Goal: Task Accomplishment & Management: Use online tool/utility

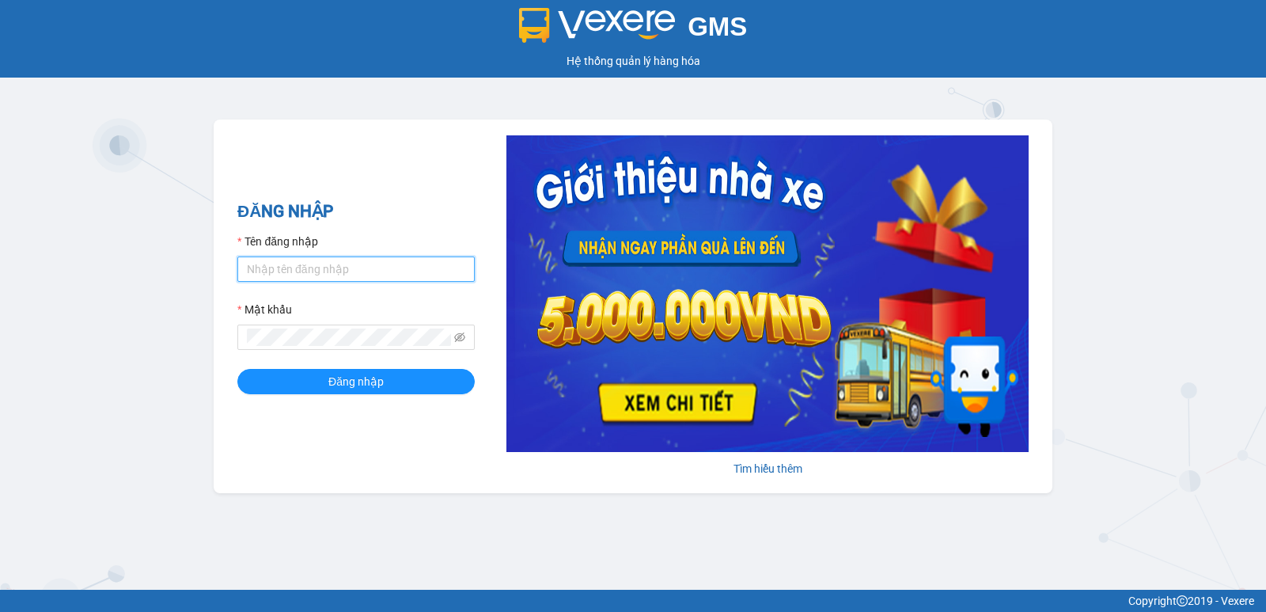
click at [286, 271] on input "Tên đăng nhập" at bounding box center [355, 268] width 237 height 25
type input "[PERSON_NAME].[PERSON_NAME]"
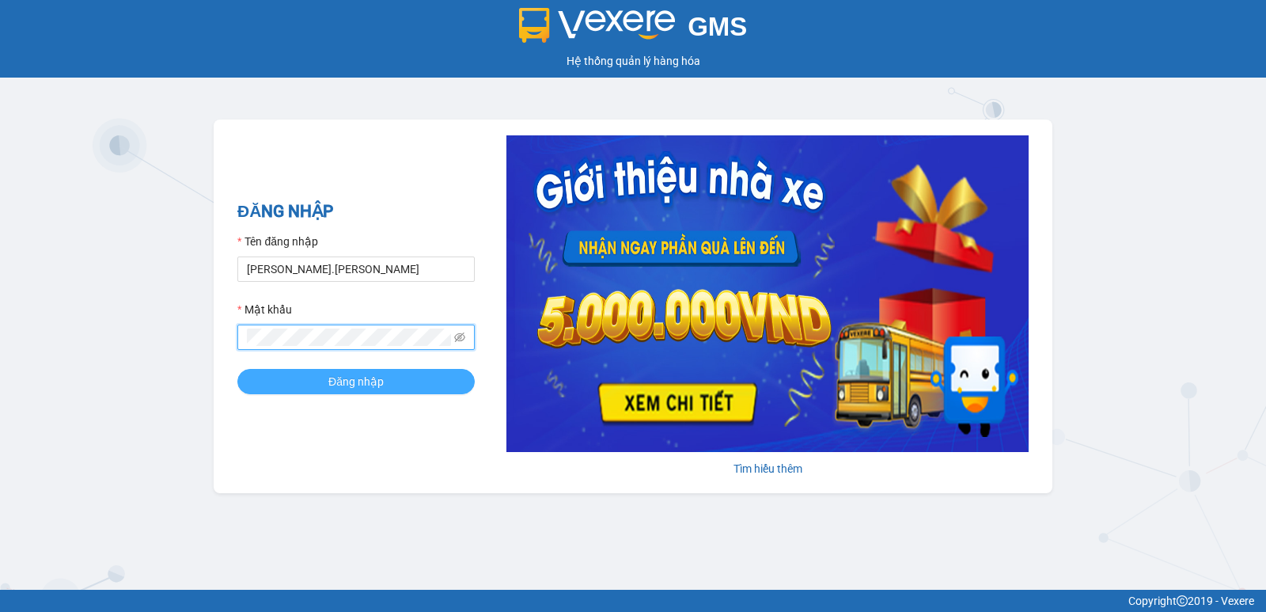
click at [304, 378] on button "Đăng nhập" at bounding box center [355, 381] width 237 height 25
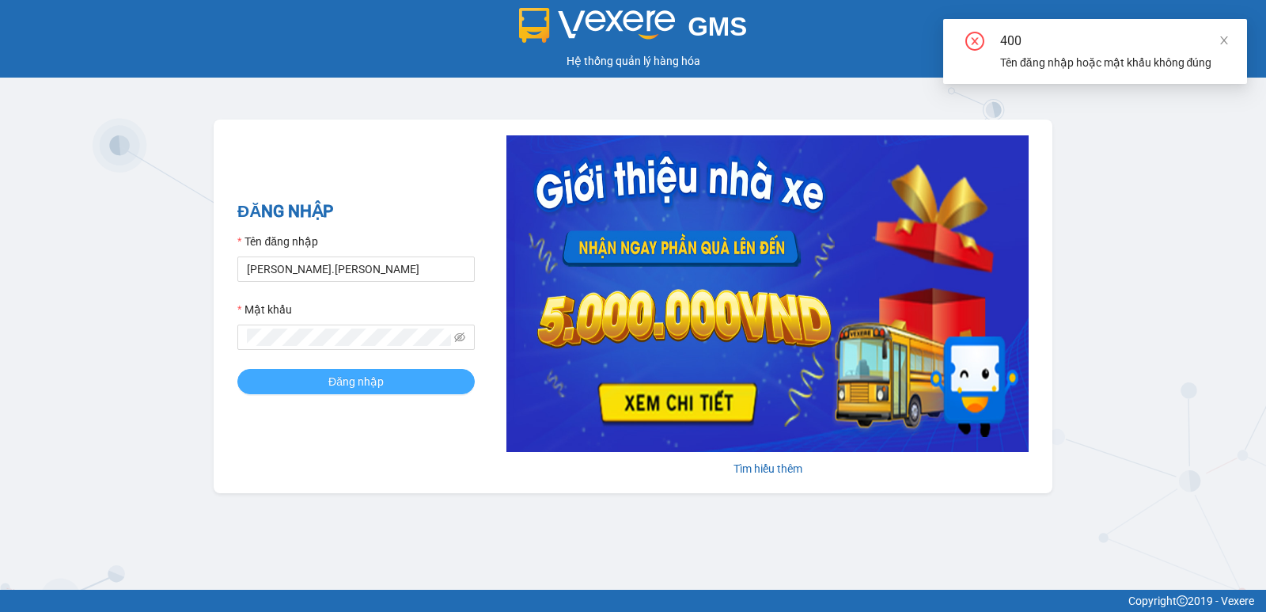
click at [303, 379] on button "Đăng nhập" at bounding box center [355, 381] width 237 height 25
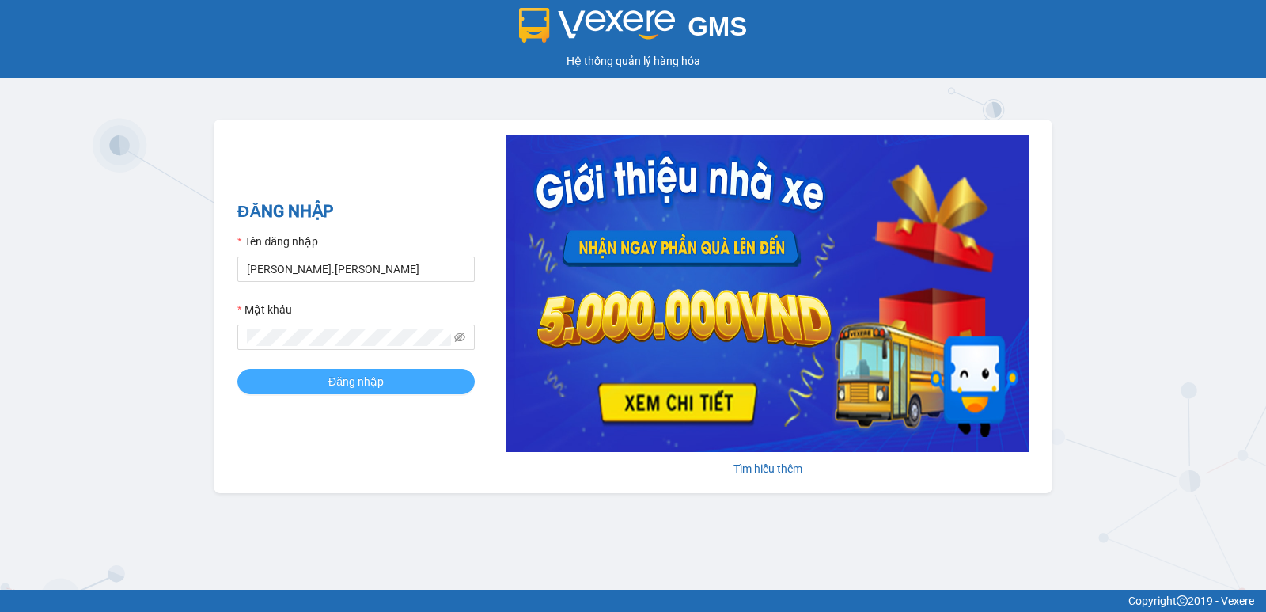
click at [340, 388] on span "Đăng nhập" at bounding box center [355, 381] width 55 height 17
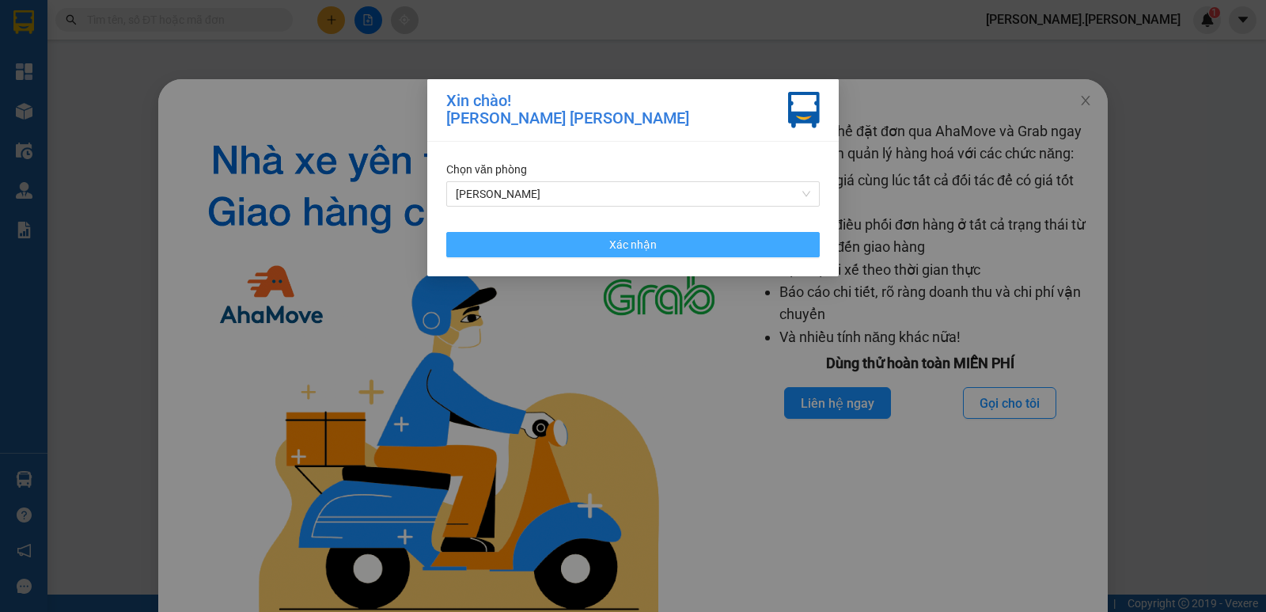
click at [649, 247] on span "Xác nhận" at bounding box center [632, 244] width 47 height 17
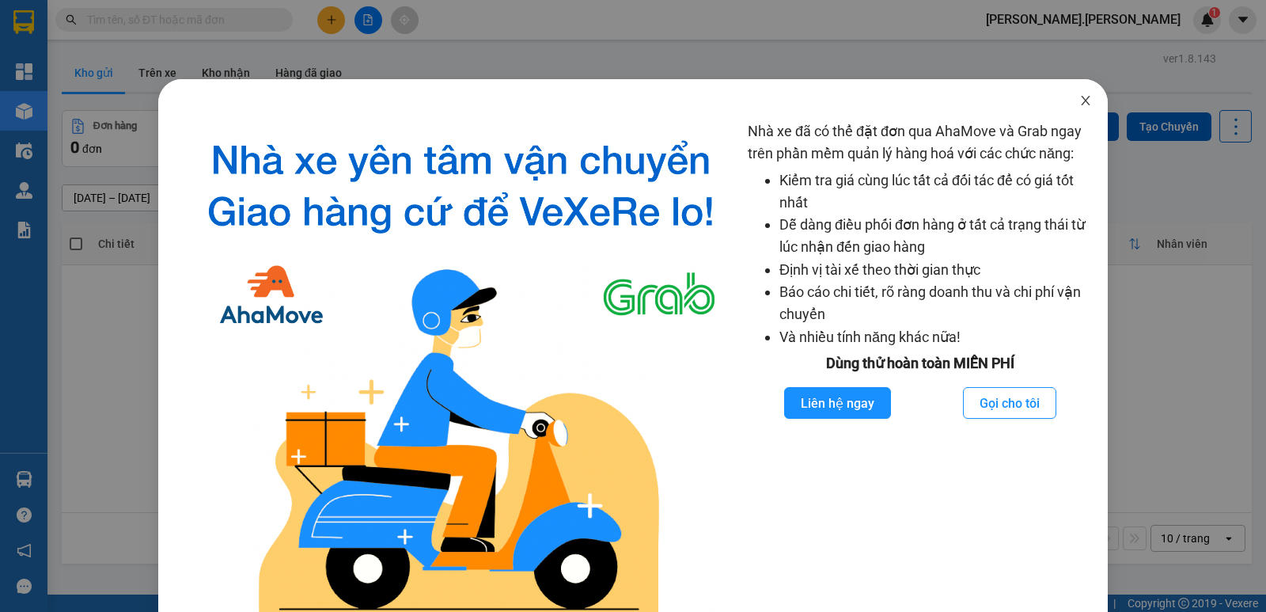
click at [1081, 102] on icon "close" at bounding box center [1085, 100] width 9 height 9
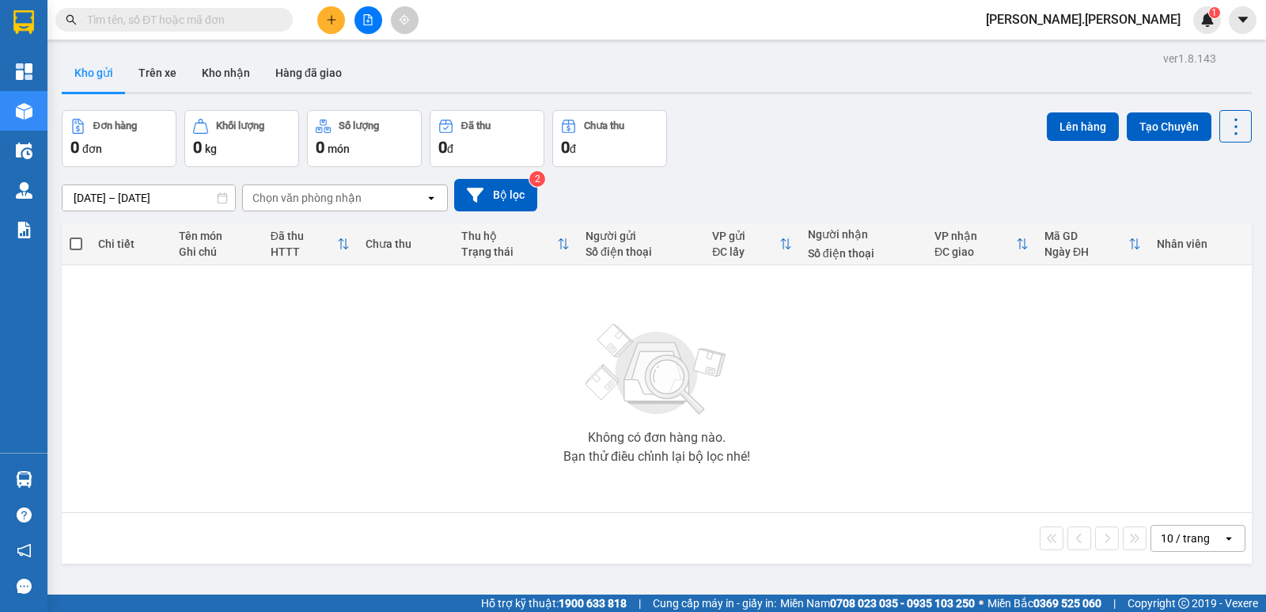
click at [183, 22] on input "text" at bounding box center [180, 19] width 187 height 17
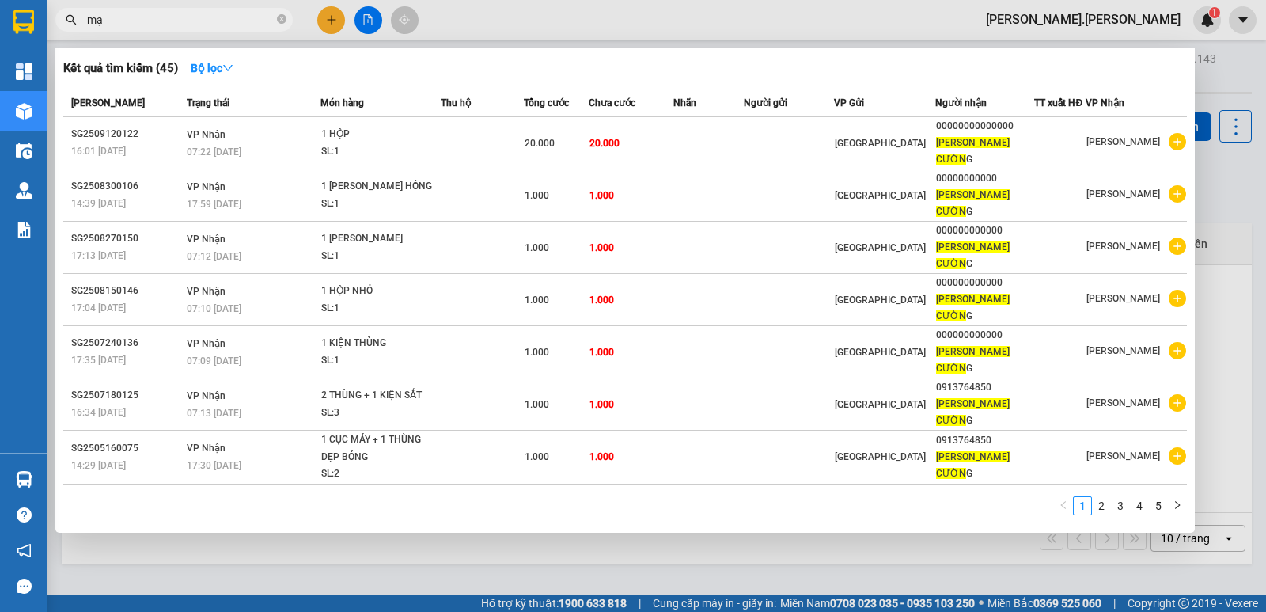
type input "m"
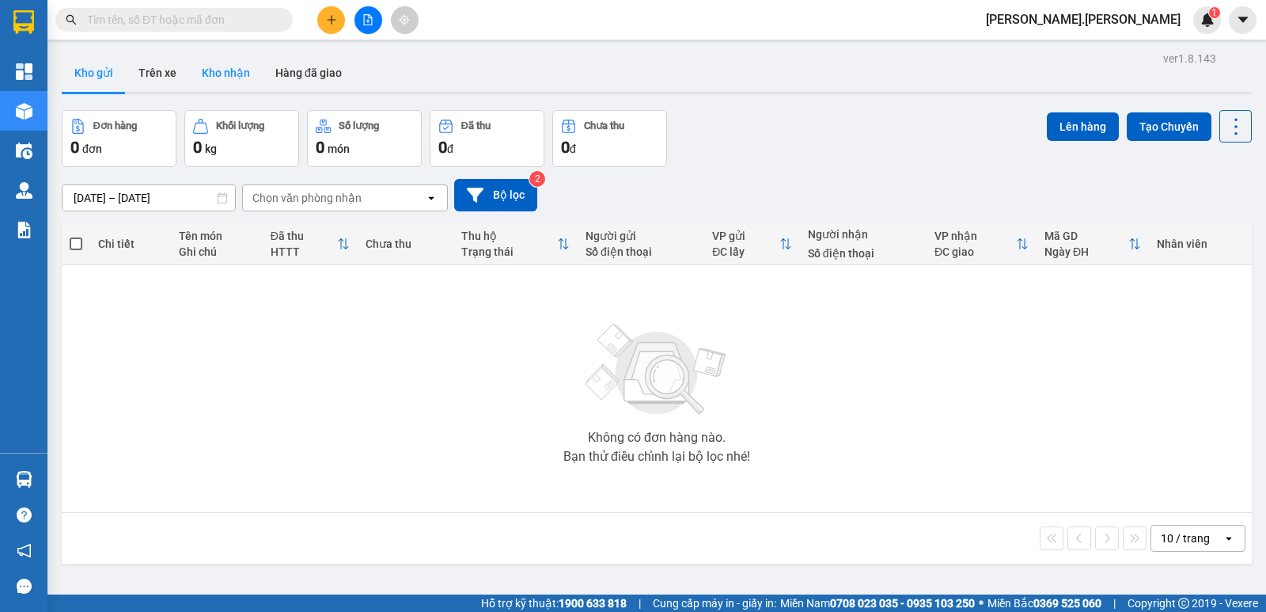
click at [235, 76] on button "Kho nhận" at bounding box center [226, 73] width 74 height 38
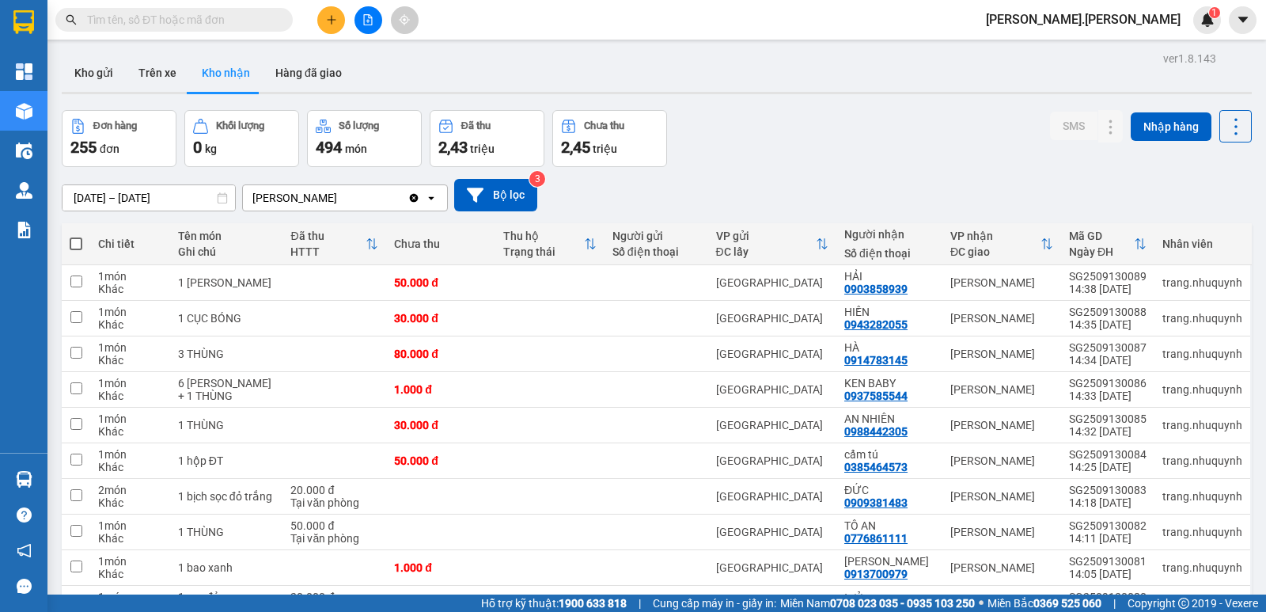
click at [79, 242] on span at bounding box center [76, 243] width 13 height 13
click at [76, 236] on input "checkbox" at bounding box center [76, 236] width 0 height 0
checkbox input "true"
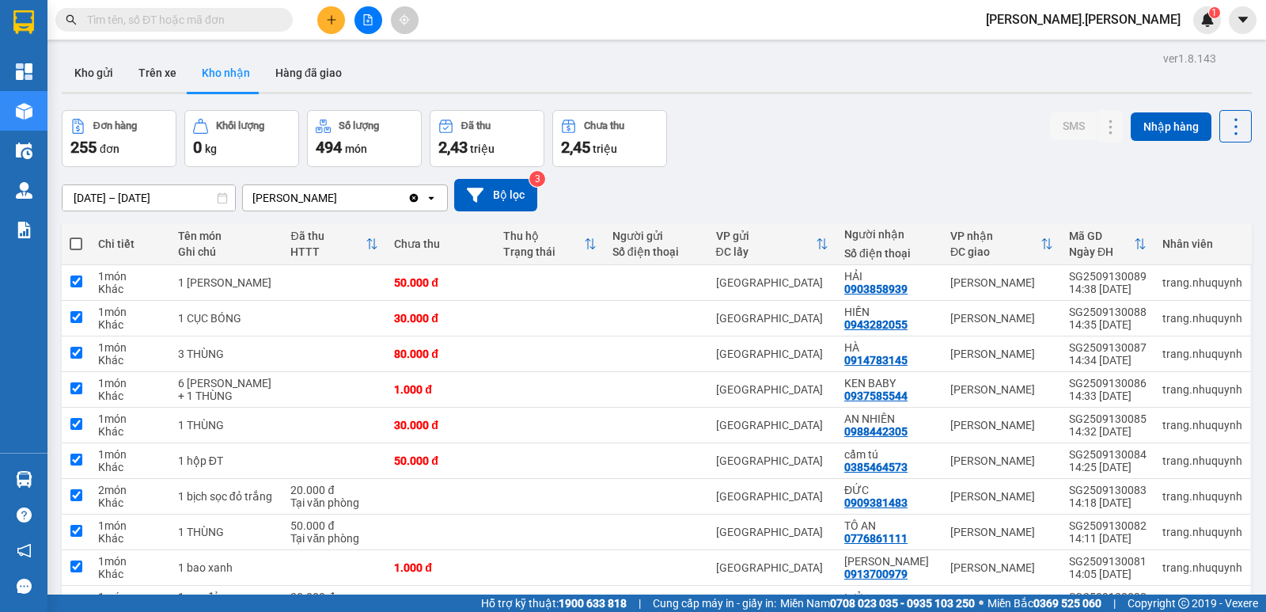
checkbox input "true"
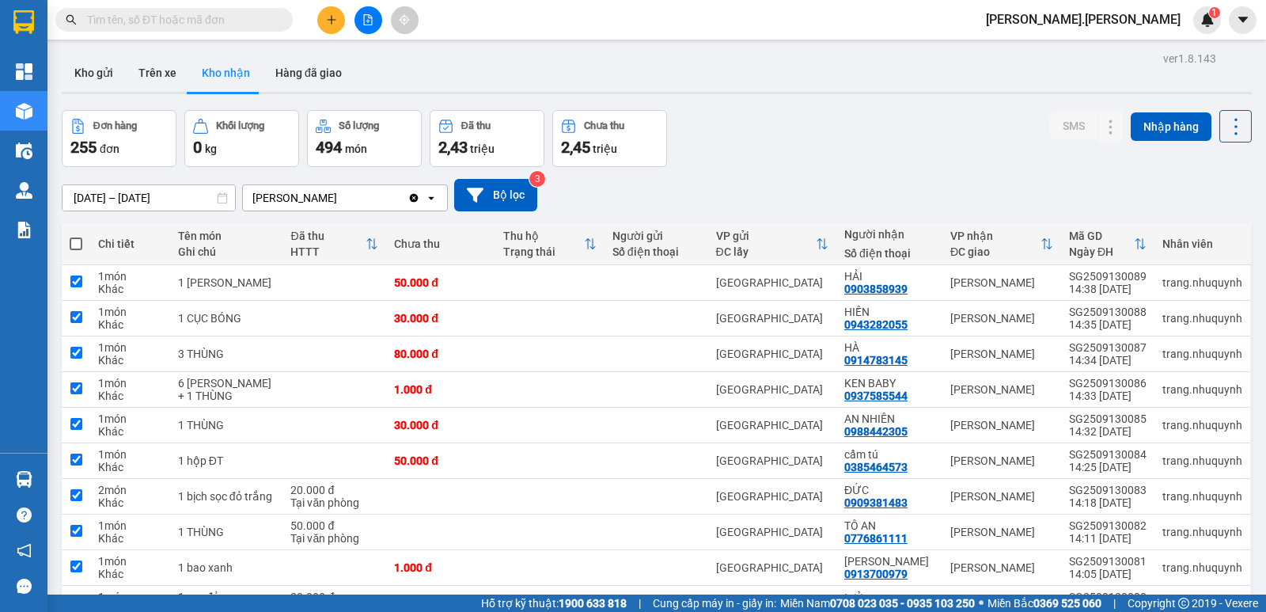
checkbox input "true"
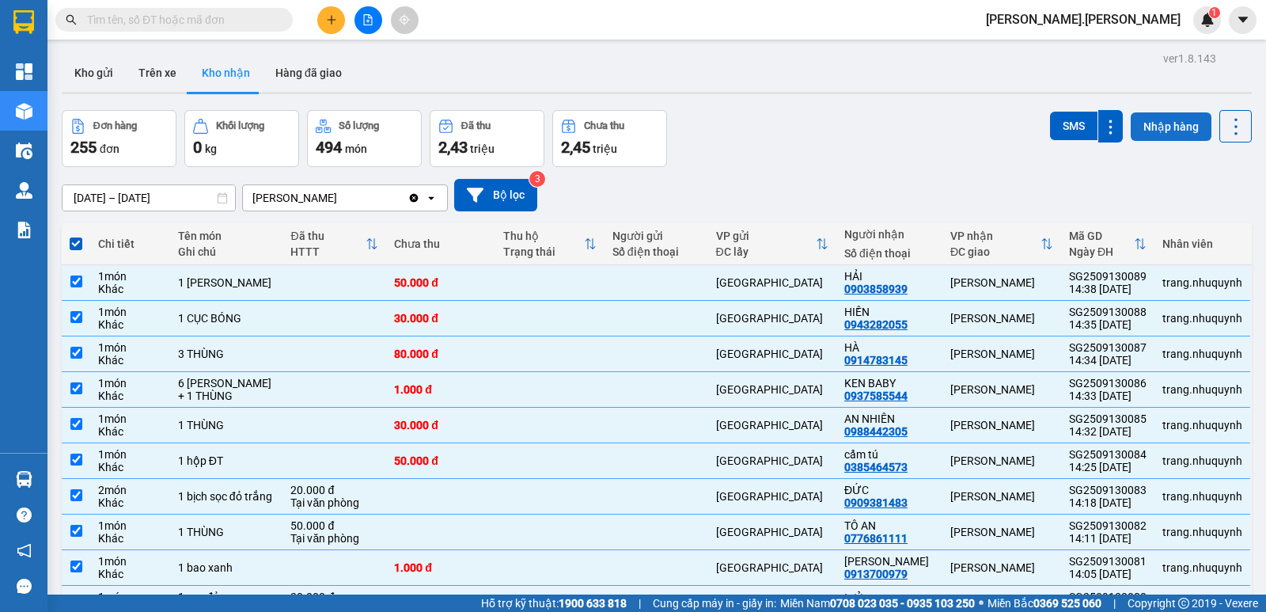
click at [1163, 119] on button "Nhập hàng" at bounding box center [1171, 126] width 81 height 28
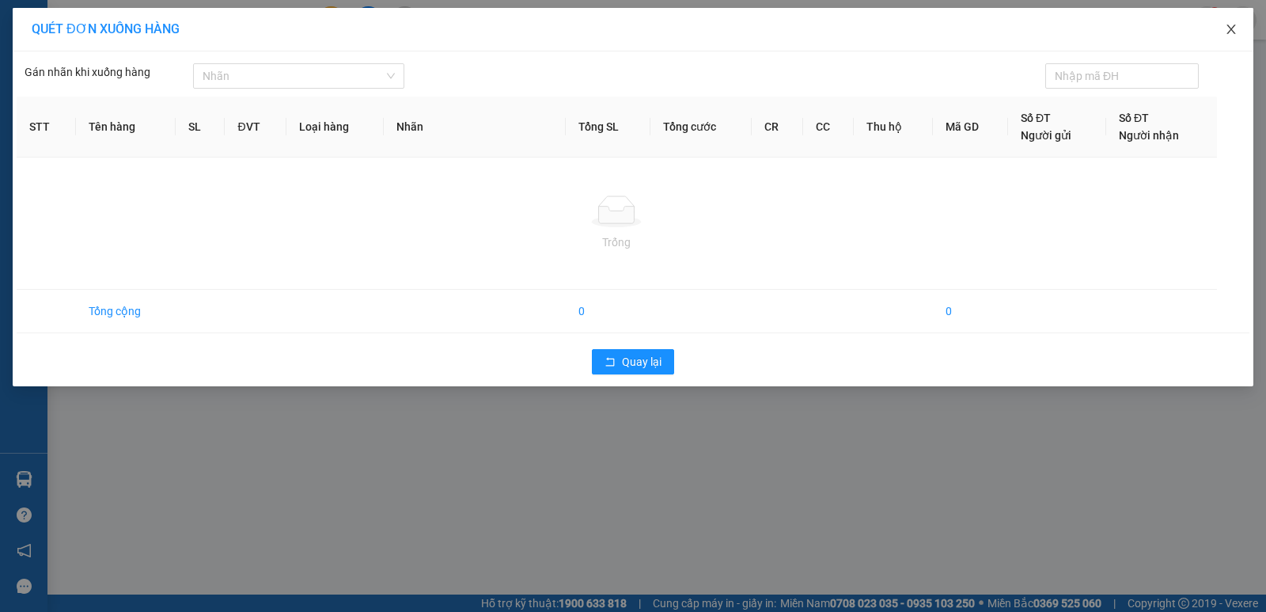
click at [1235, 33] on icon "close" at bounding box center [1231, 29] width 9 height 9
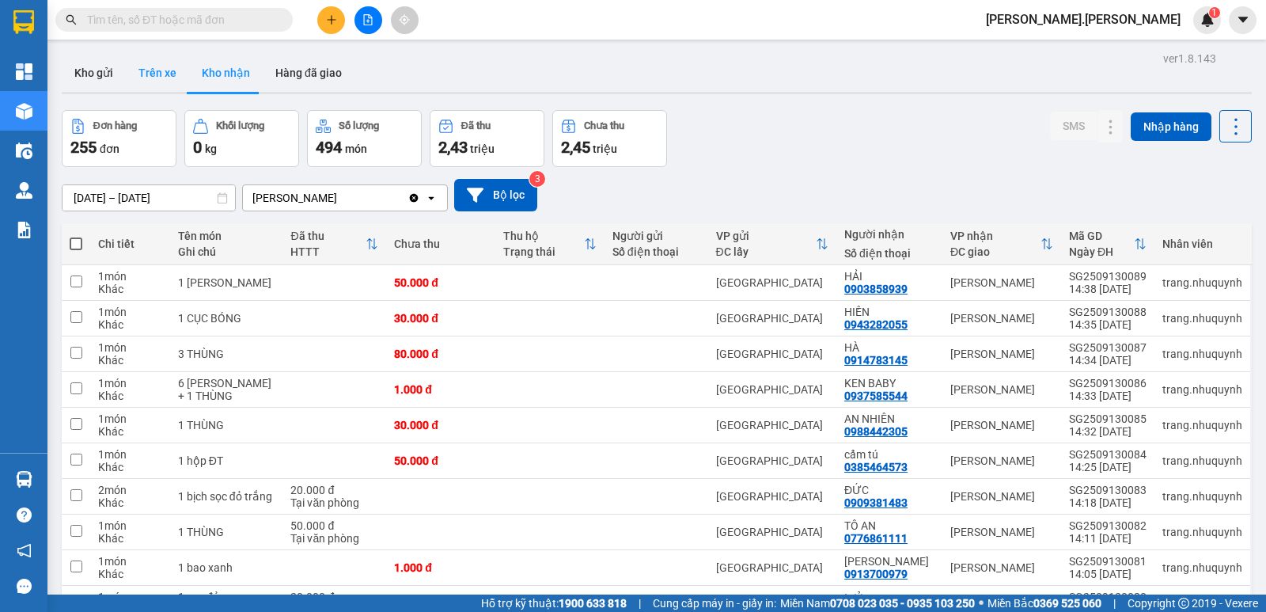
click at [152, 67] on button "Trên xe" at bounding box center [157, 73] width 63 height 38
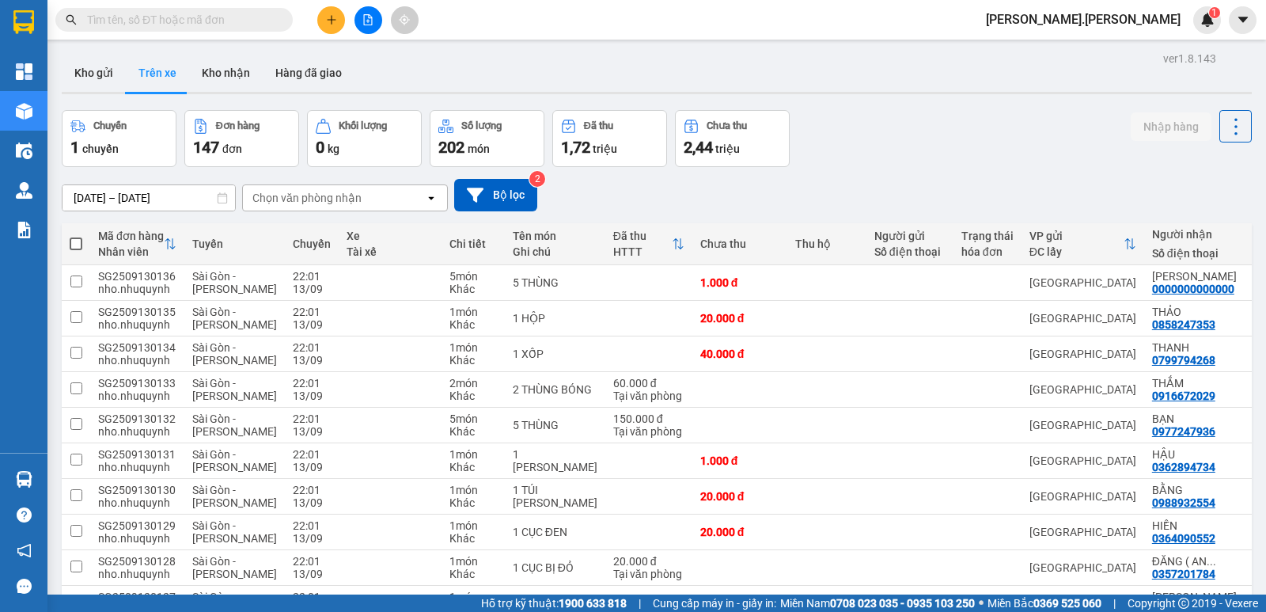
click at [76, 241] on span at bounding box center [76, 243] width 13 height 13
click at [76, 236] on input "checkbox" at bounding box center [76, 236] width 0 height 0
checkbox input "true"
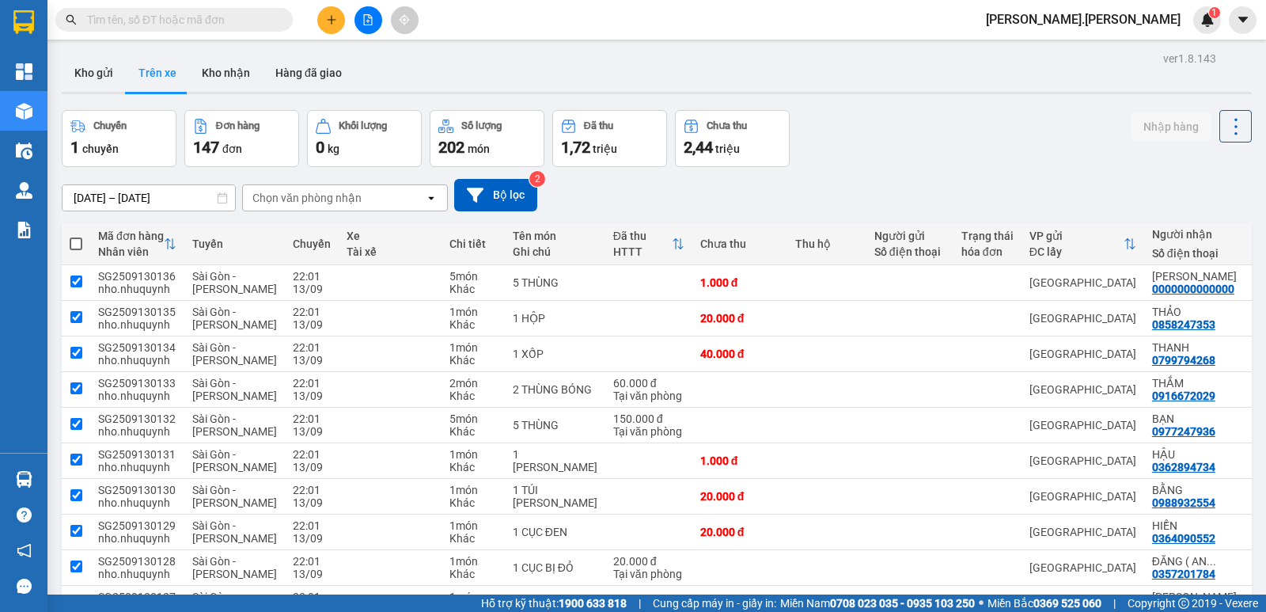
checkbox input "true"
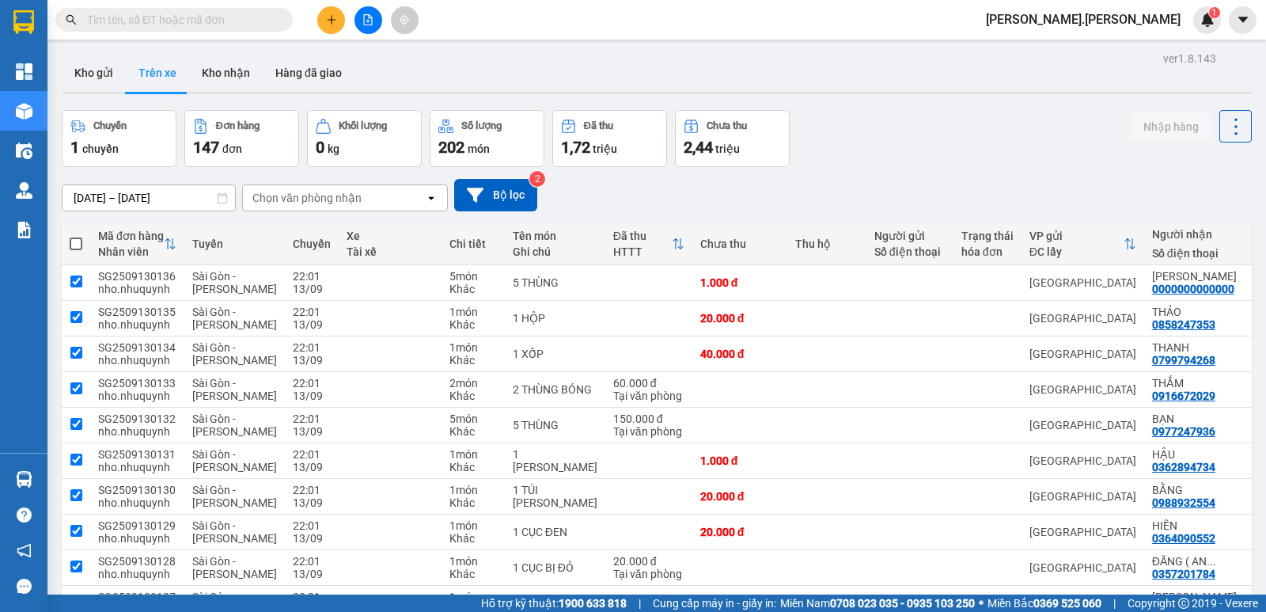
checkbox input "true"
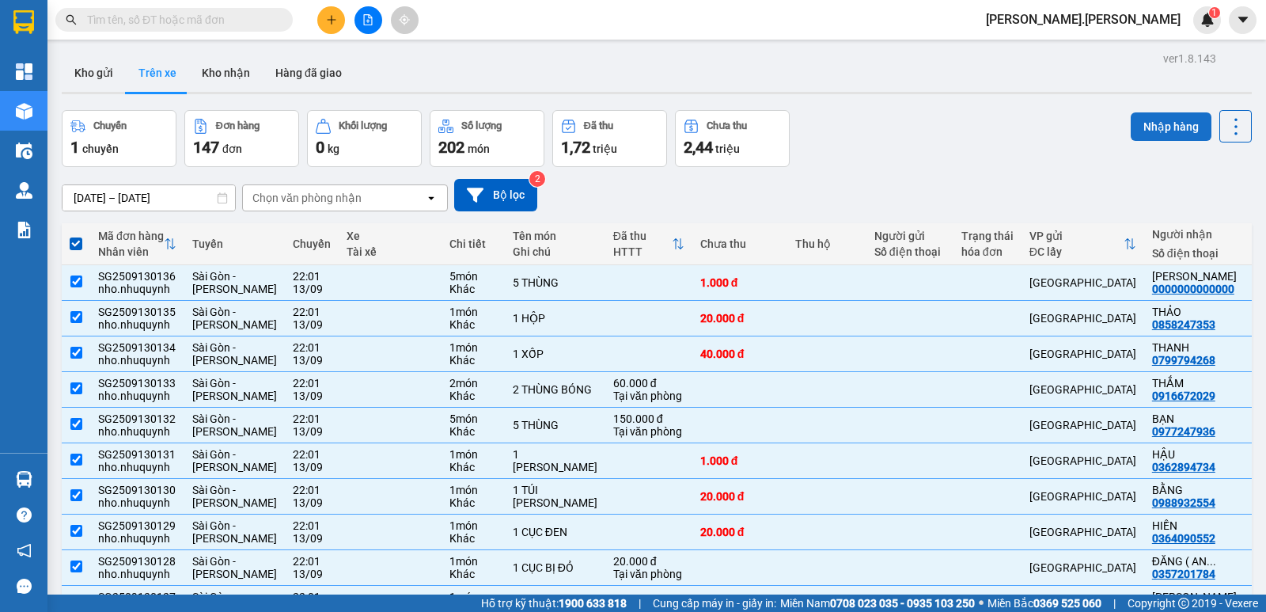
click at [1151, 128] on button "Nhập hàng" at bounding box center [1171, 126] width 81 height 28
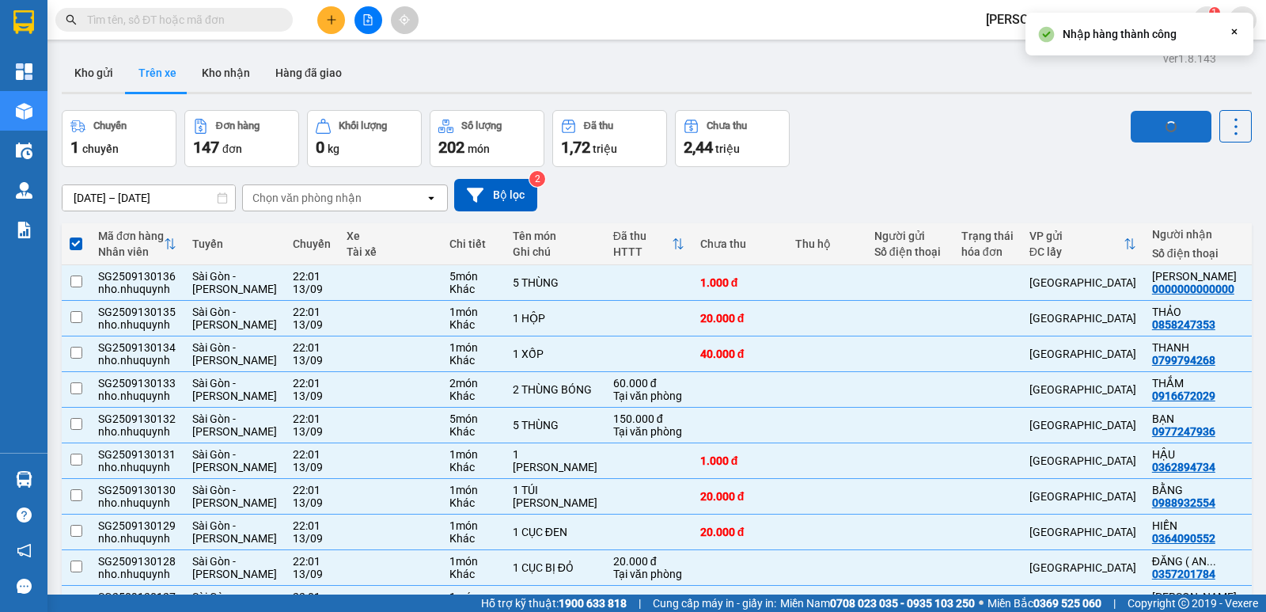
checkbox input "false"
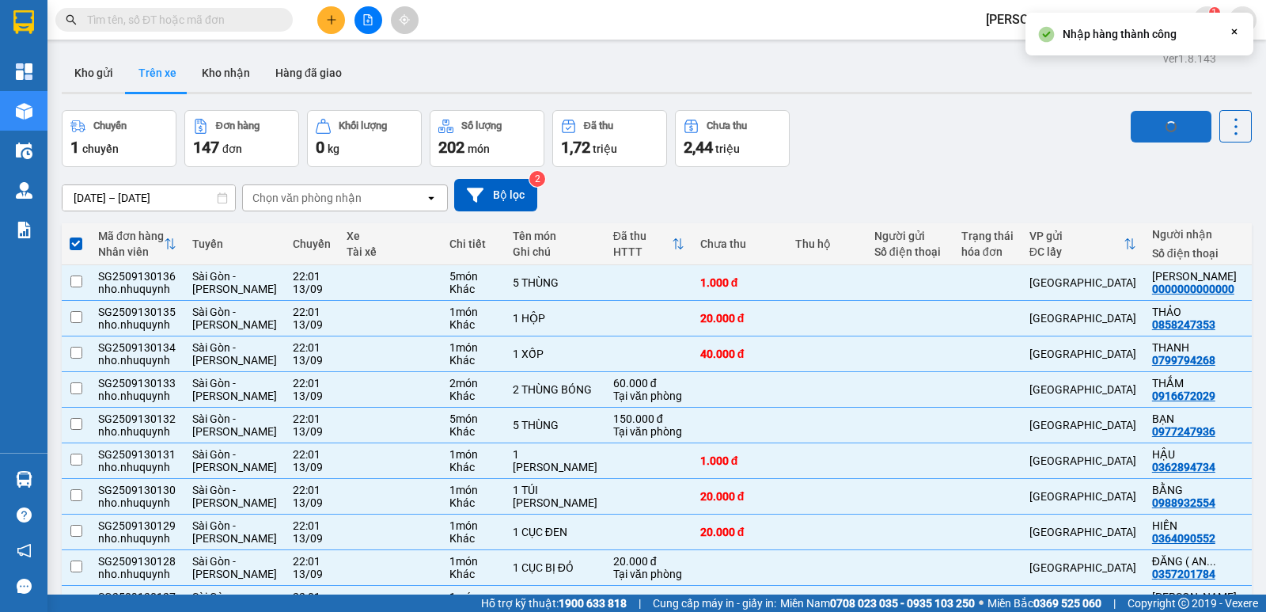
checkbox input "false"
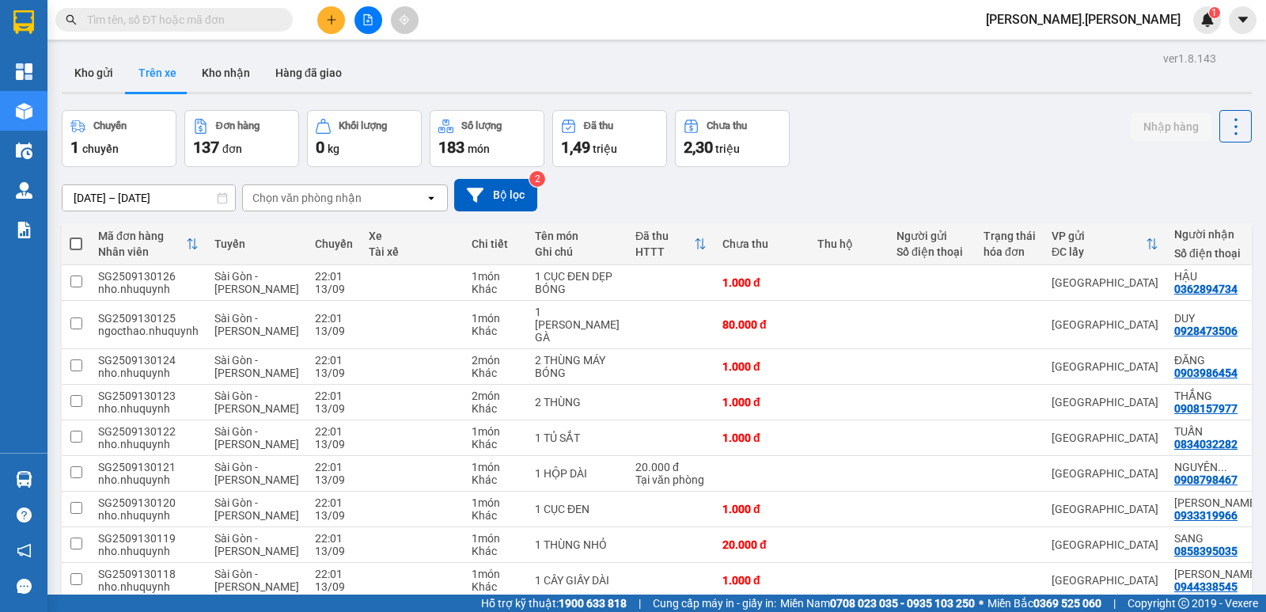
click at [164, 23] on input "text" at bounding box center [180, 19] width 187 height 17
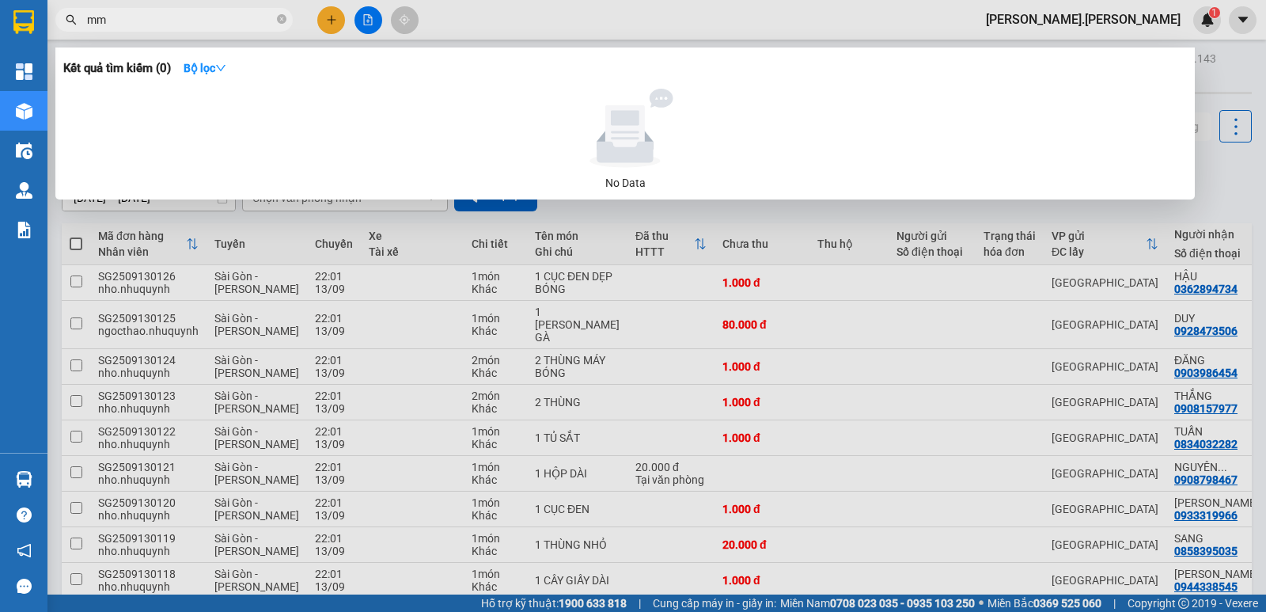
type input "m"
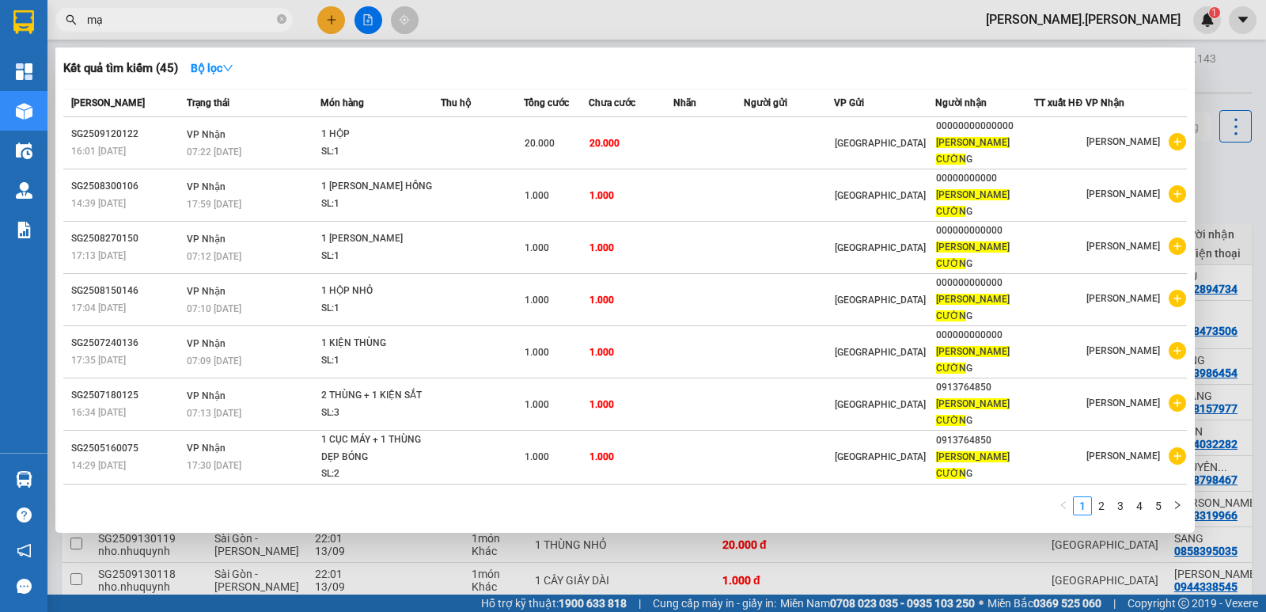
type input "m"
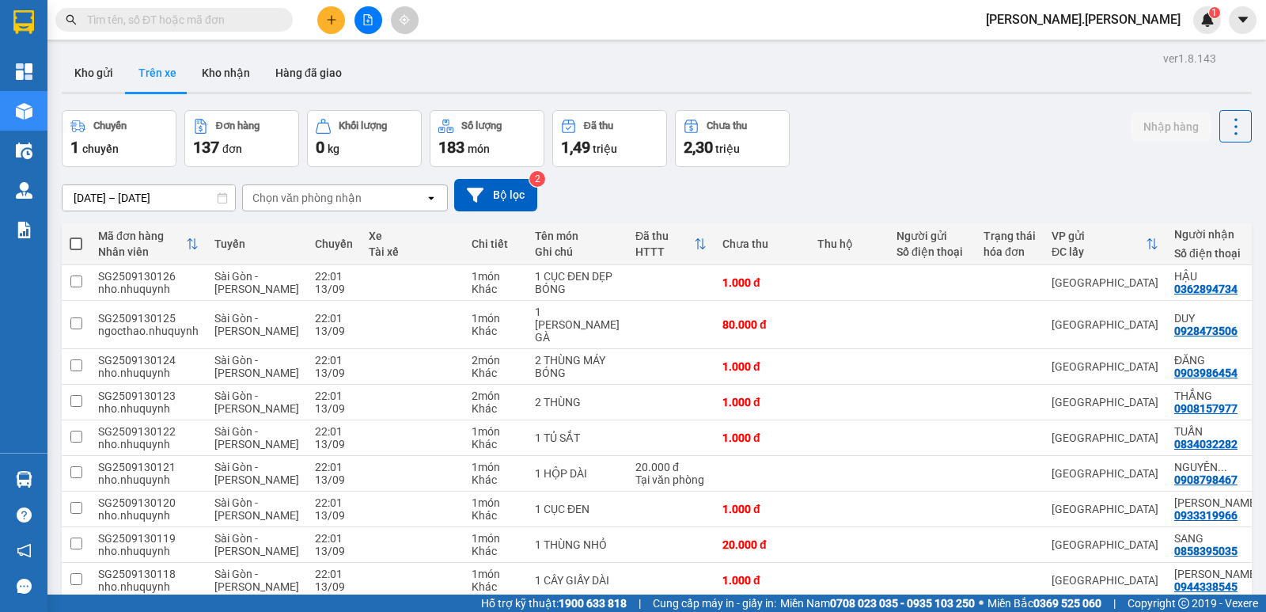
click at [75, 245] on span at bounding box center [76, 243] width 13 height 13
click at [76, 236] on input "checkbox" at bounding box center [76, 236] width 0 height 0
checkbox input "true"
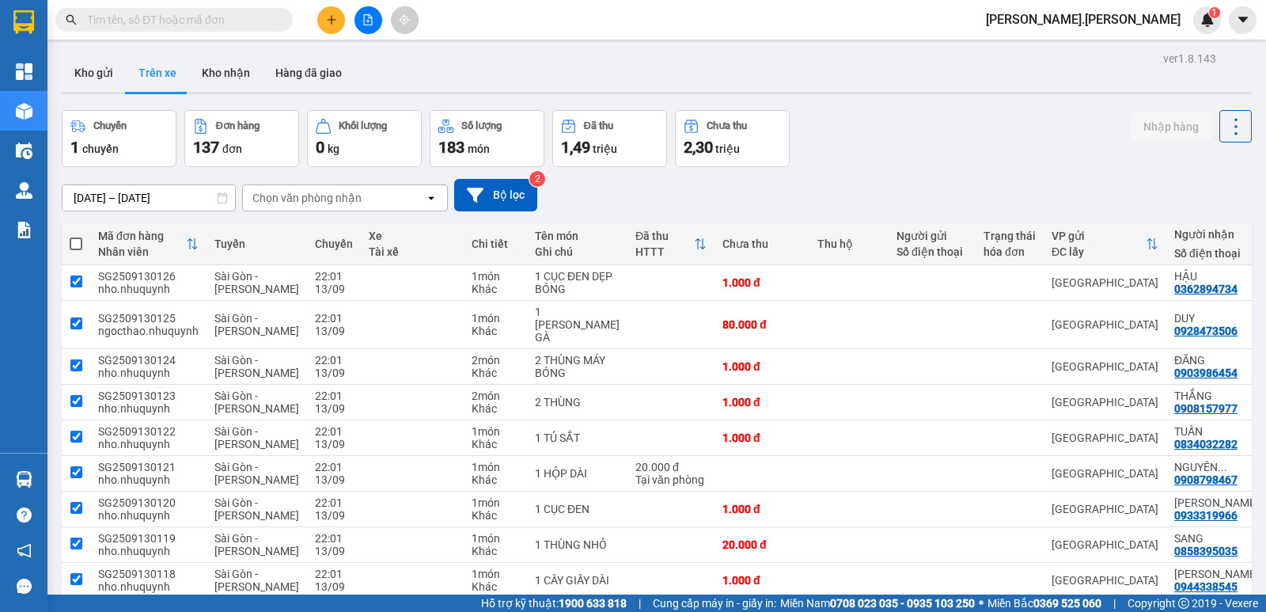
checkbox input "true"
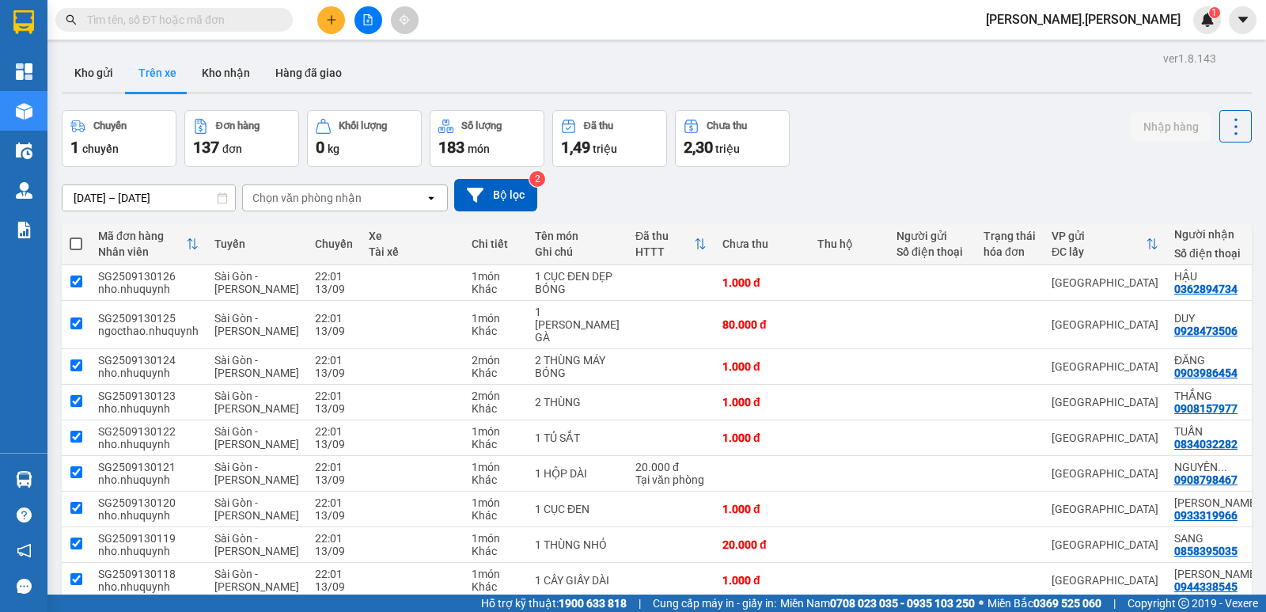
checkbox input "true"
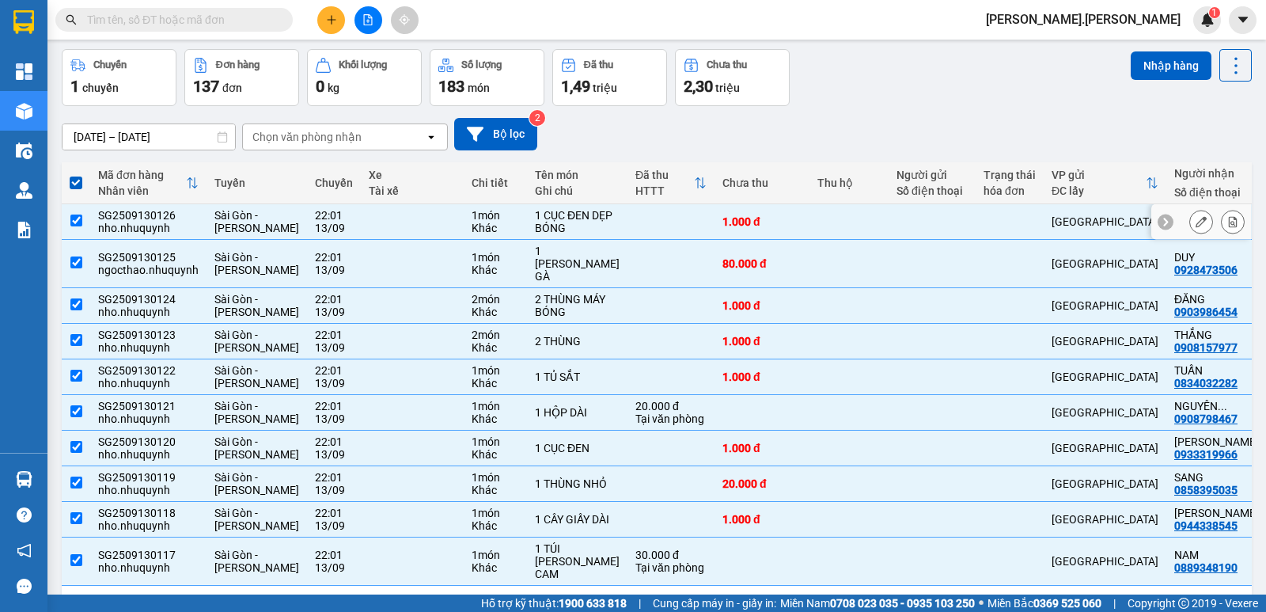
scroll to position [123, 0]
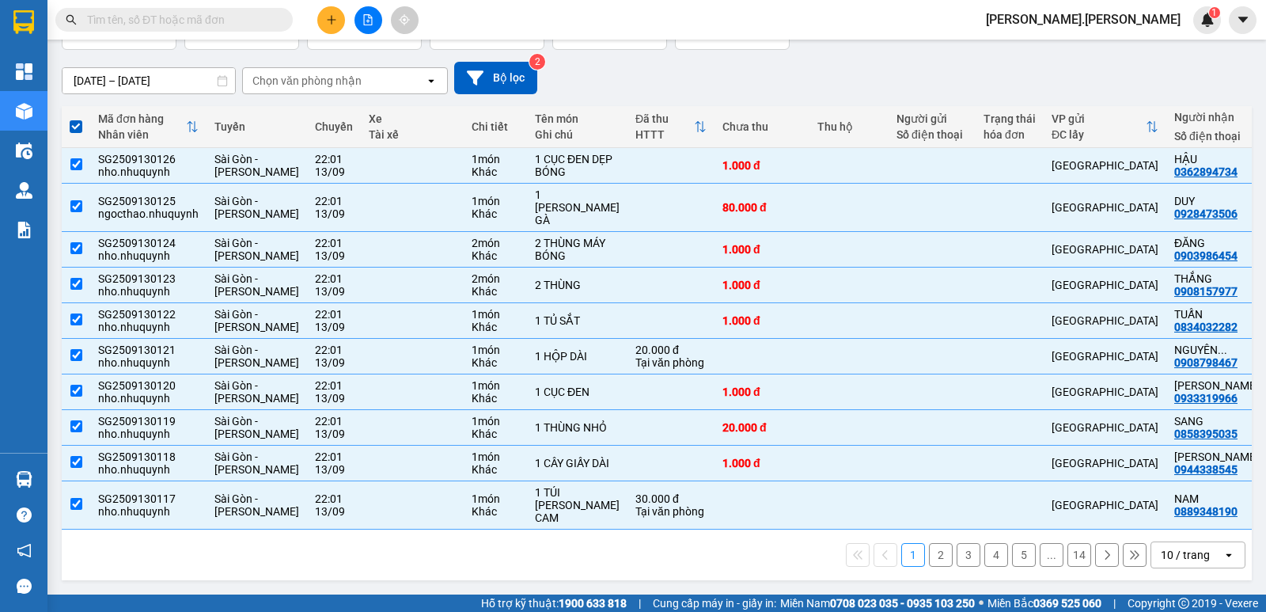
click at [930, 556] on button "2" at bounding box center [941, 555] width 24 height 24
checkbox input "false"
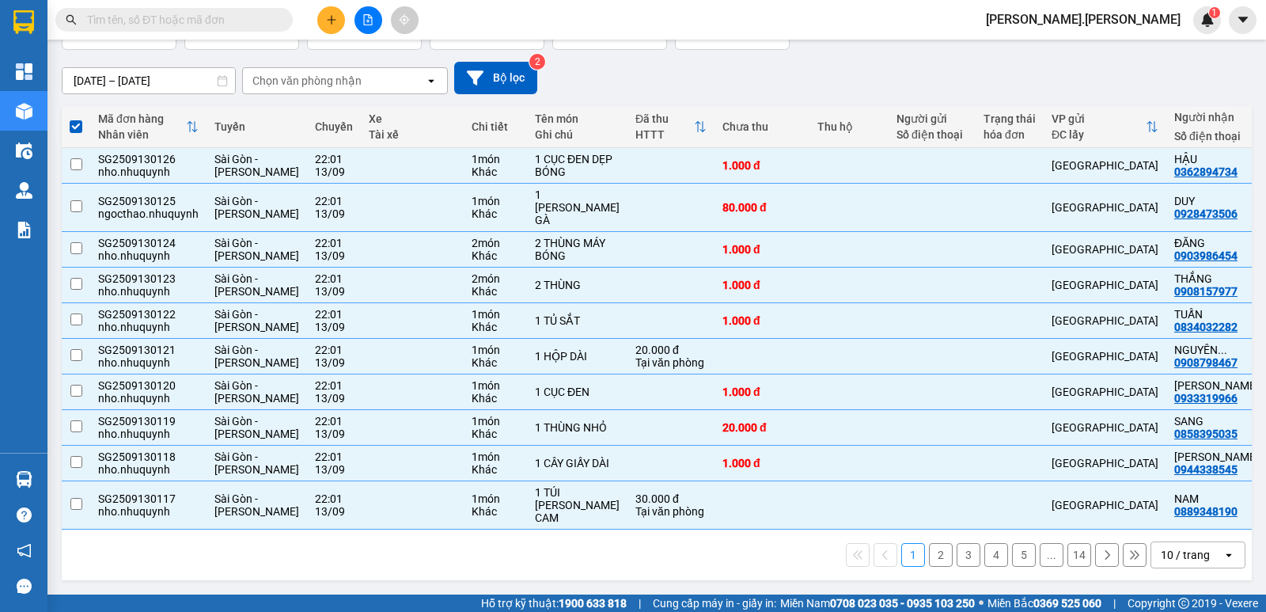
checkbox input "false"
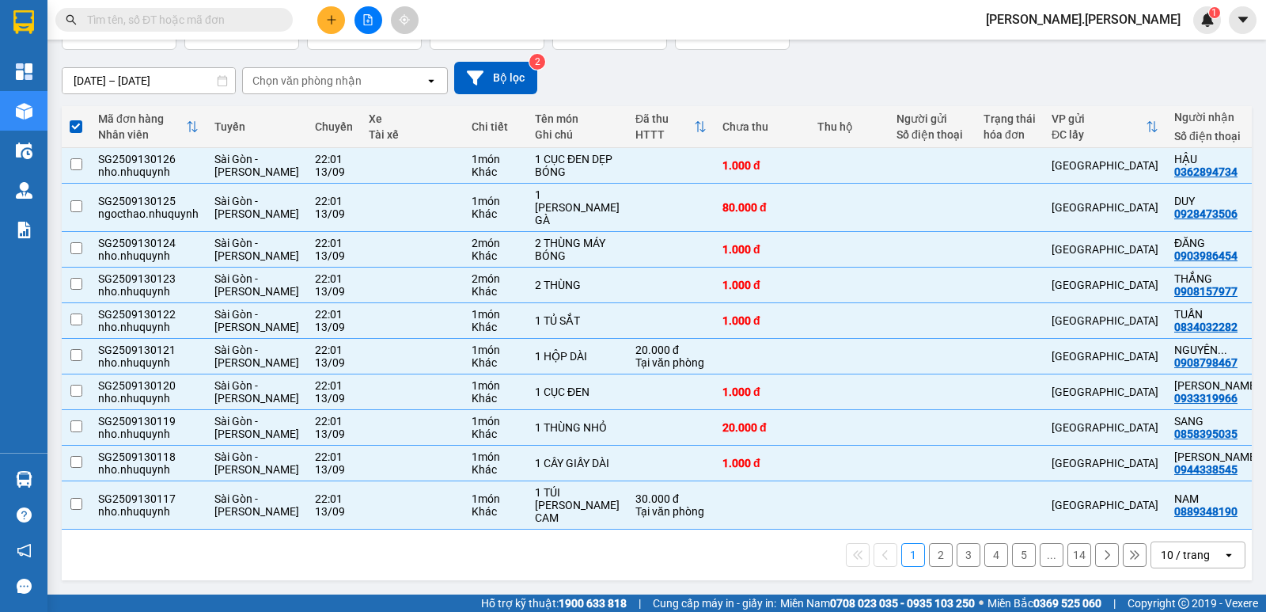
checkbox input "false"
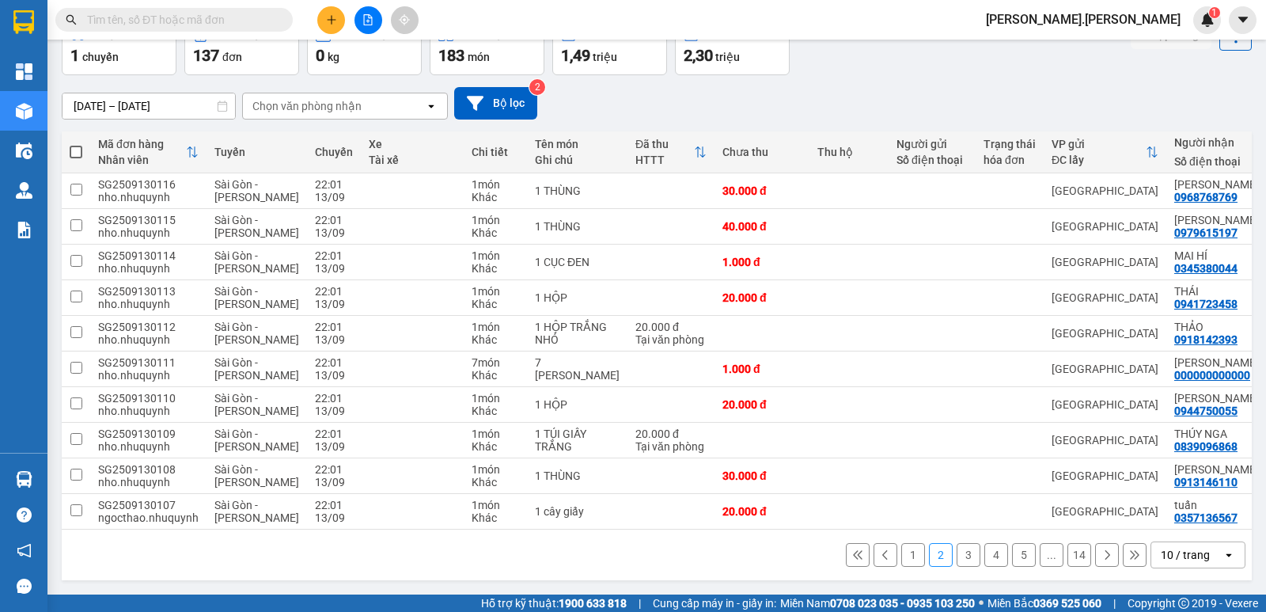
scroll to position [111, 0]
click at [77, 146] on span at bounding box center [76, 152] width 13 height 13
click at [76, 144] on input "checkbox" at bounding box center [76, 144] width 0 height 0
checkbox input "true"
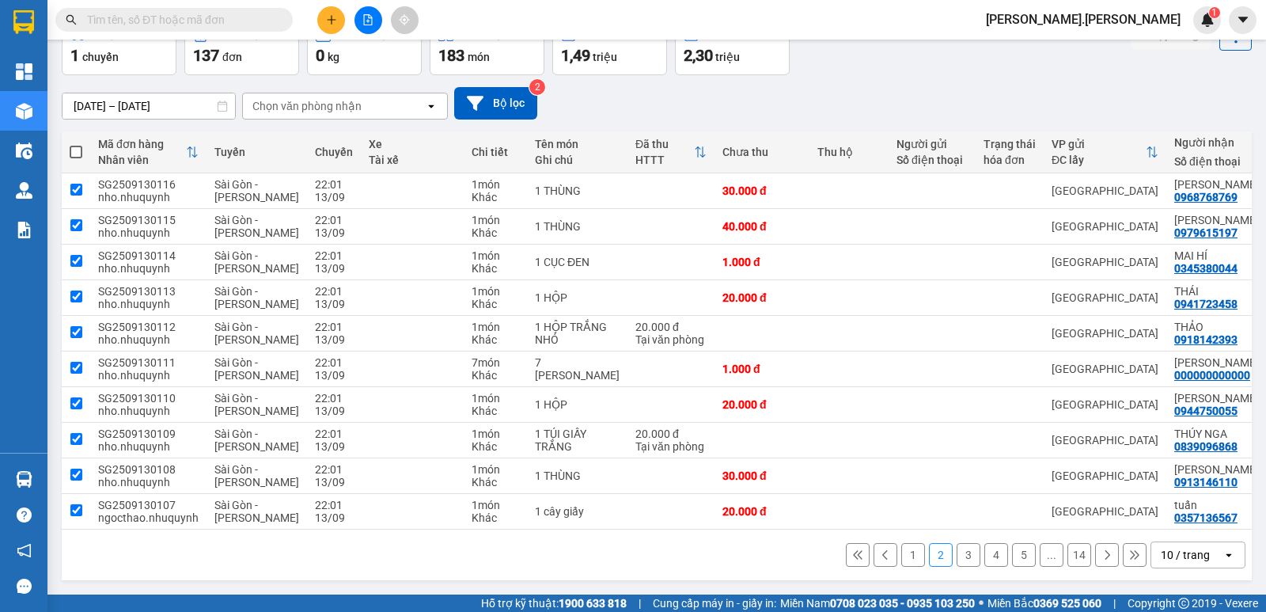
checkbox input "true"
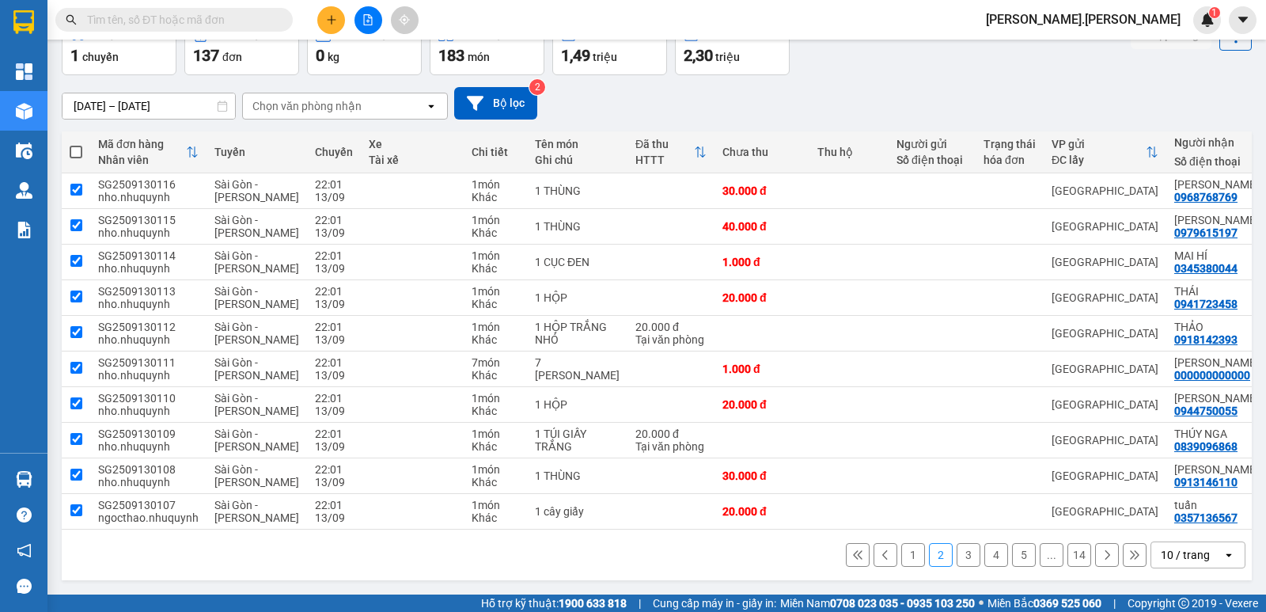
checkbox input "true"
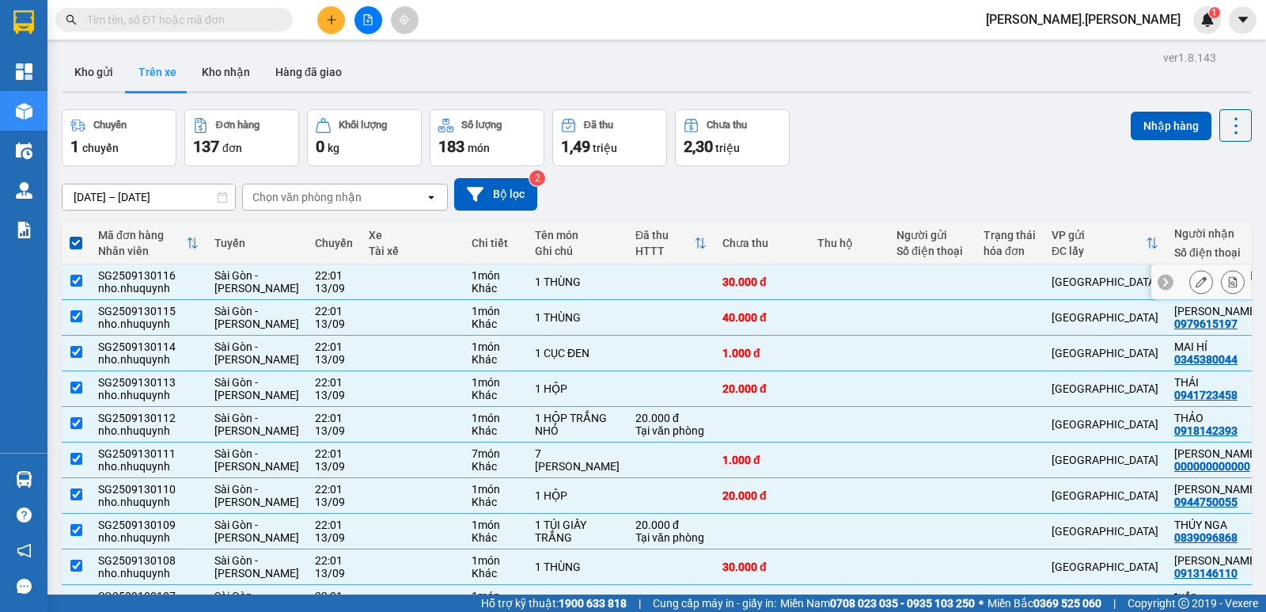
scroll to position [0, 0]
click at [1162, 127] on button "Nhập hàng" at bounding box center [1171, 126] width 81 height 28
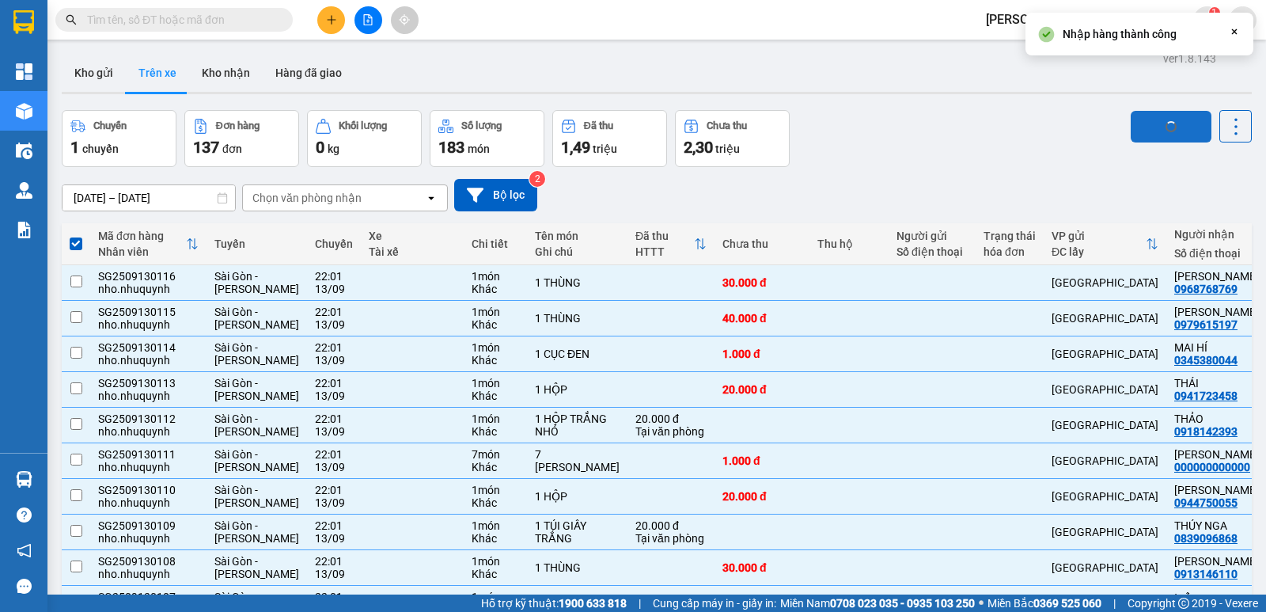
checkbox input "false"
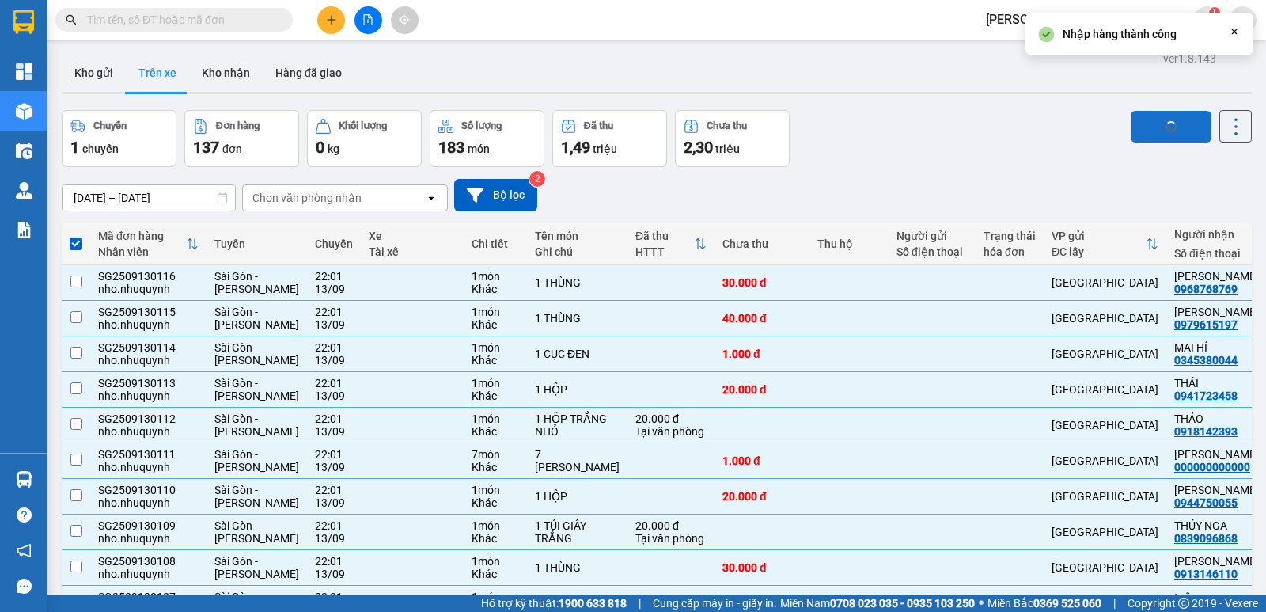
checkbox input "false"
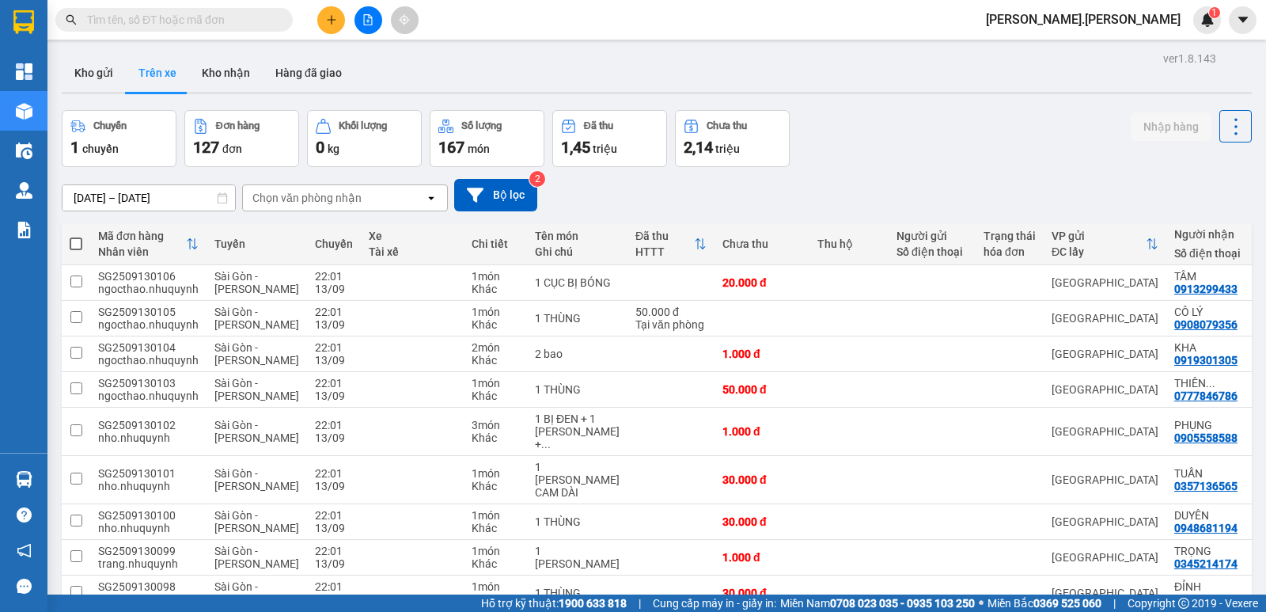
click at [1170, 21] on span "dung.nhuquynh" at bounding box center [1083, 19] width 220 height 20
click at [1144, 47] on span "Đăng xuất" at bounding box center [1143, 48] width 82 height 17
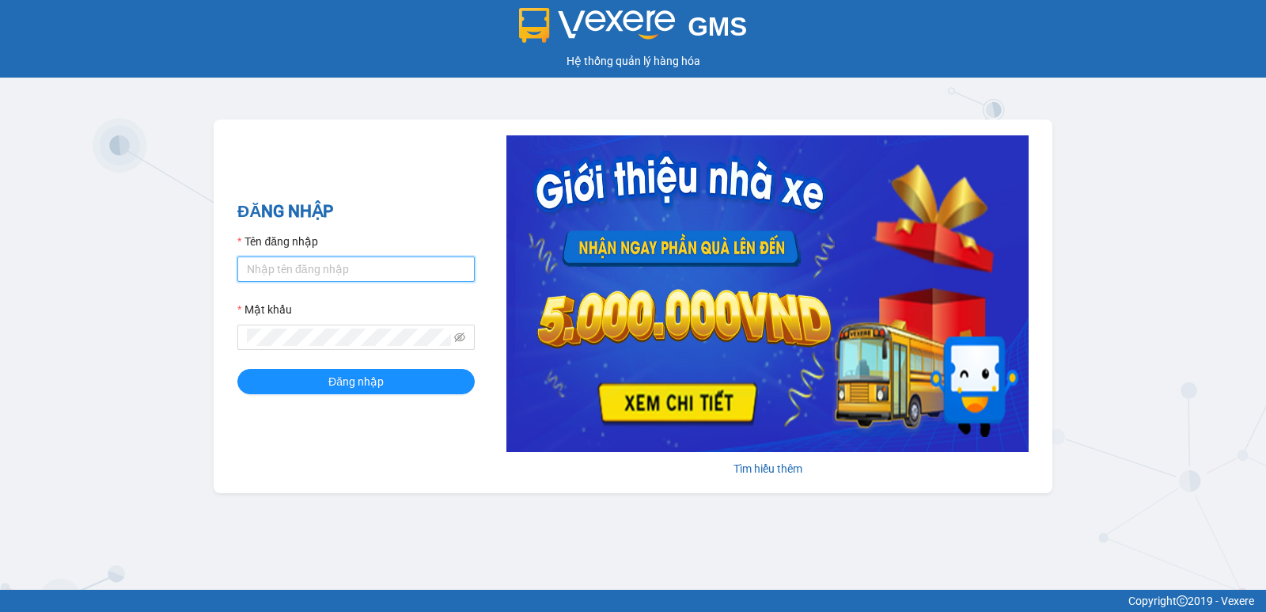
click at [328, 264] on input "Tên đăng nhập" at bounding box center [355, 268] width 237 height 25
type input "diep.nhuquynh"
click at [237, 369] on button "Đăng nhập" at bounding box center [355, 381] width 237 height 25
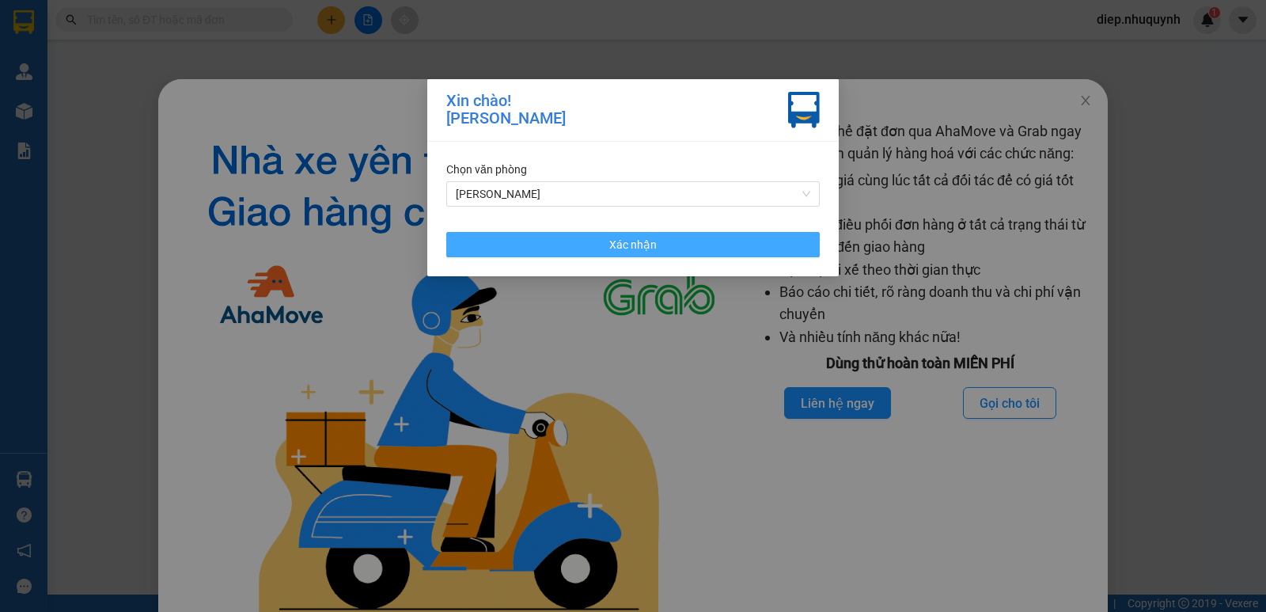
click at [625, 237] on span "Xác nhận" at bounding box center [632, 244] width 47 height 17
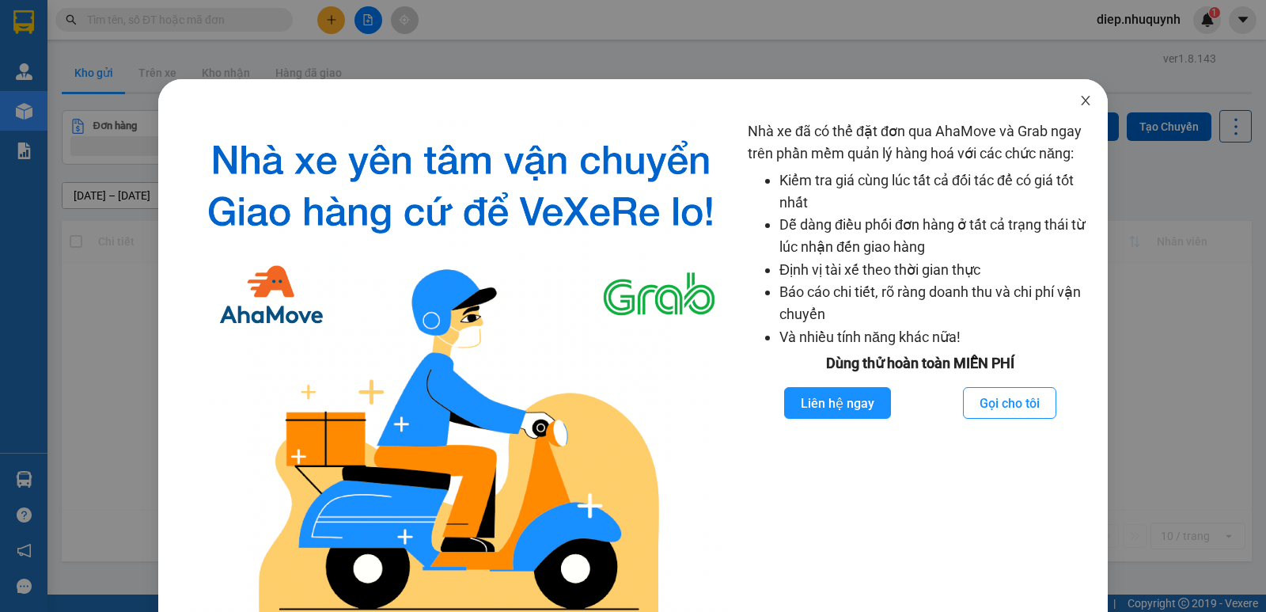
click at [1081, 98] on icon "close" at bounding box center [1085, 100] width 9 height 9
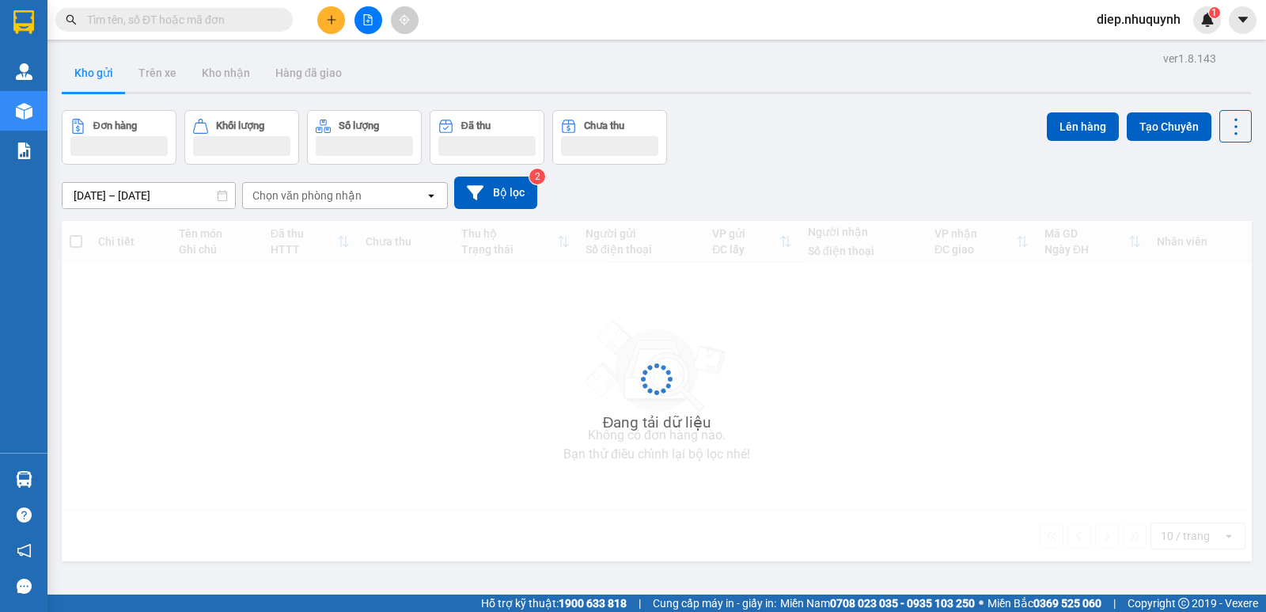
click at [148, 24] on input "text" at bounding box center [180, 19] width 187 height 17
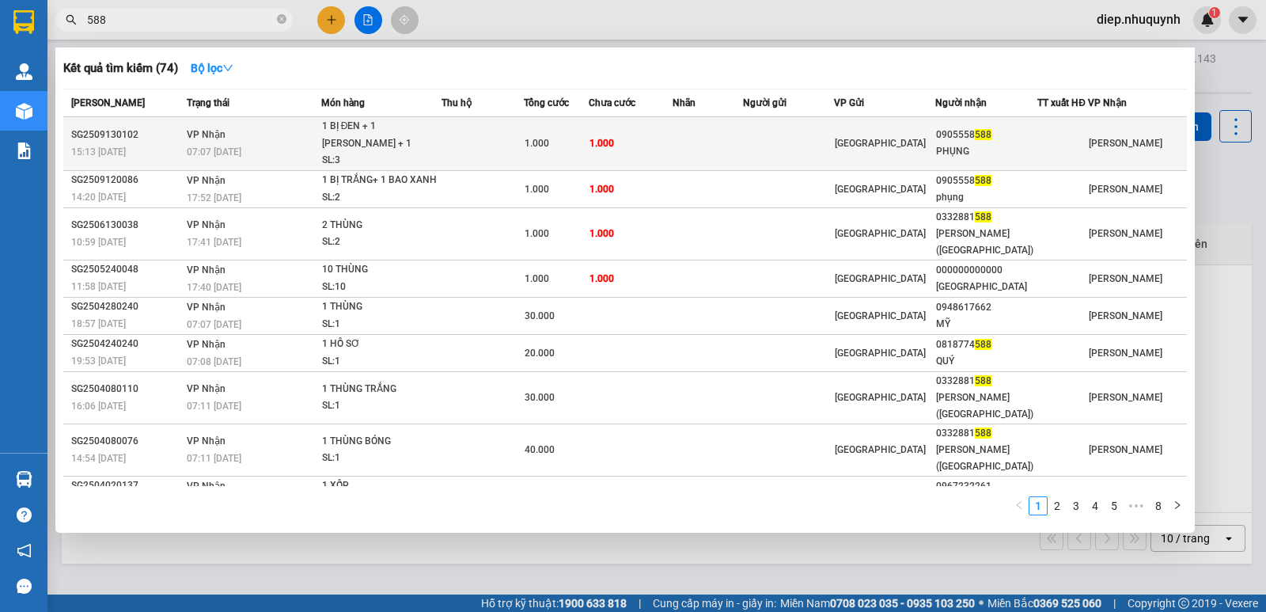
type input "588"
click at [479, 151] on td at bounding box center [483, 144] width 82 height 54
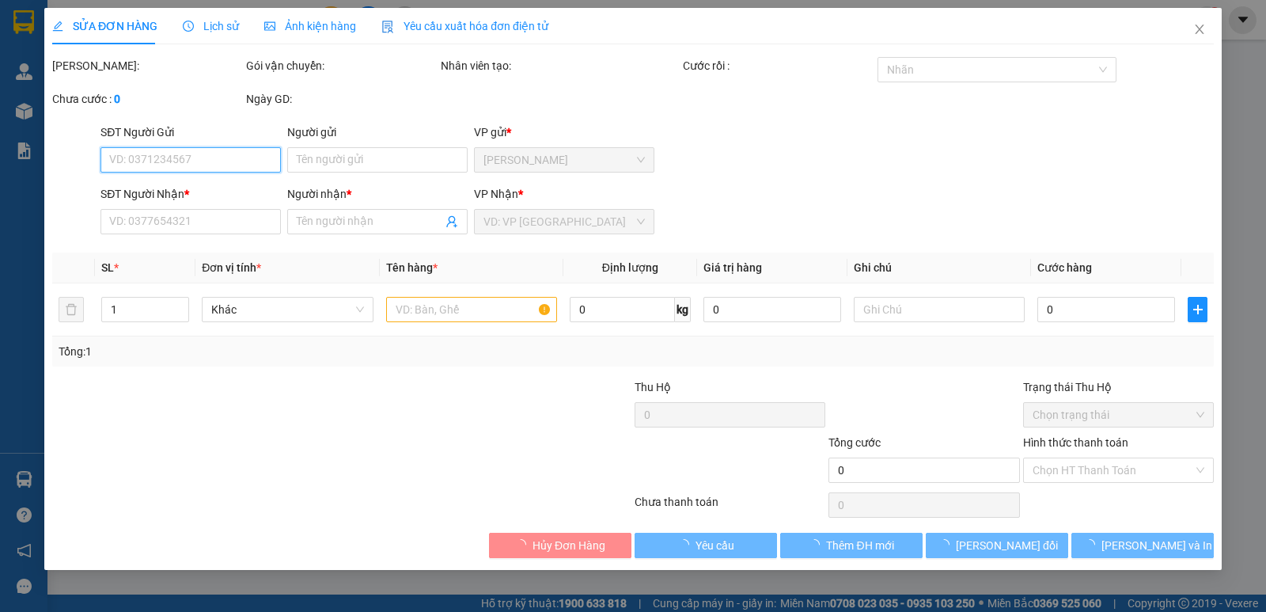
type input "0905558588"
type input "PHỤNG"
type input "1.000"
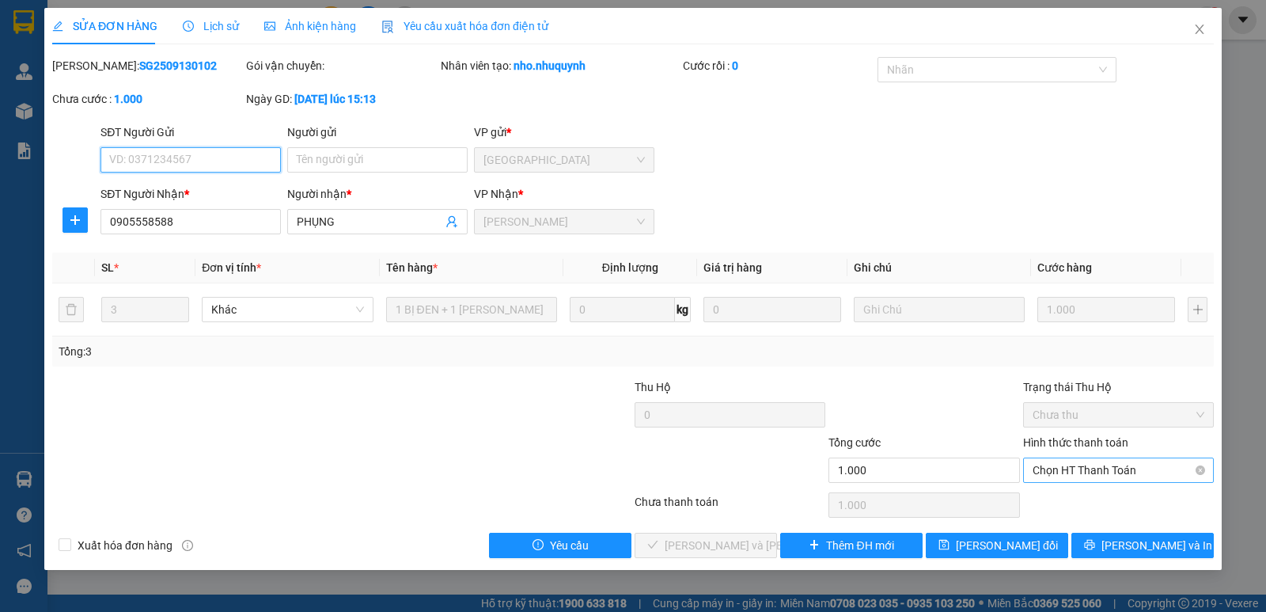
click at [1075, 477] on span "Chọn HT Thanh Toán" at bounding box center [1119, 470] width 172 height 24
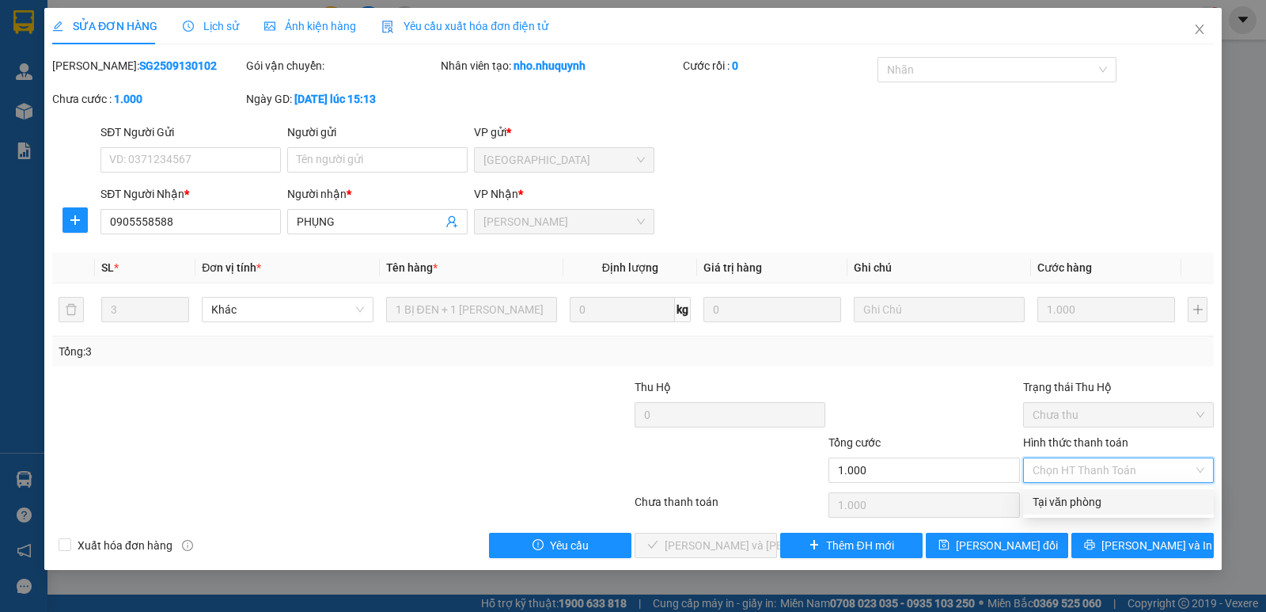
click at [1087, 499] on div "Tại văn phòng" at bounding box center [1119, 501] width 172 height 17
type input "0"
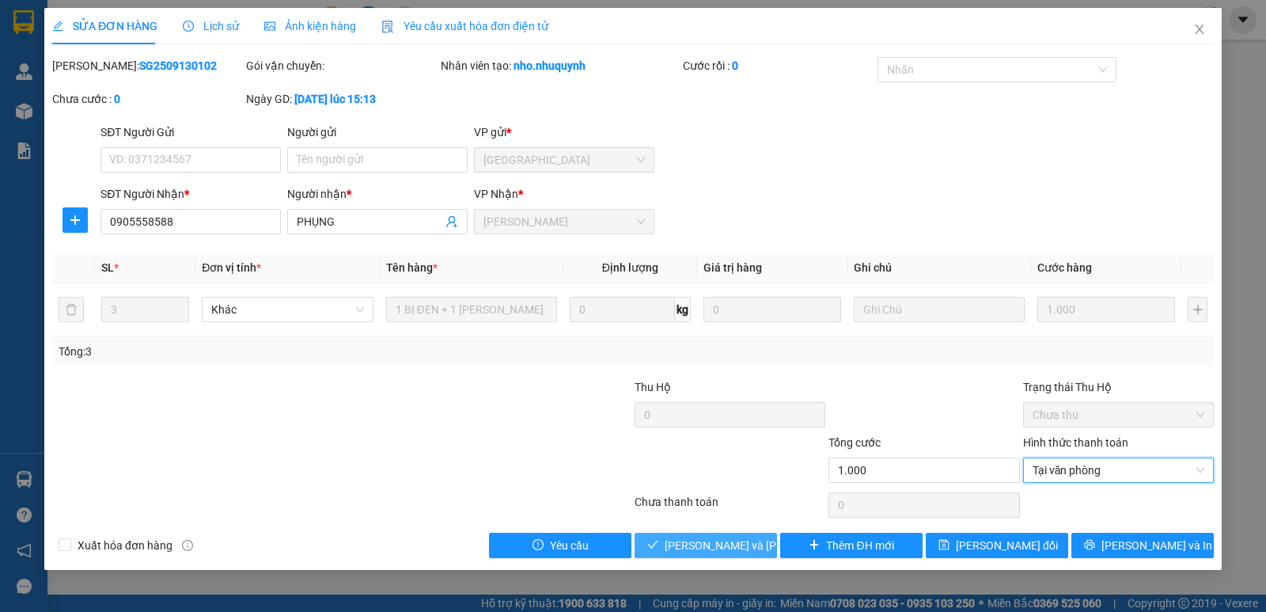
click at [746, 547] on span "[PERSON_NAME] và [PERSON_NAME] hàng" at bounding box center [772, 545] width 214 height 17
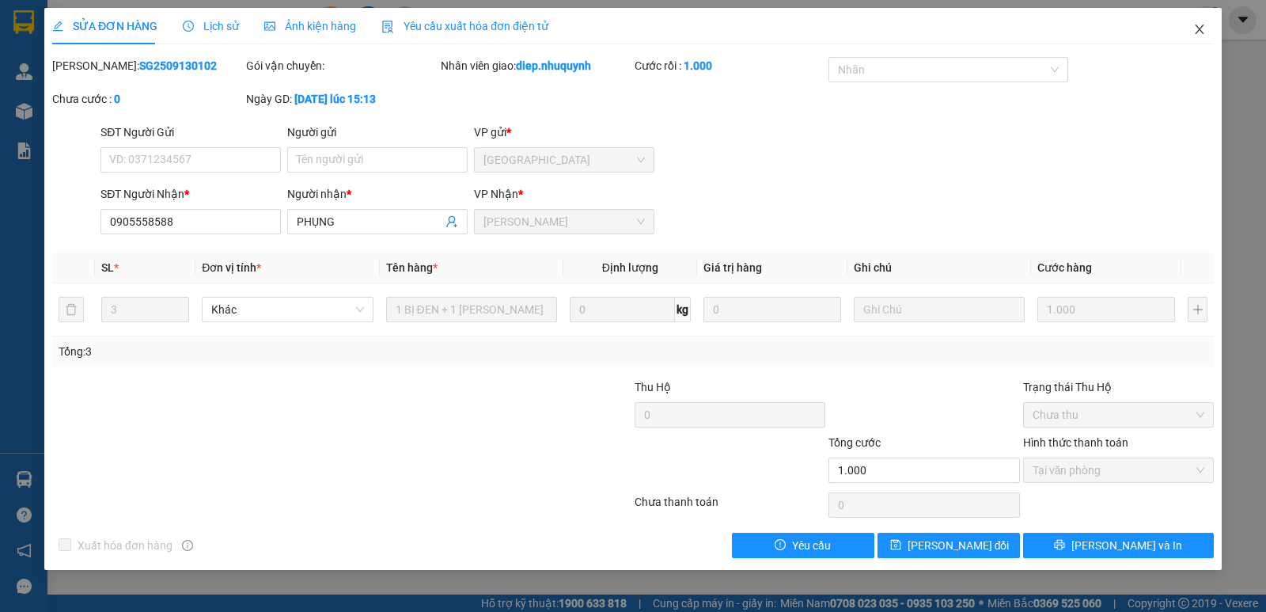
click at [1205, 31] on icon "close" at bounding box center [1199, 29] width 13 height 13
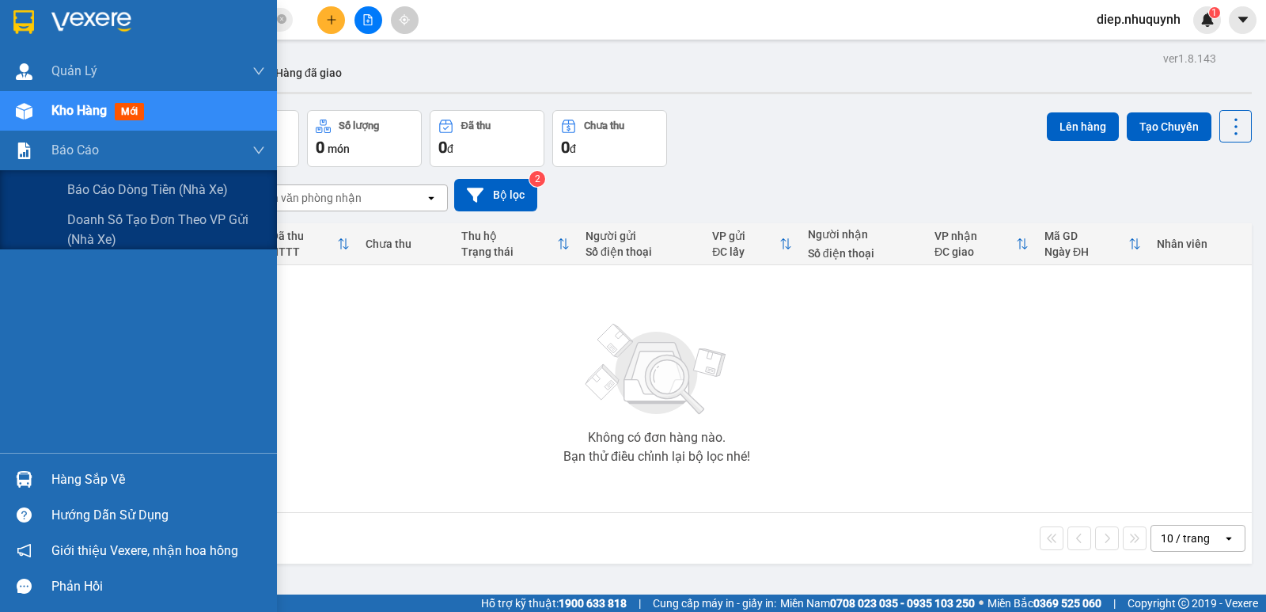
click at [138, 194] on input "[DATE] – [DATE]" at bounding box center [149, 197] width 173 height 25
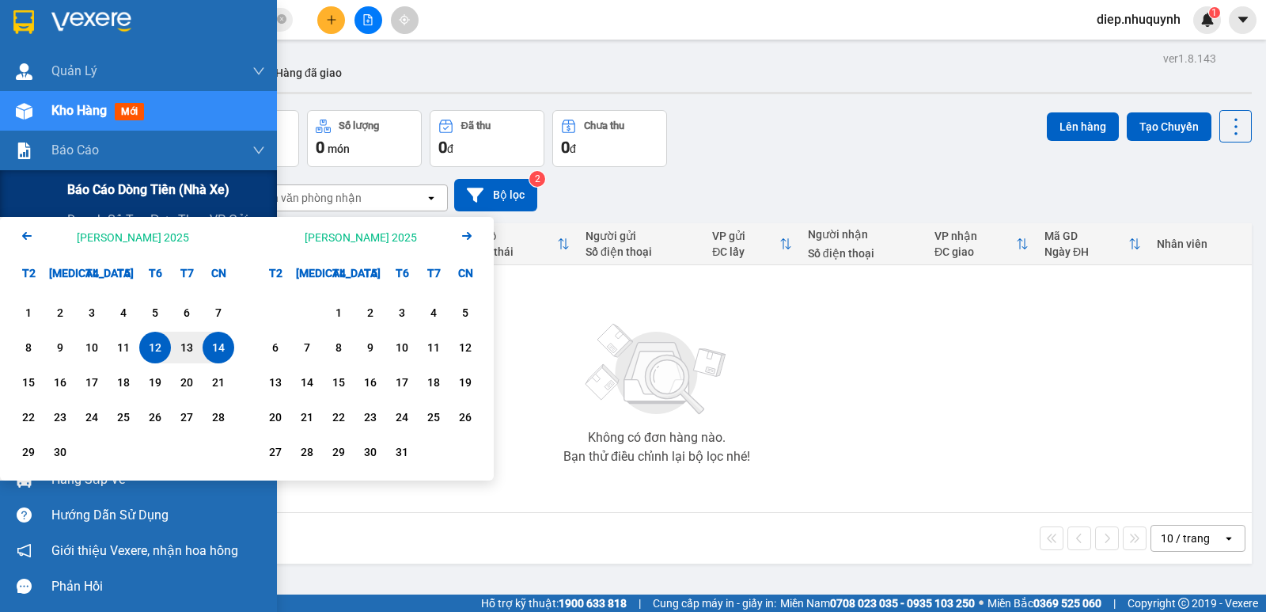
click at [111, 193] on span "Báo cáo dòng tiền (nhà xe)" at bounding box center [148, 190] width 162 height 20
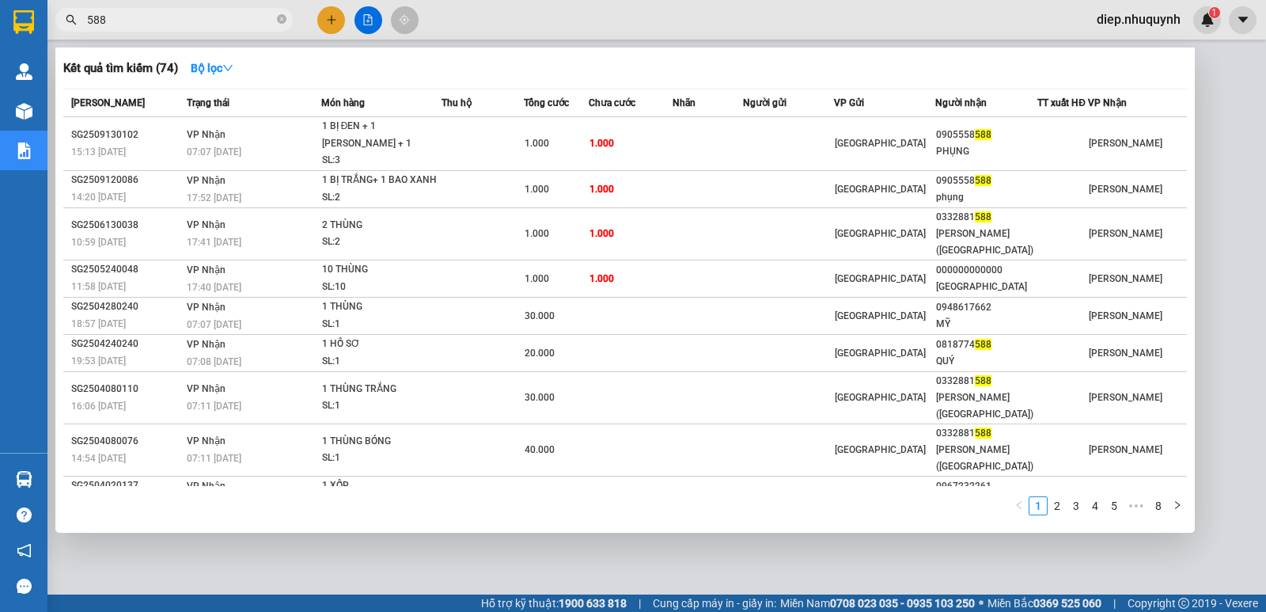
drag, startPoint x: 122, startPoint y: 20, endPoint x: 76, endPoint y: 14, distance: 46.2
click at [76, 14] on div "588" at bounding box center [154, 20] width 309 height 24
paste input "SG2509130035"
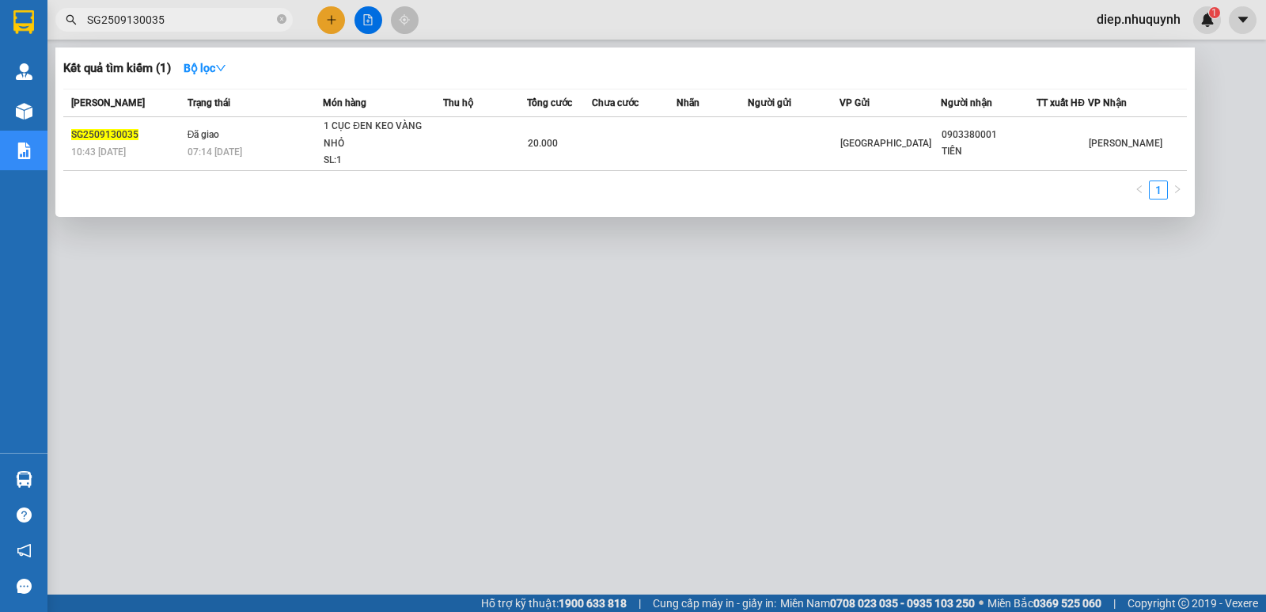
click at [169, 21] on input "SG2509130035" at bounding box center [180, 19] width 187 height 17
drag, startPoint x: 172, startPoint y: 25, endPoint x: 61, endPoint y: 15, distance: 111.2
click at [61, 15] on span "SG2509130035" at bounding box center [173, 20] width 237 height 24
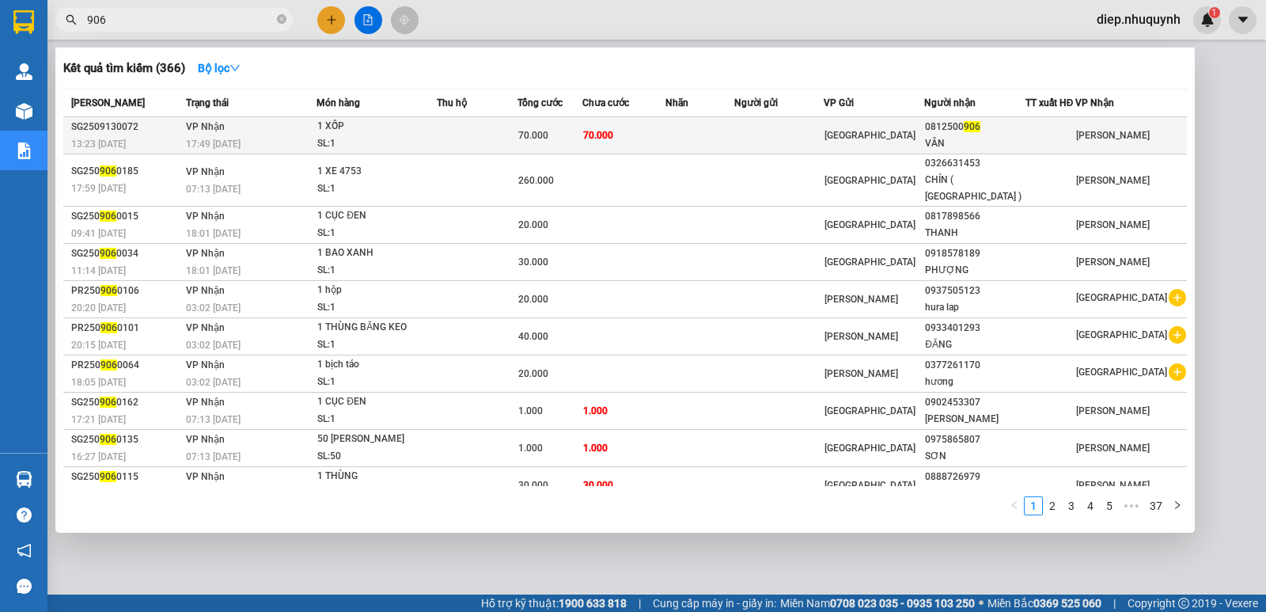
type input "906"
click at [411, 138] on div "SL: 1" at bounding box center [376, 143] width 119 height 17
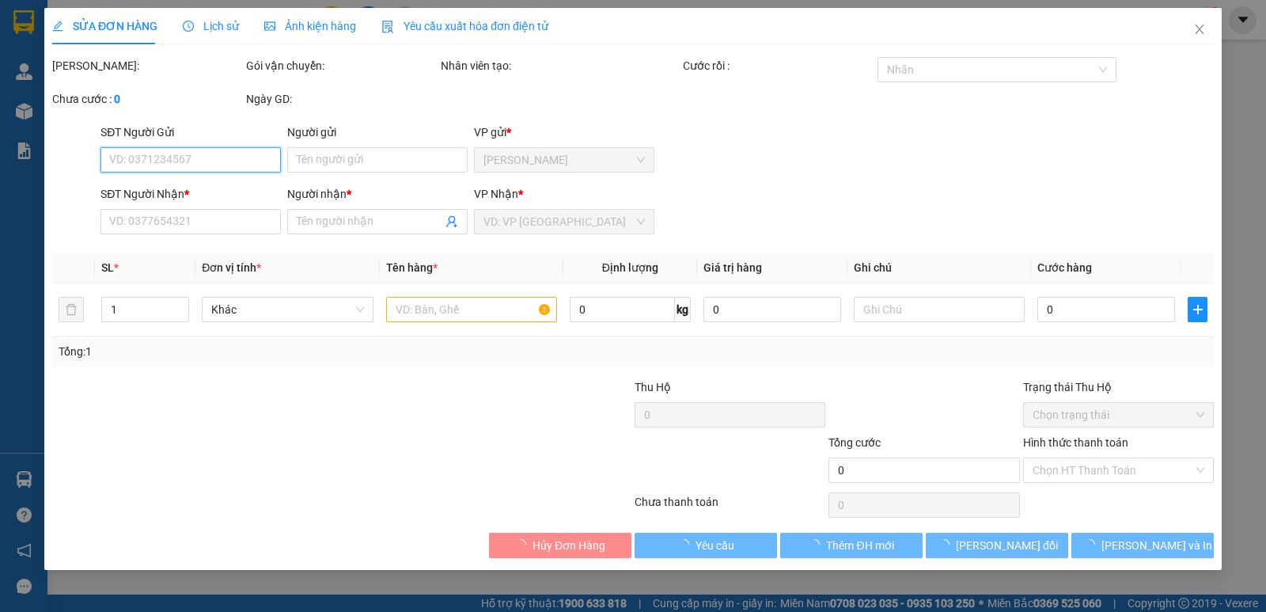
type input "0812500906"
type input "VÂN"
type input "70.000"
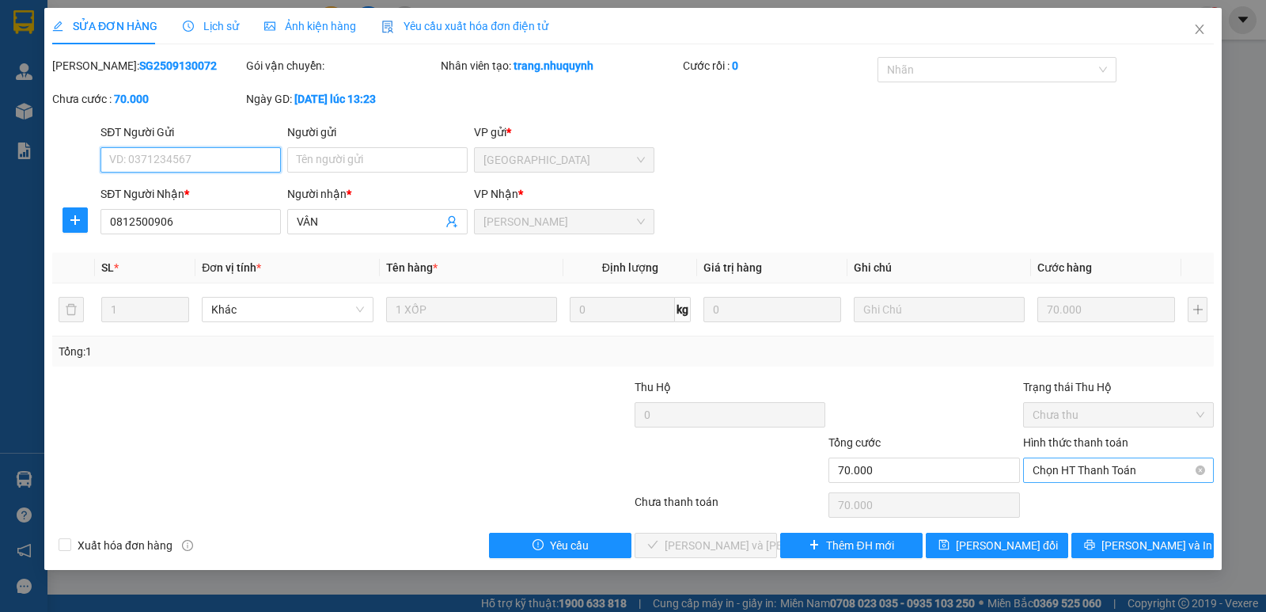
click at [1081, 471] on span "Chọn HT Thanh Toán" at bounding box center [1119, 470] width 172 height 24
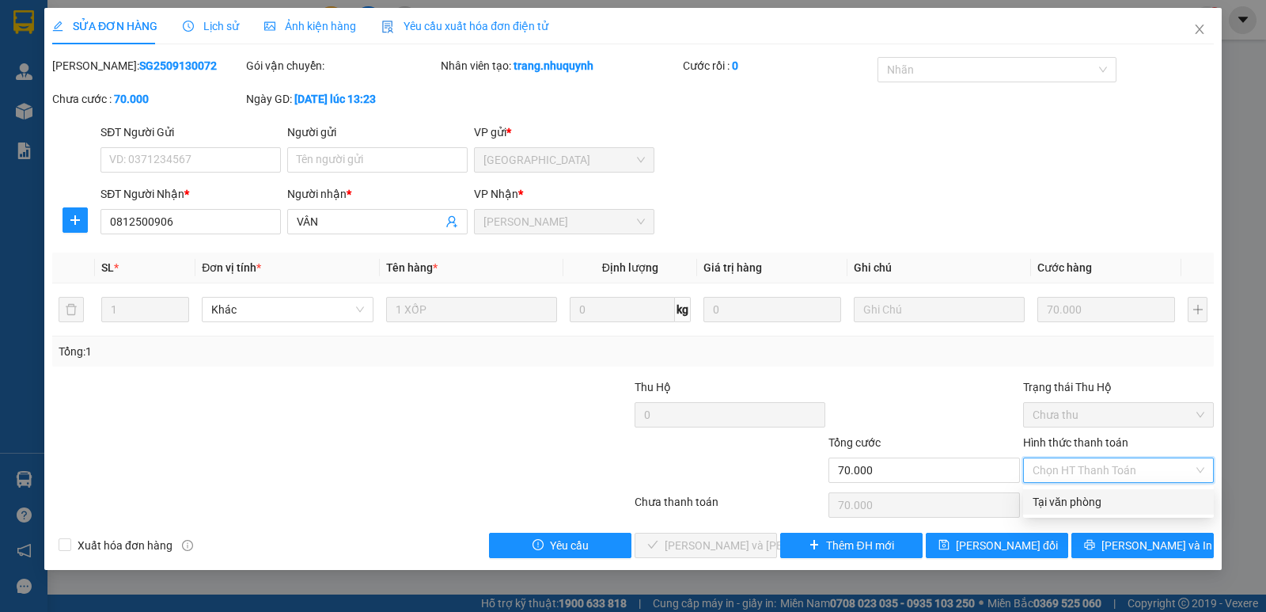
click at [1077, 504] on div "Tại văn phòng" at bounding box center [1119, 501] width 172 height 17
type input "0"
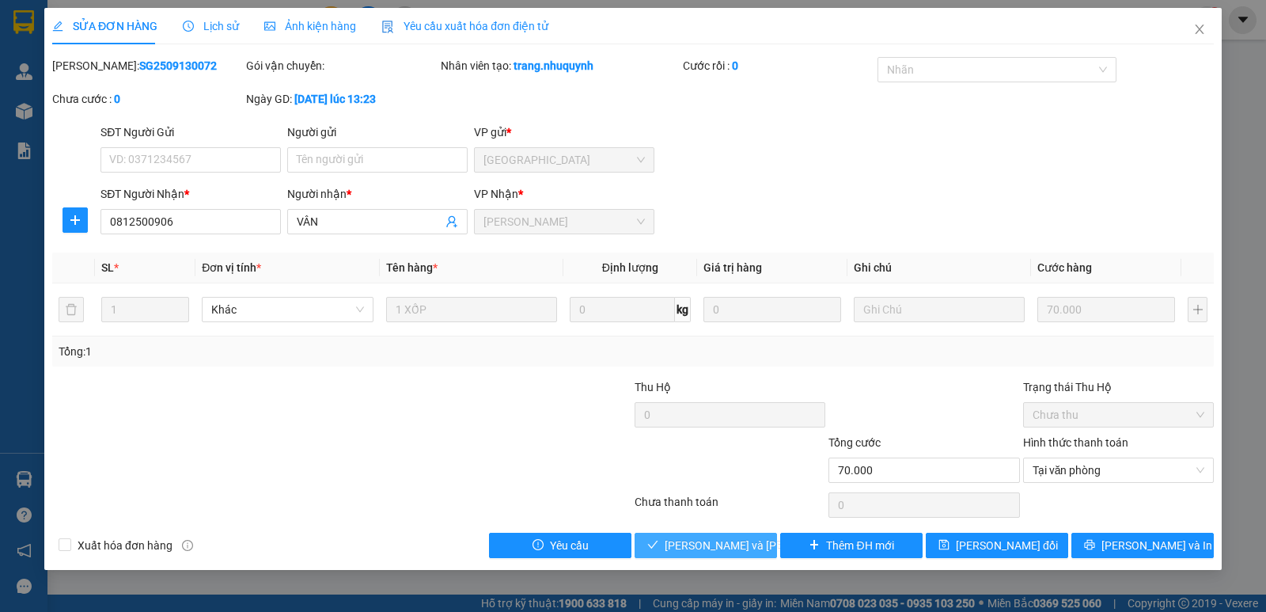
click at [757, 544] on span "[PERSON_NAME] và [PERSON_NAME] hàng" at bounding box center [772, 545] width 214 height 17
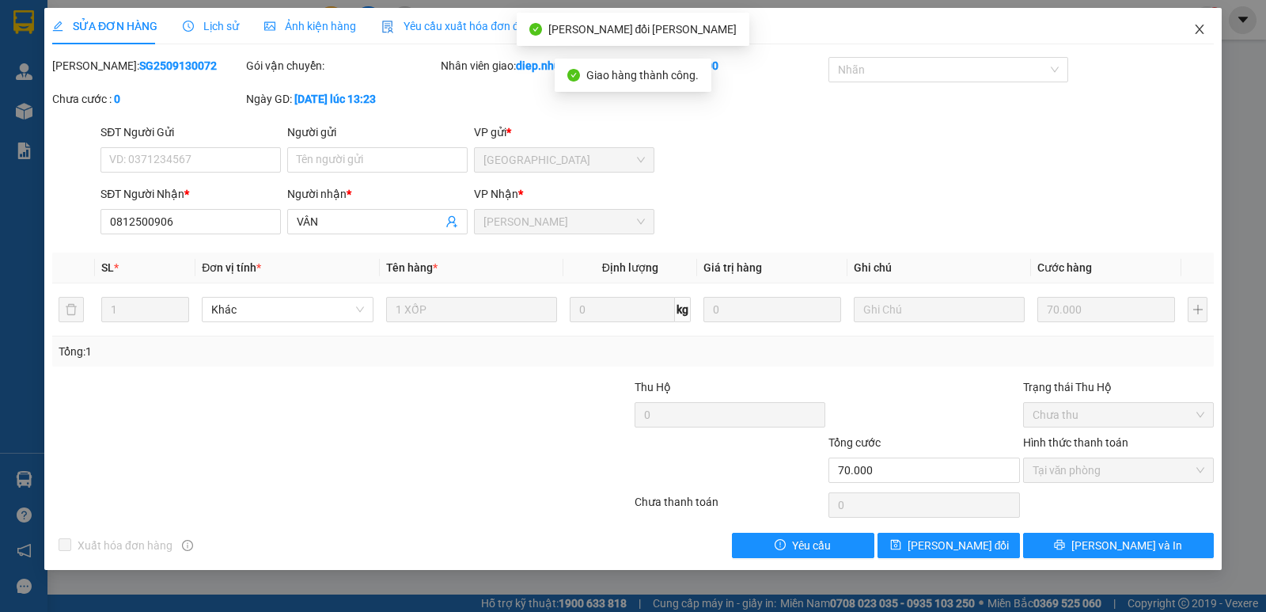
click at [1205, 27] on icon "close" at bounding box center [1199, 29] width 13 height 13
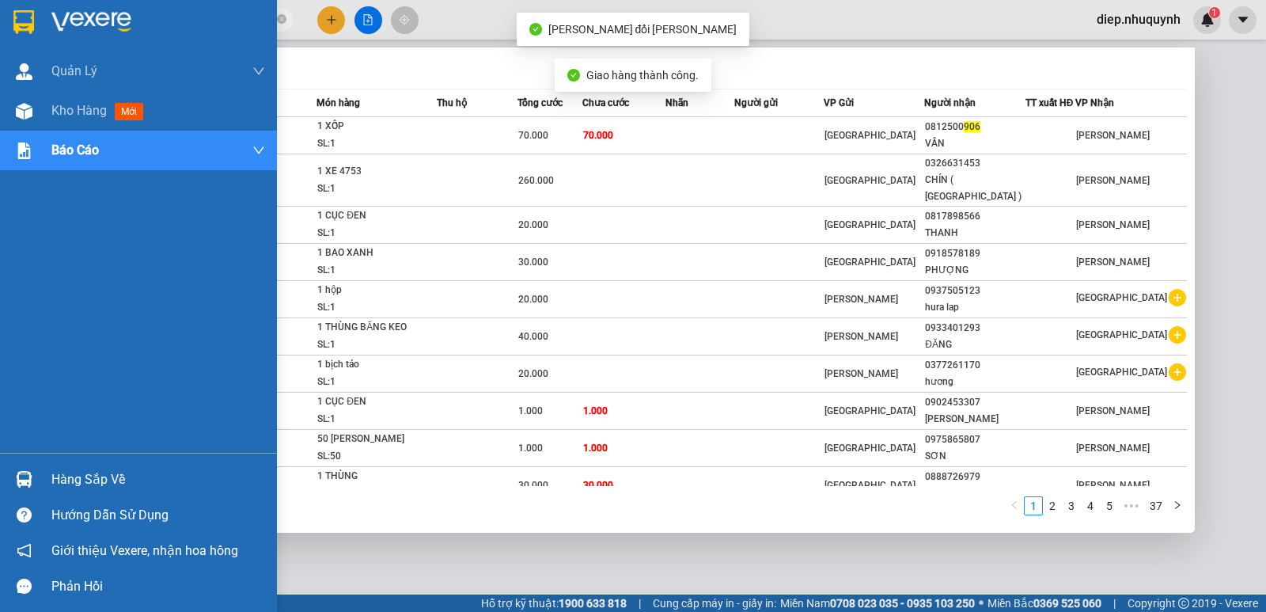
drag, startPoint x: 111, startPoint y: 22, endPoint x: 29, endPoint y: 9, distance: 82.5
click at [29, 9] on section "Kết quả [PERSON_NAME] ( 366 ) Bộ lọc Mã ĐH Trạng thái Món hàng Thu hộ Tổng [PER…" at bounding box center [633, 306] width 1266 height 612
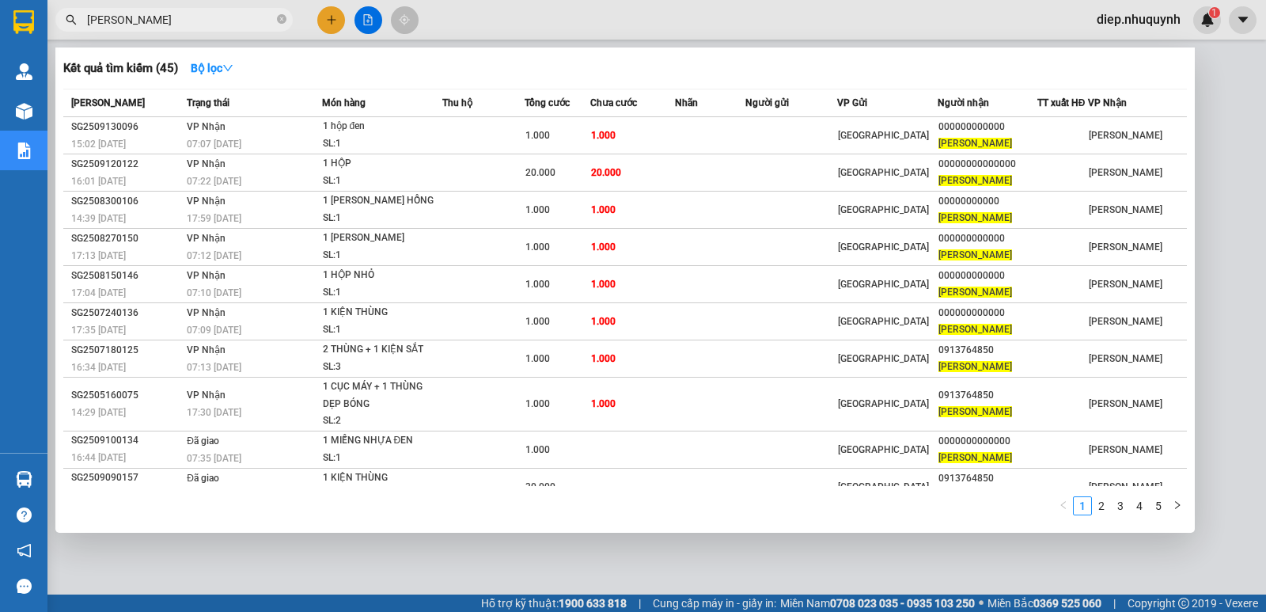
drag, startPoint x: 187, startPoint y: 26, endPoint x: 69, endPoint y: 29, distance: 118.0
click at [69, 29] on span "[PERSON_NAME]" at bounding box center [173, 20] width 237 height 24
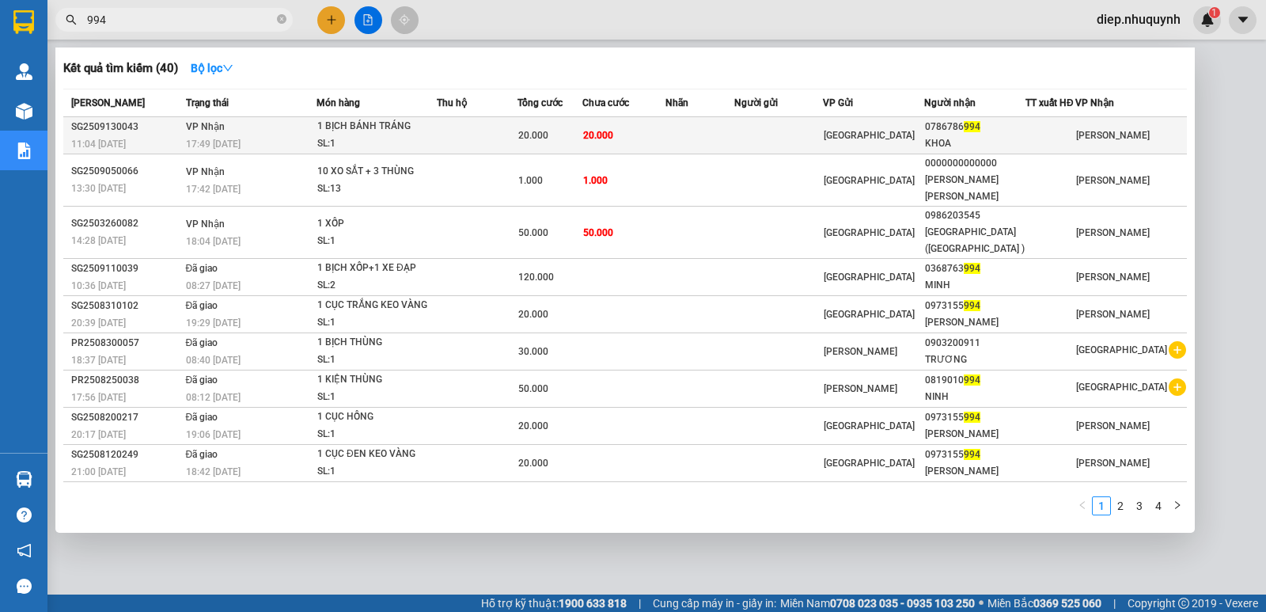
type input "994"
click at [563, 140] on div "20.000" at bounding box center [549, 135] width 63 height 17
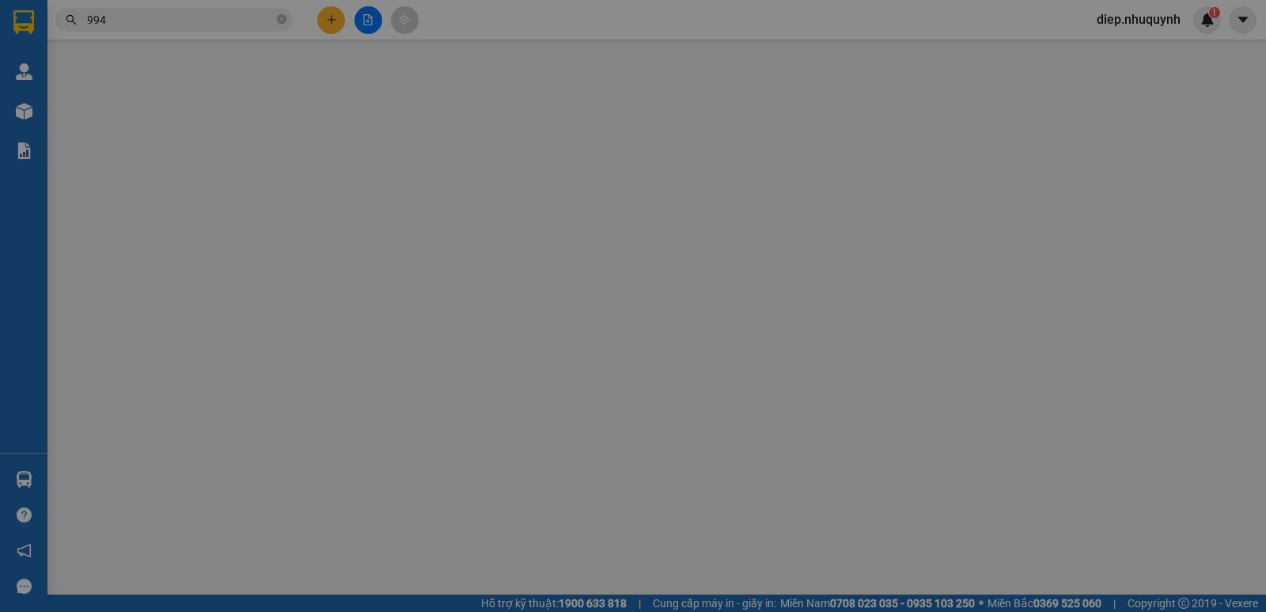
type input "0786786994"
type input "KHOA"
type input "20.000"
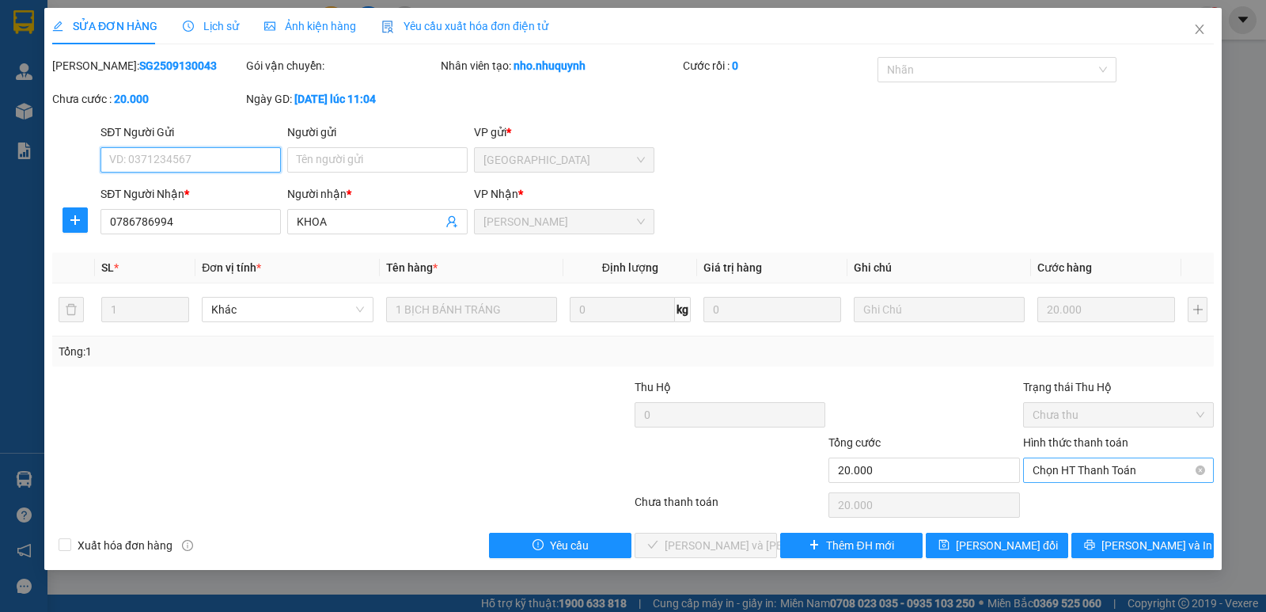
click at [1061, 472] on span "Chọn HT Thanh Toán" at bounding box center [1119, 470] width 172 height 24
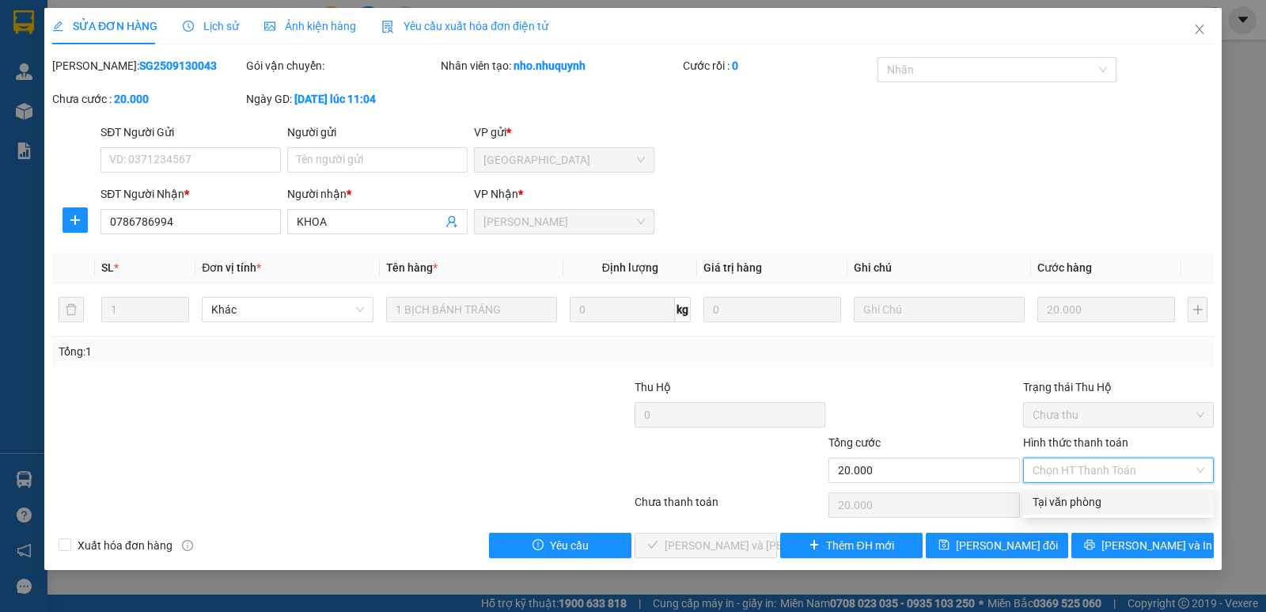
drag, startPoint x: 1064, startPoint y: 481, endPoint x: 1060, endPoint y: 499, distance: 18.6
click at [1072, 503] on div "Tại văn phòng" at bounding box center [1119, 501] width 172 height 17
type input "0"
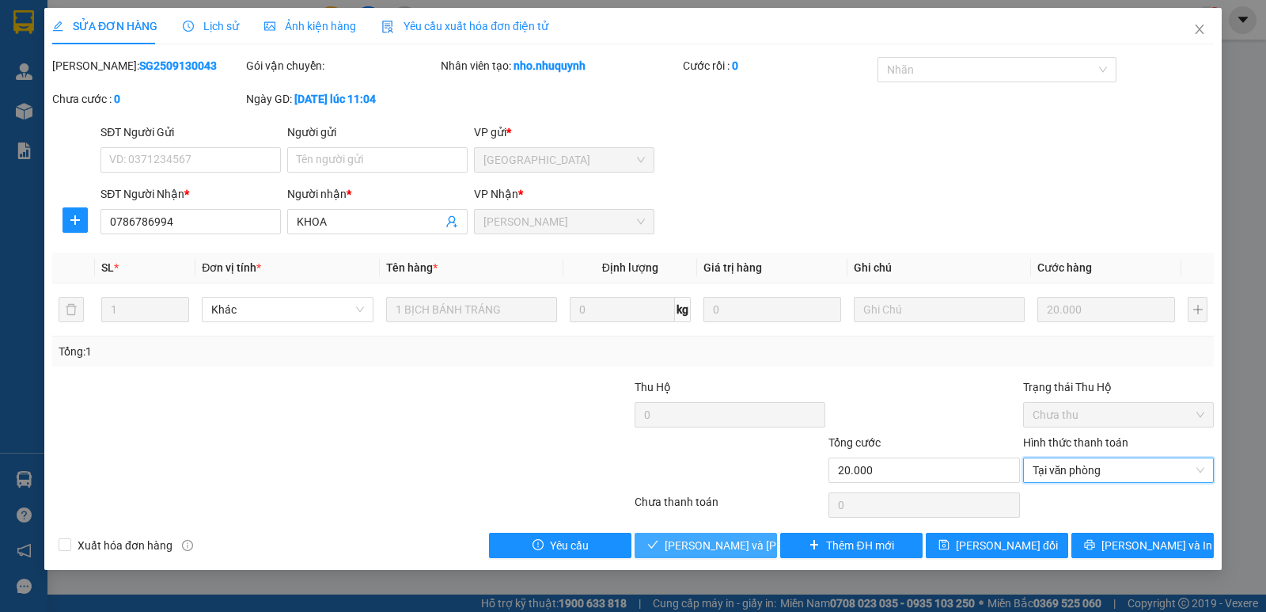
click at [740, 544] on span "[PERSON_NAME] và [PERSON_NAME] hàng" at bounding box center [772, 545] width 214 height 17
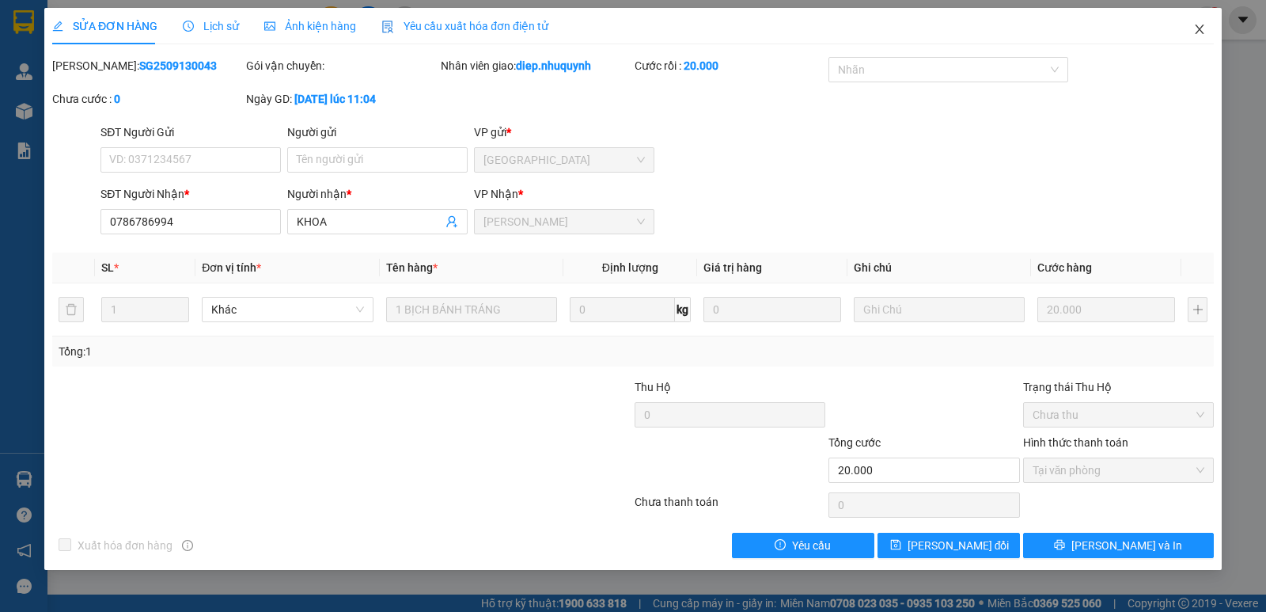
click at [1195, 26] on icon "close" at bounding box center [1199, 29] width 13 height 13
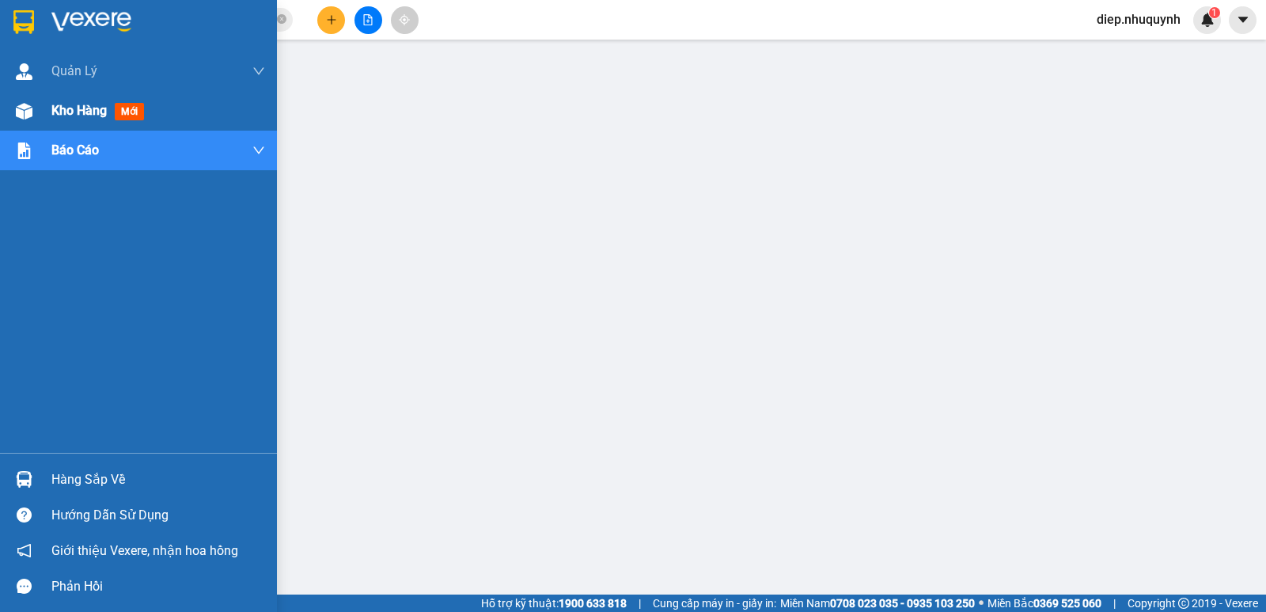
click at [80, 111] on span "Kho hàng" at bounding box center [78, 110] width 55 height 15
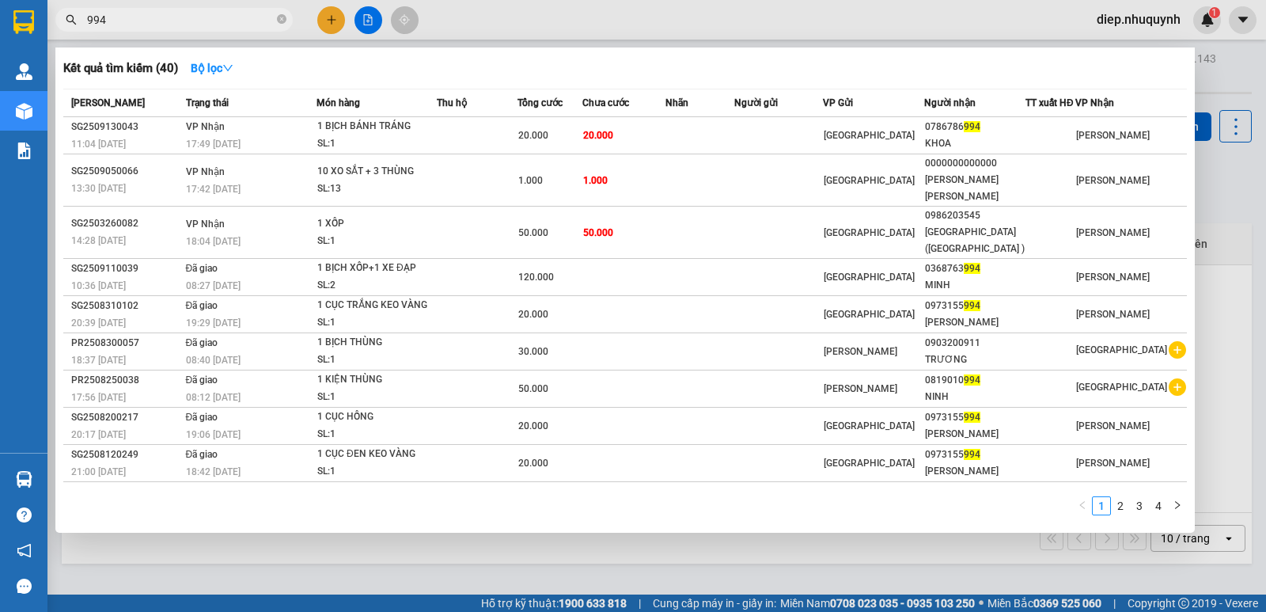
click at [54, 24] on div "994" at bounding box center [154, 20] width 309 height 24
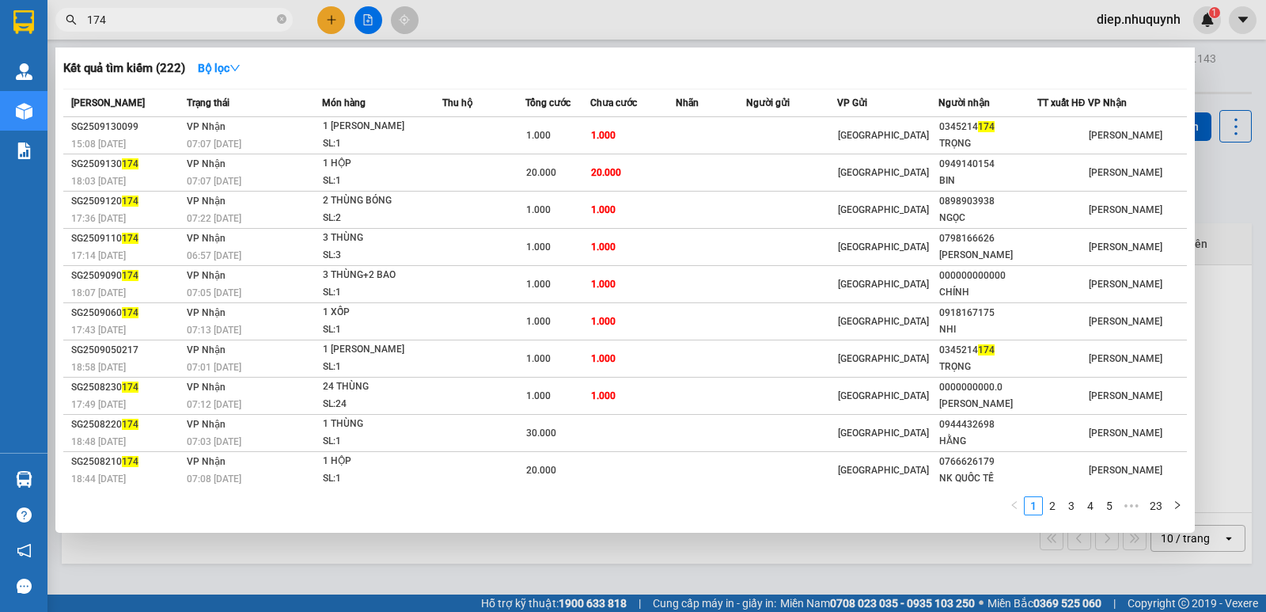
drag, startPoint x: 122, startPoint y: 28, endPoint x: 65, endPoint y: 26, distance: 57.0
click at [65, 26] on span "174" at bounding box center [173, 20] width 237 height 24
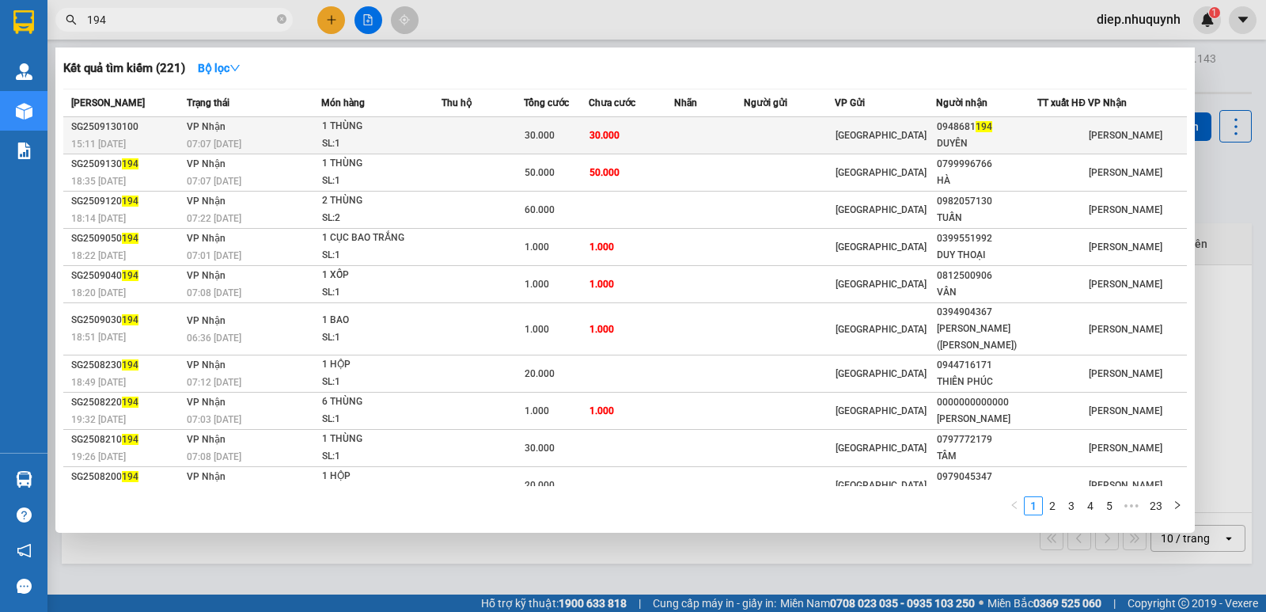
type input "194"
click at [431, 140] on div "SL: 1" at bounding box center [381, 143] width 119 height 17
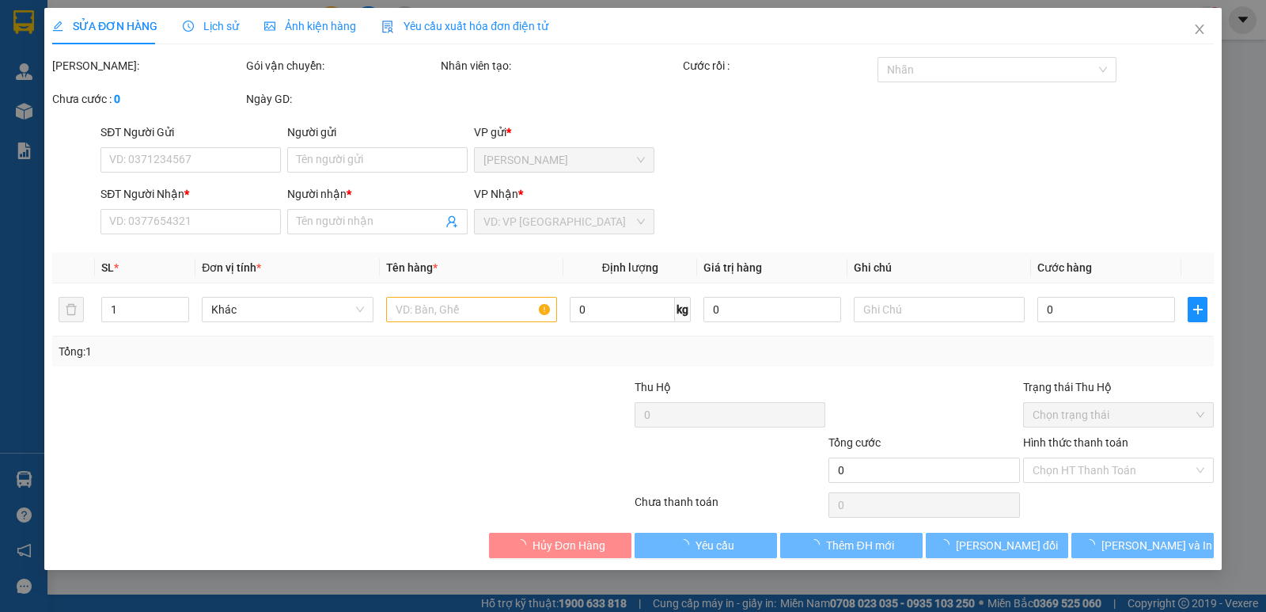
type input "0948681194"
type input "DUYÊN"
type input "30.000"
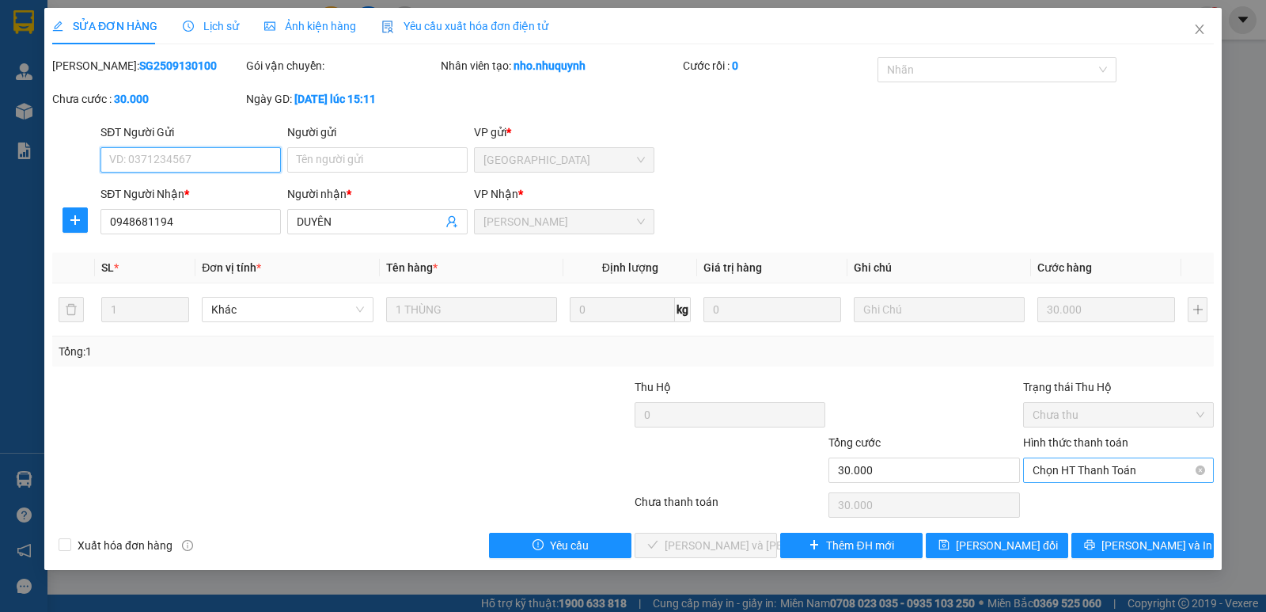
click at [1109, 477] on span "Chọn HT Thanh Toán" at bounding box center [1119, 470] width 172 height 24
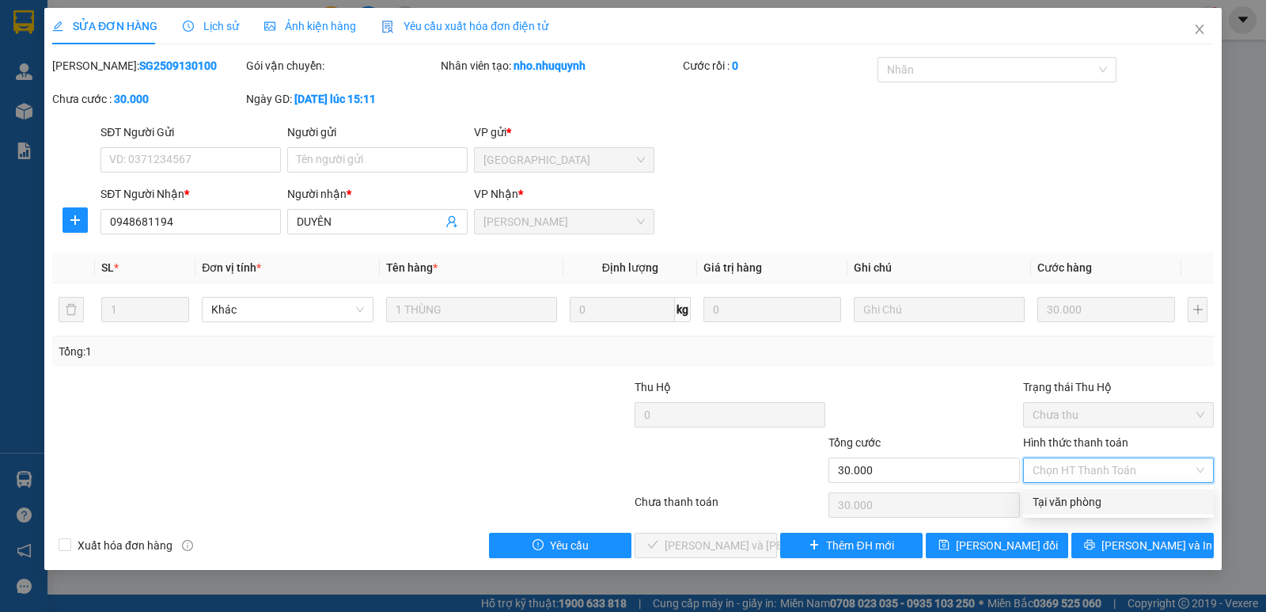
click at [1113, 499] on div "Tại văn phòng" at bounding box center [1119, 501] width 172 height 17
type input "0"
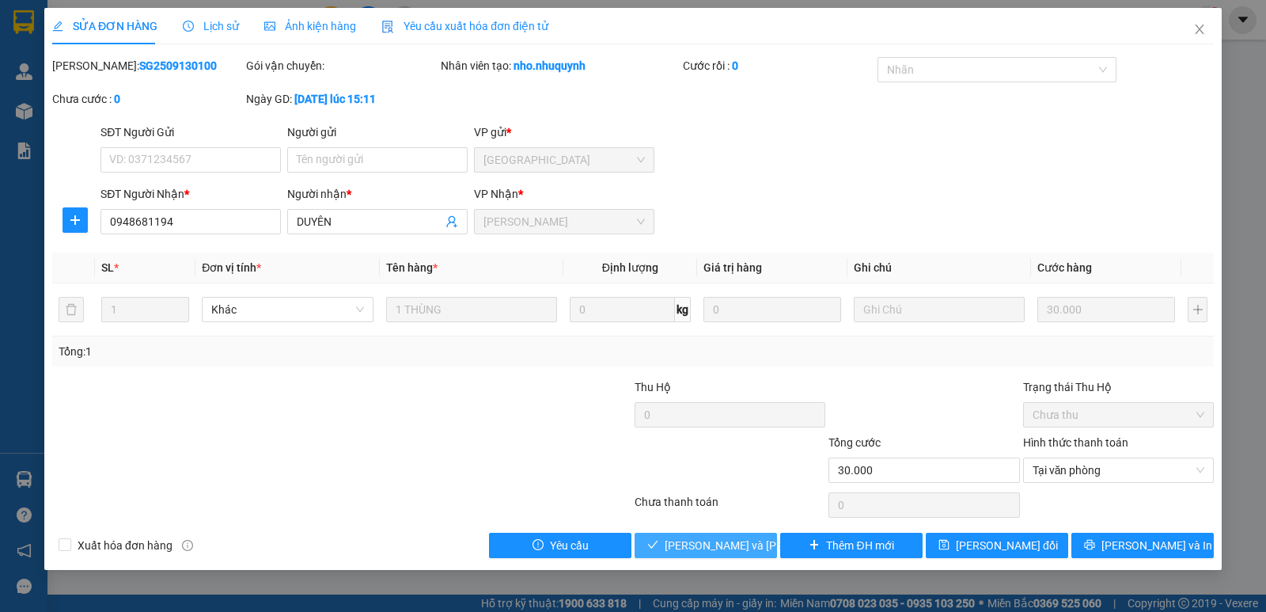
click at [688, 547] on span "[PERSON_NAME] và [PERSON_NAME] hàng" at bounding box center [772, 545] width 214 height 17
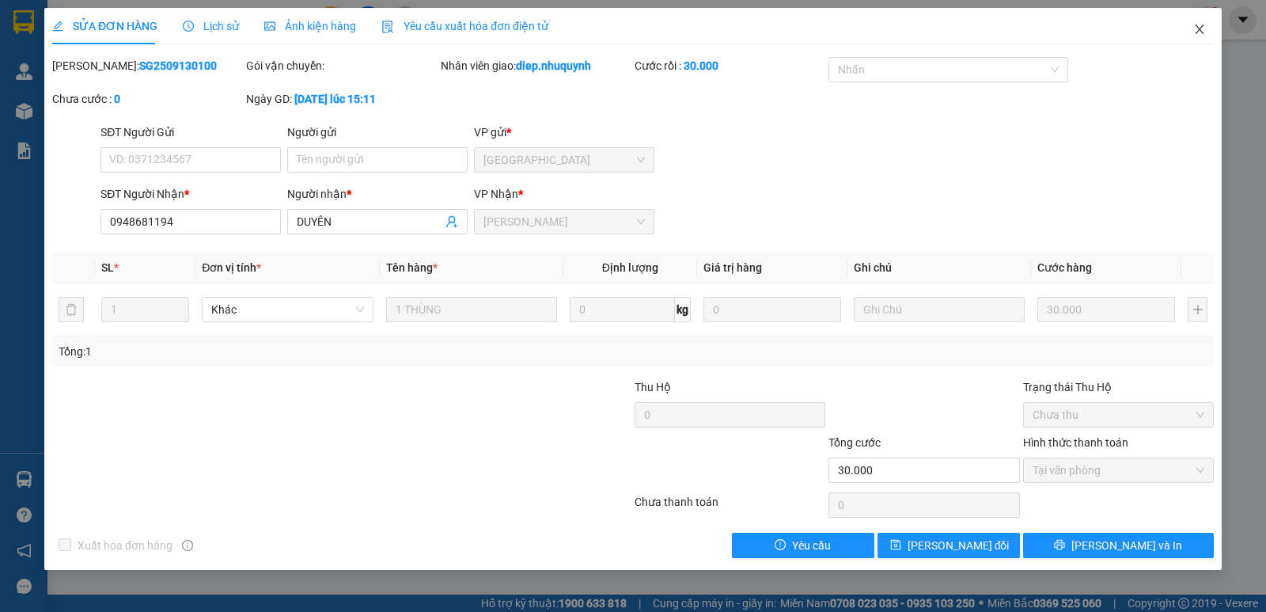
click at [1202, 28] on icon "close" at bounding box center [1199, 29] width 13 height 13
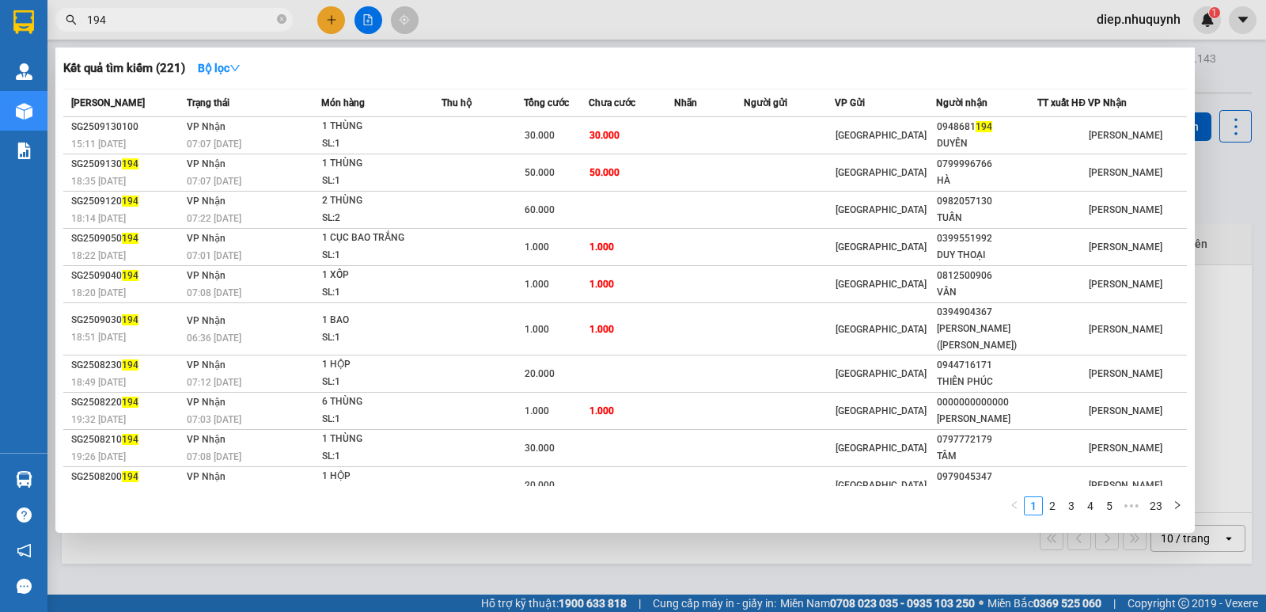
drag, startPoint x: 130, startPoint y: 23, endPoint x: 32, endPoint y: 16, distance: 97.6
click at [34, 16] on section "Kết quả [PERSON_NAME] ( 221 ) Bộ lọc Mã ĐH Trạng thái Món hàng Thu hộ Tổng [PER…" at bounding box center [633, 306] width 1266 height 612
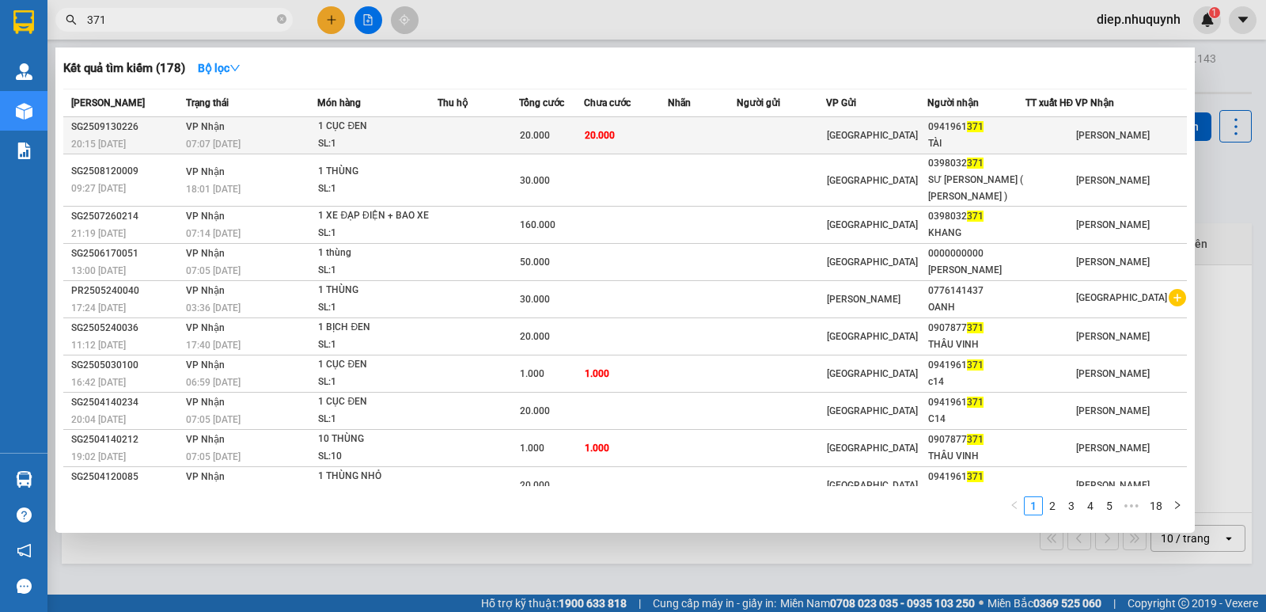
type input "371"
click at [437, 137] on div "SL: 1" at bounding box center [377, 143] width 119 height 17
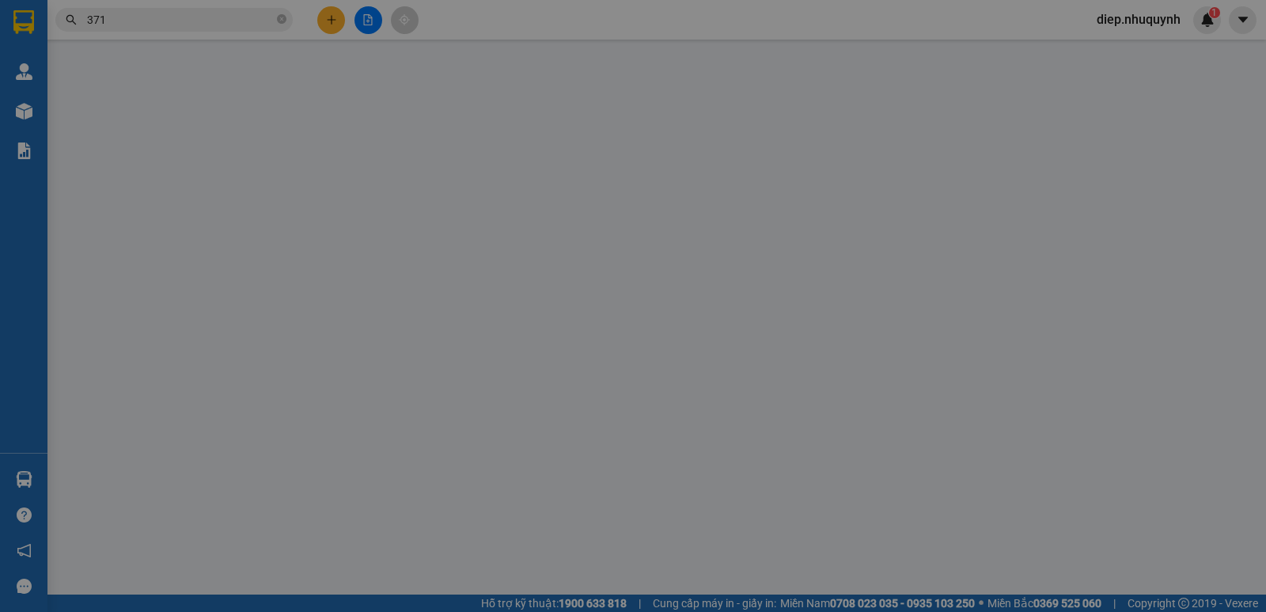
type input "0941961371"
type input "TÀI"
type input "20.000"
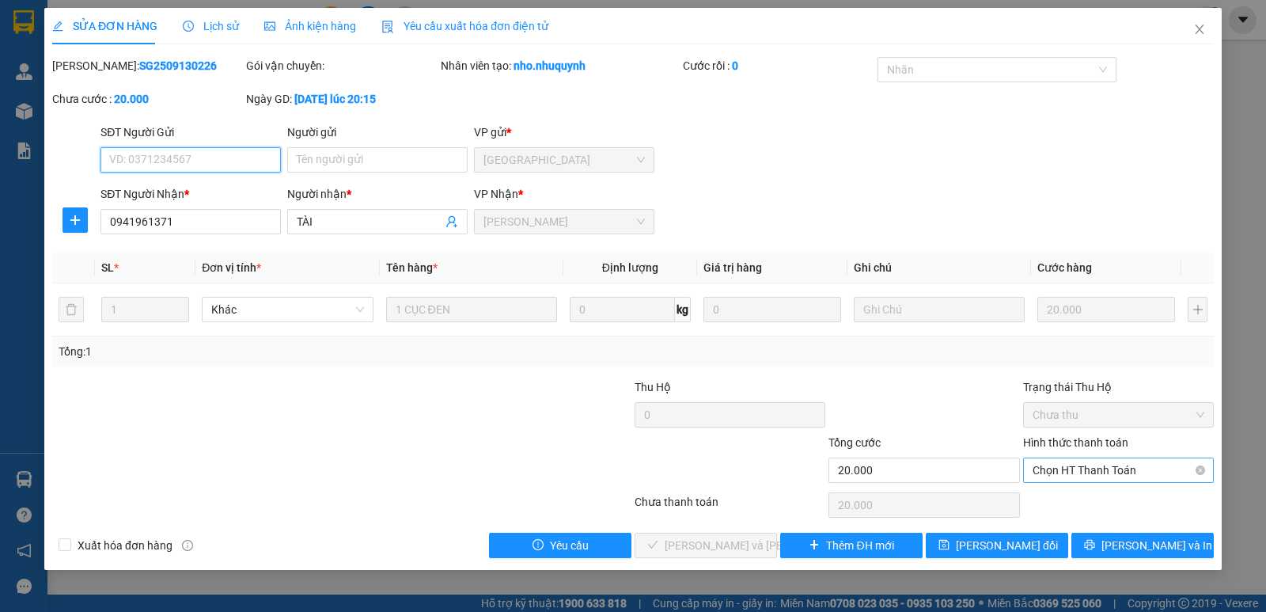
click at [1094, 461] on span "Chọn HT Thanh Toán" at bounding box center [1119, 470] width 172 height 24
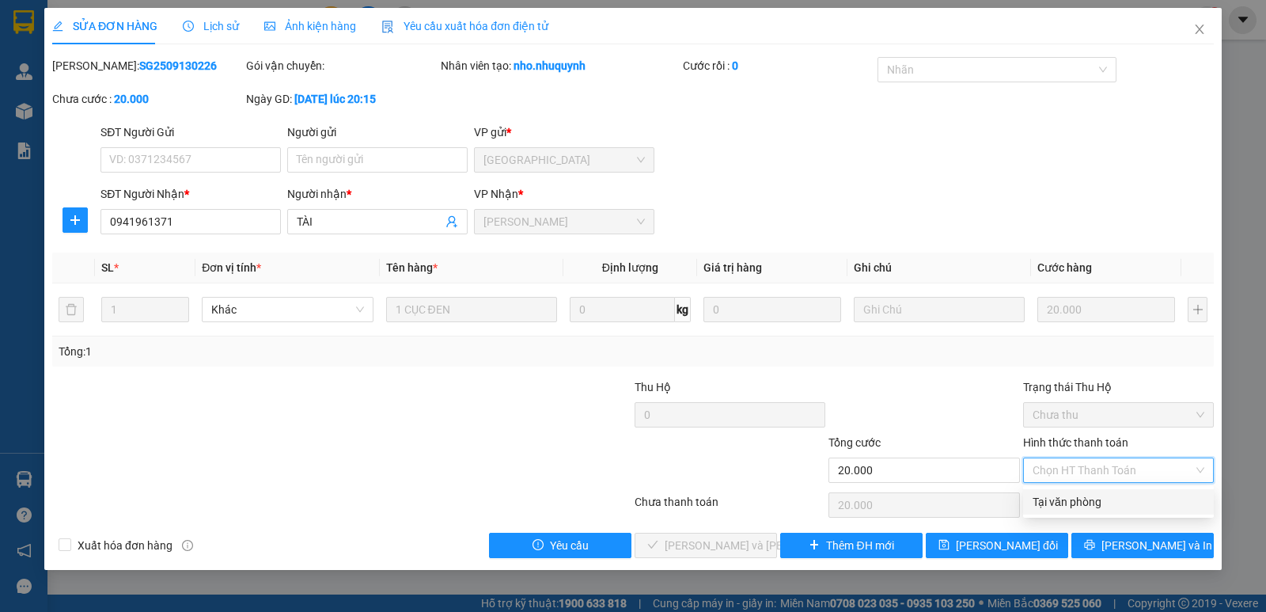
drag, startPoint x: 1097, startPoint y: 496, endPoint x: 1027, endPoint y: 504, distance: 70.1
click at [1092, 496] on div "Tại văn phòng" at bounding box center [1119, 501] width 172 height 17
type input "0"
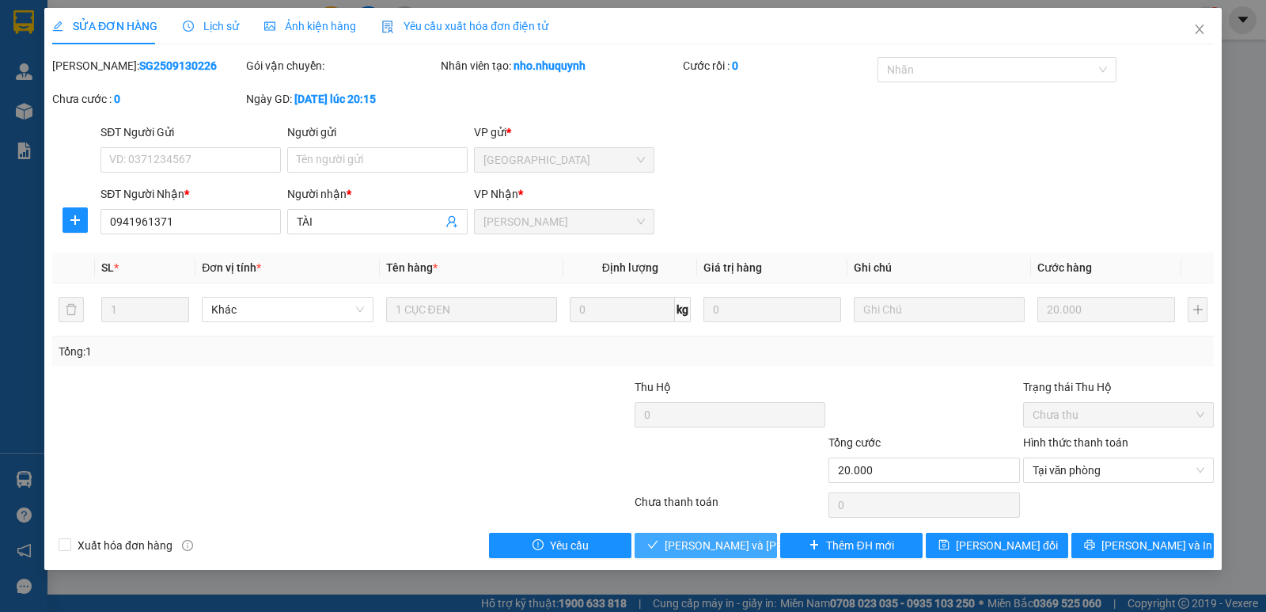
click at [725, 541] on span "[PERSON_NAME] và [PERSON_NAME] hàng" at bounding box center [772, 545] width 214 height 17
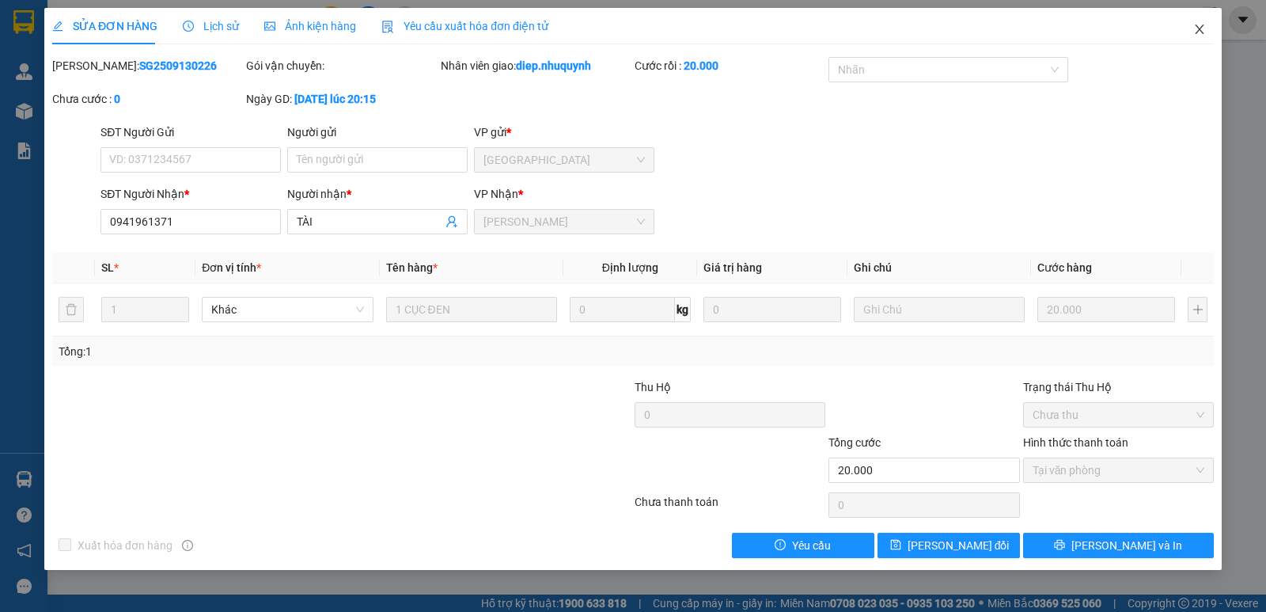
click at [1198, 30] on icon "close" at bounding box center [1199, 29] width 13 height 13
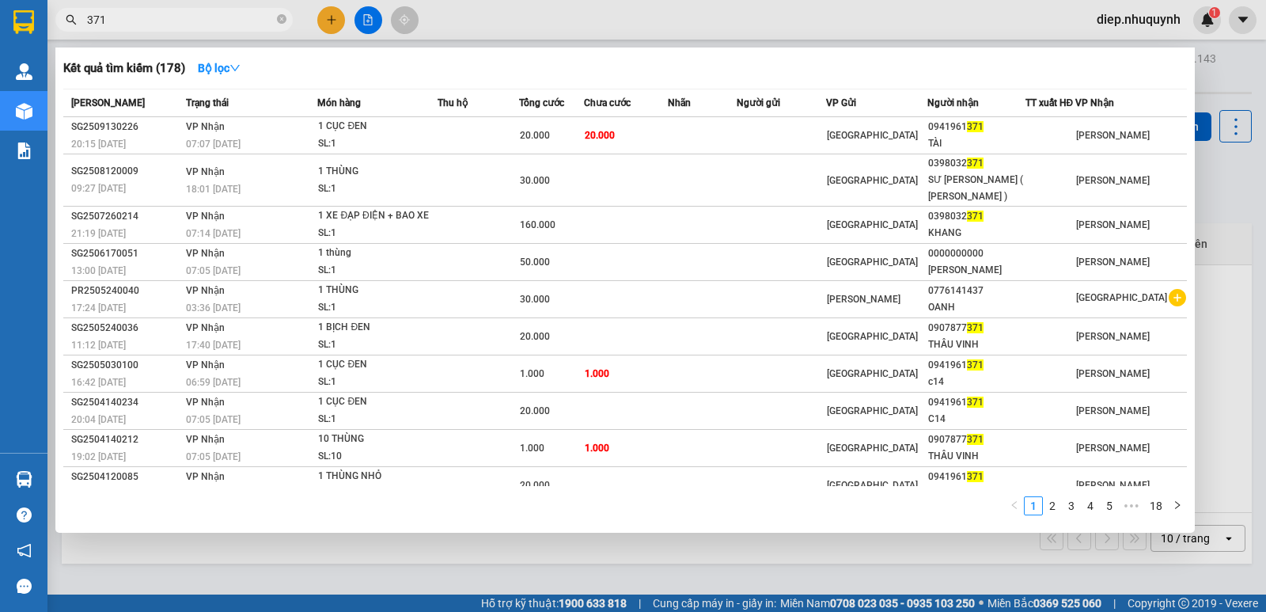
drag, startPoint x: 119, startPoint y: 22, endPoint x: 74, endPoint y: 16, distance: 44.8
click at [74, 16] on div "371" at bounding box center [154, 20] width 309 height 24
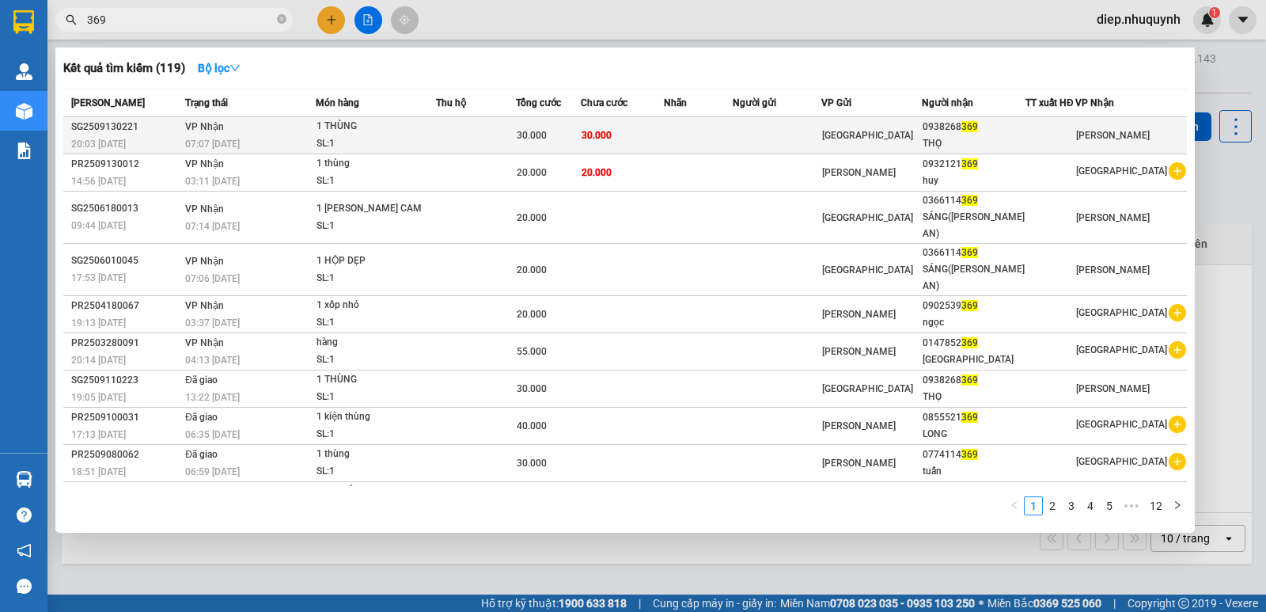
type input "369"
click at [580, 139] on div "30.000" at bounding box center [548, 135] width 63 height 17
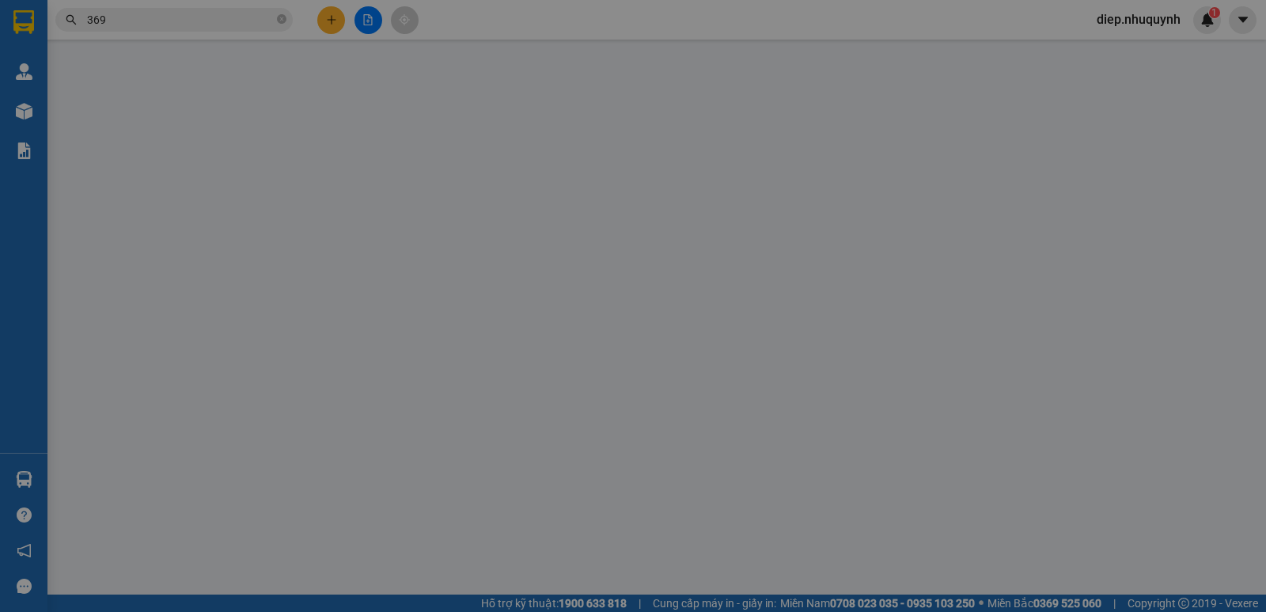
type input "0938268369"
type input "THỌ"
type input "30.000"
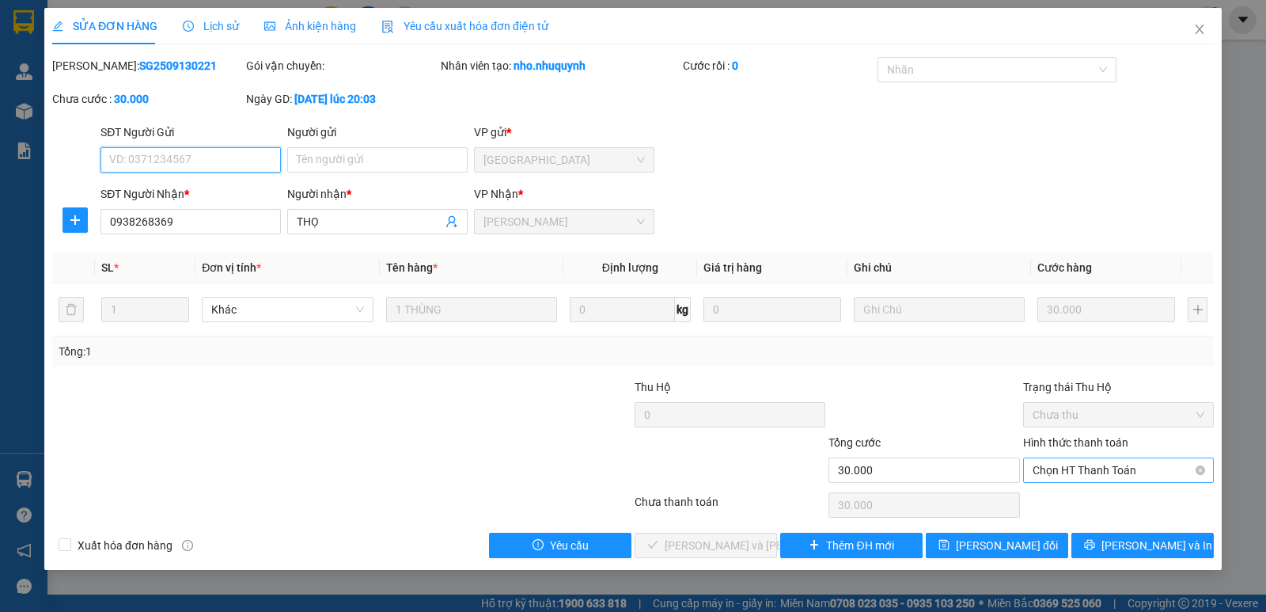
click at [1066, 473] on span "Chọn HT Thanh Toán" at bounding box center [1119, 470] width 172 height 24
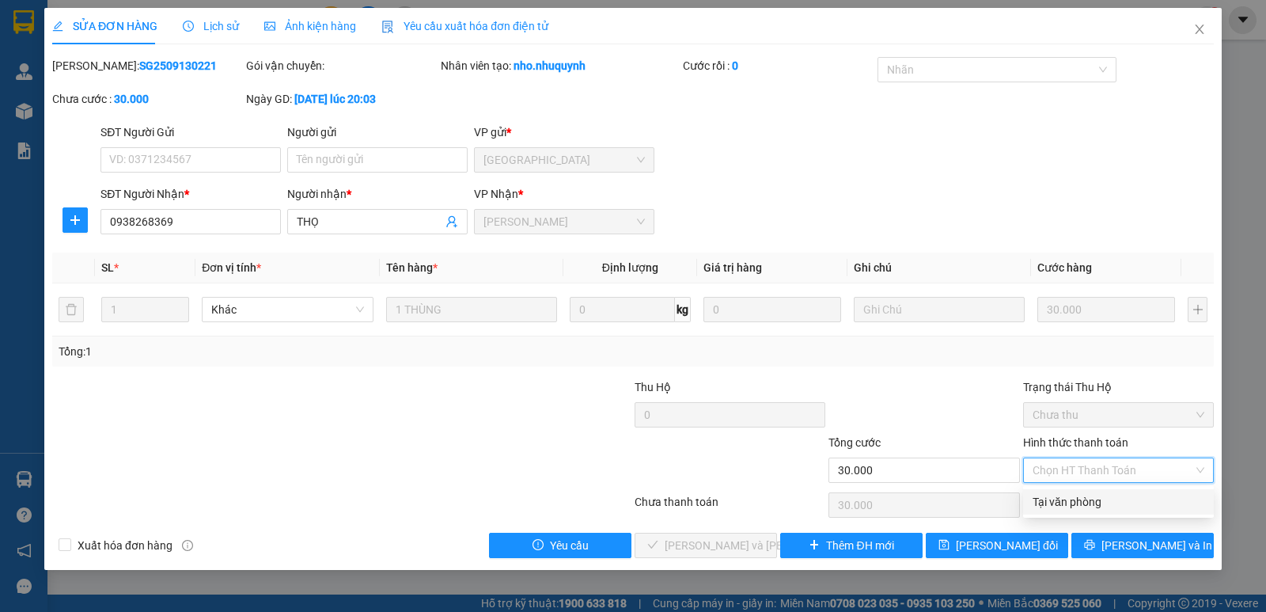
drag, startPoint x: 1072, startPoint y: 498, endPoint x: 976, endPoint y: 518, distance: 97.9
click at [1069, 498] on div "Tại văn phòng" at bounding box center [1119, 501] width 172 height 17
type input "0"
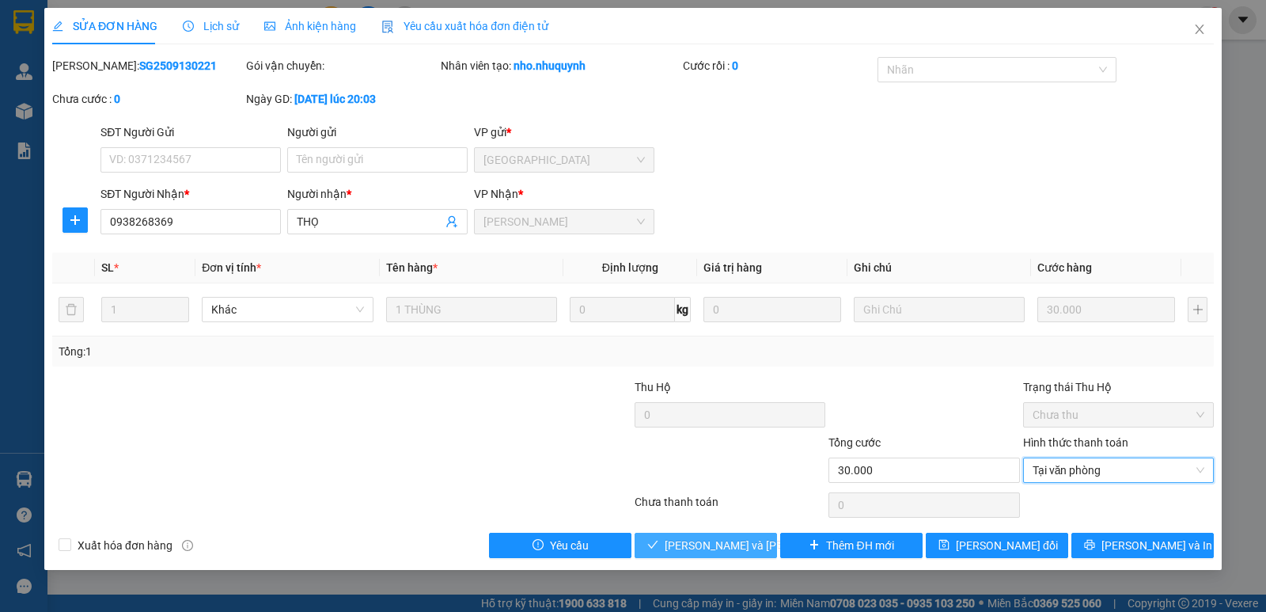
click at [745, 546] on span "[PERSON_NAME] và [PERSON_NAME] hàng" at bounding box center [772, 545] width 214 height 17
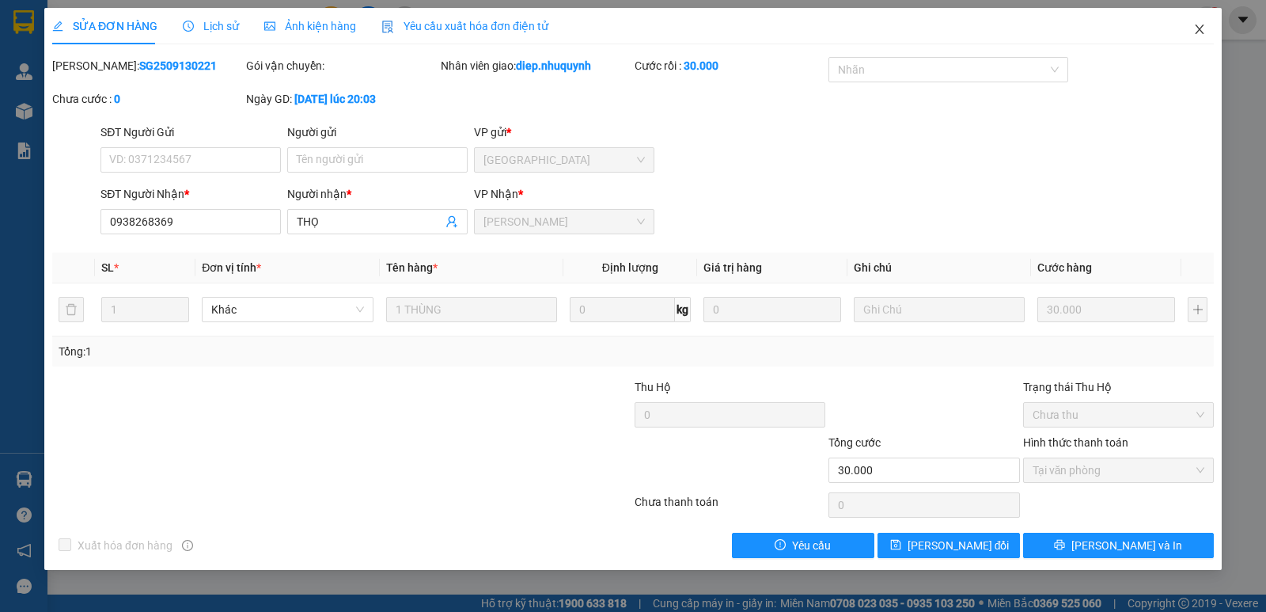
click at [1200, 36] on icon "close" at bounding box center [1199, 29] width 13 height 13
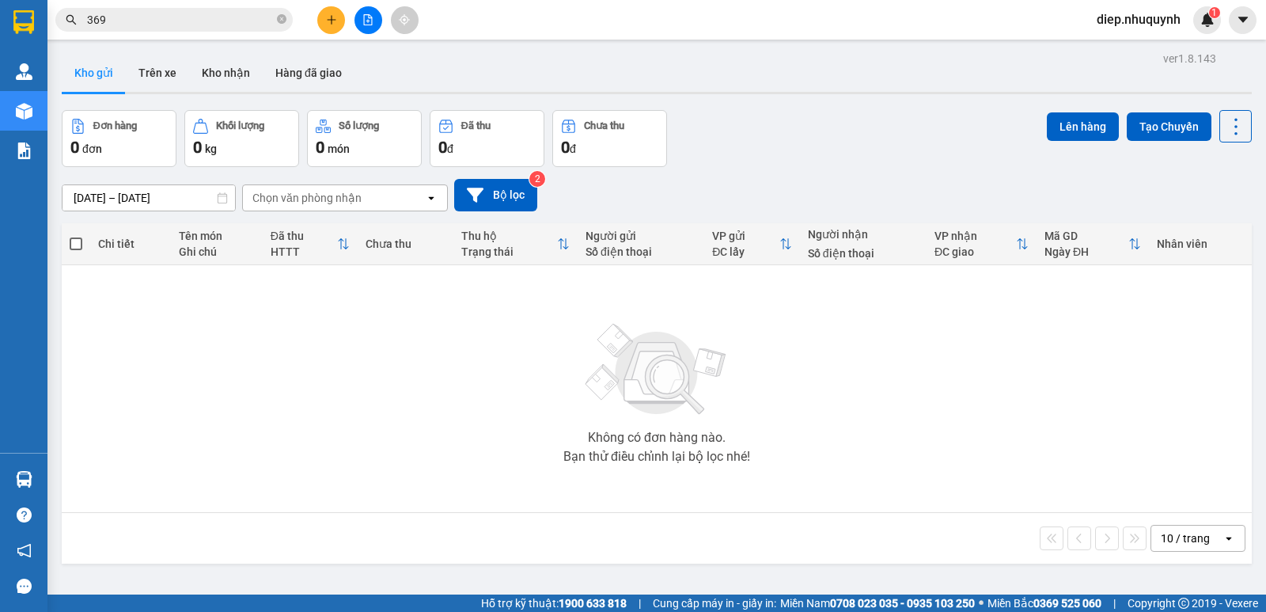
click at [331, 12] on button at bounding box center [331, 20] width 28 height 28
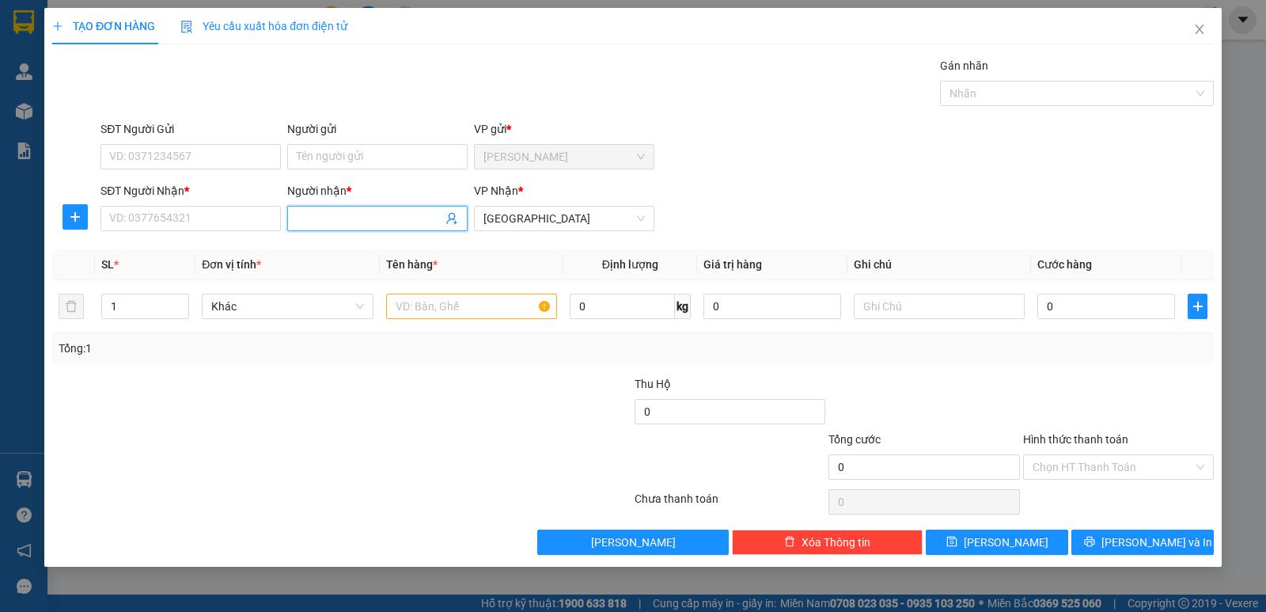
click at [341, 224] on input "Người nhận *" at bounding box center [370, 218] width 146 height 17
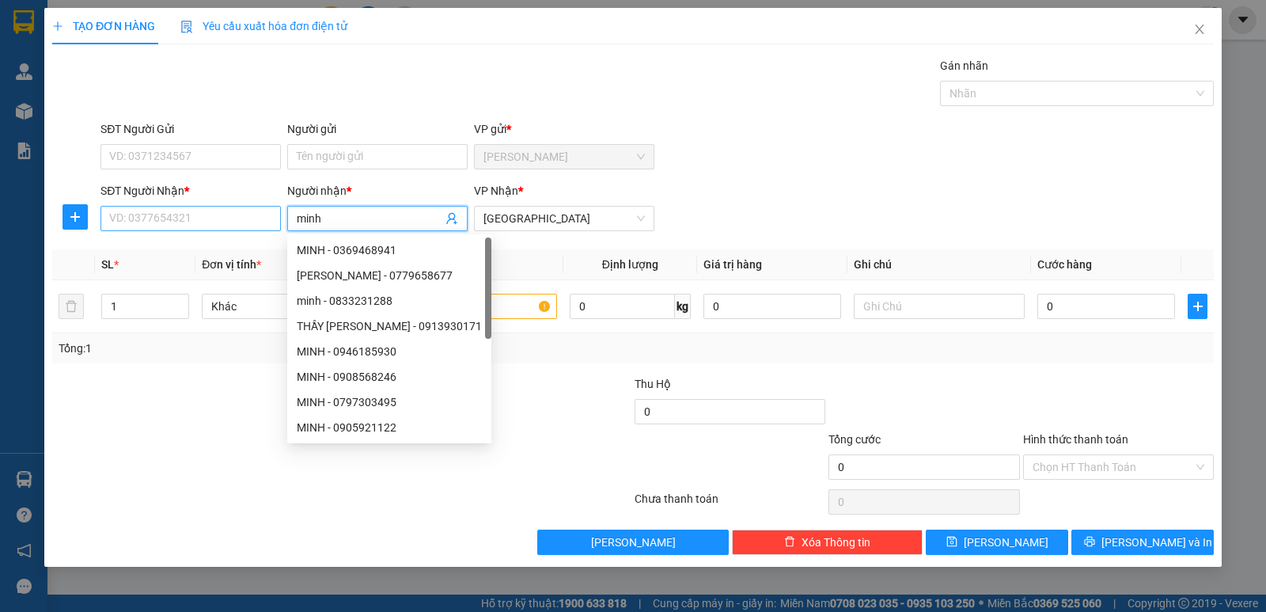
type input "minh"
click at [187, 217] on input "SĐT Người Nhận *" at bounding box center [191, 218] width 180 height 25
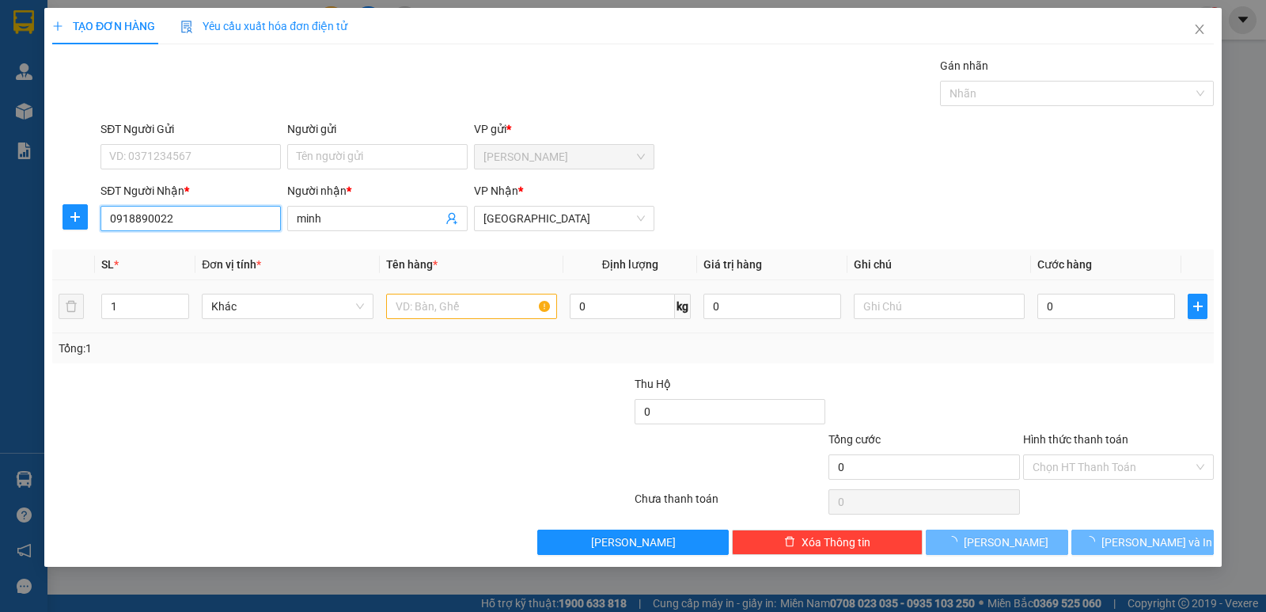
type input "0918890022"
click at [462, 301] on input "text" at bounding box center [471, 306] width 171 height 25
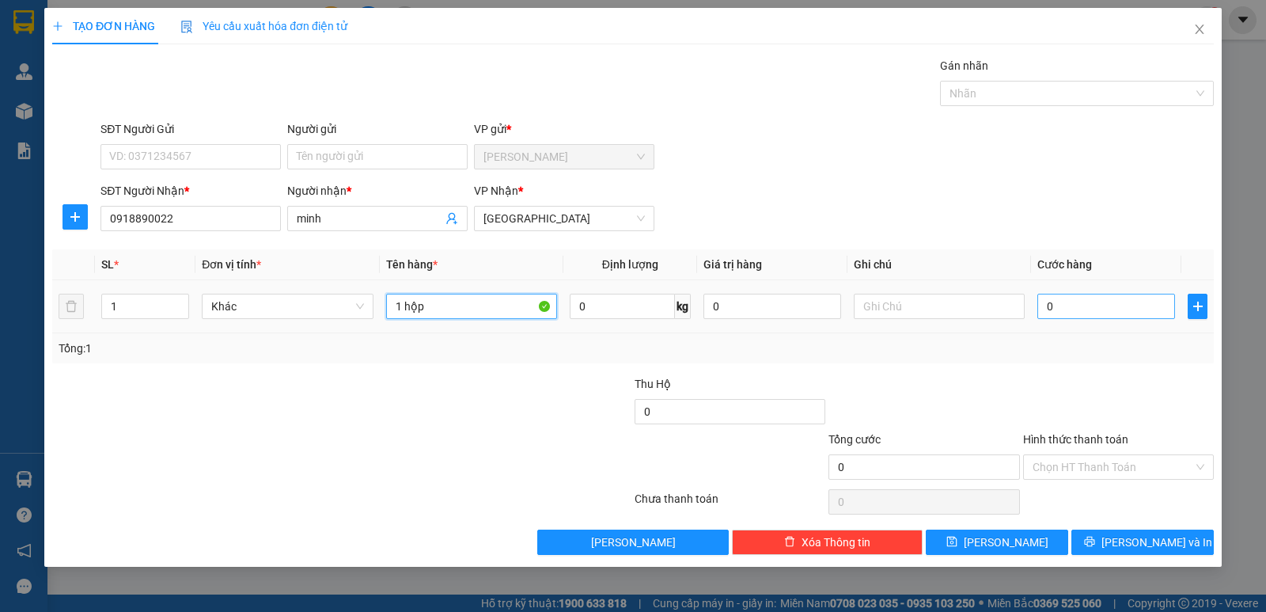
type input "1 hộp"
click at [1054, 306] on input "0" at bounding box center [1107, 306] width 138 height 25
type input "2"
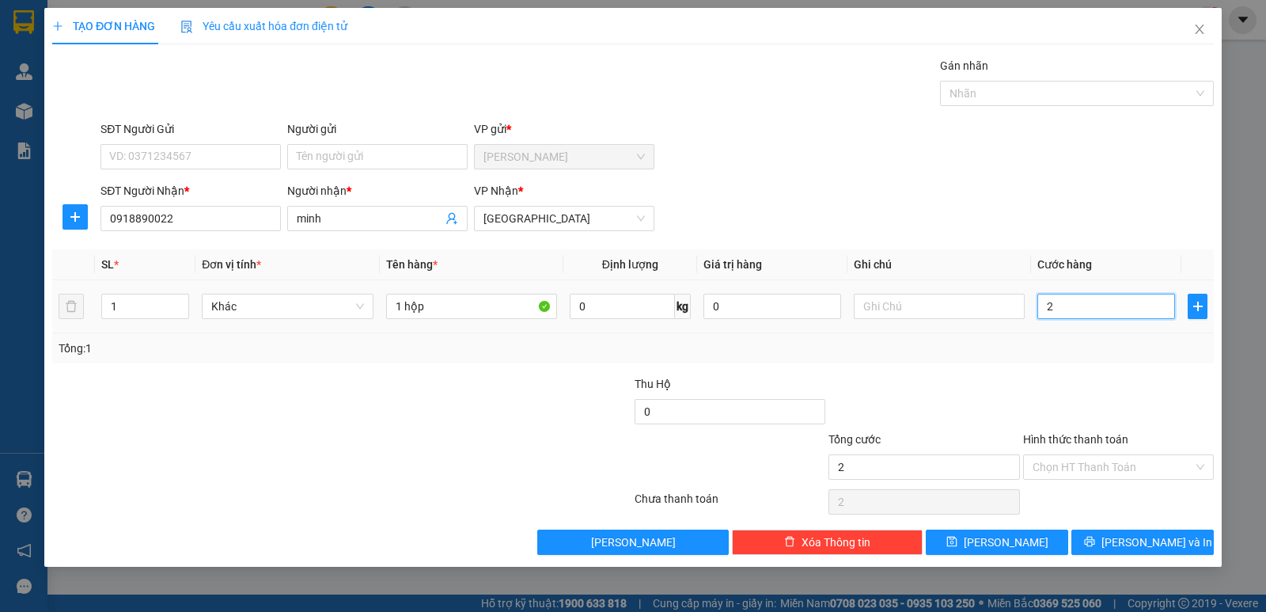
type input "20"
type input "20.000"
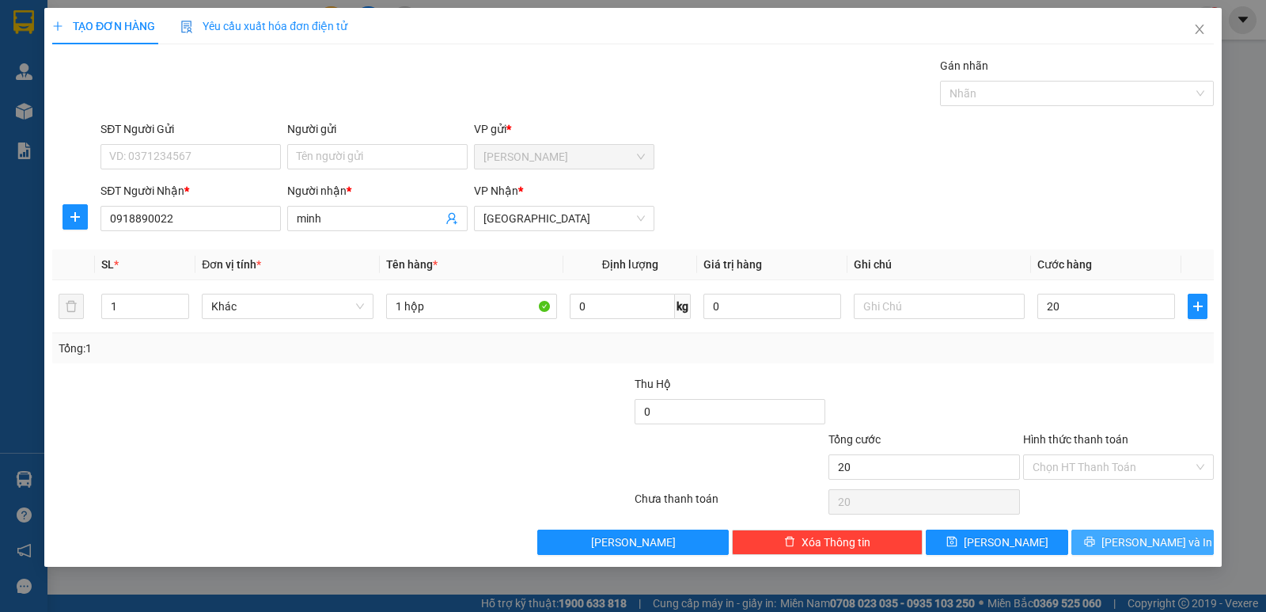
type input "20.000"
click at [1144, 537] on span "[PERSON_NAME] và In" at bounding box center [1157, 541] width 111 height 17
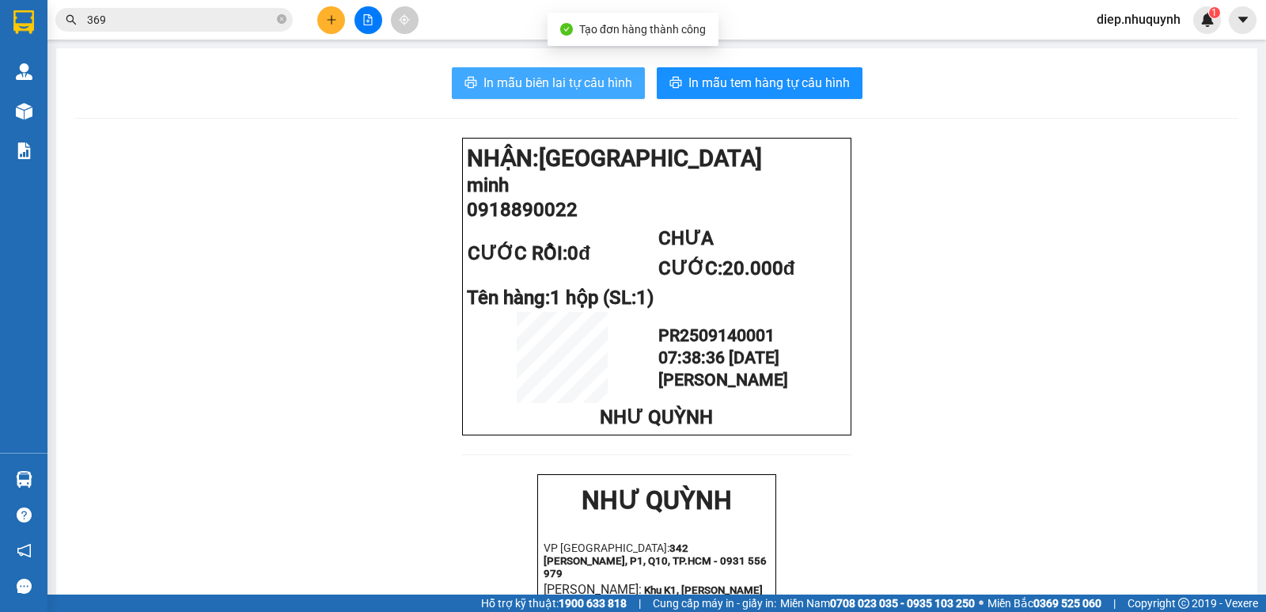
click at [581, 83] on span "In mẫu biên lai tự cấu hình" at bounding box center [558, 83] width 149 height 20
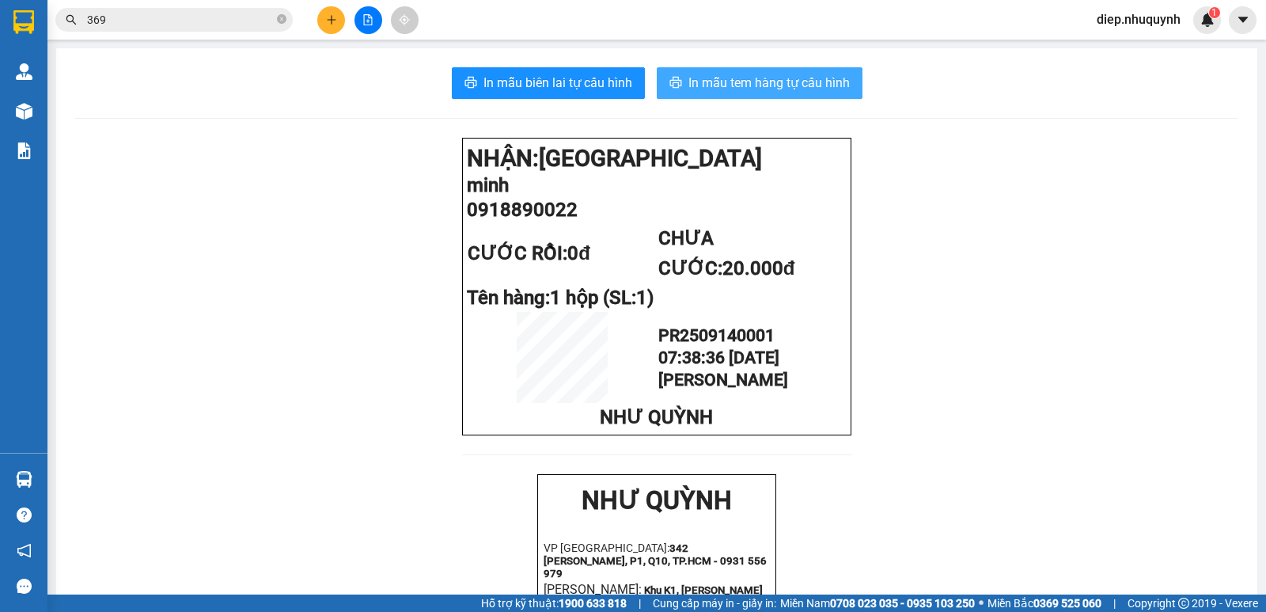
click at [757, 88] on span "In mẫu tem hàng tự cấu hình" at bounding box center [769, 83] width 161 height 20
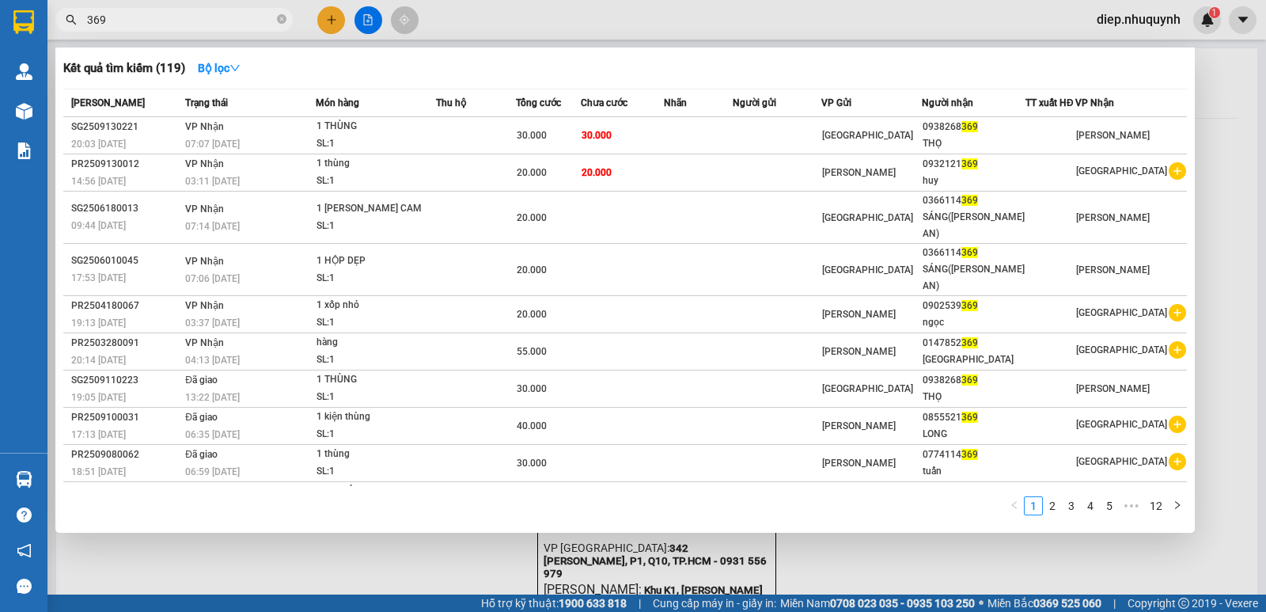
drag, startPoint x: 123, startPoint y: 14, endPoint x: 65, endPoint y: 12, distance: 57.8
click at [65, 12] on span "369" at bounding box center [173, 20] width 237 height 24
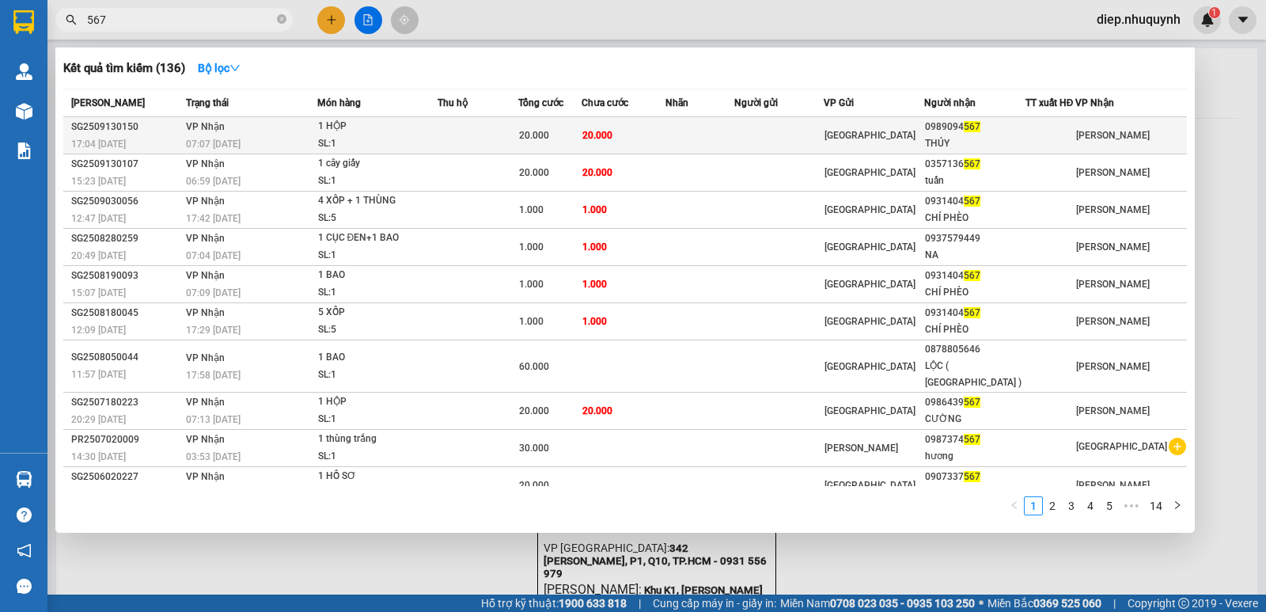
type input "567"
click at [616, 125] on td "20.000" at bounding box center [623, 135] width 83 height 37
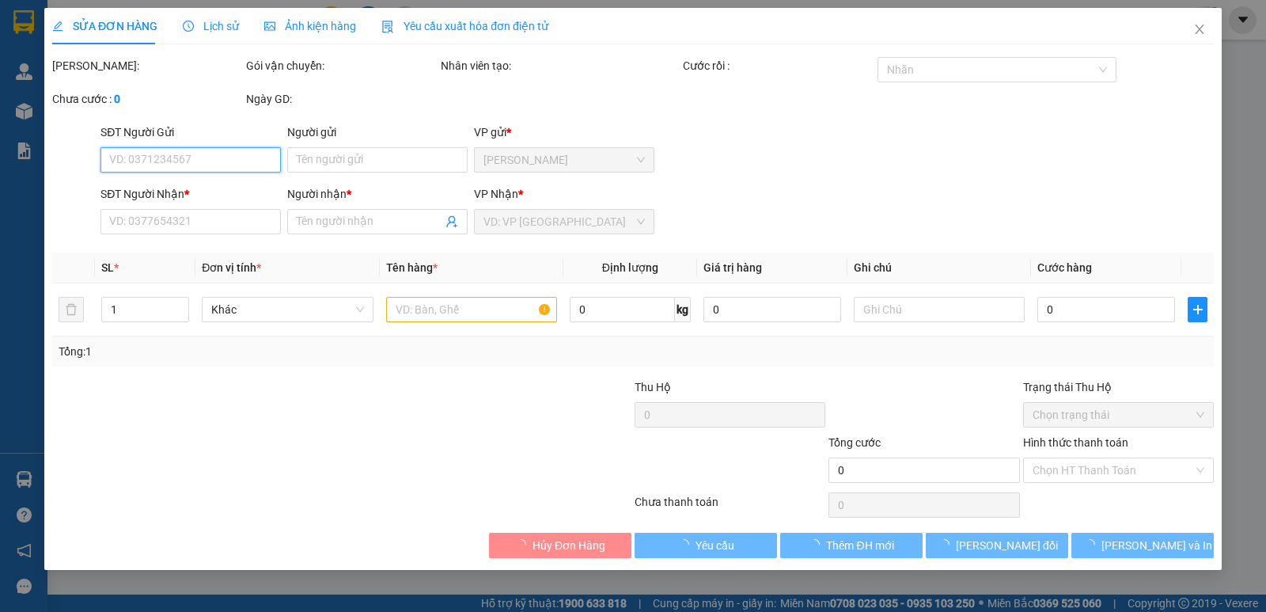
type input "0989094567"
type input "THÚY"
type input "20.000"
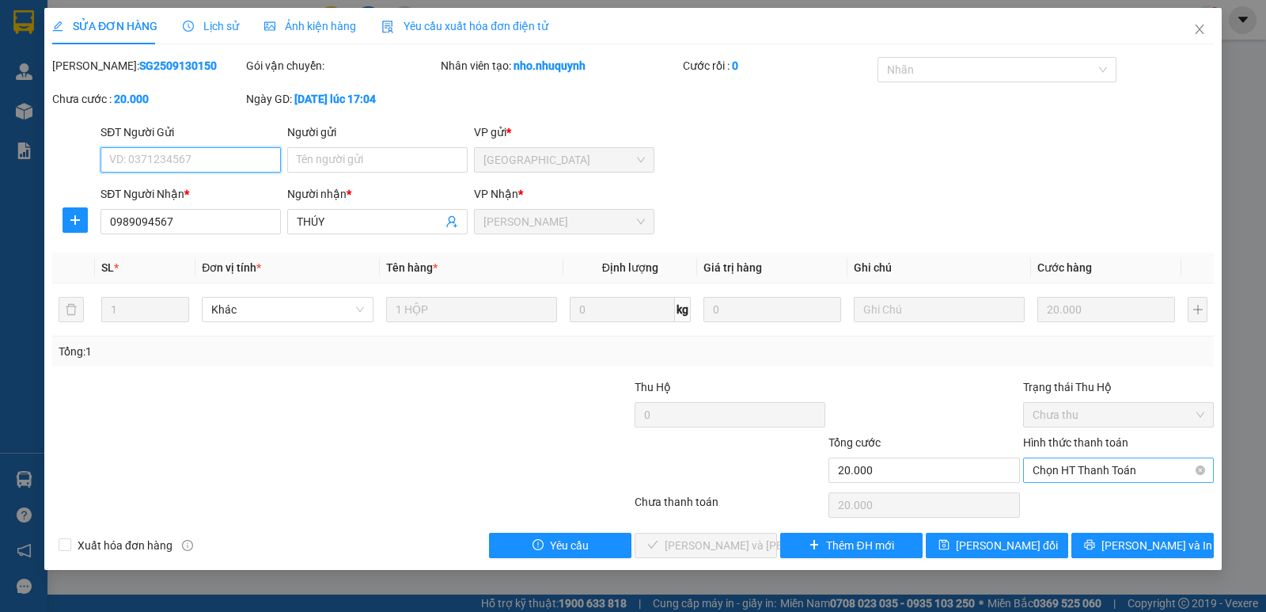
click at [1103, 476] on span "Chọn HT Thanh Toán" at bounding box center [1119, 470] width 172 height 24
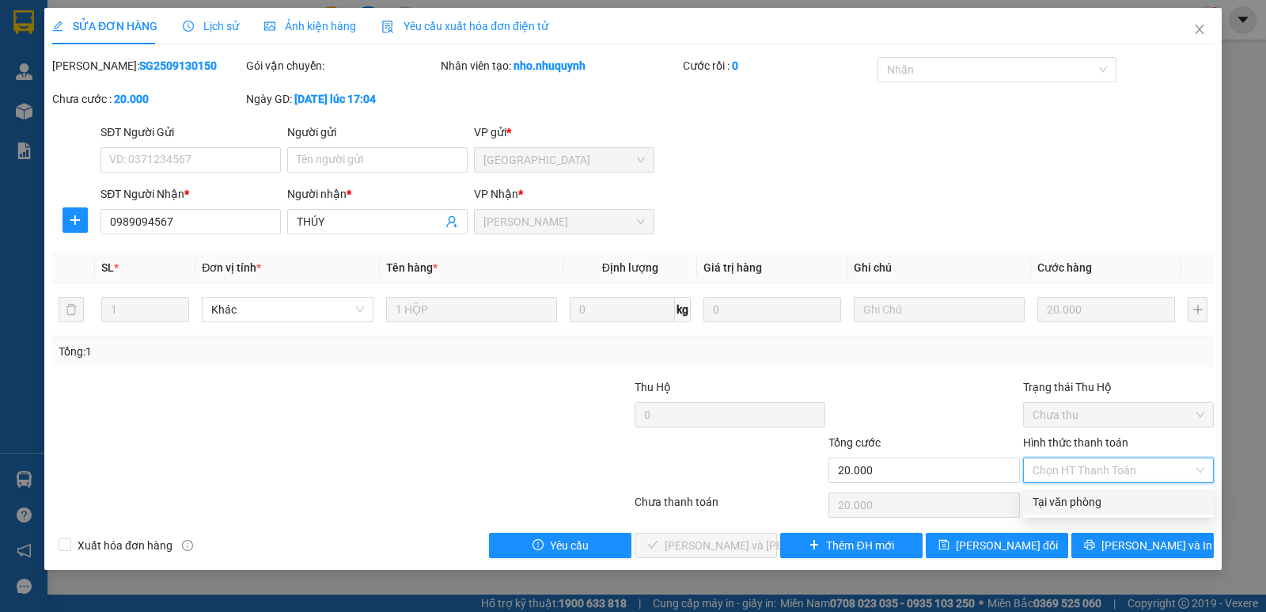
click at [1106, 503] on div "Tại văn phòng" at bounding box center [1119, 501] width 172 height 17
type input "0"
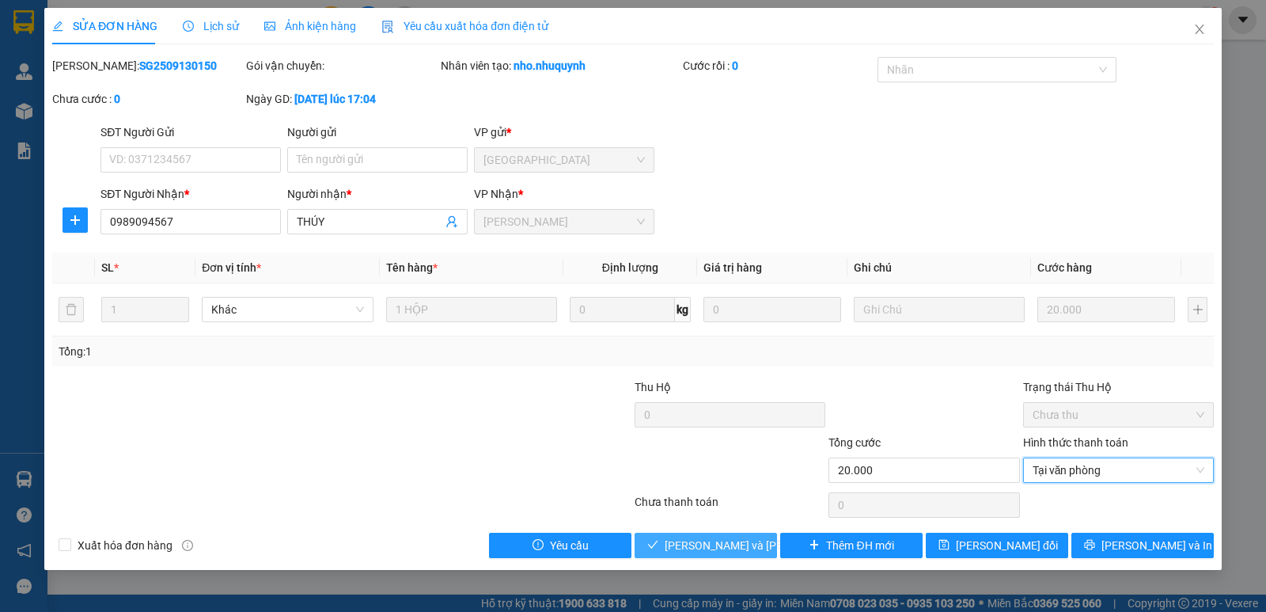
click at [726, 553] on span "[PERSON_NAME] và [PERSON_NAME] hàng" at bounding box center [772, 545] width 214 height 17
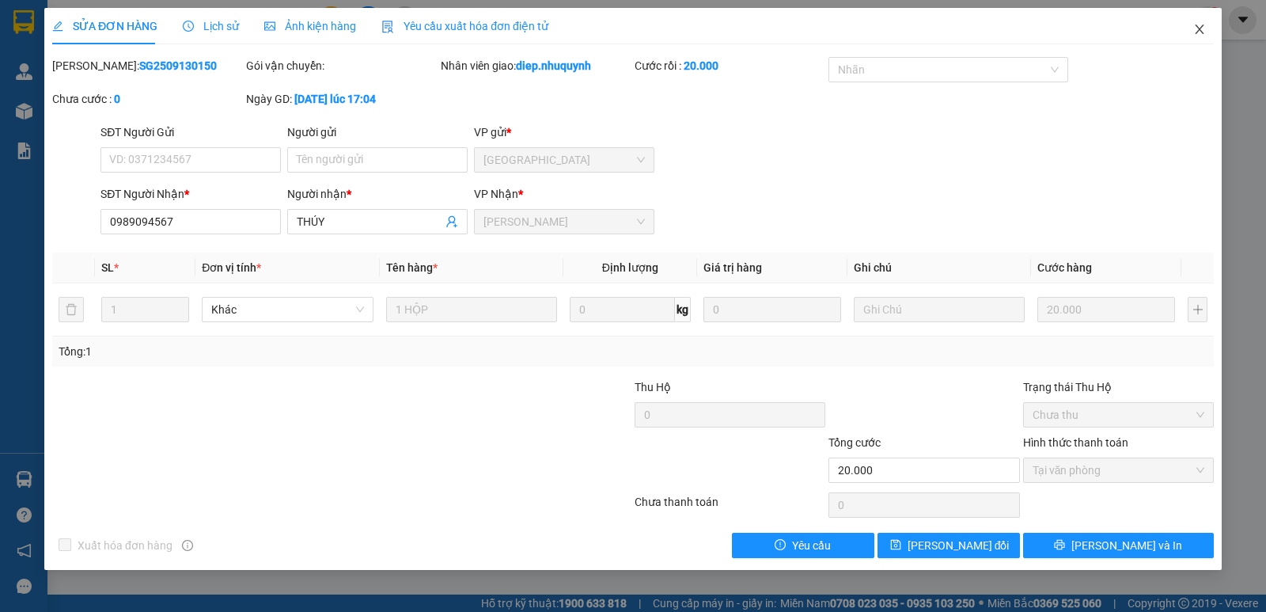
click at [1201, 36] on span "Close" at bounding box center [1200, 30] width 44 height 44
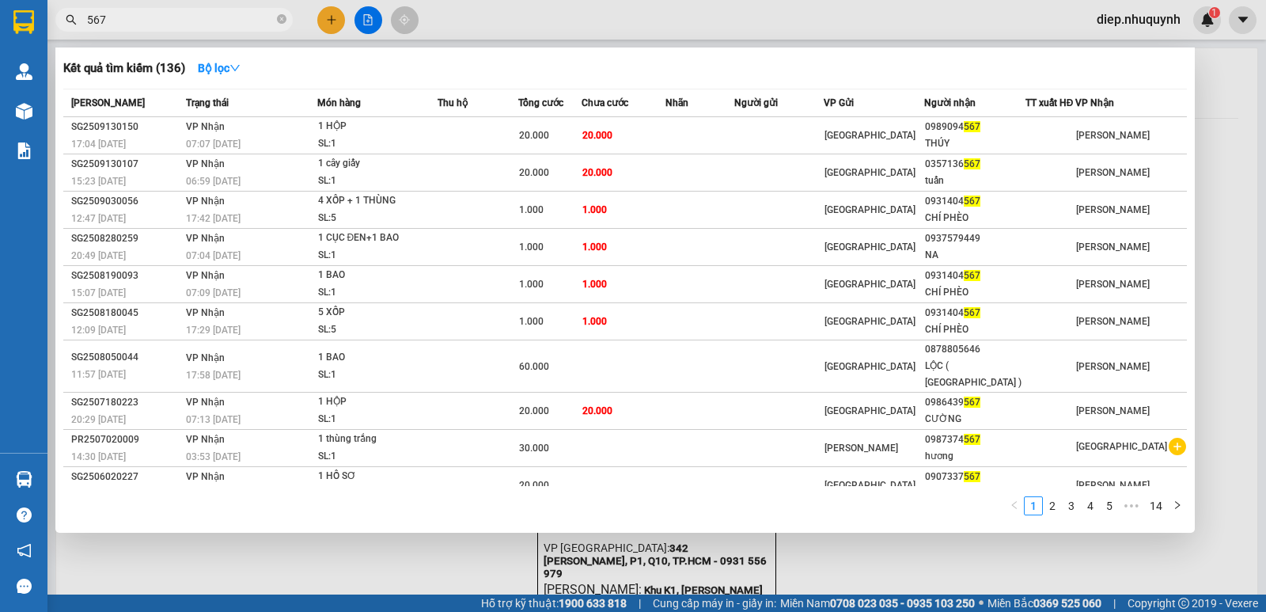
drag, startPoint x: 126, startPoint y: 19, endPoint x: 70, endPoint y: 20, distance: 55.4
click at [70, 20] on div "567" at bounding box center [154, 20] width 309 height 24
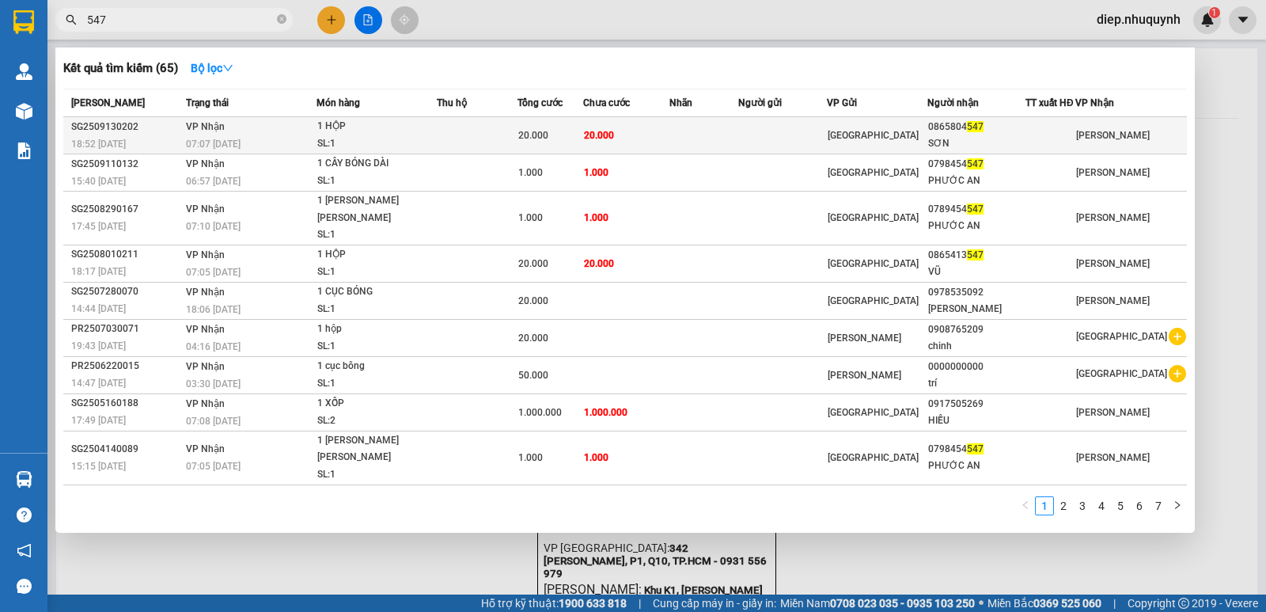
type input "547"
click at [580, 143] on div "20.000" at bounding box center [550, 135] width 65 height 17
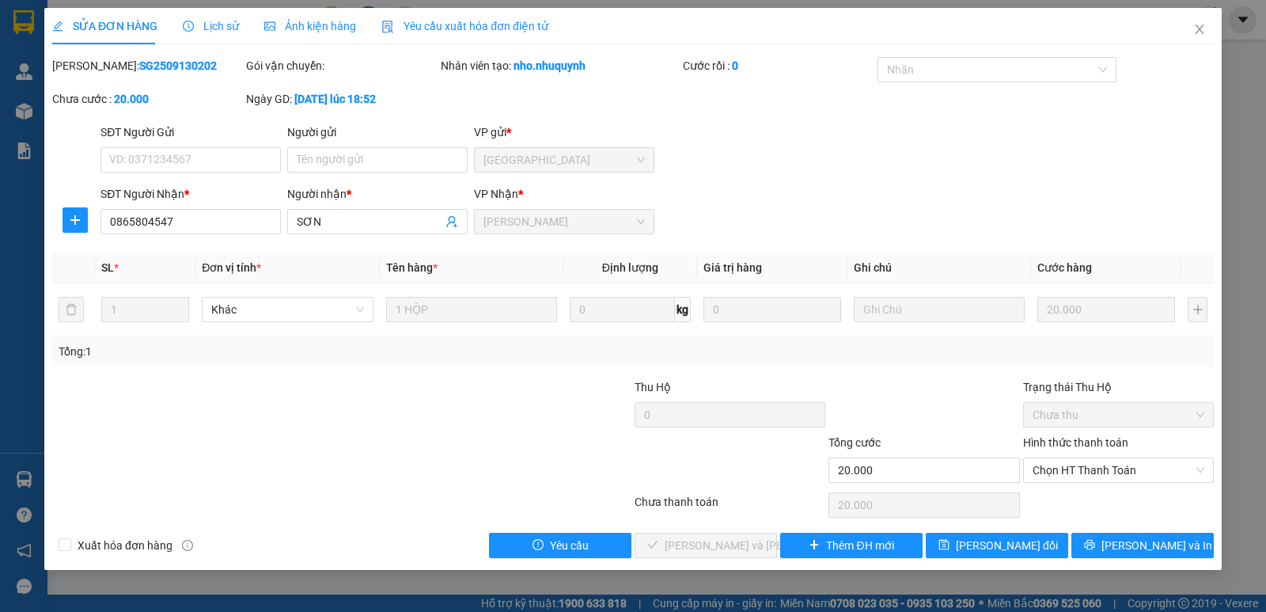
type input "0865804547"
type input "SƠN"
type input "20.000"
click at [1075, 466] on span "Chọn HT Thanh Toán" at bounding box center [1119, 470] width 172 height 24
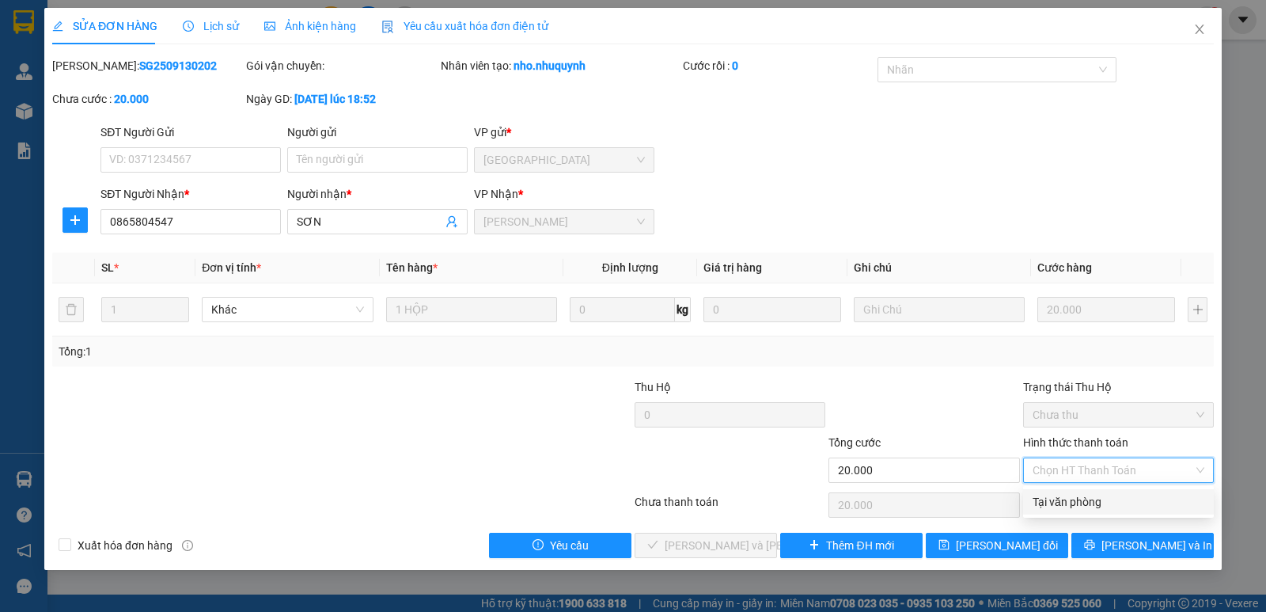
click at [1086, 500] on div "Tại văn phòng" at bounding box center [1119, 501] width 172 height 17
type input "0"
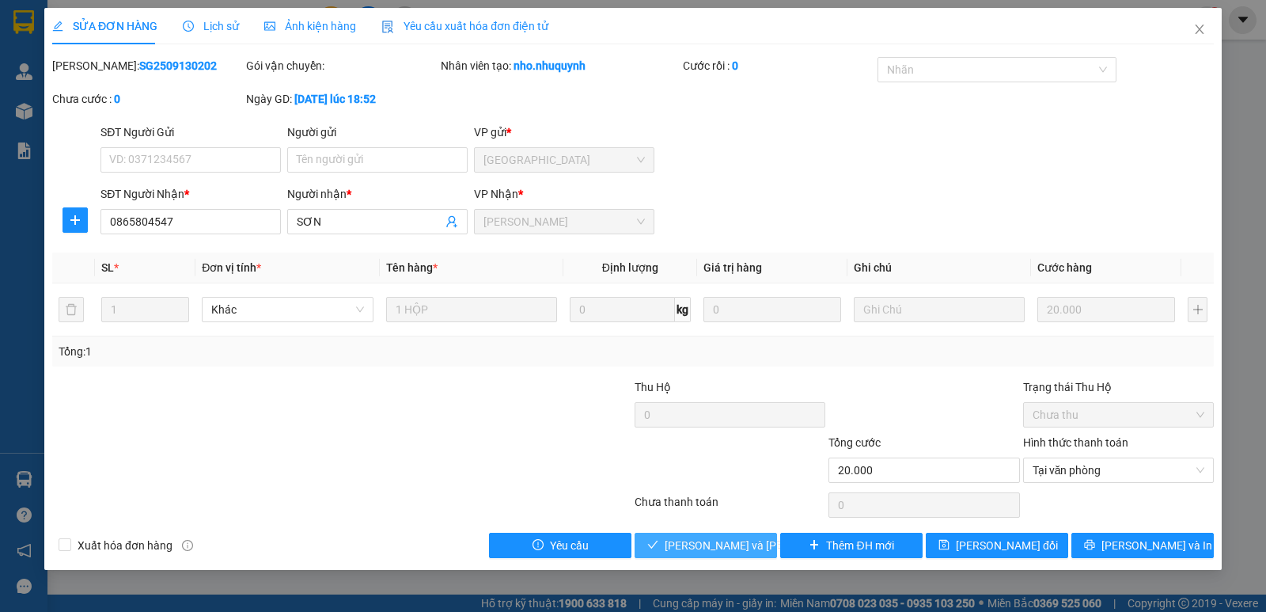
click at [726, 548] on span "[PERSON_NAME] và [PERSON_NAME] hàng" at bounding box center [772, 545] width 214 height 17
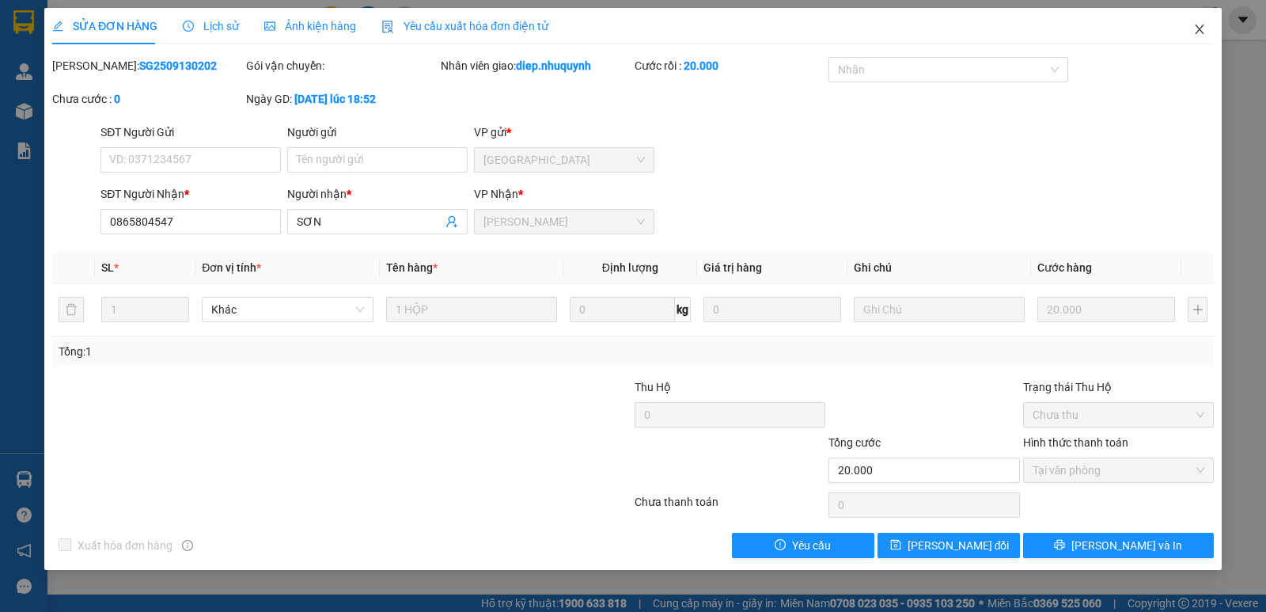
click at [1201, 28] on icon "close" at bounding box center [1199, 29] width 13 height 13
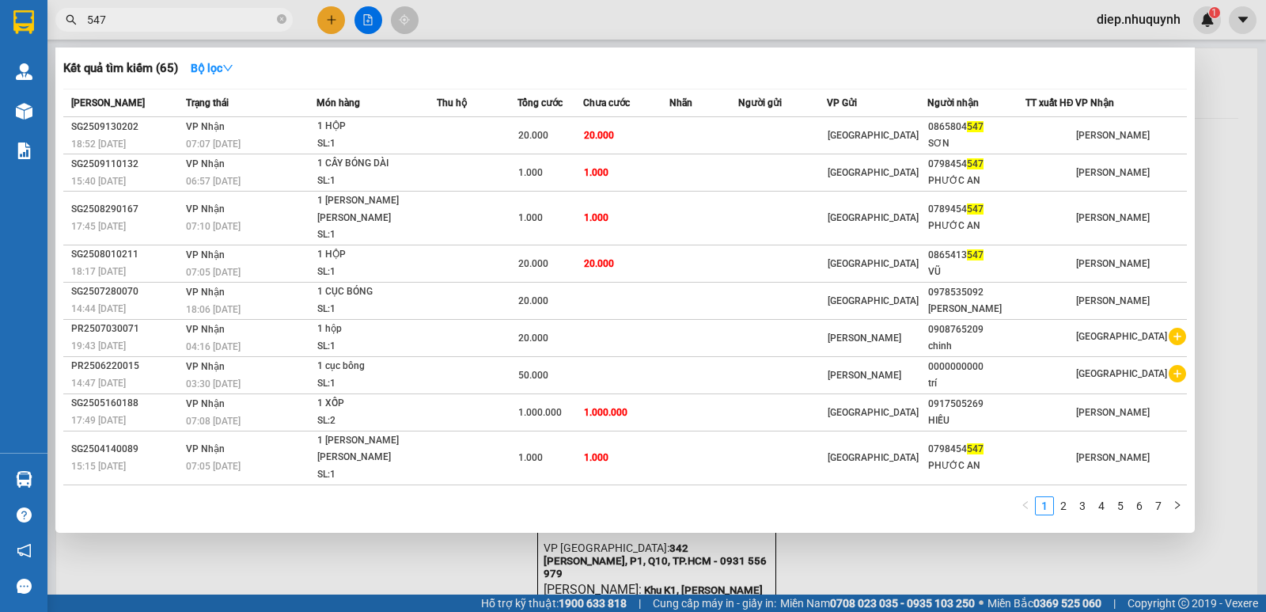
drag, startPoint x: 133, startPoint y: 21, endPoint x: 59, endPoint y: 15, distance: 74.7
click at [59, 15] on span "547" at bounding box center [173, 20] width 237 height 24
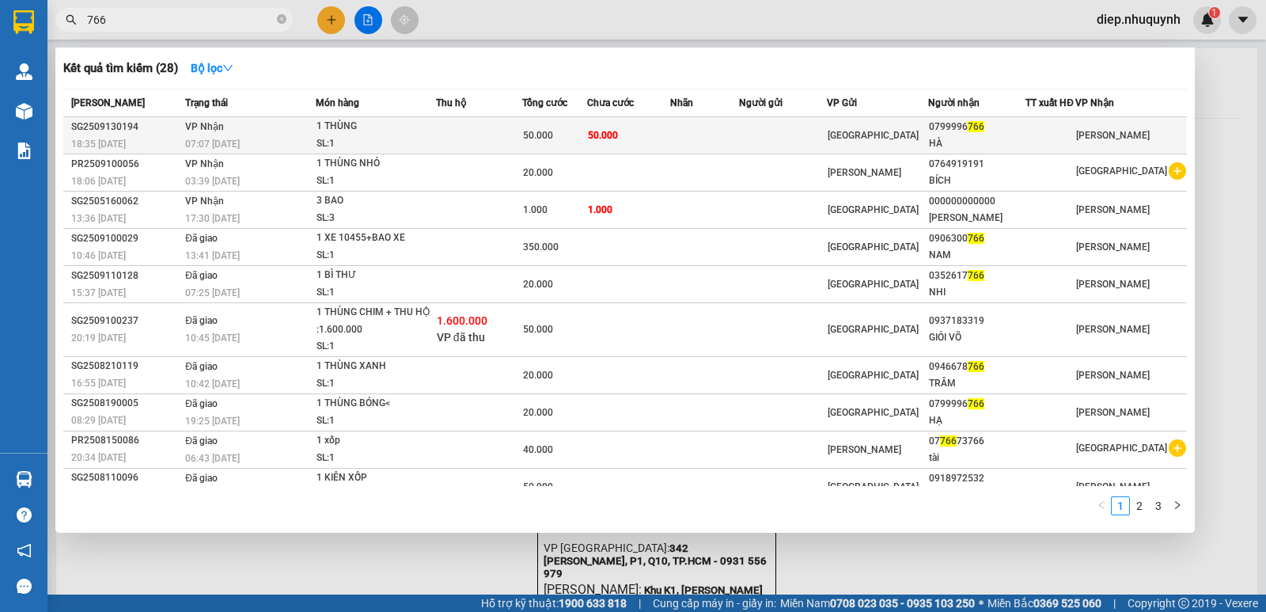
type input "766"
click at [723, 133] on td at bounding box center [704, 135] width 69 height 37
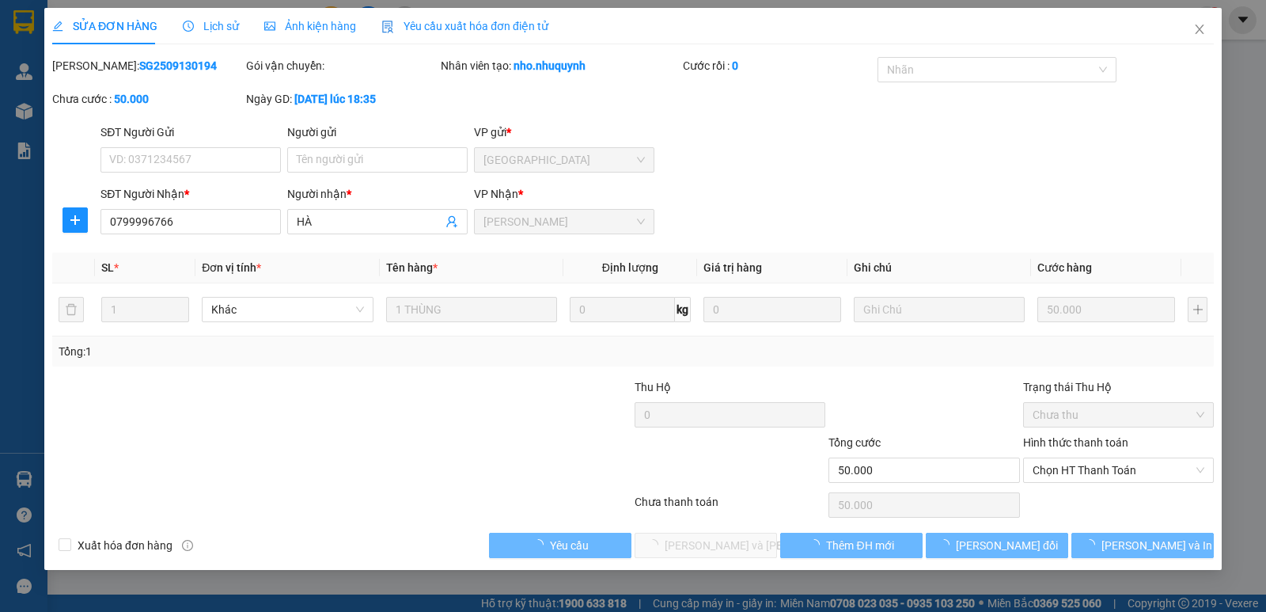
type input "0799996766"
type input "HÀ"
type input "50.000"
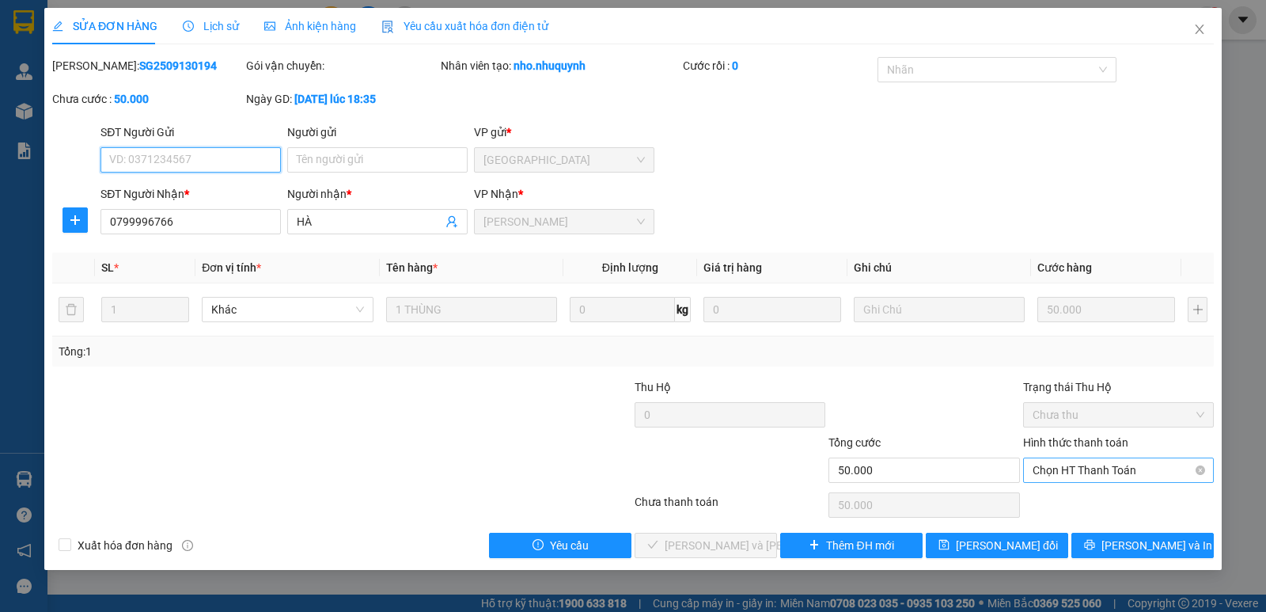
click at [1075, 467] on span "Chọn HT Thanh Toán" at bounding box center [1119, 470] width 172 height 24
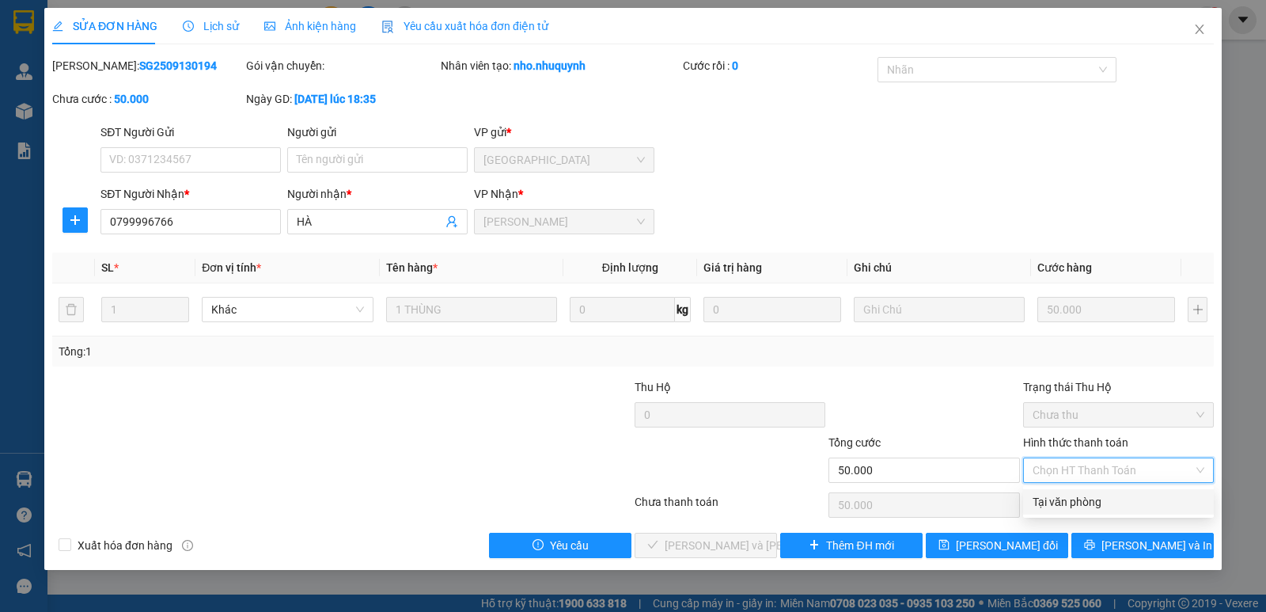
click at [1087, 508] on div "Tại văn phòng" at bounding box center [1119, 501] width 172 height 17
type input "0"
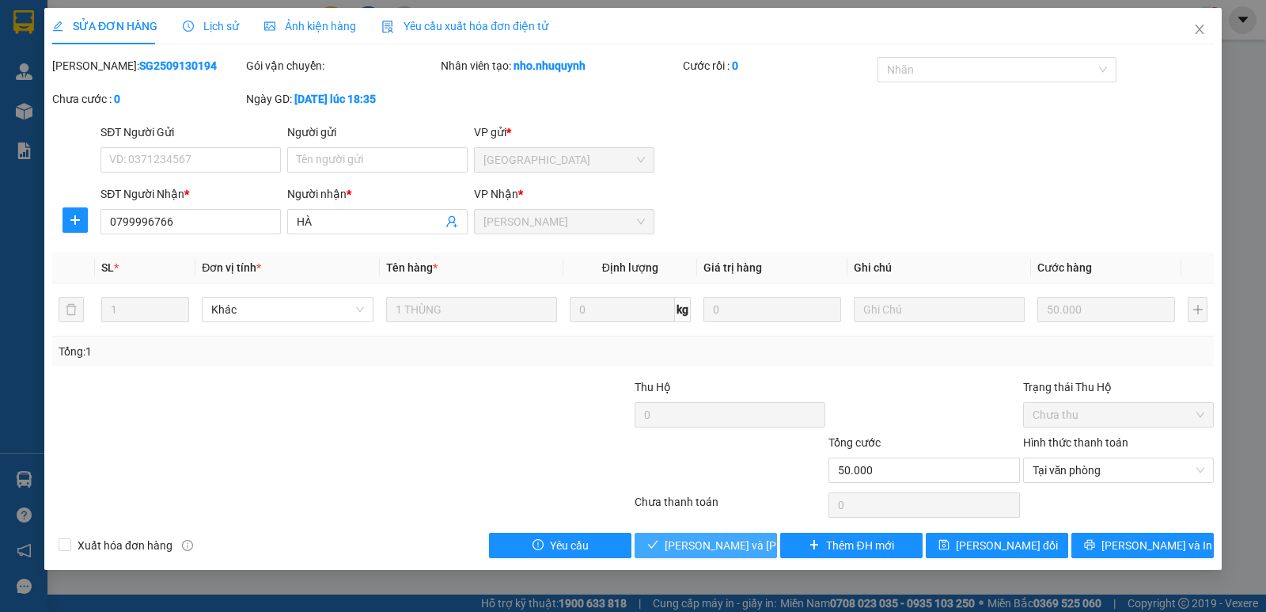
click at [745, 541] on span "[PERSON_NAME] và [PERSON_NAME] hàng" at bounding box center [772, 545] width 214 height 17
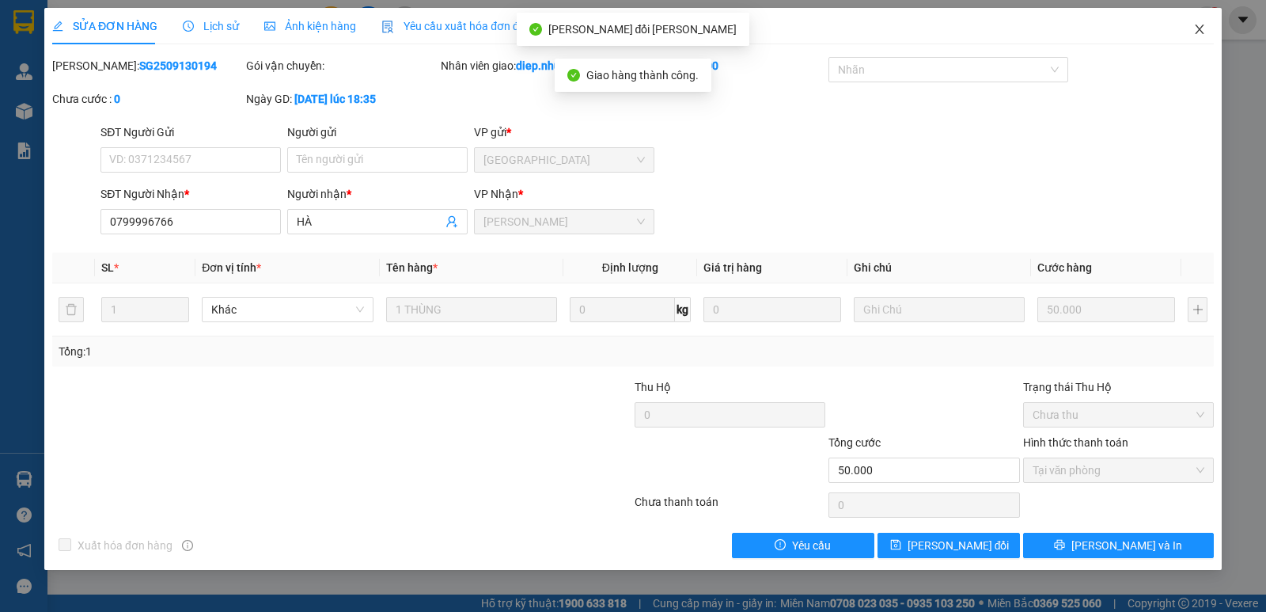
click at [1193, 31] on icon "close" at bounding box center [1199, 29] width 13 height 13
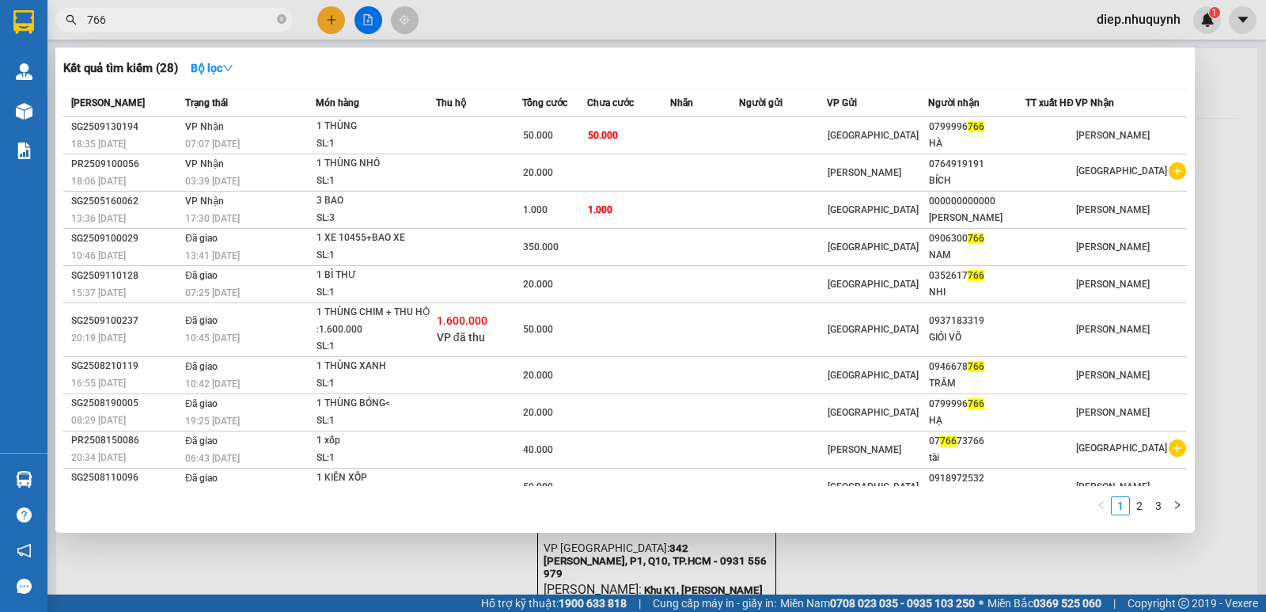
drag, startPoint x: 136, startPoint y: 17, endPoint x: 86, endPoint y: 18, distance: 49.9
click at [86, 18] on span "766" at bounding box center [173, 20] width 237 height 24
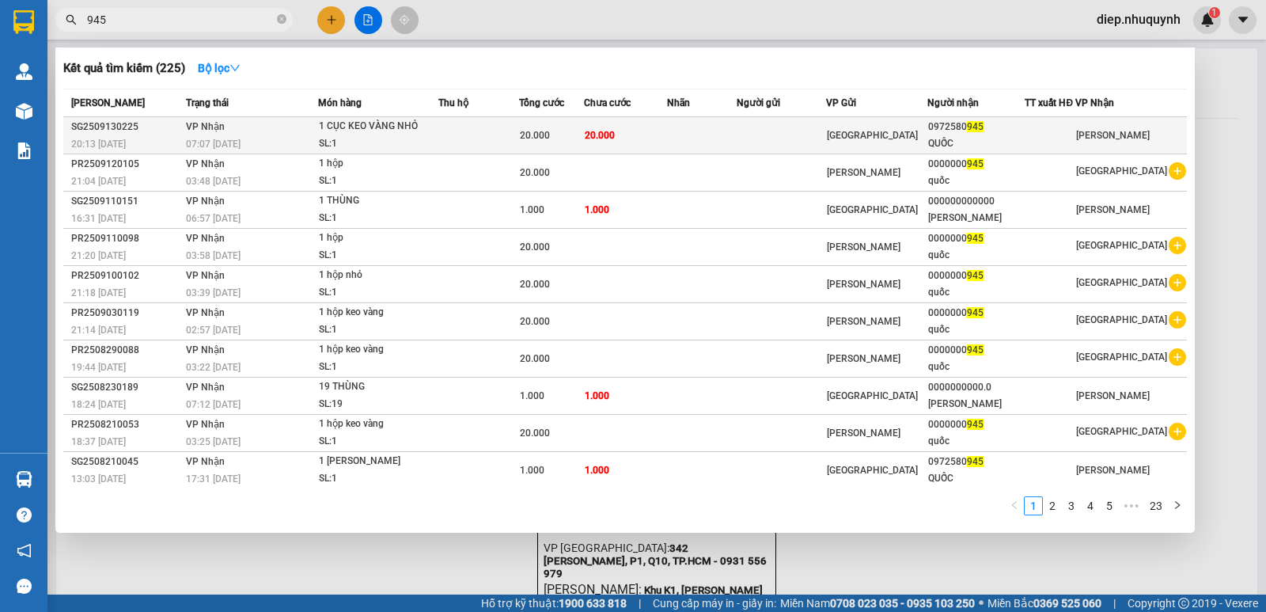
type input "945"
click at [498, 138] on td at bounding box center [479, 135] width 82 height 37
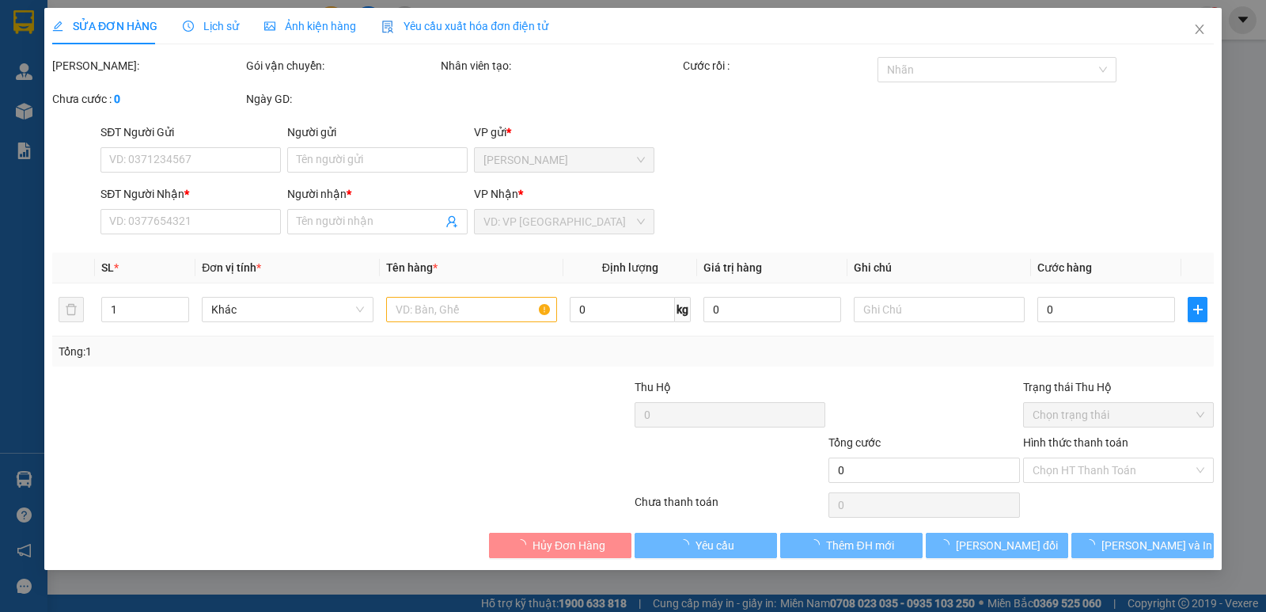
type input "0972580945"
type input "QUỐC"
type input "20.000"
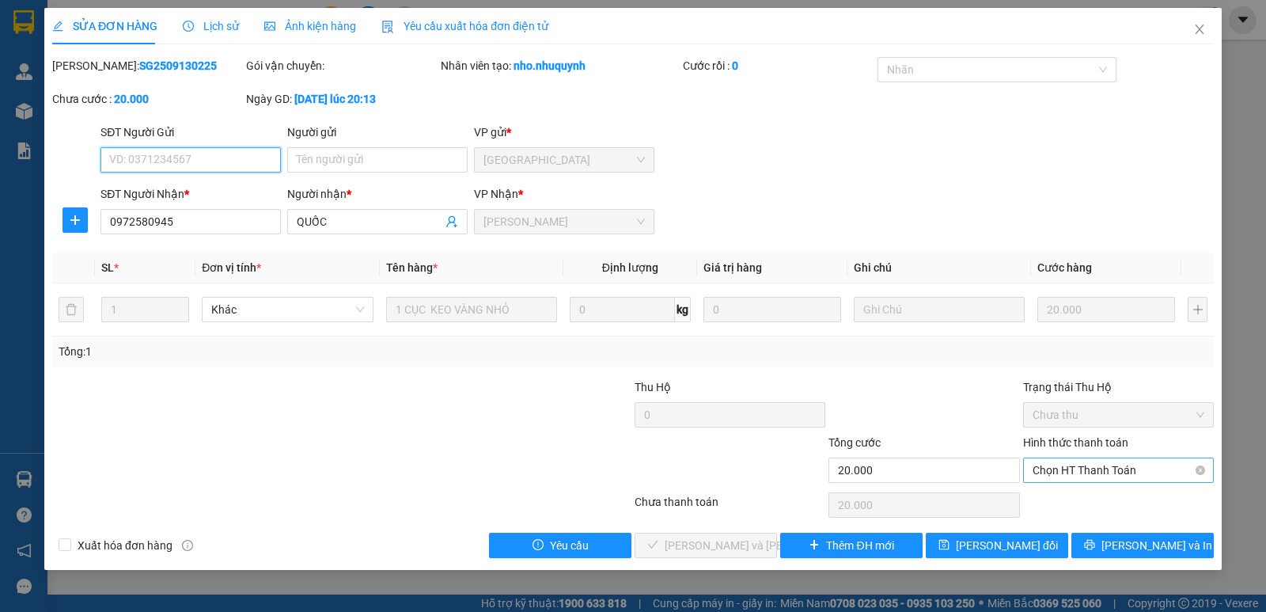
click at [1089, 472] on span "Chọn HT Thanh Toán" at bounding box center [1119, 470] width 172 height 24
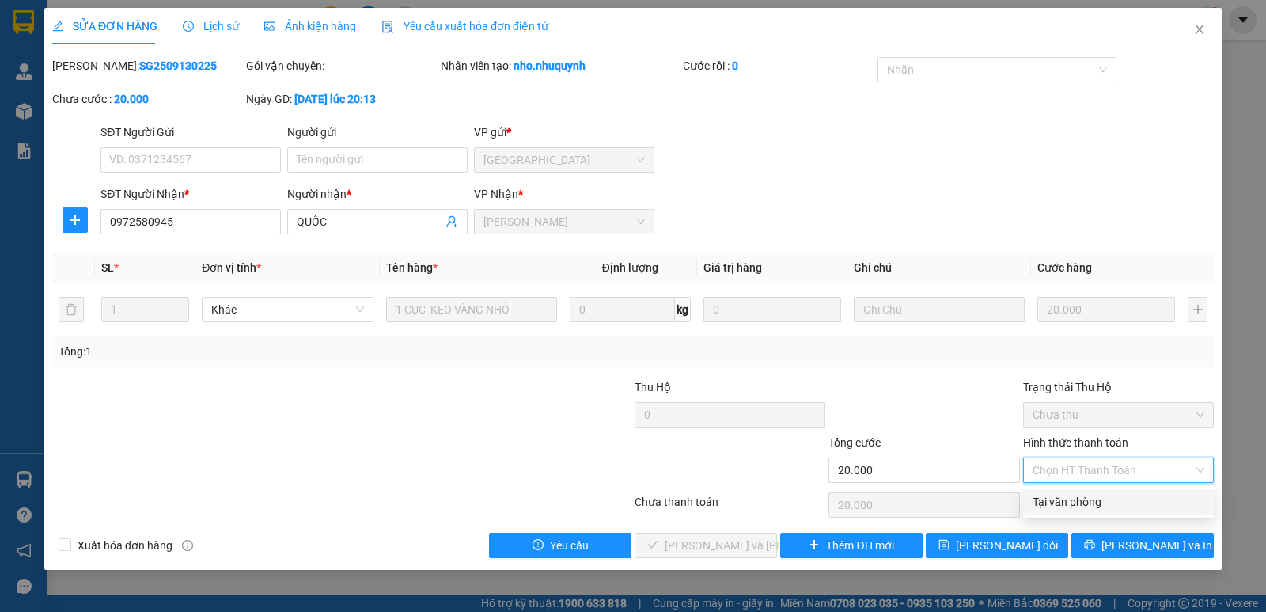
drag, startPoint x: 1106, startPoint y: 500, endPoint x: 1050, endPoint y: 506, distance: 56.5
click at [1105, 500] on div "Tại văn phòng" at bounding box center [1119, 501] width 172 height 17
type input "0"
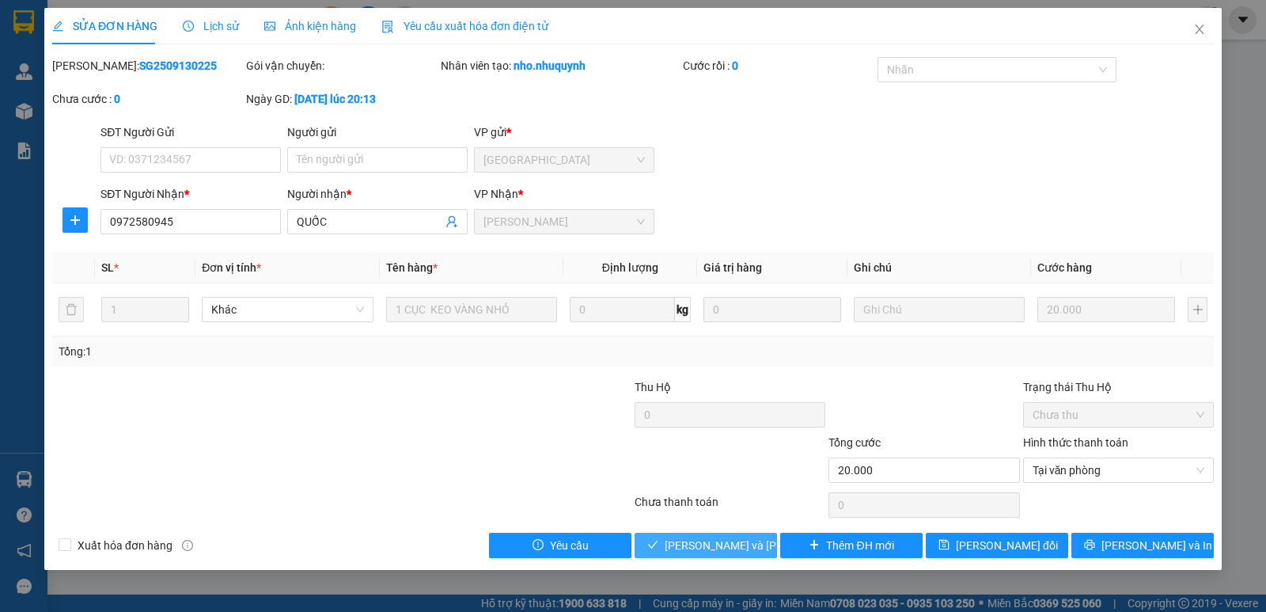
click at [728, 547] on span "[PERSON_NAME] và [PERSON_NAME] hàng" at bounding box center [772, 545] width 214 height 17
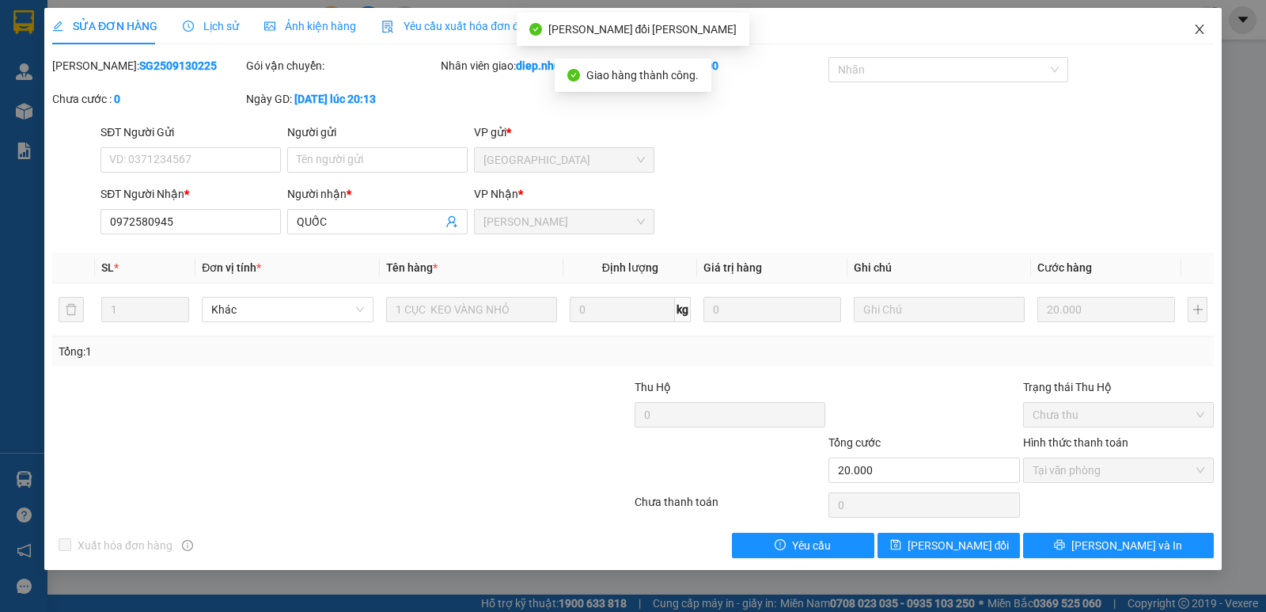
click at [1201, 29] on icon "close" at bounding box center [1199, 29] width 9 height 9
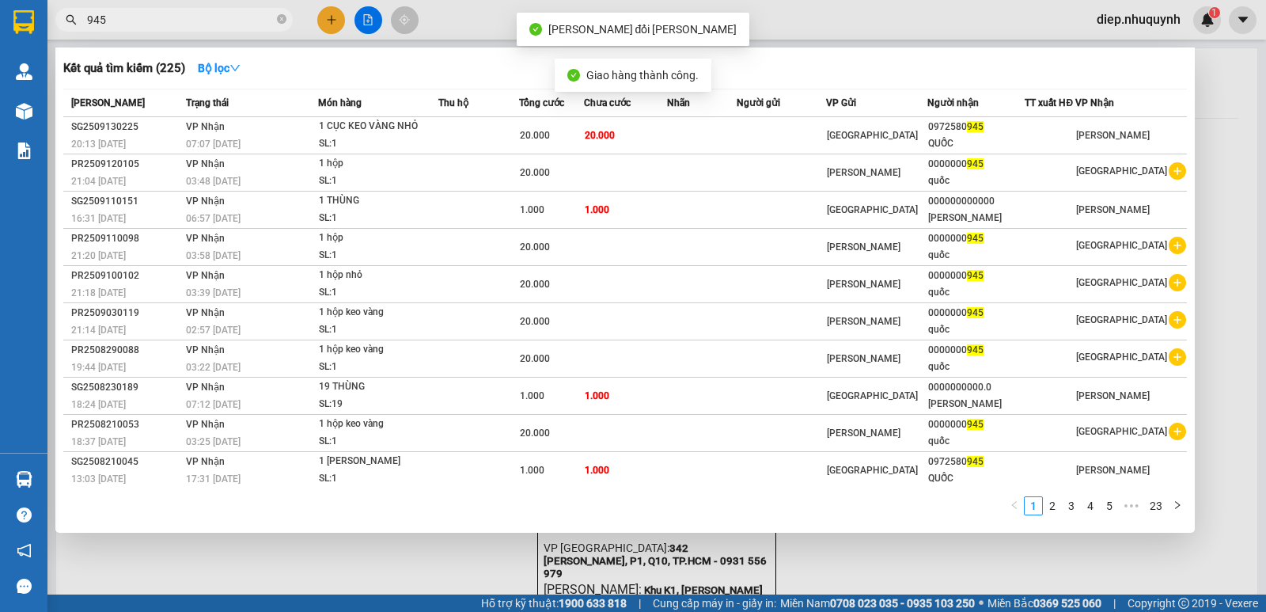
drag, startPoint x: 124, startPoint y: 21, endPoint x: 72, endPoint y: 21, distance: 52.2
click at [72, 21] on div "945" at bounding box center [154, 20] width 309 height 24
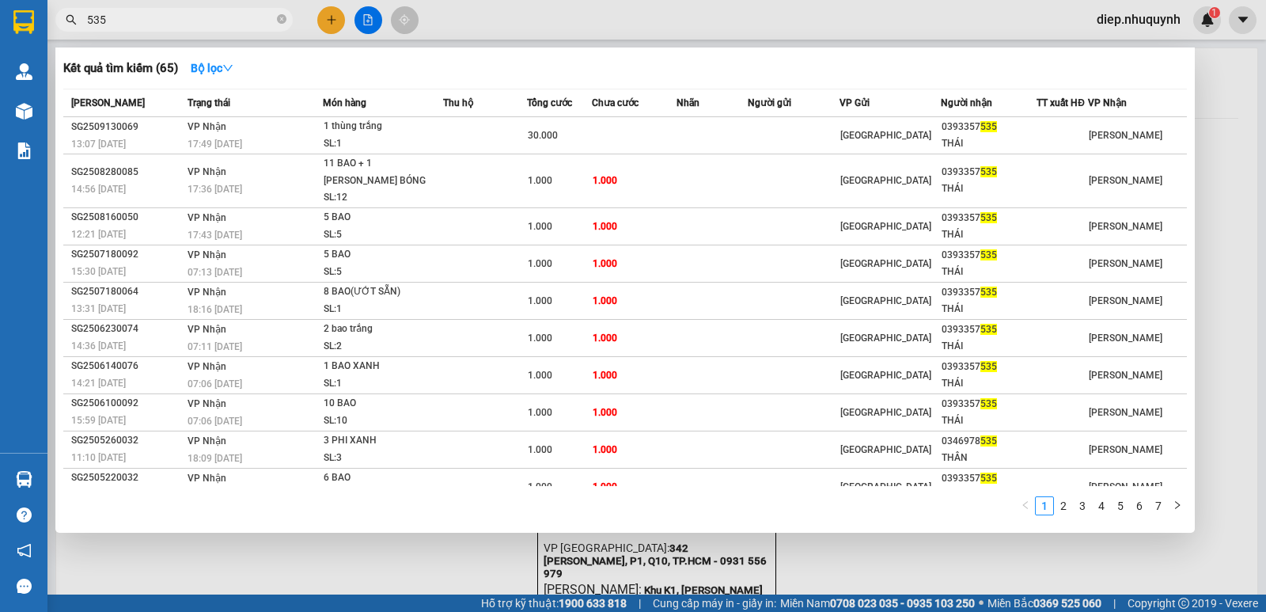
drag, startPoint x: 107, startPoint y: 17, endPoint x: 63, endPoint y: 17, distance: 43.5
click at [63, 17] on span "535" at bounding box center [173, 20] width 237 height 24
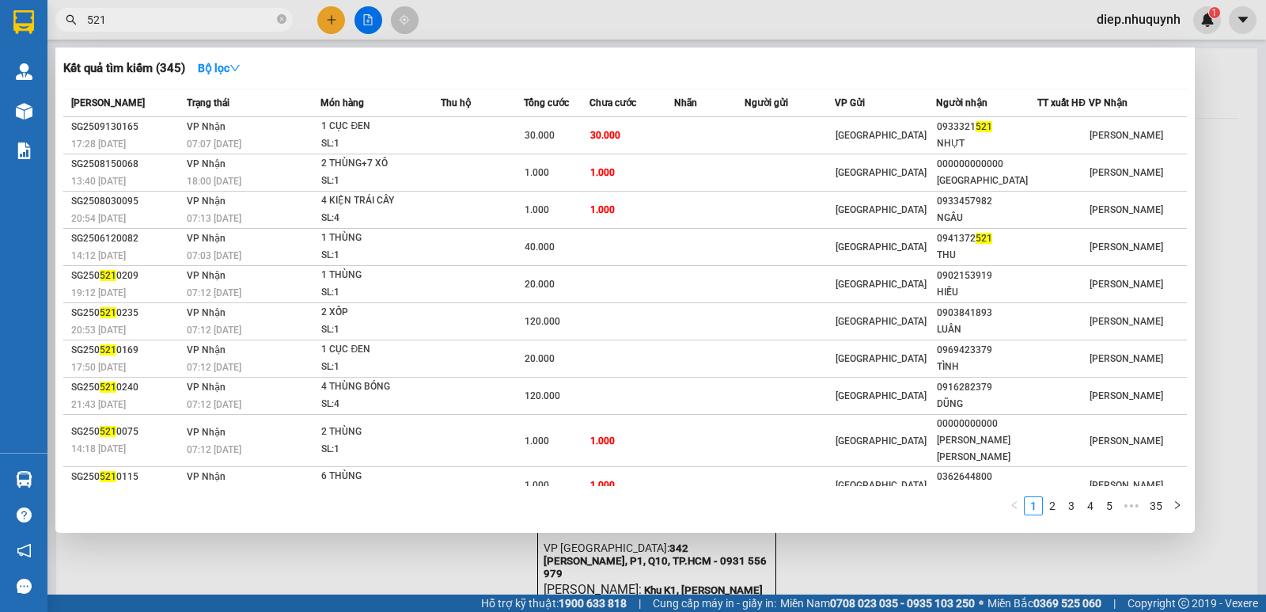
type input "521"
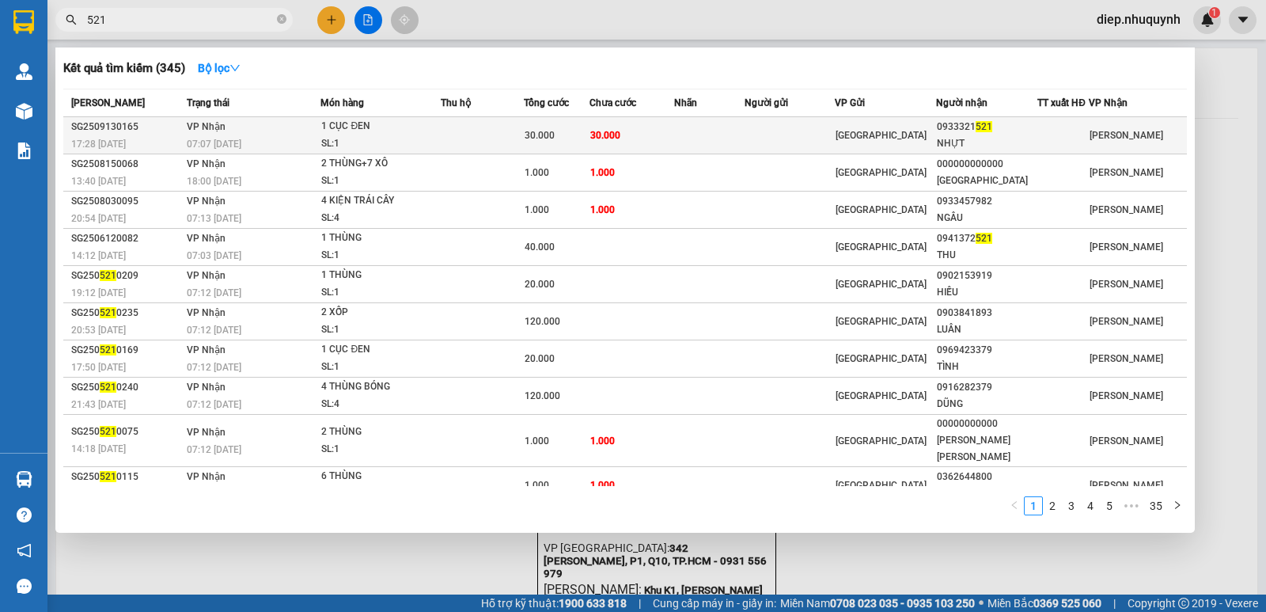
click at [558, 130] on div "30.000" at bounding box center [557, 135] width 64 height 17
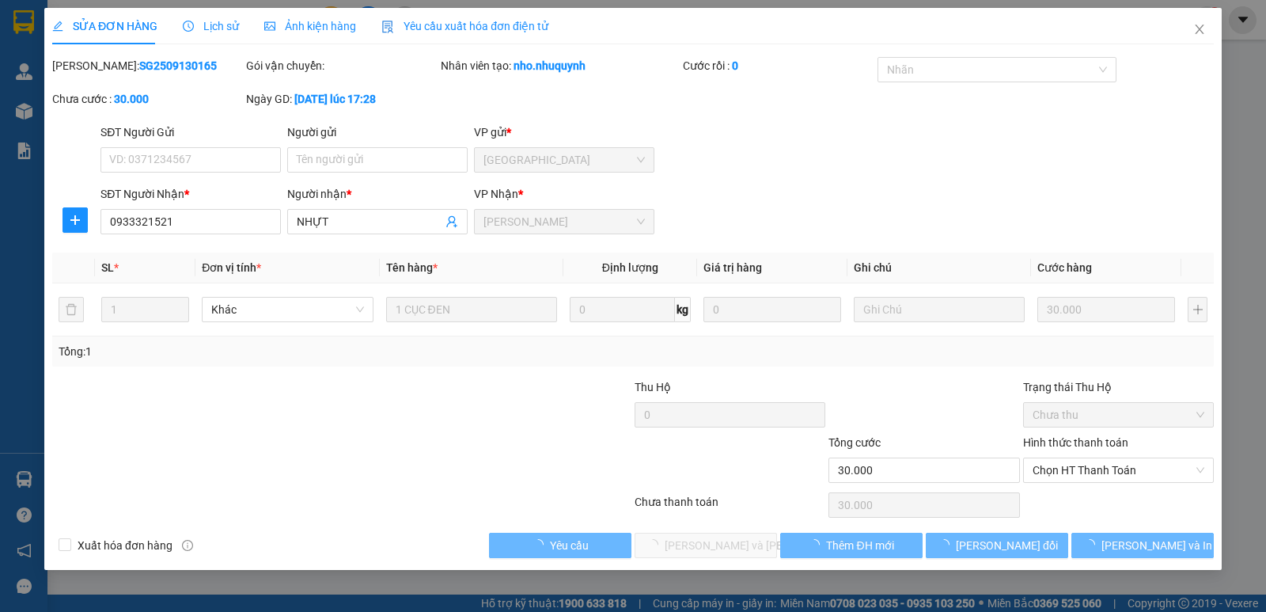
type input "0933321521"
type input "NHỰT"
type input "30.000"
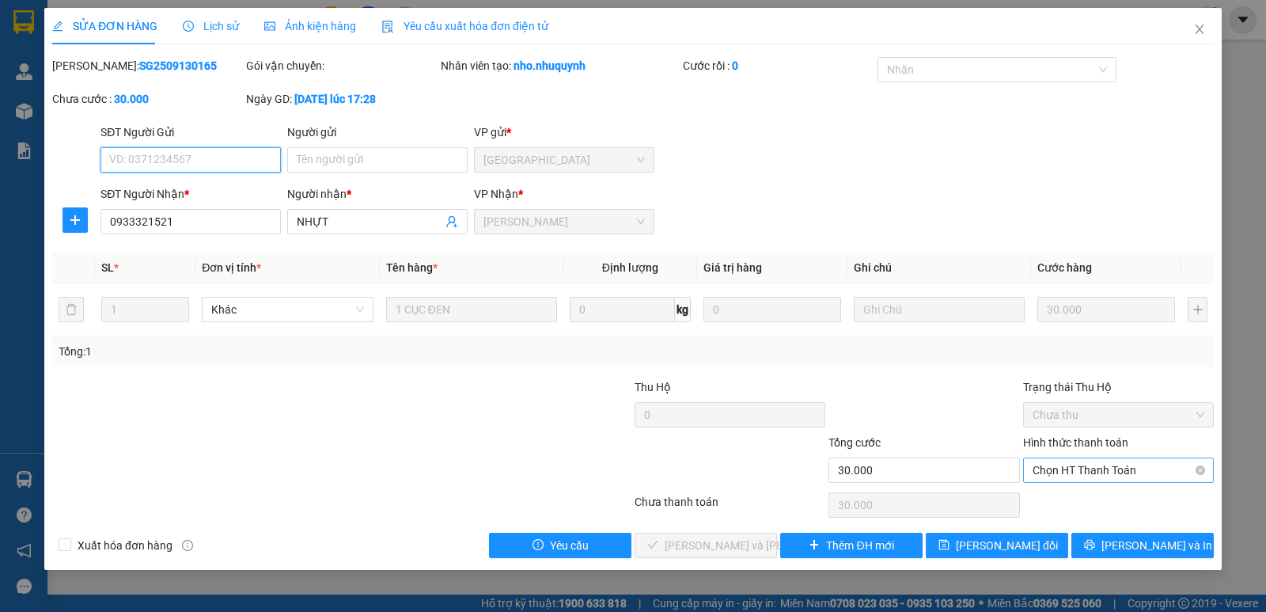
click at [1068, 472] on span "Chọn HT Thanh Toán" at bounding box center [1119, 470] width 172 height 24
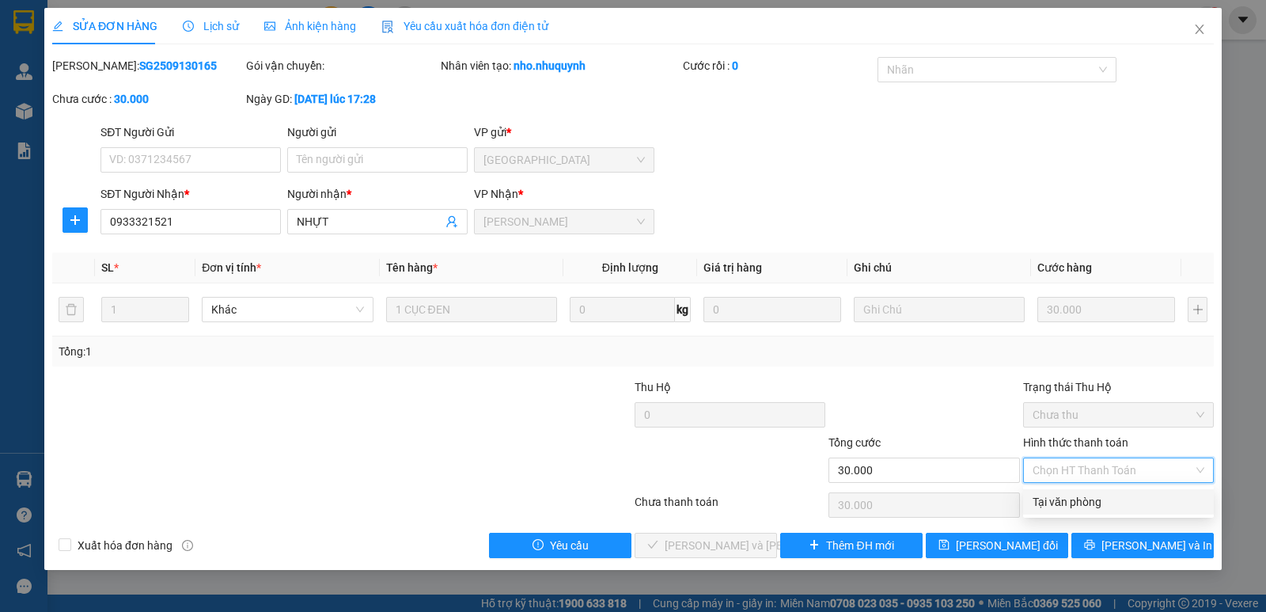
drag, startPoint x: 1074, startPoint y: 504, endPoint x: 1049, endPoint y: 504, distance: 25.3
click at [1073, 504] on div "Tại văn phòng" at bounding box center [1119, 501] width 172 height 17
type input "0"
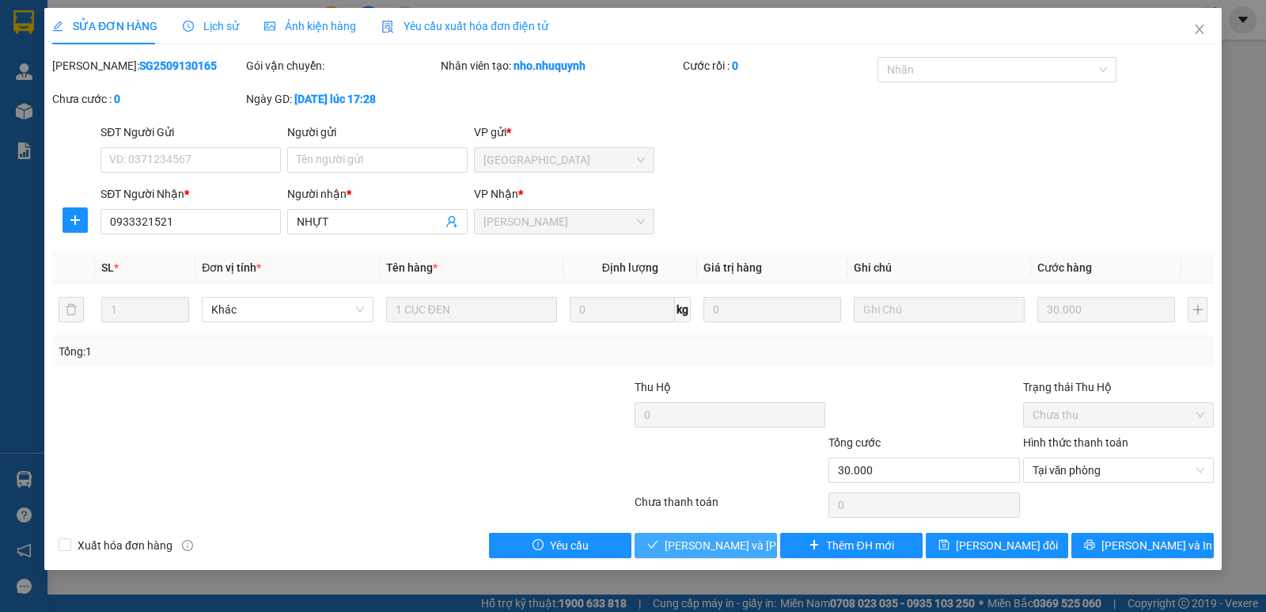
click at [766, 542] on button "[PERSON_NAME] và [PERSON_NAME] hàng" at bounding box center [706, 545] width 142 height 25
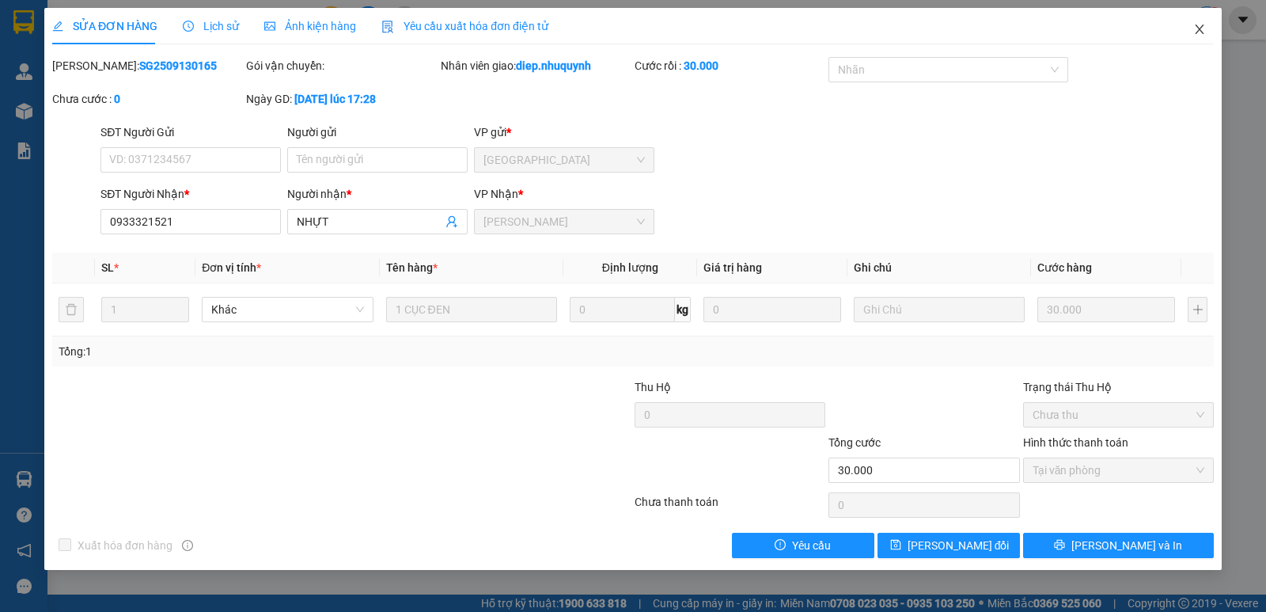
click at [1205, 28] on span "Close" at bounding box center [1200, 30] width 44 height 44
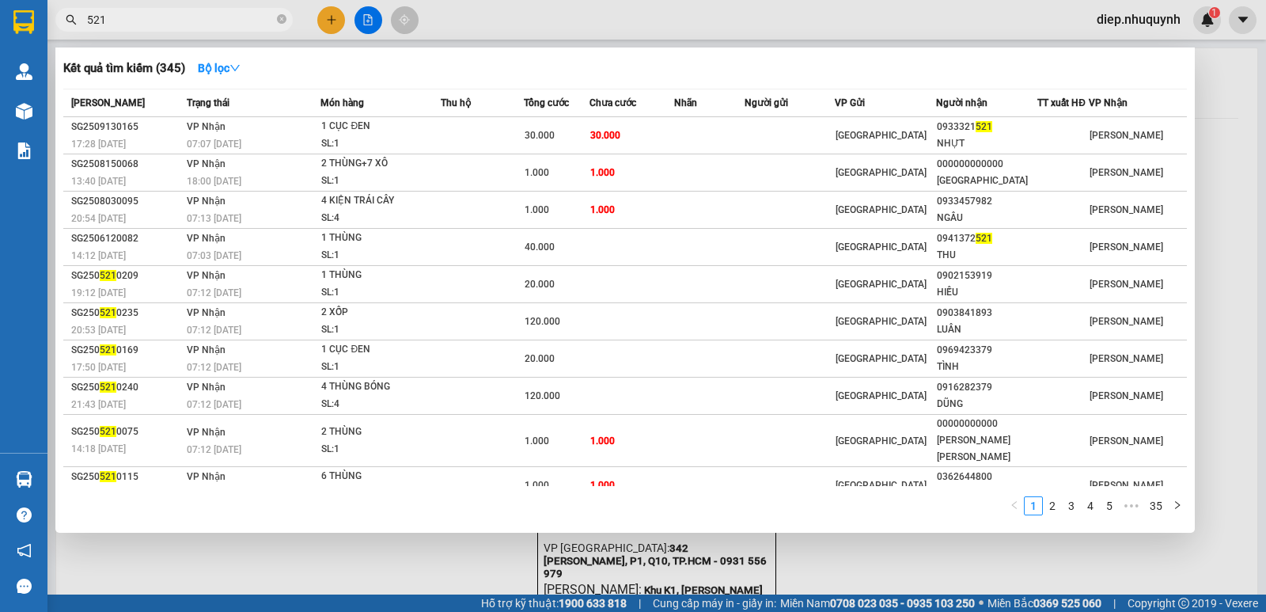
drag, startPoint x: 131, startPoint y: 21, endPoint x: 54, endPoint y: 13, distance: 77.9
click at [54, 13] on div "521" at bounding box center [154, 20] width 309 height 24
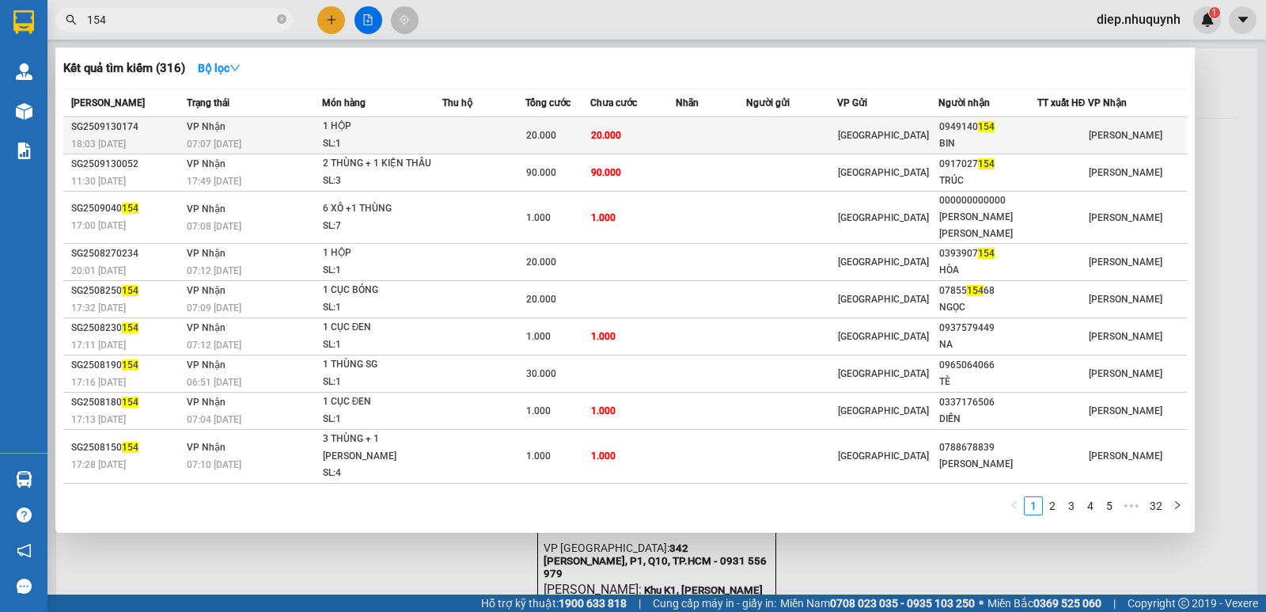
type input "154"
click at [416, 133] on div "1 HỘP" at bounding box center [382, 126] width 119 height 17
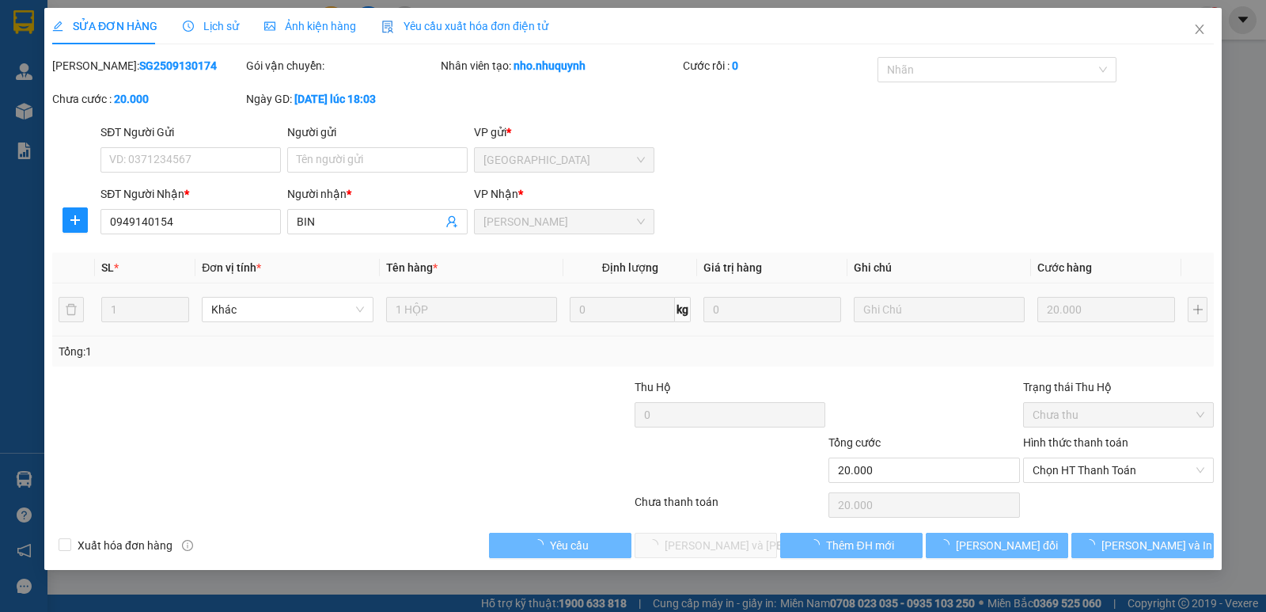
type input "0949140154"
type input "BIN"
type input "20.000"
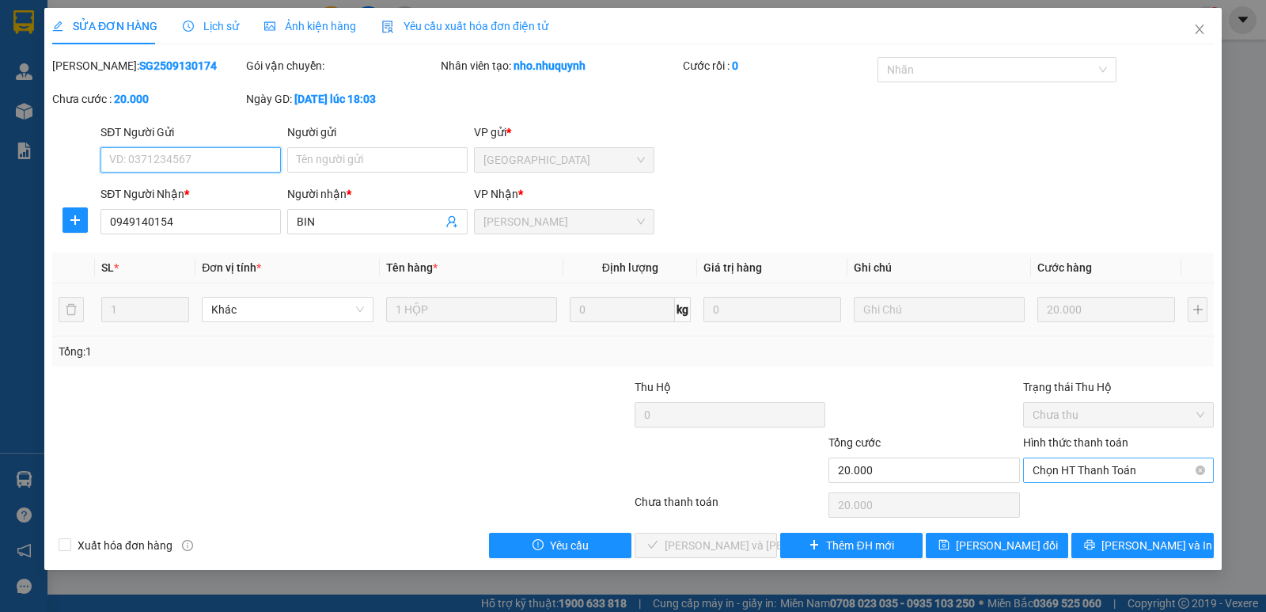
click at [1102, 469] on span "Chọn HT Thanh Toán" at bounding box center [1119, 470] width 172 height 24
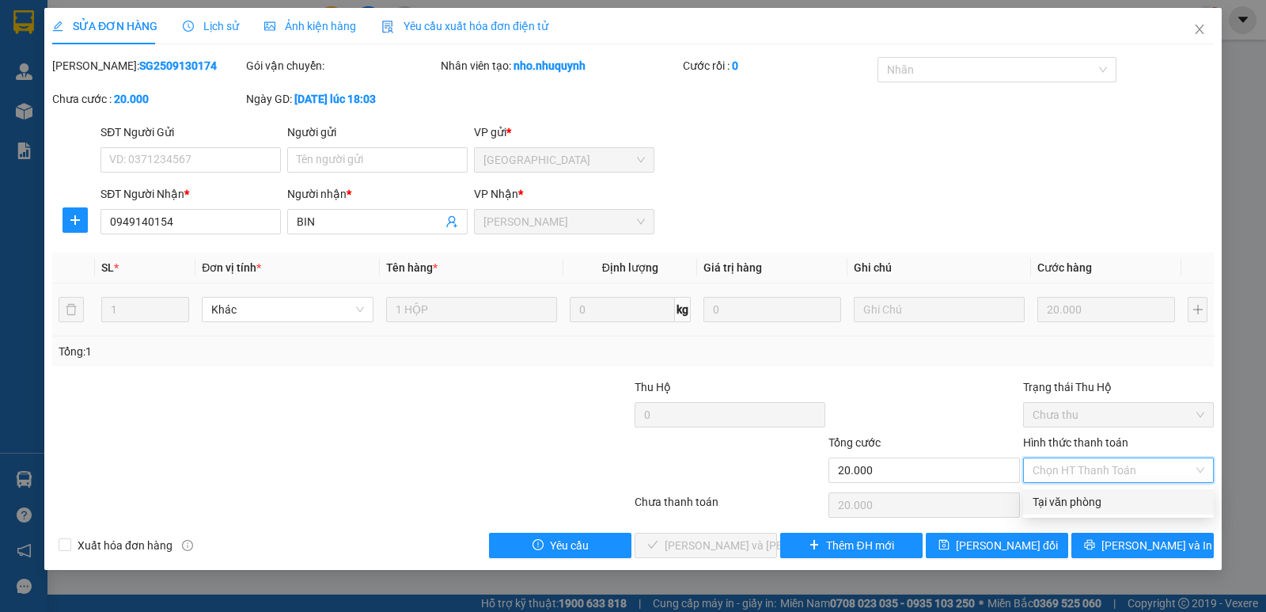
click at [1105, 503] on div "Tại văn phòng" at bounding box center [1119, 501] width 172 height 17
type input "0"
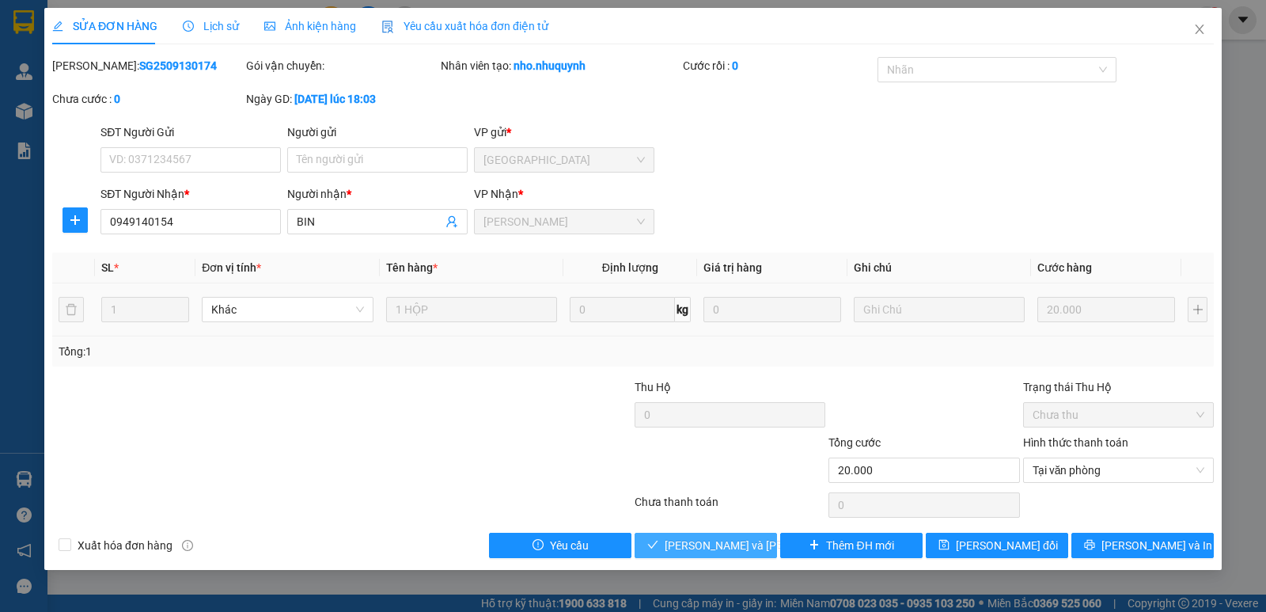
click at [731, 545] on span "[PERSON_NAME] và [PERSON_NAME] hàng" at bounding box center [772, 545] width 214 height 17
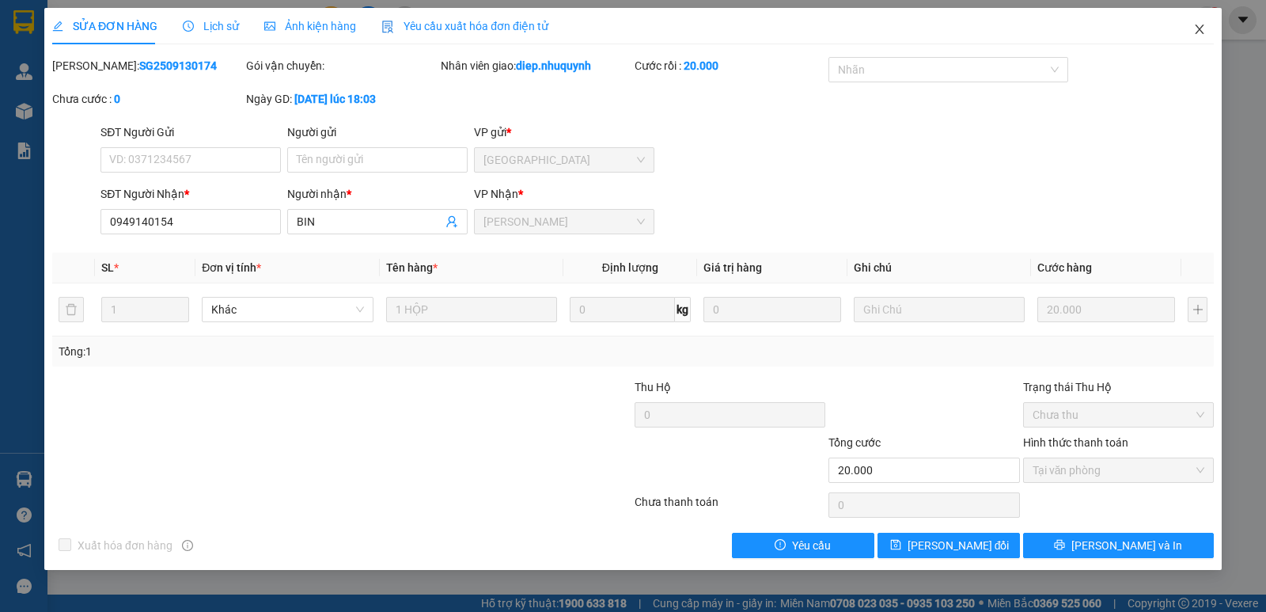
click at [1194, 31] on icon "close" at bounding box center [1199, 29] width 13 height 13
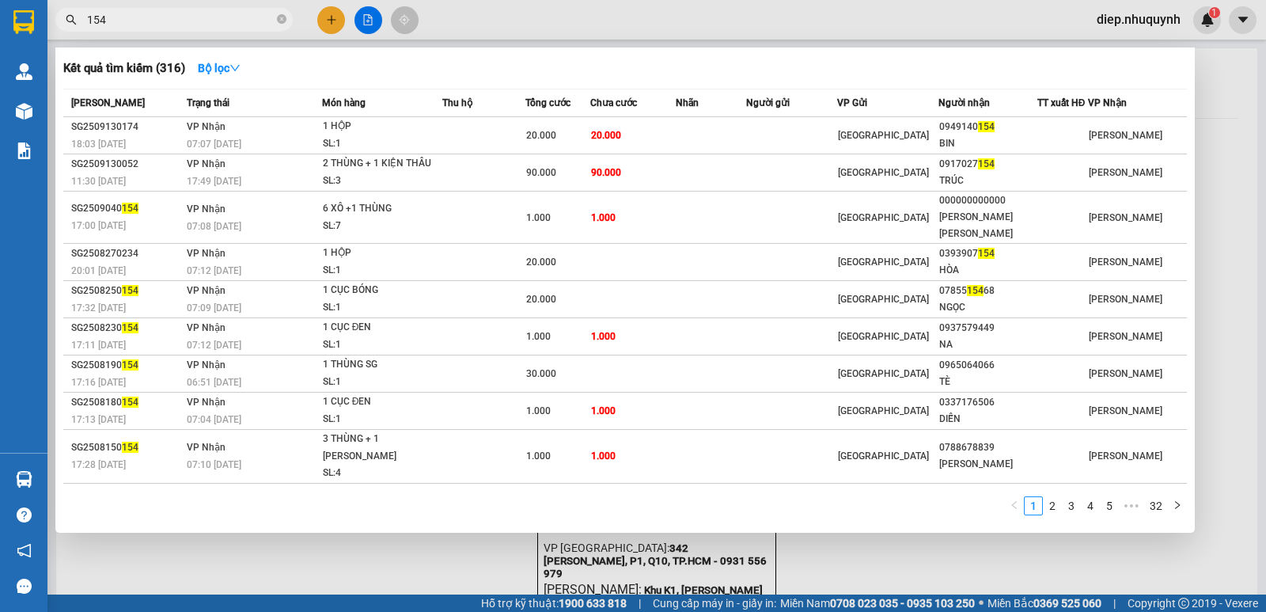
drag, startPoint x: 129, startPoint y: 23, endPoint x: 80, endPoint y: 16, distance: 49.6
click at [80, 16] on span "154" at bounding box center [173, 20] width 237 height 24
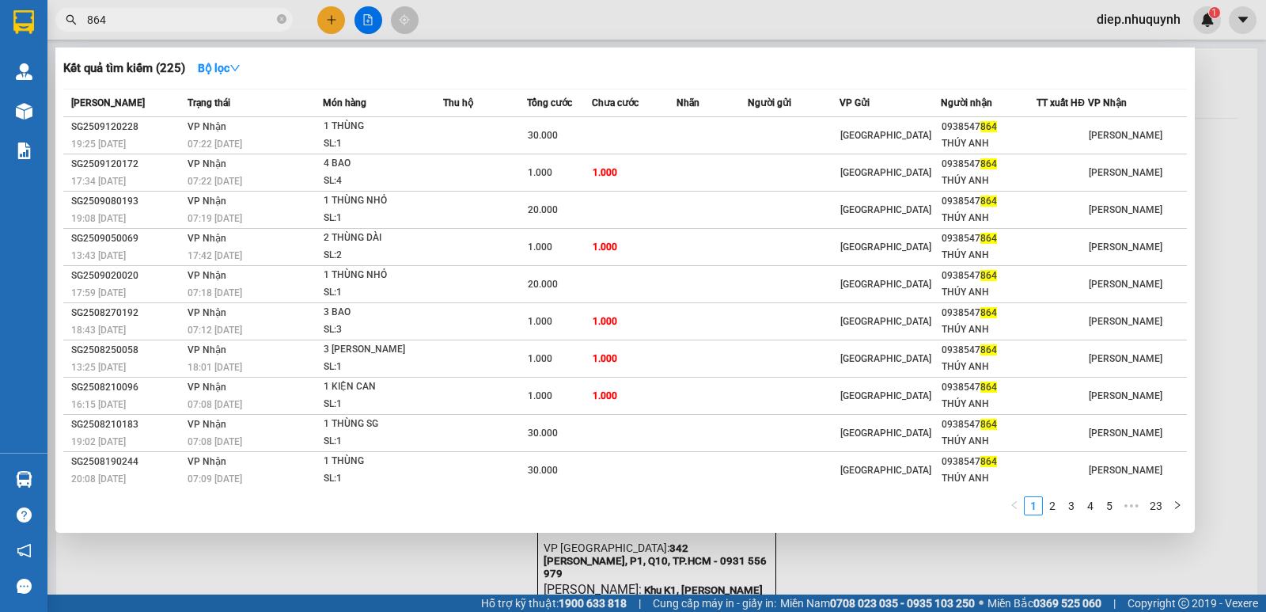
drag, startPoint x: 116, startPoint y: 21, endPoint x: 68, endPoint y: 21, distance: 48.3
click at [68, 21] on div "864" at bounding box center [154, 20] width 309 height 24
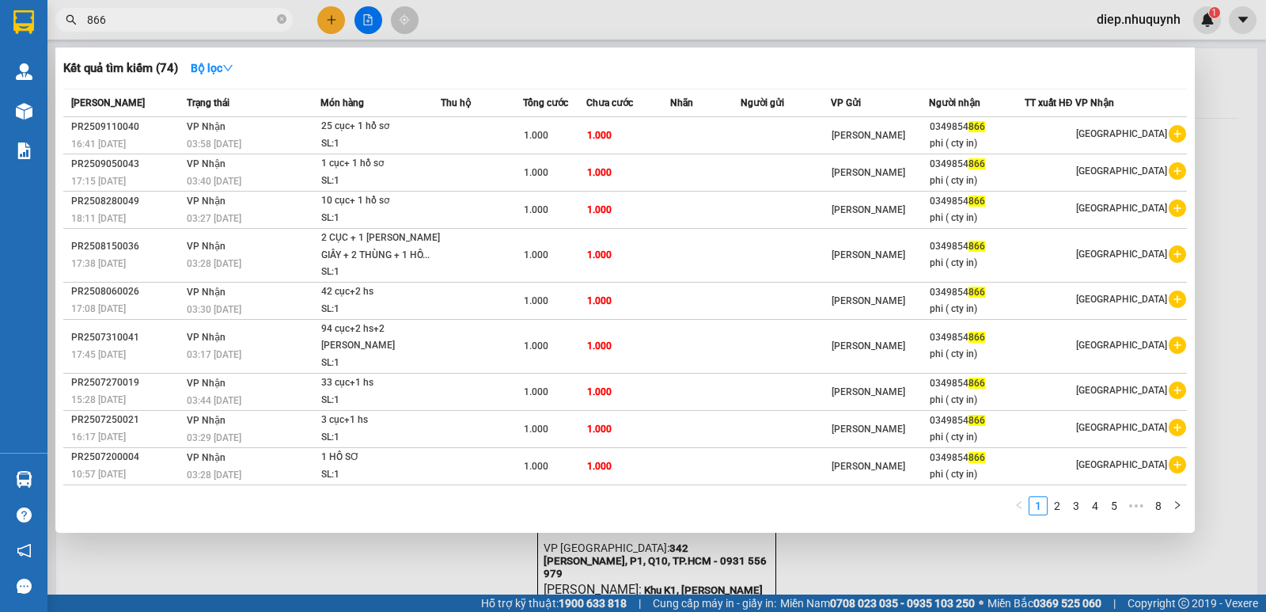
drag, startPoint x: 132, startPoint y: 22, endPoint x: 48, endPoint y: 11, distance: 84.6
click at [60, 11] on span "866" at bounding box center [173, 20] width 237 height 24
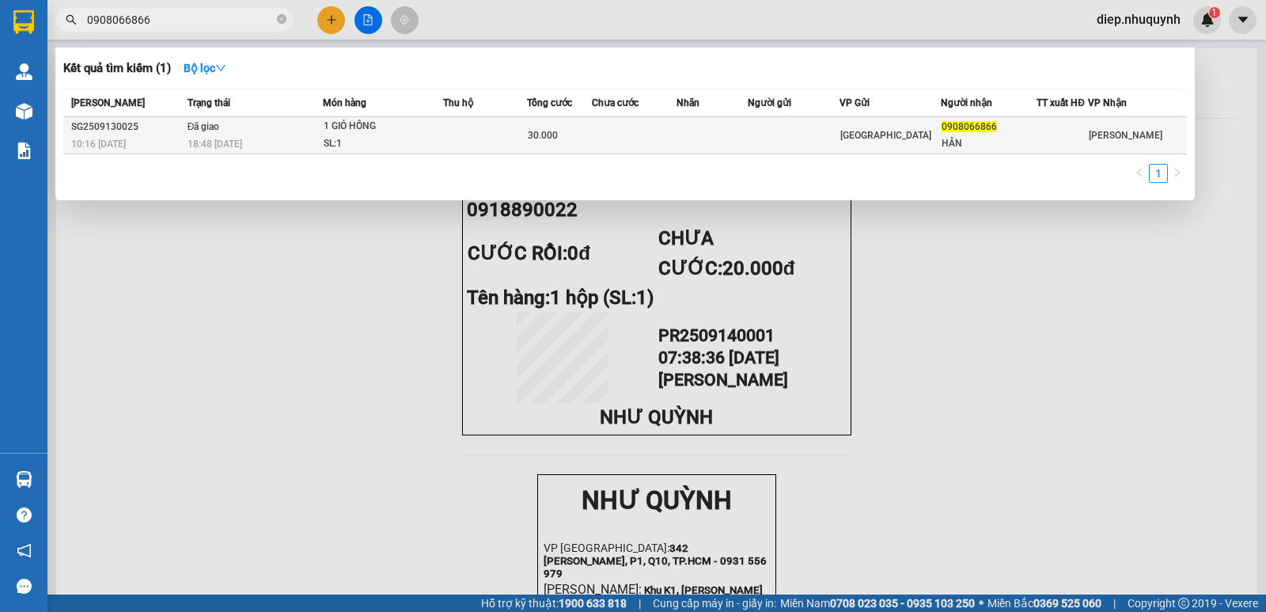
type input "0908066866"
click at [457, 138] on td at bounding box center [485, 135] width 84 height 37
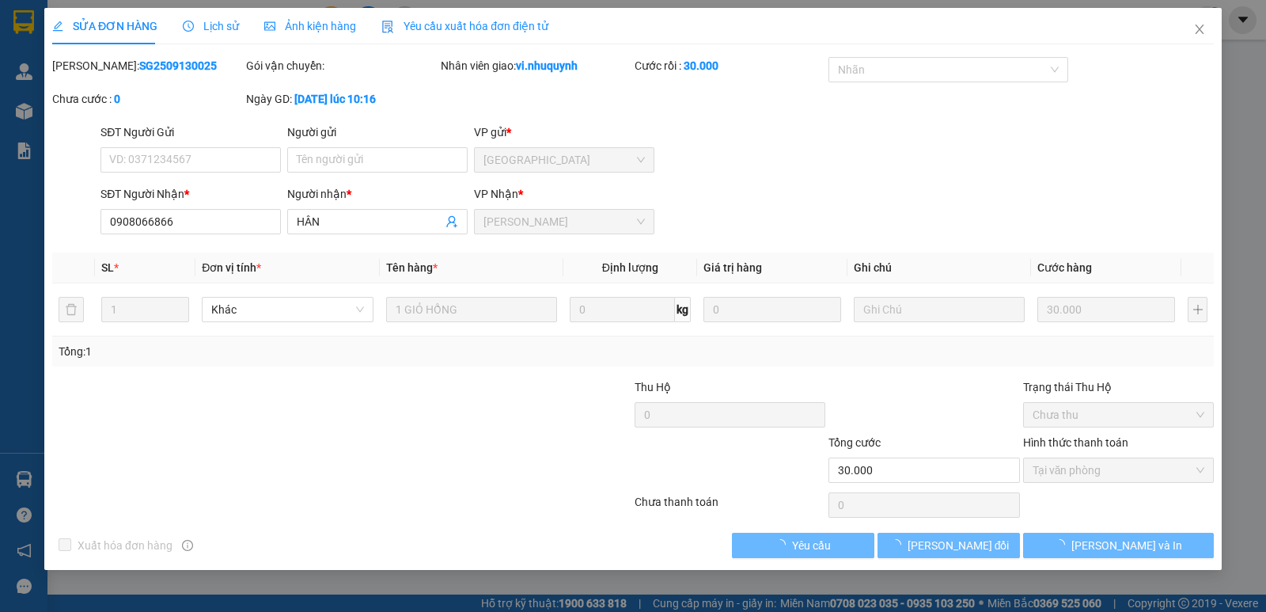
type input "0908066866"
type input "HÂN"
type input "30.000"
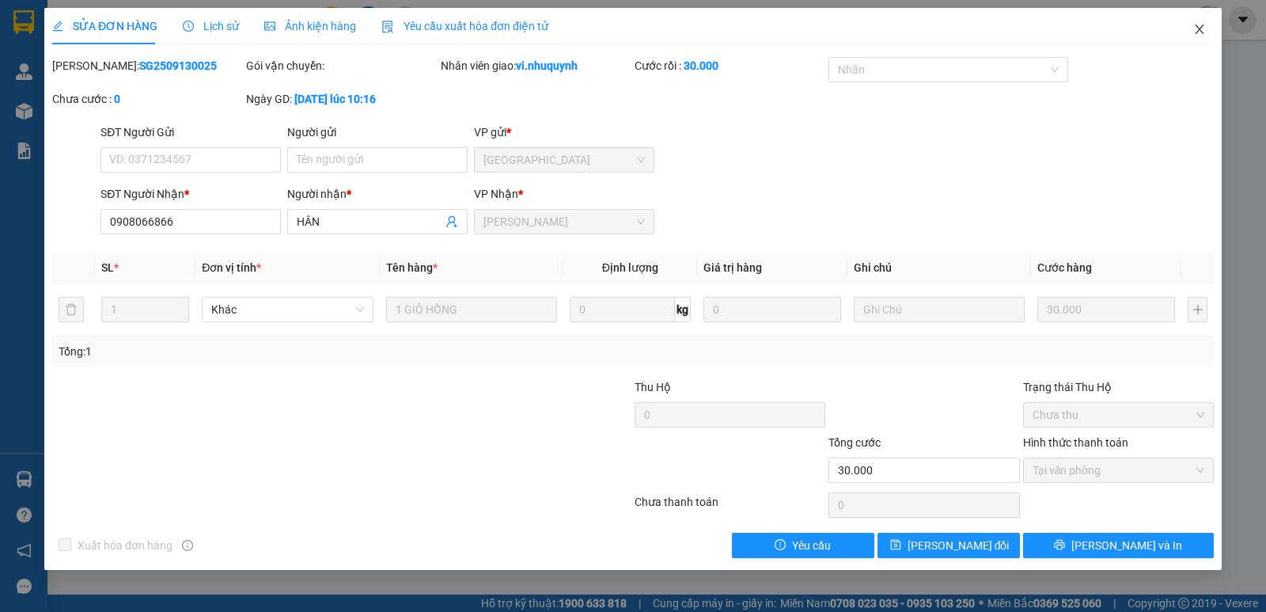
drag, startPoint x: 1204, startPoint y: 30, endPoint x: 1212, endPoint y: 31, distance: 8.0
click at [1212, 31] on span "Close" at bounding box center [1200, 30] width 44 height 44
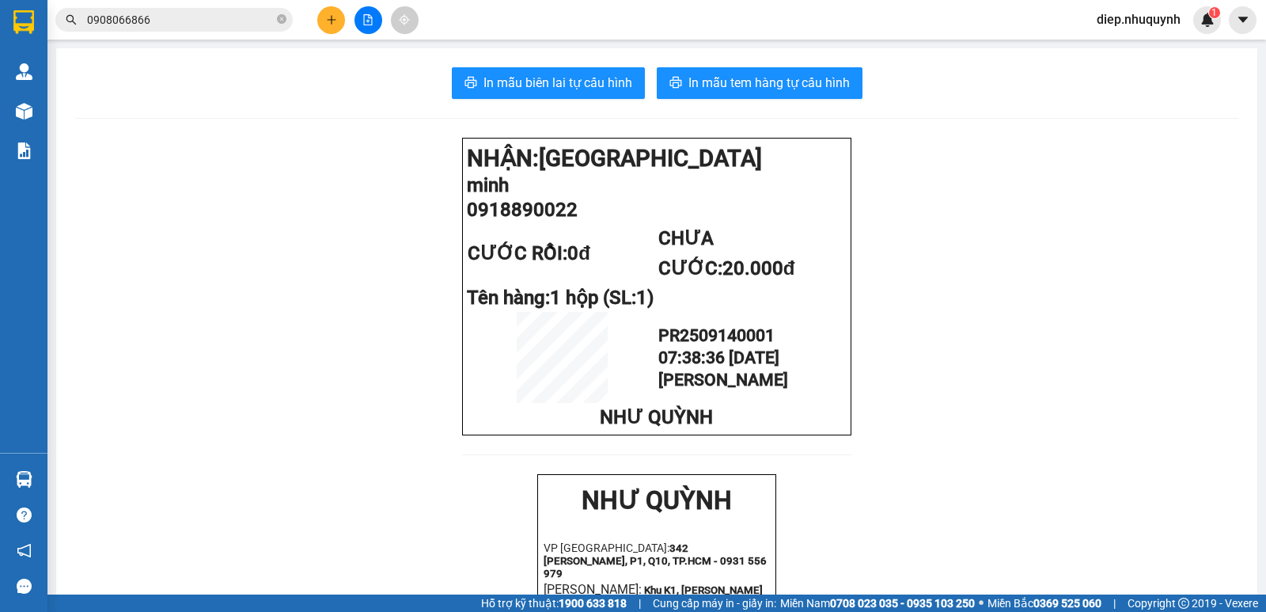
click at [218, 19] on input "0908066866" at bounding box center [180, 19] width 187 height 17
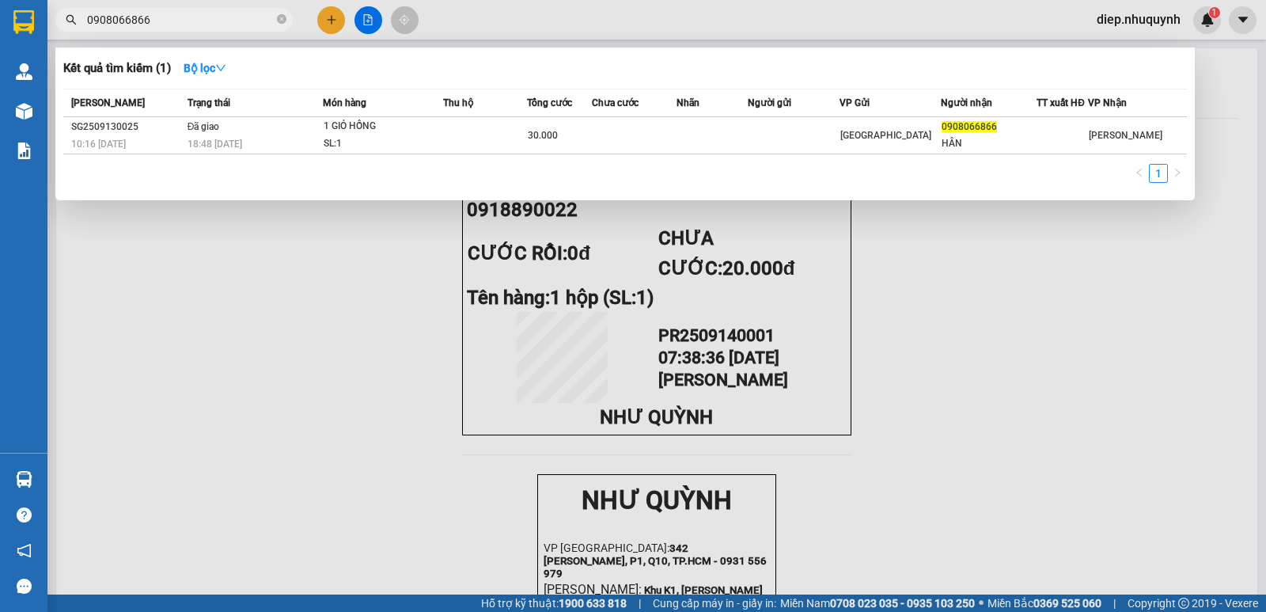
drag, startPoint x: 157, startPoint y: 21, endPoint x: 62, endPoint y: 6, distance: 96.9
click at [62, 6] on div "Kết quả [PERSON_NAME] ( 1 ) Bộ lọc Mã ĐH Trạng thái Món hàng Thu hộ Tổng [PERSO…" at bounding box center [154, 20] width 309 height 28
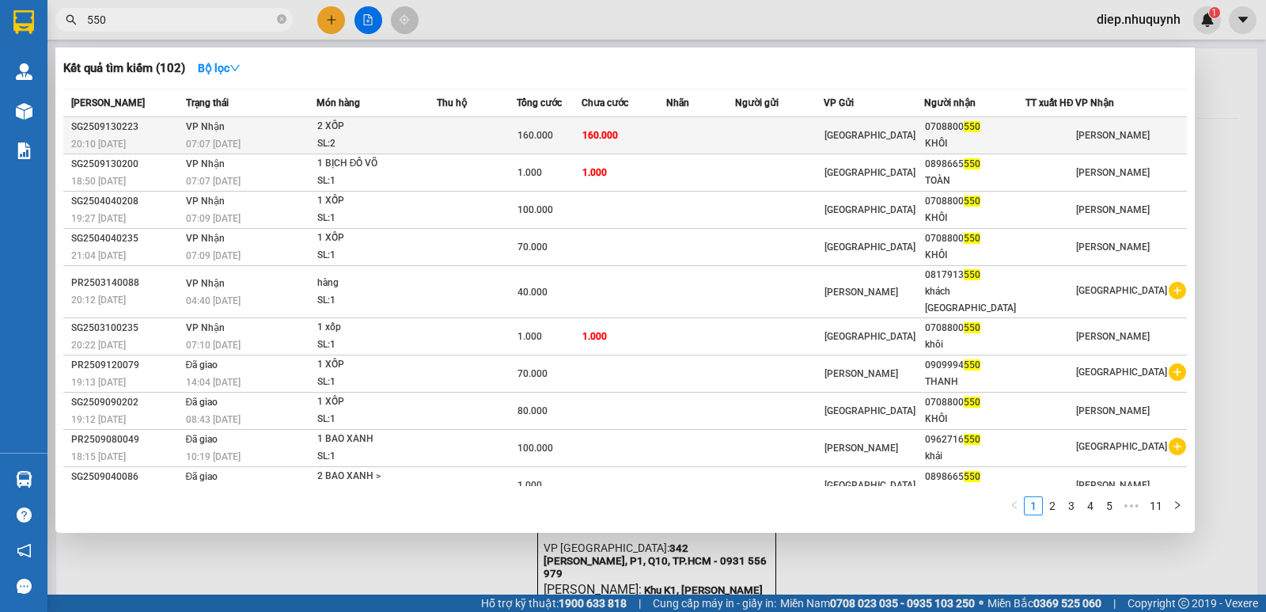
type input "550"
click at [436, 122] on div "2 XỐP" at bounding box center [376, 126] width 119 height 17
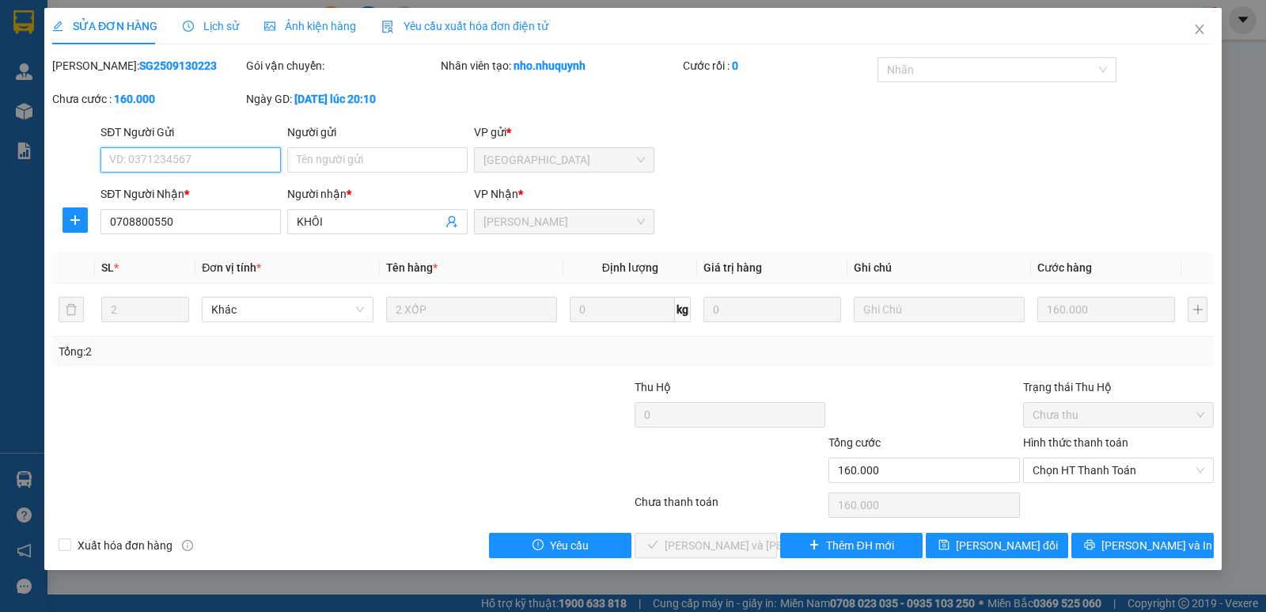
type input "0708800550"
type input "KHÔI"
type input "160.000"
click at [1082, 478] on span "Chọn HT Thanh Toán" at bounding box center [1119, 470] width 172 height 24
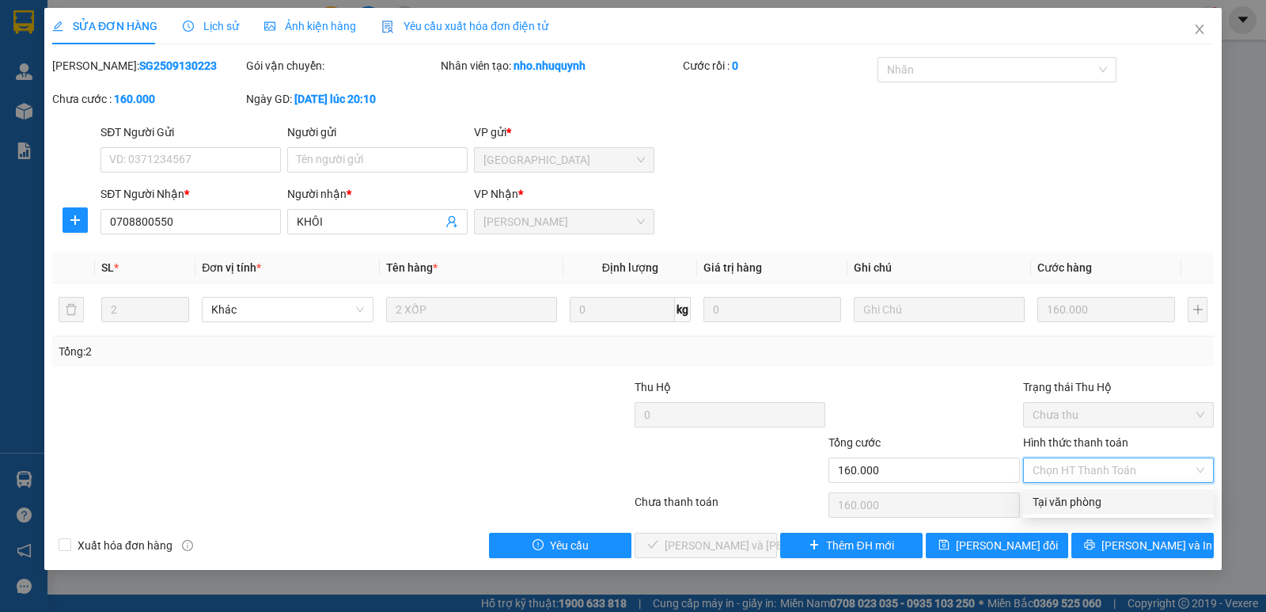
drag, startPoint x: 1087, startPoint y: 503, endPoint x: 1034, endPoint y: 515, distance: 54.5
click at [1083, 503] on div "Tại văn phòng" at bounding box center [1119, 501] width 172 height 17
type input "0"
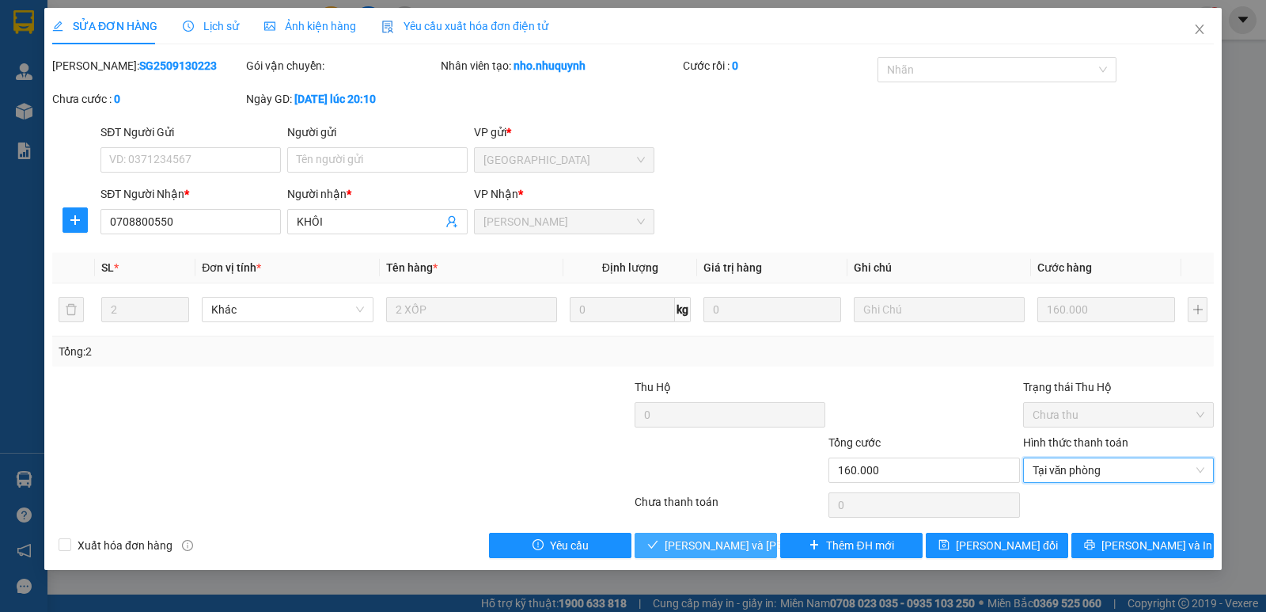
click at [730, 555] on button "[PERSON_NAME] và [PERSON_NAME] hàng" at bounding box center [706, 545] width 142 height 25
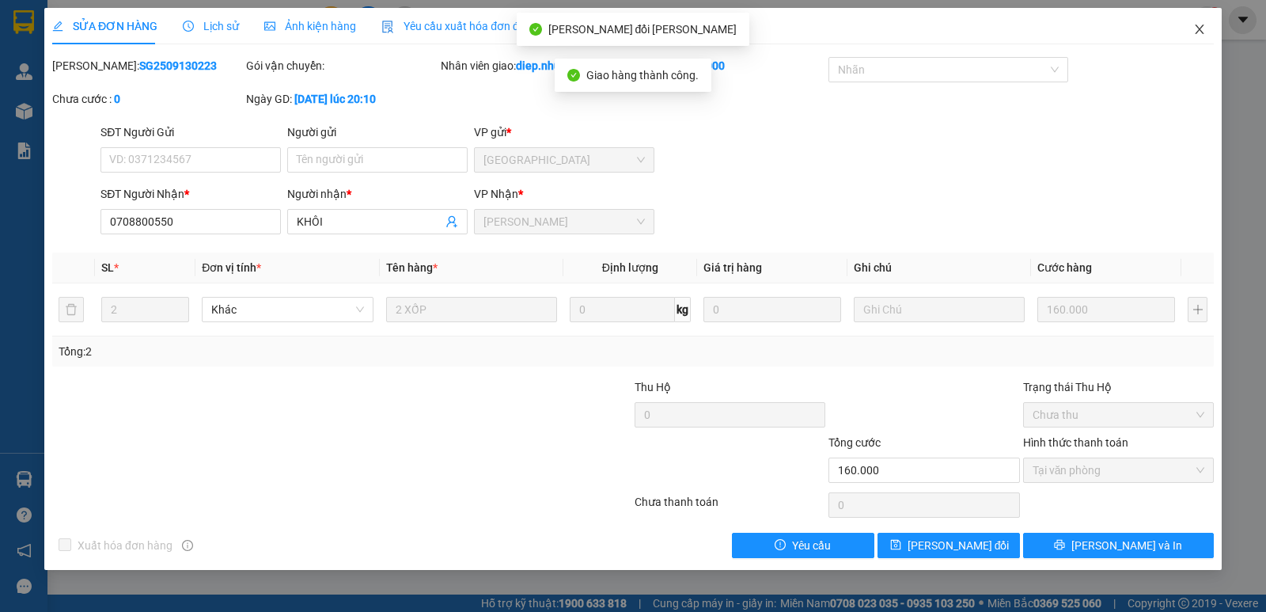
click at [1198, 29] on icon "close" at bounding box center [1199, 29] width 13 height 13
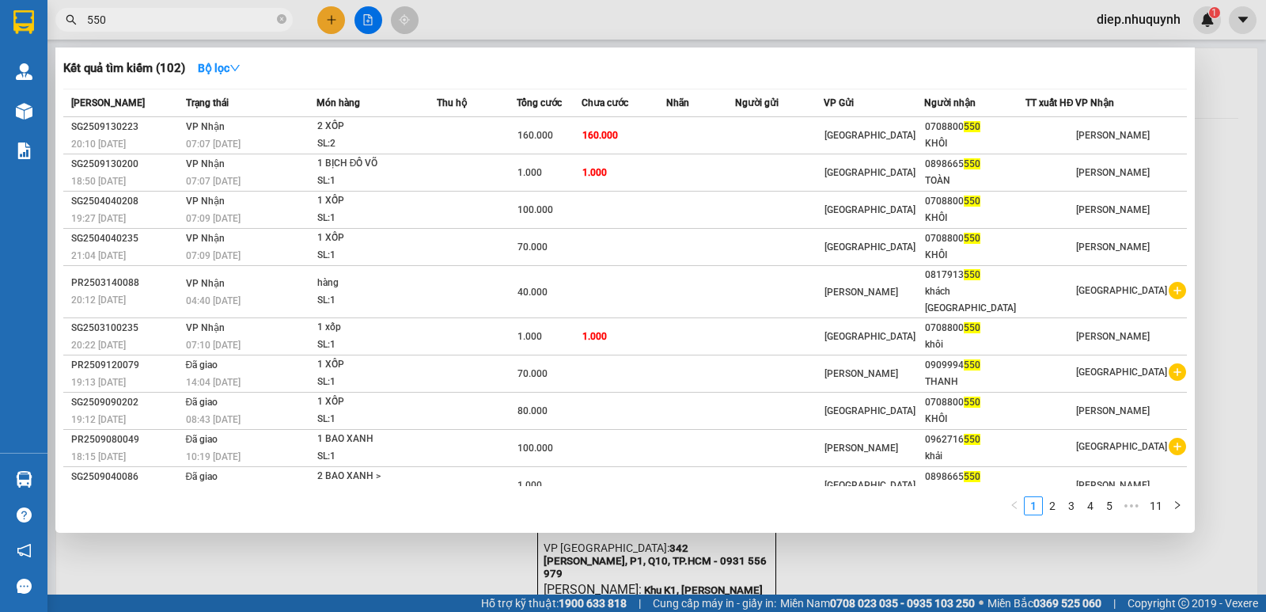
drag, startPoint x: 124, startPoint y: 20, endPoint x: 55, endPoint y: 20, distance: 69.6
click at [55, 20] on div "550" at bounding box center [154, 20] width 309 height 24
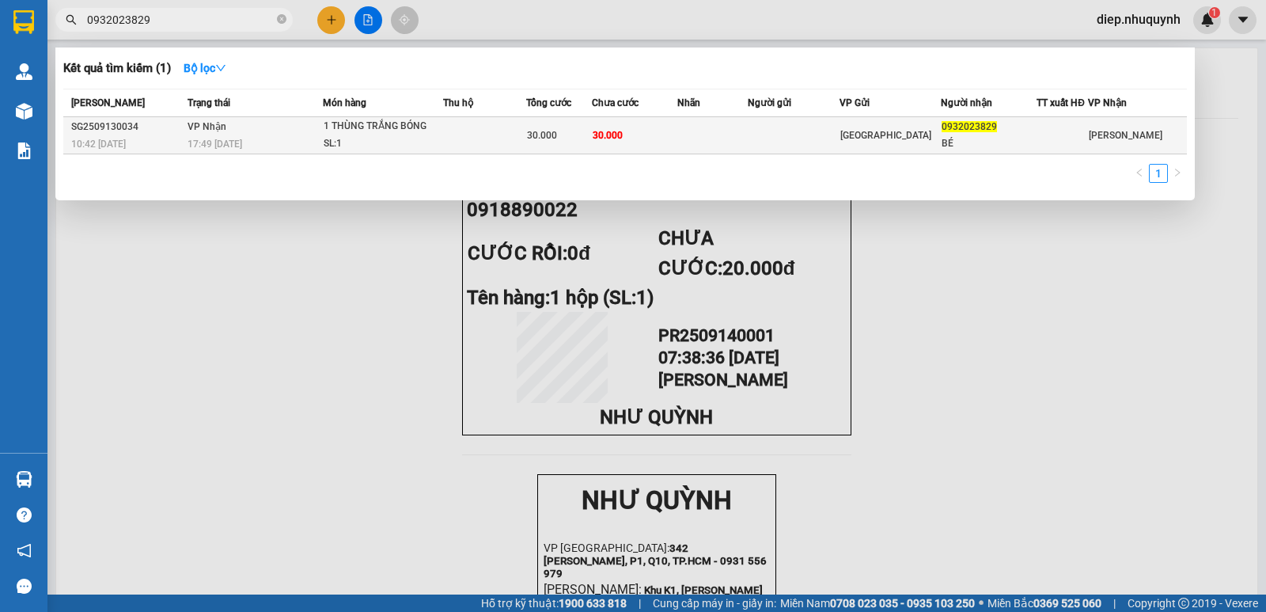
type input "0932023829"
click at [370, 138] on div "SL: 1" at bounding box center [383, 143] width 119 height 17
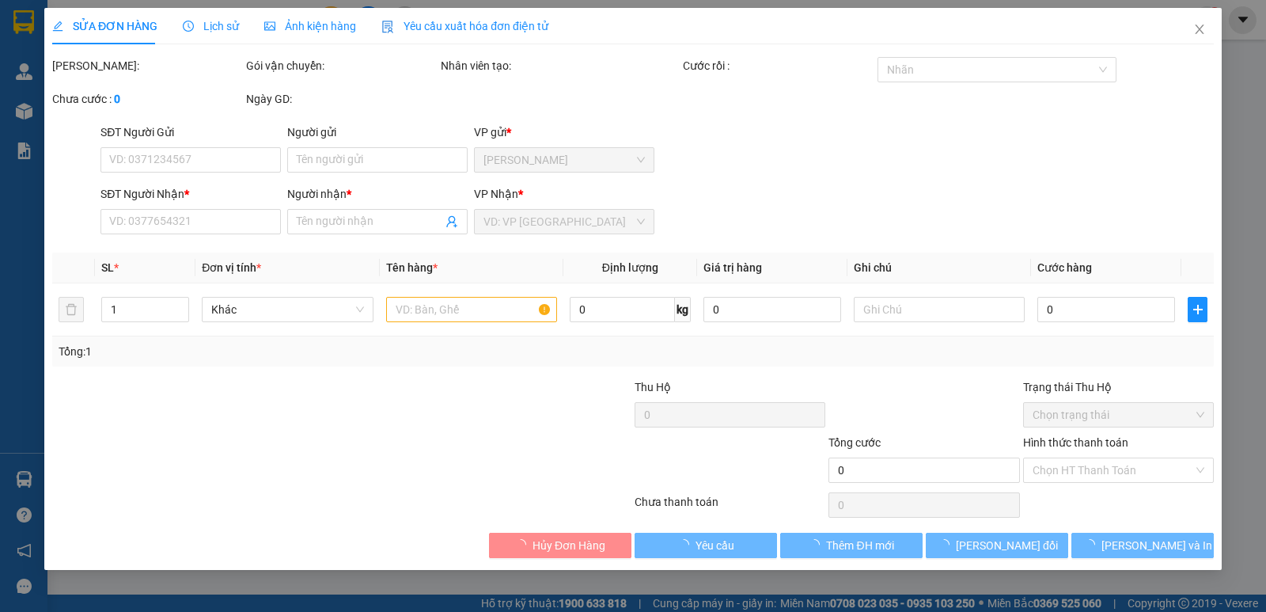
type input "0932023829"
type input "BÉ"
type input "30.000"
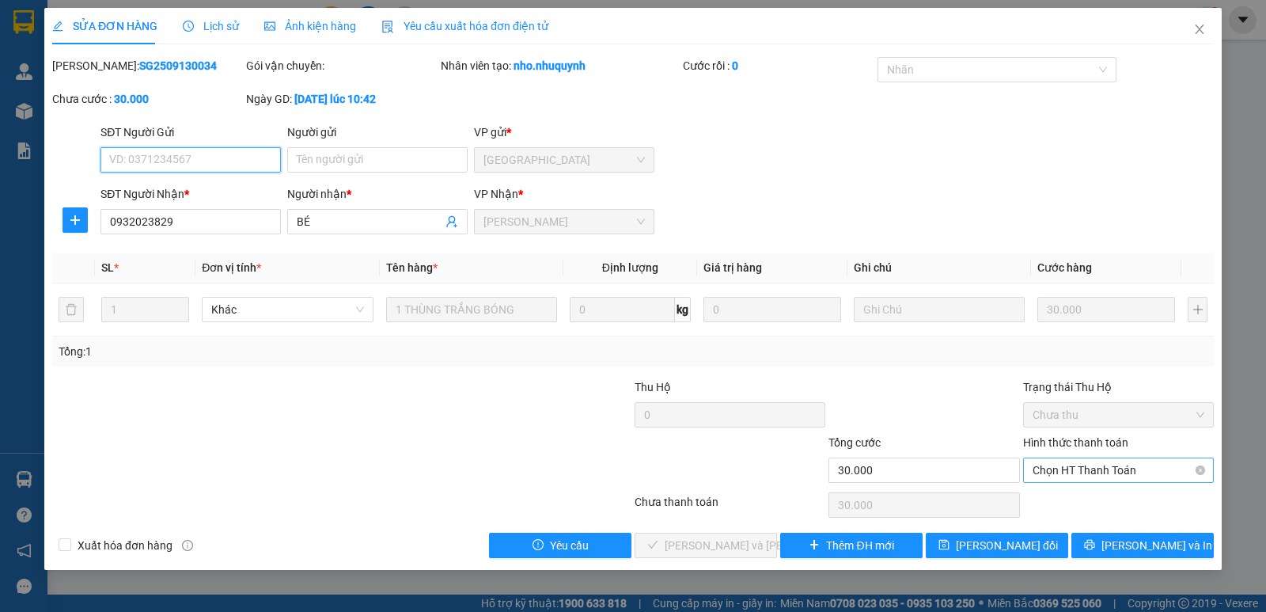
click at [1063, 472] on span "Chọn HT Thanh Toán" at bounding box center [1119, 470] width 172 height 24
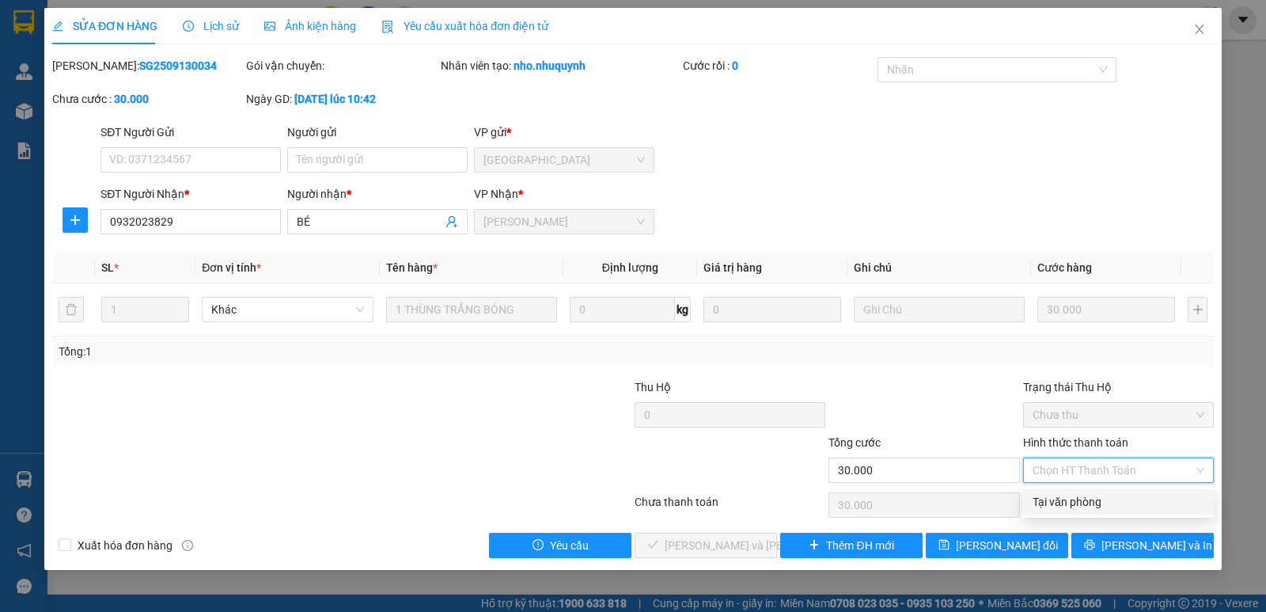
click at [1080, 498] on div "Tại văn phòng" at bounding box center [1119, 501] width 172 height 17
type input "0"
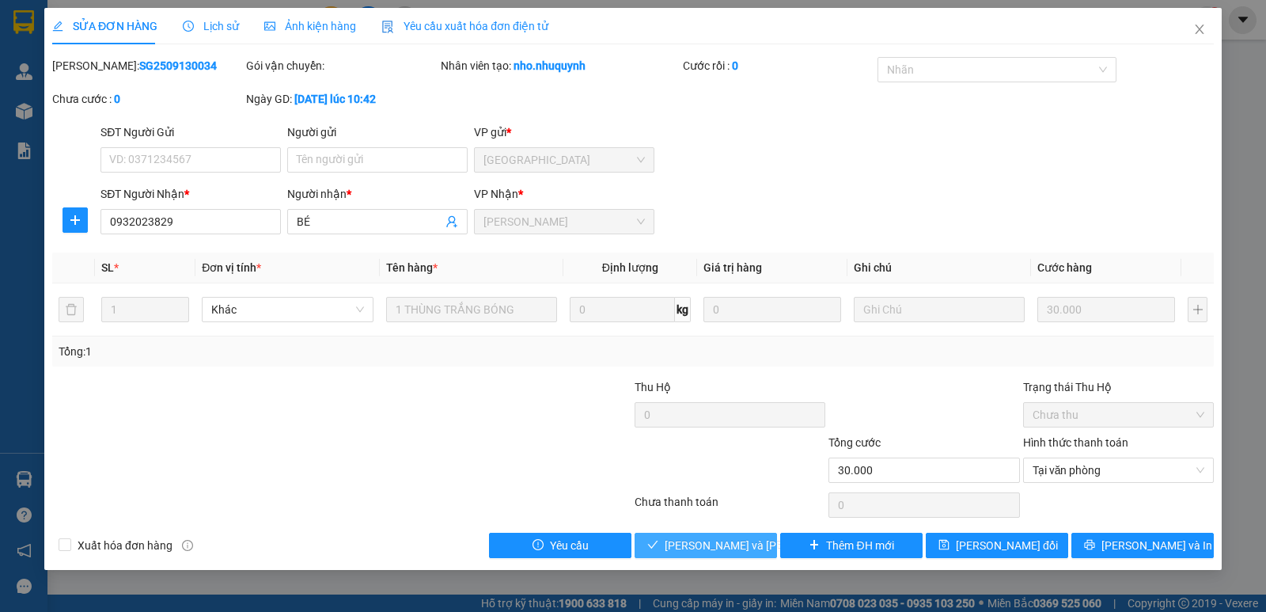
drag, startPoint x: 739, startPoint y: 545, endPoint x: 705, endPoint y: 548, distance: 34.2
click at [739, 546] on span "[PERSON_NAME] và [PERSON_NAME] hàng" at bounding box center [772, 545] width 214 height 17
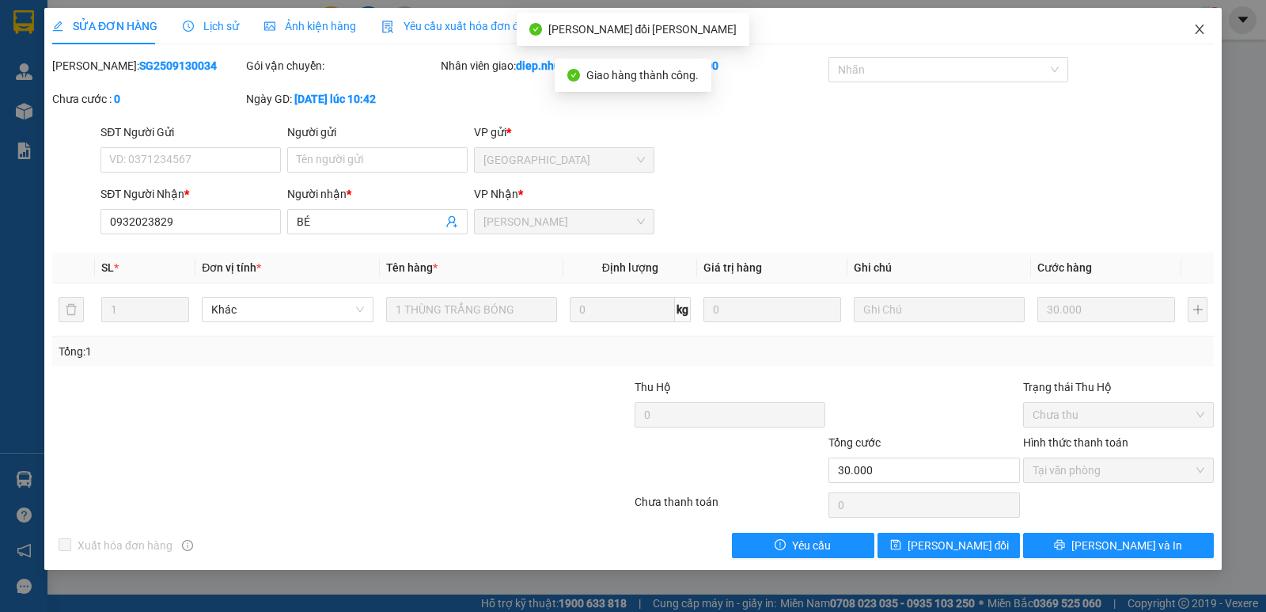
click at [1198, 25] on icon "close" at bounding box center [1199, 29] width 13 height 13
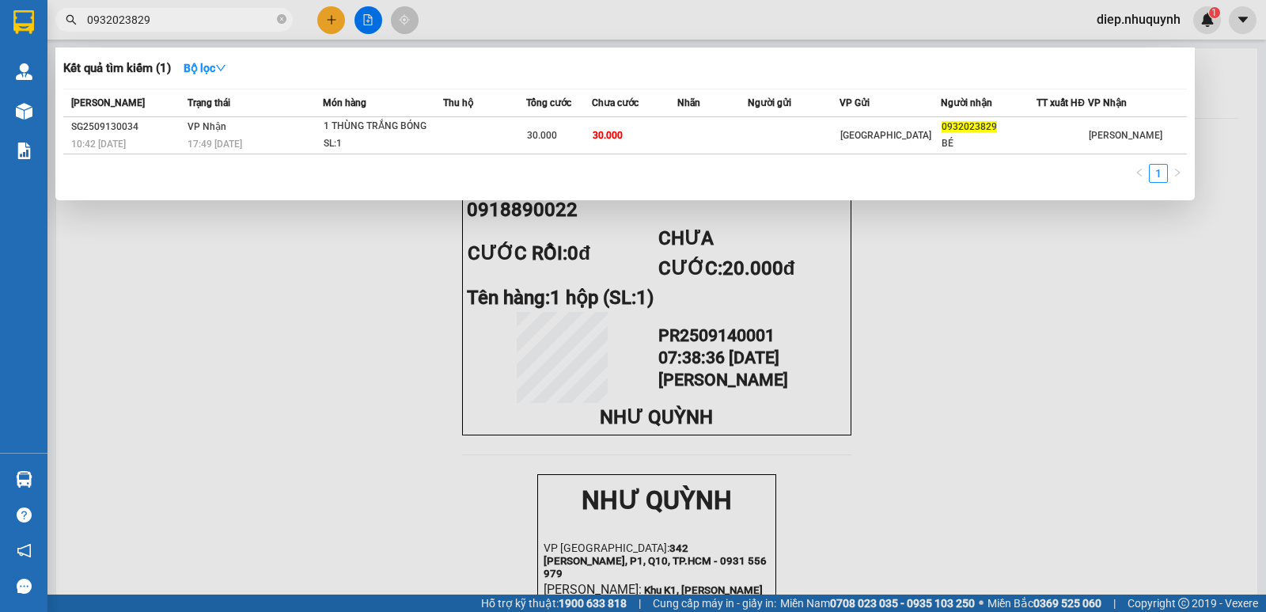
drag, startPoint x: 184, startPoint y: 25, endPoint x: 60, endPoint y: 24, distance: 124.3
click at [60, 24] on span "0932023829" at bounding box center [173, 20] width 237 height 24
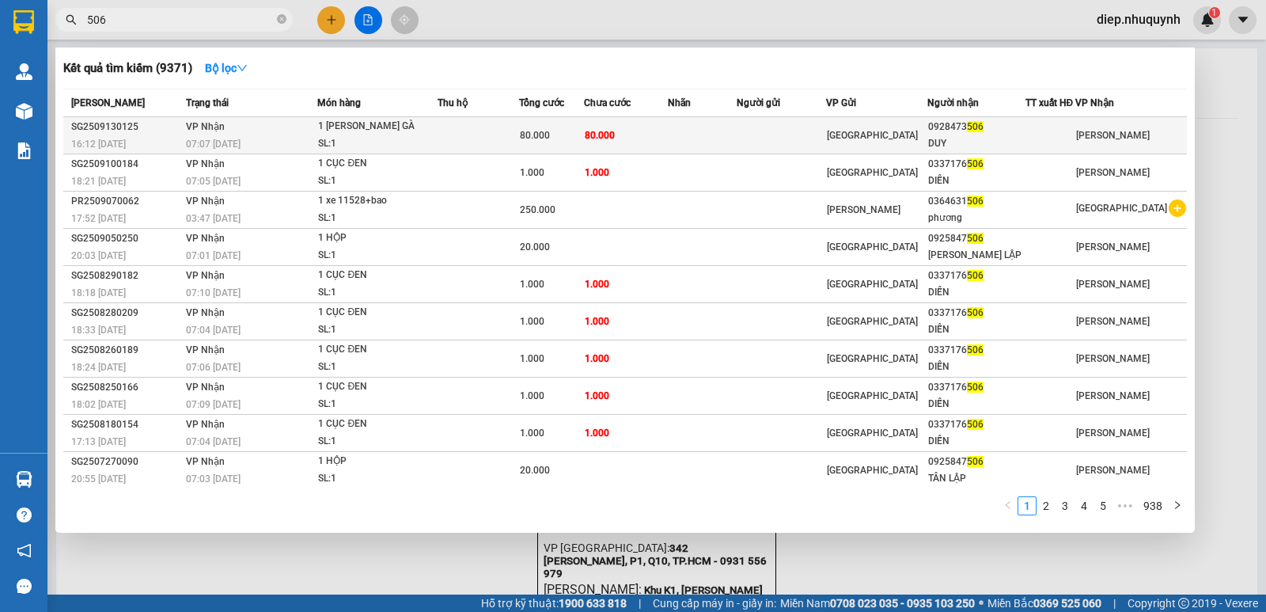
type input "506"
click at [463, 140] on td at bounding box center [478, 135] width 81 height 37
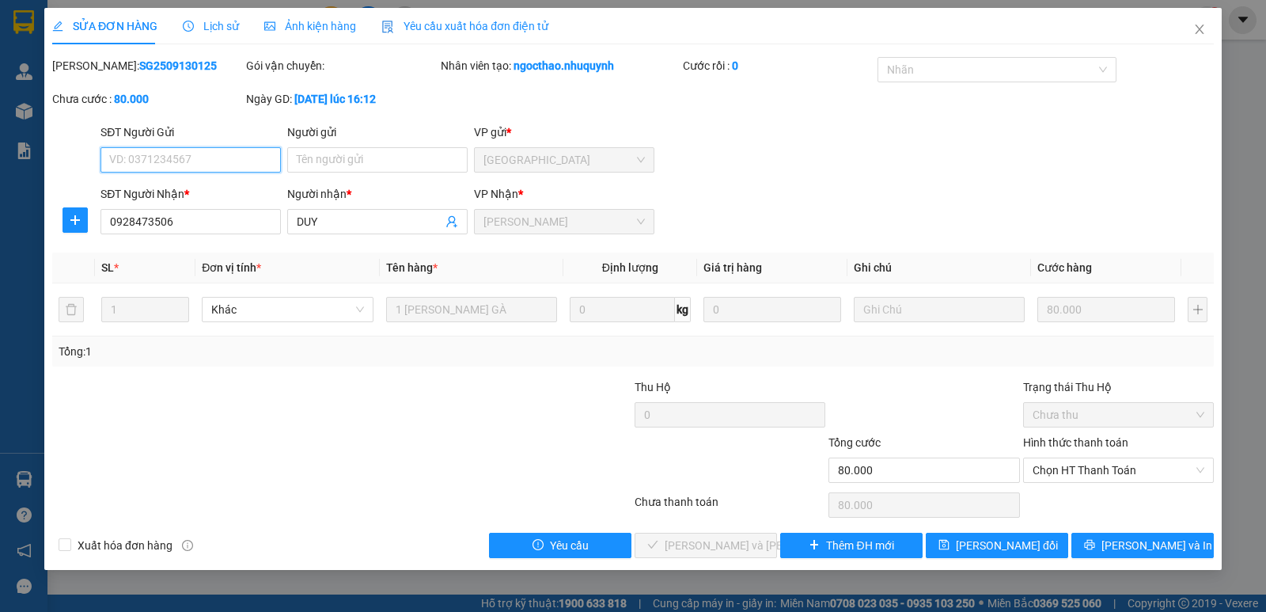
type input "0928473506"
type input "DUY"
type input "80.000"
click at [1080, 479] on span "Chọn HT Thanh Toán" at bounding box center [1119, 470] width 172 height 24
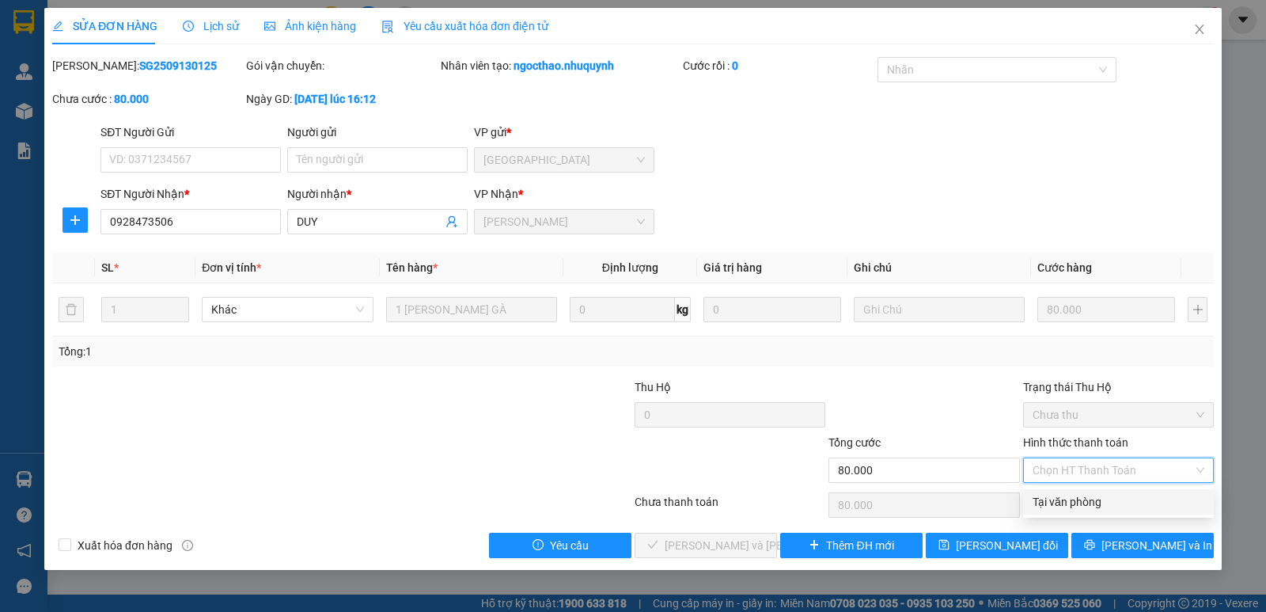
click at [1079, 503] on div "Tại văn phòng" at bounding box center [1119, 501] width 172 height 17
type input "0"
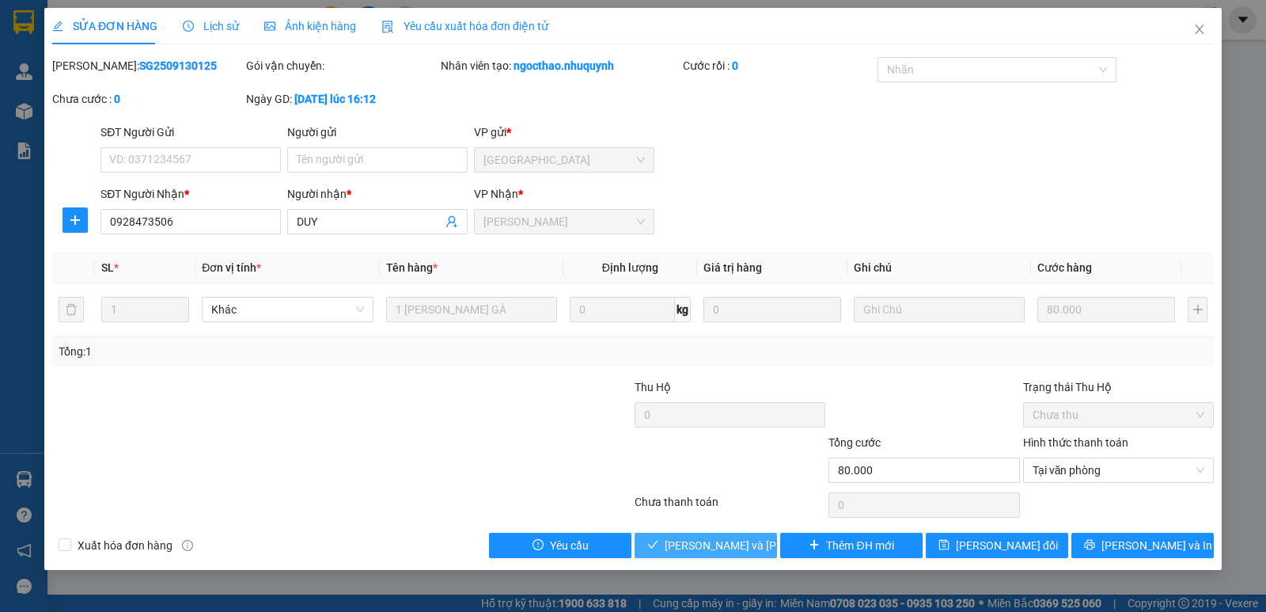
click at [742, 544] on span "[PERSON_NAME] và [PERSON_NAME] hàng" at bounding box center [772, 545] width 214 height 17
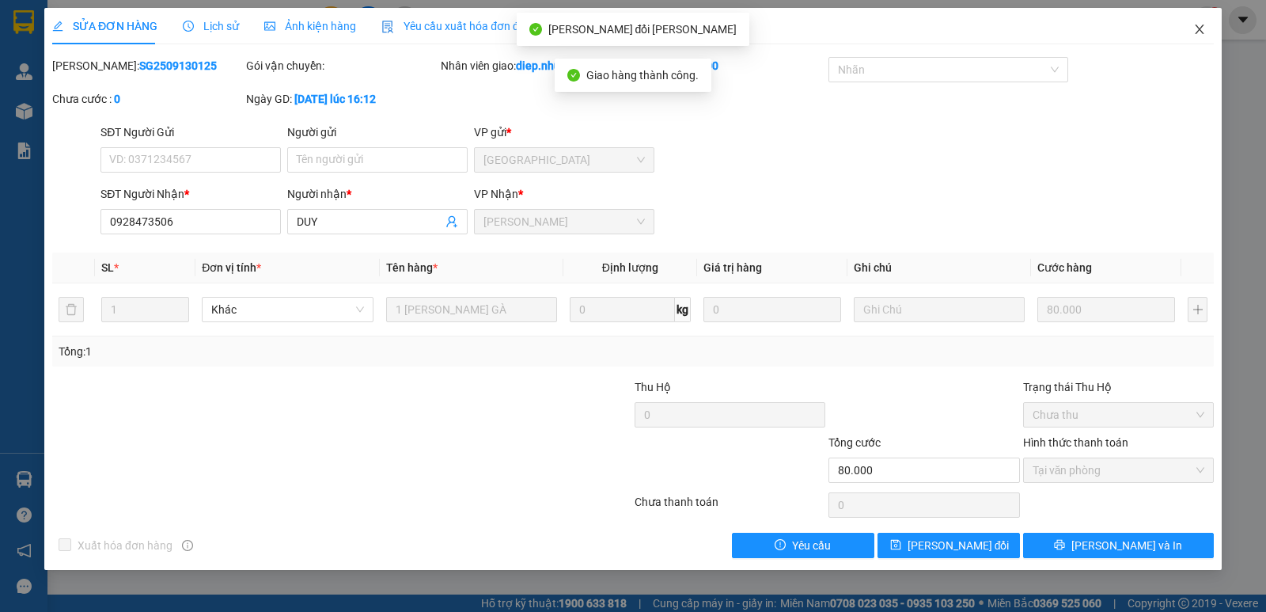
click at [1197, 34] on icon "close" at bounding box center [1199, 29] width 9 height 9
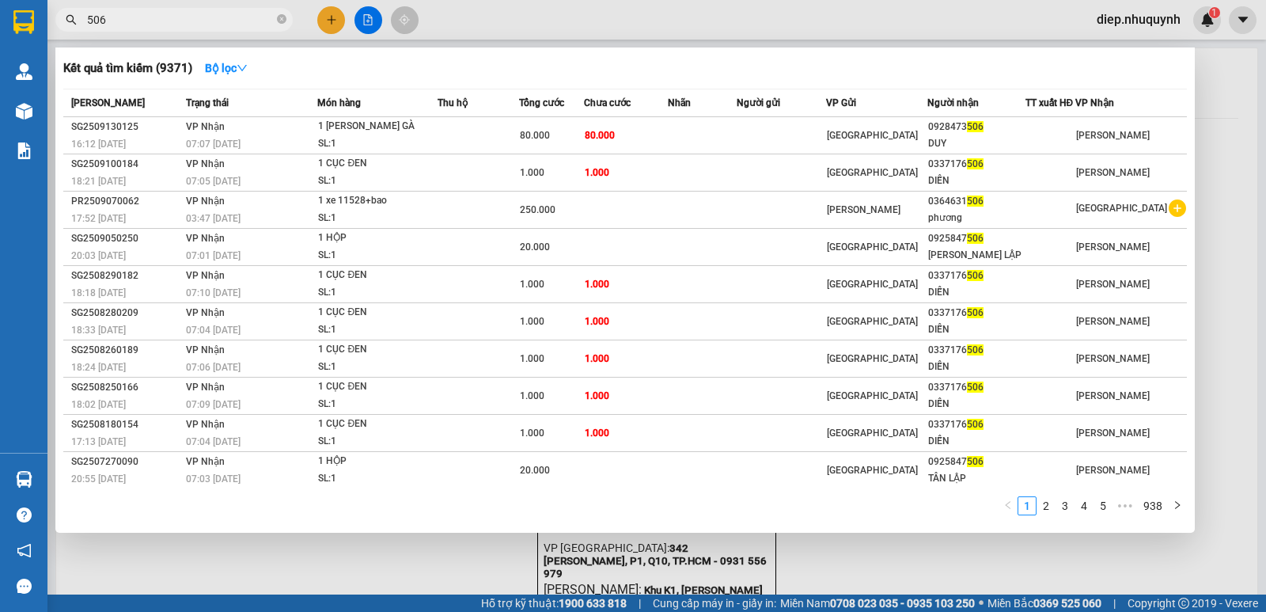
click at [112, 18] on input "506" at bounding box center [180, 19] width 187 height 17
drag, startPoint x: 115, startPoint y: 19, endPoint x: 66, endPoint y: 15, distance: 49.2
click at [66, 15] on div "506" at bounding box center [154, 20] width 309 height 24
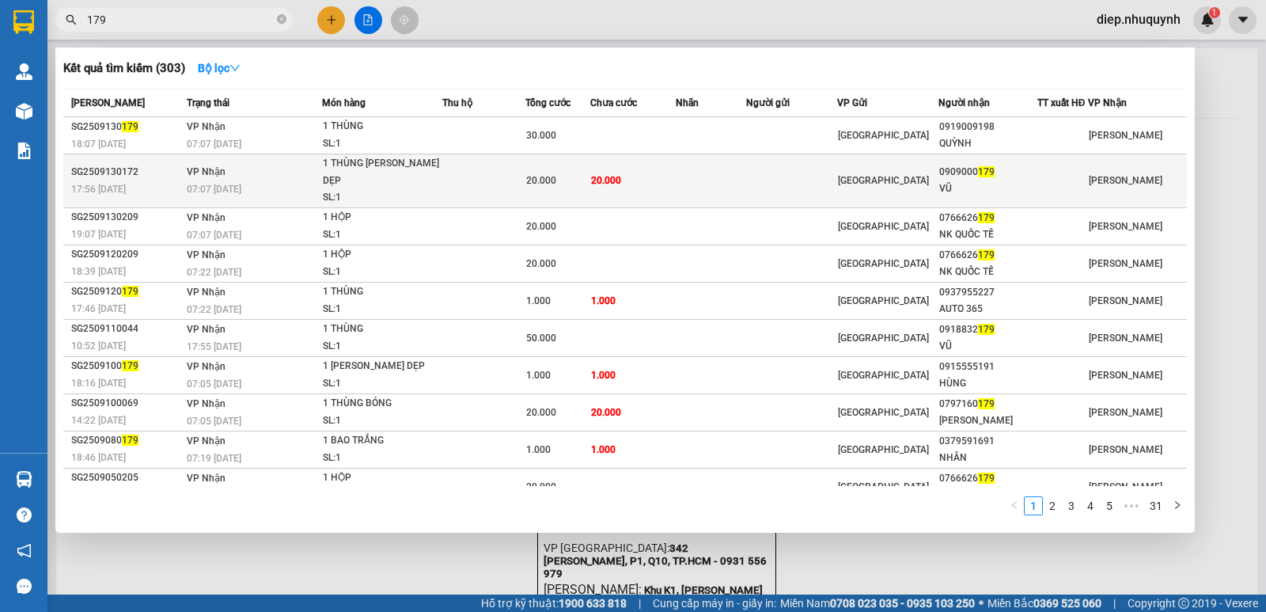
type input "179"
click at [535, 180] on div "20.000" at bounding box center [557, 180] width 63 height 17
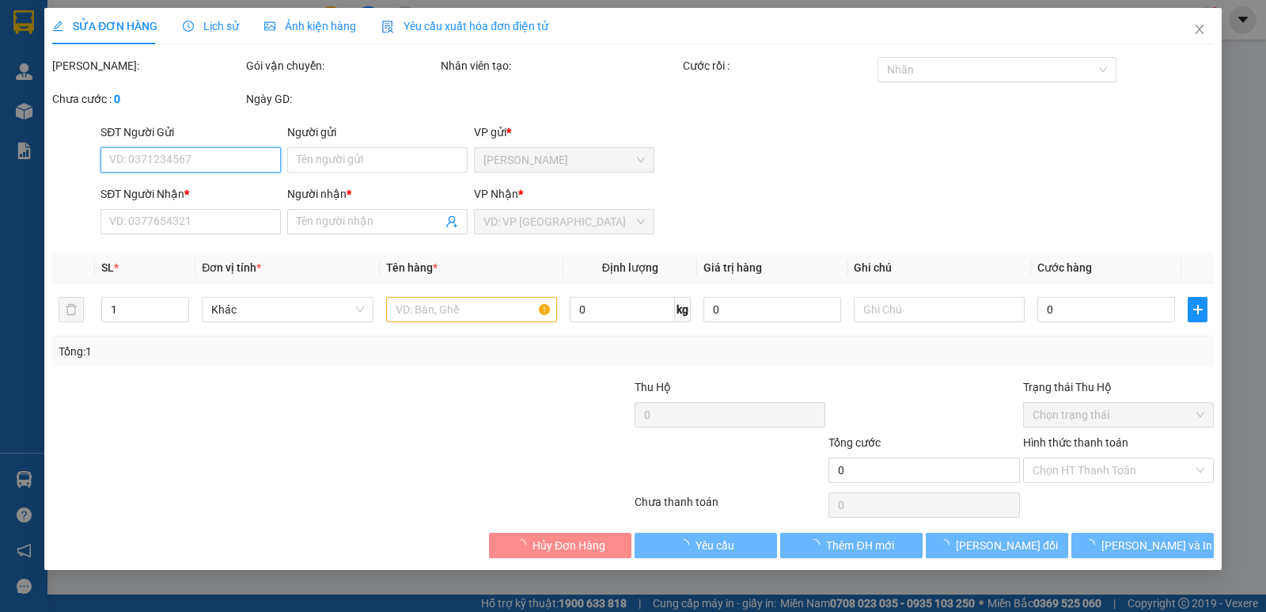
type input "0909000179"
type input "VŨ"
type input "20.000"
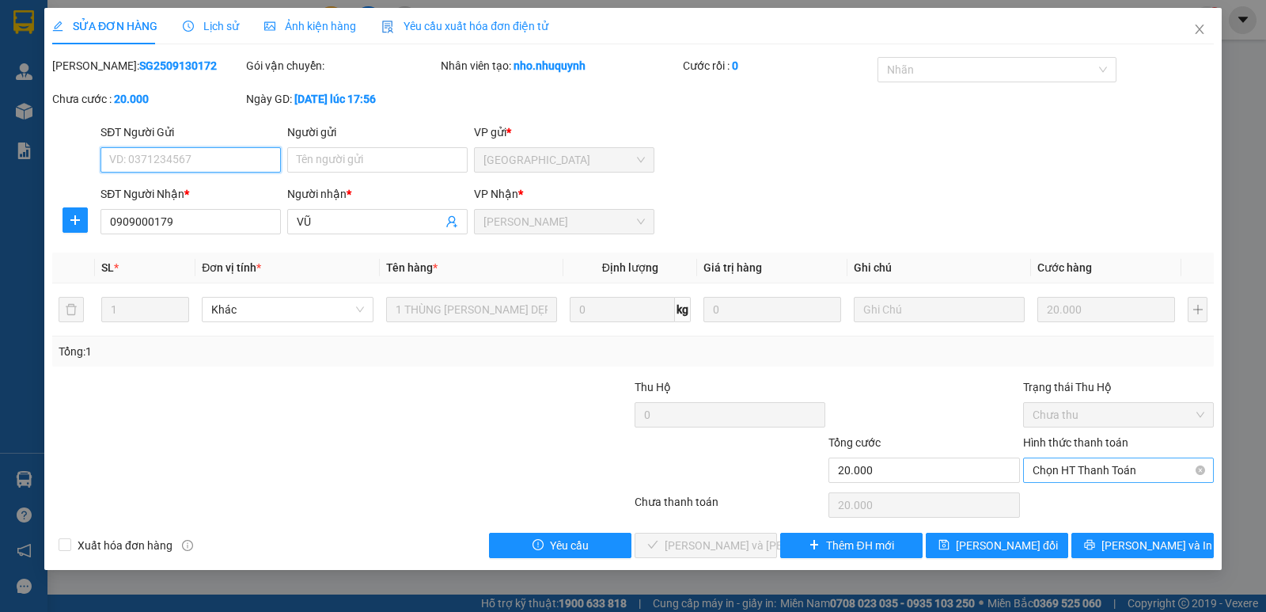
click at [1110, 470] on span "Chọn HT Thanh Toán" at bounding box center [1119, 470] width 172 height 24
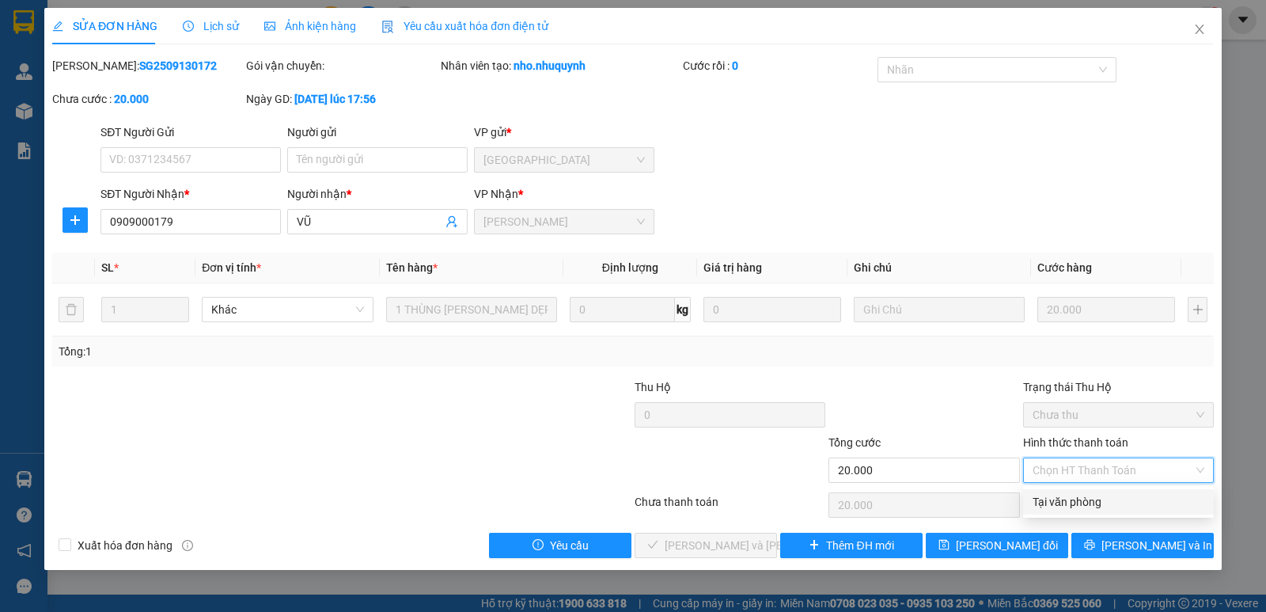
click at [1106, 490] on div "Tại văn phòng" at bounding box center [1118, 501] width 191 height 25
type input "0"
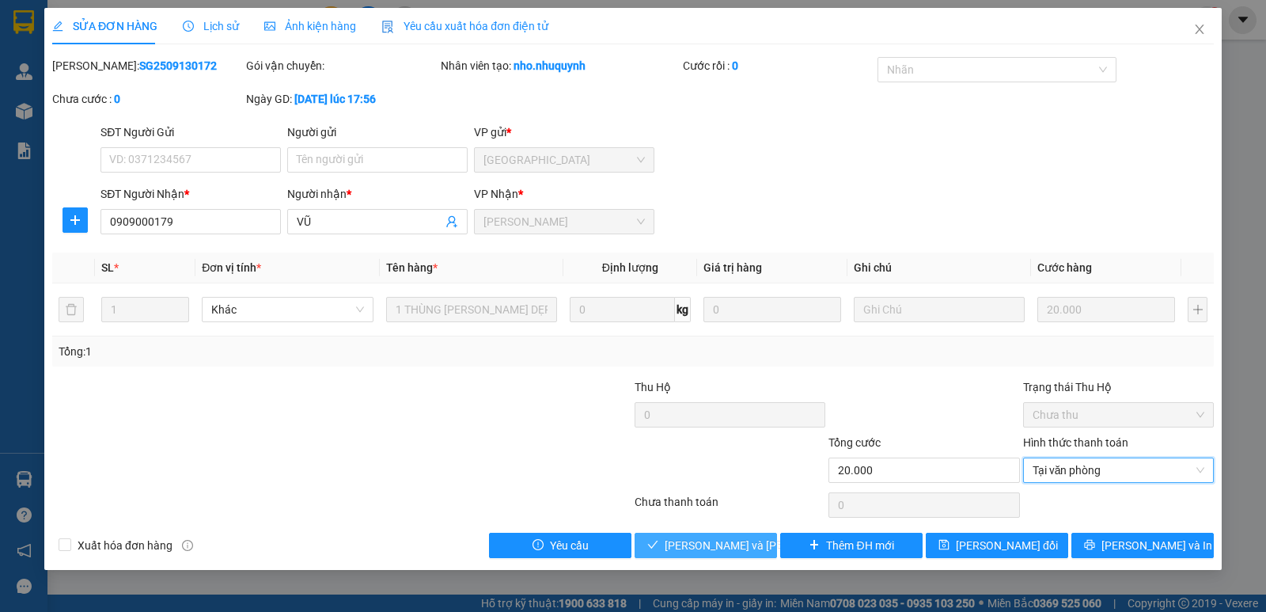
click at [714, 539] on span "[PERSON_NAME] và [PERSON_NAME] hàng" at bounding box center [772, 545] width 214 height 17
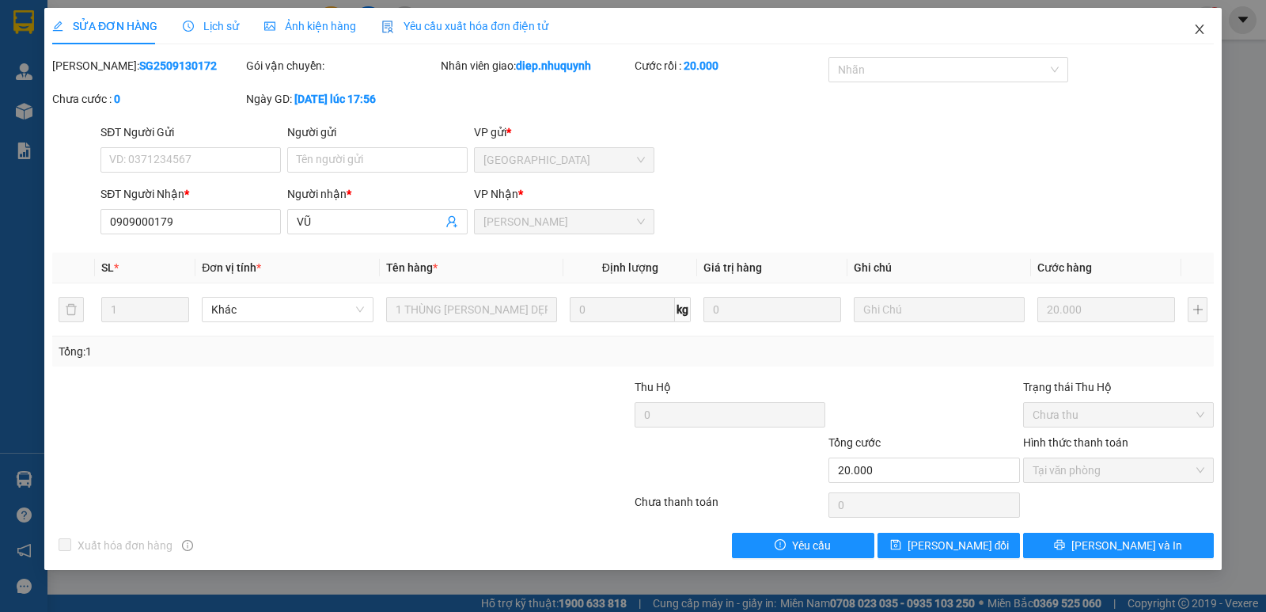
click at [1201, 26] on icon "close" at bounding box center [1199, 29] width 13 height 13
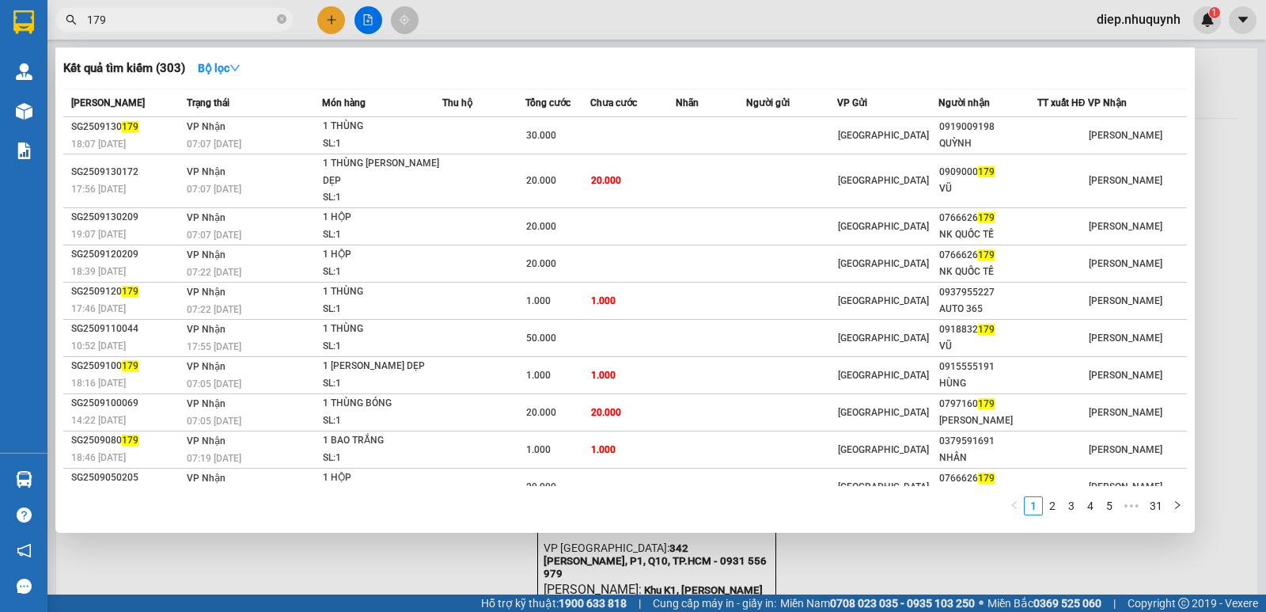
drag, startPoint x: 119, startPoint y: 23, endPoint x: 66, endPoint y: 15, distance: 53.6
click at [66, 15] on div "179" at bounding box center [154, 20] width 309 height 24
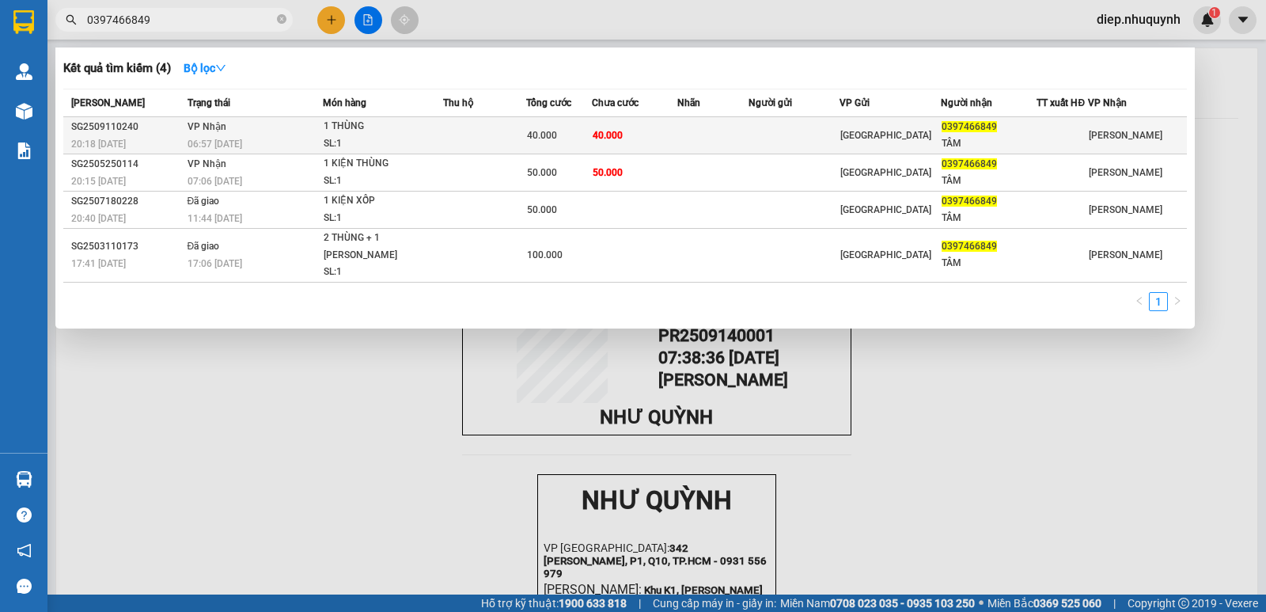
type input "0397466849"
click at [442, 135] on div "SL: 1" at bounding box center [383, 143] width 119 height 17
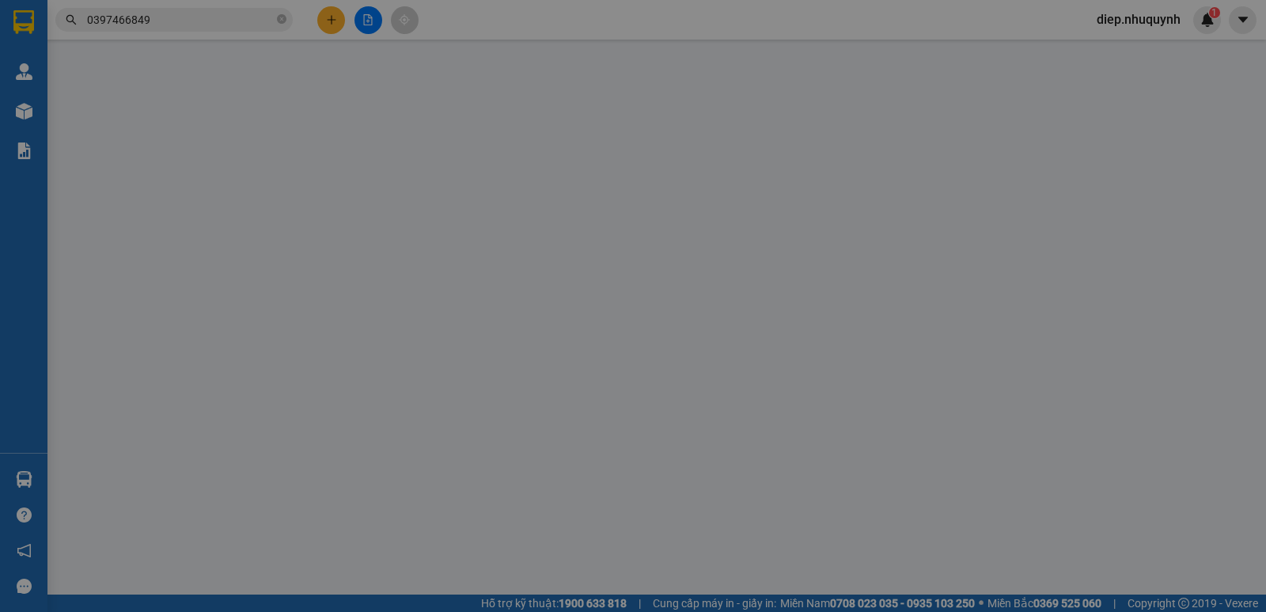
type input "0397466849"
type input "TÂM"
type input "40.000"
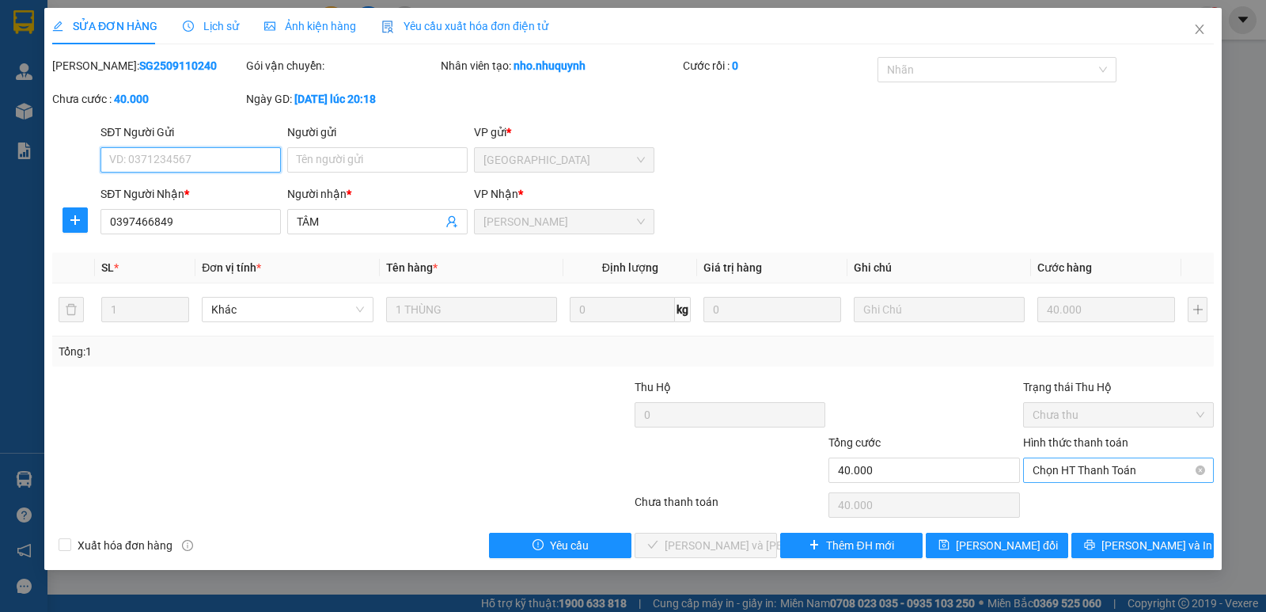
click at [1113, 468] on span "Chọn HT Thanh Toán" at bounding box center [1119, 470] width 172 height 24
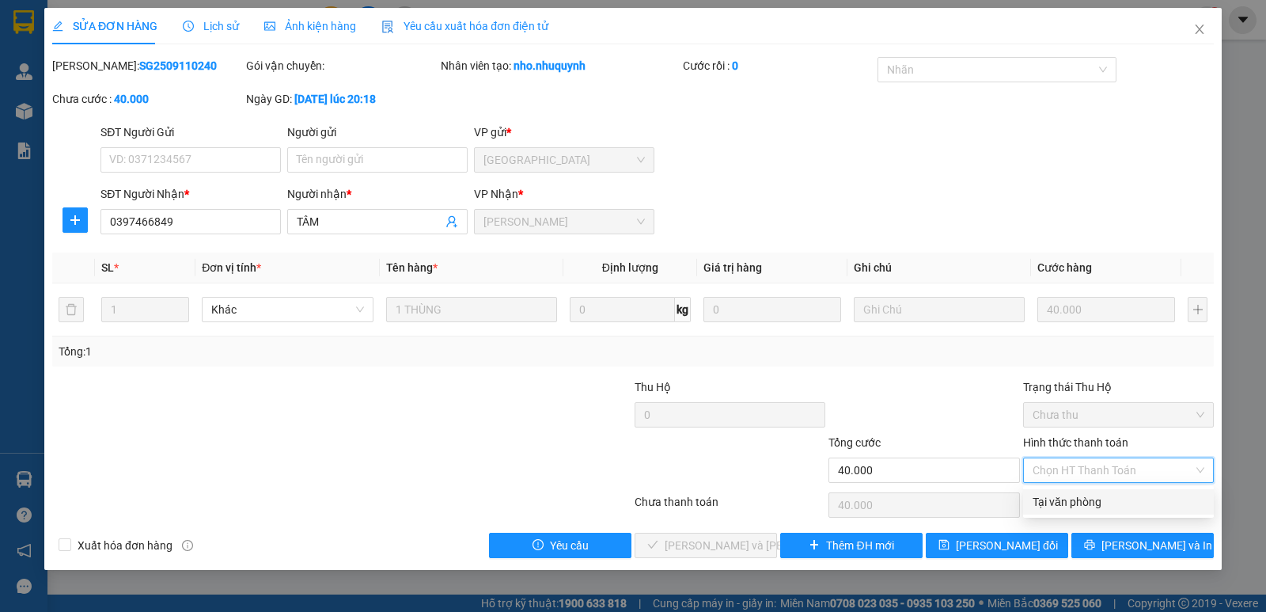
click at [1103, 507] on div "Tại văn phòng" at bounding box center [1119, 501] width 172 height 17
type input "0"
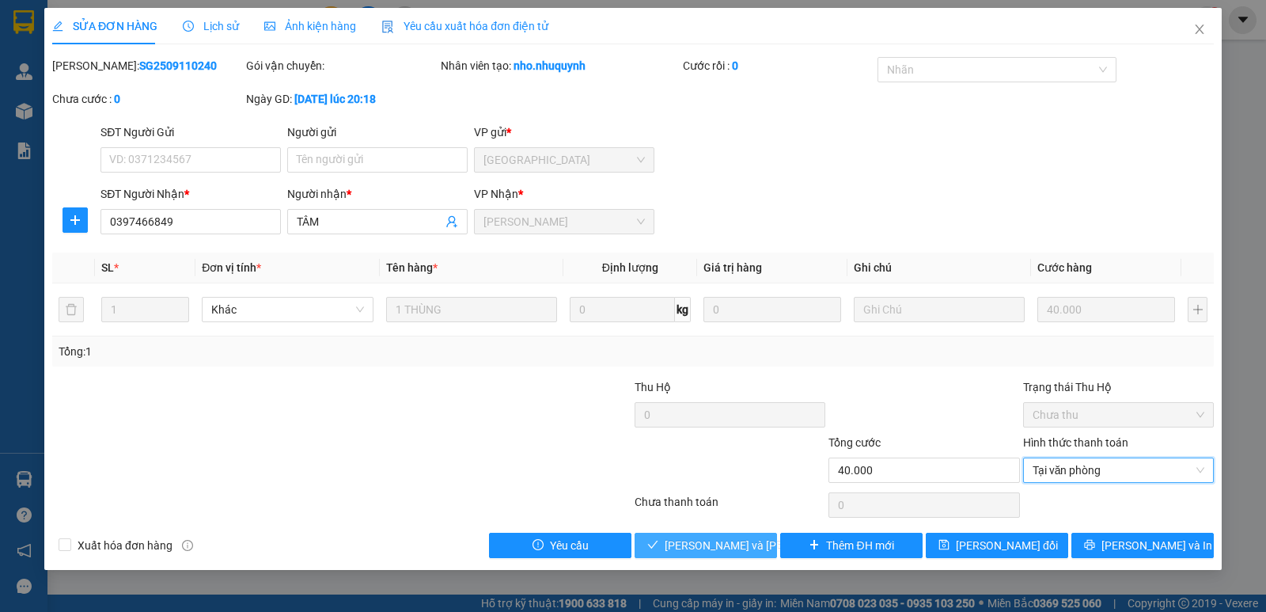
click at [741, 553] on span "[PERSON_NAME] và [PERSON_NAME] hàng" at bounding box center [772, 545] width 214 height 17
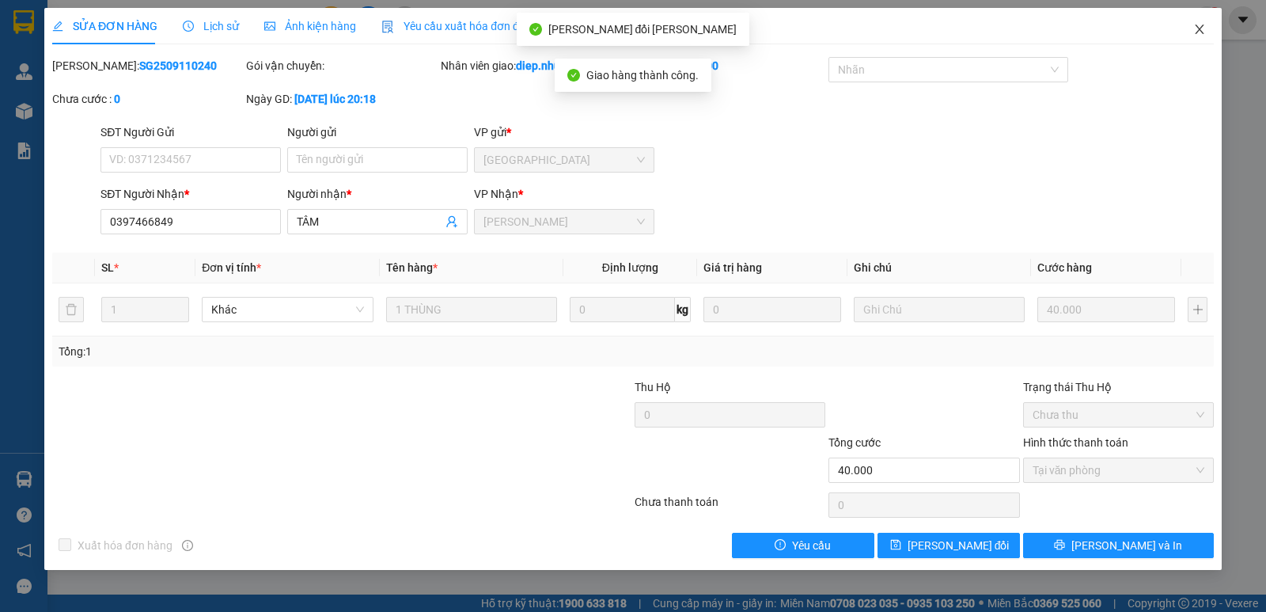
click at [1195, 29] on icon "close" at bounding box center [1199, 29] width 13 height 13
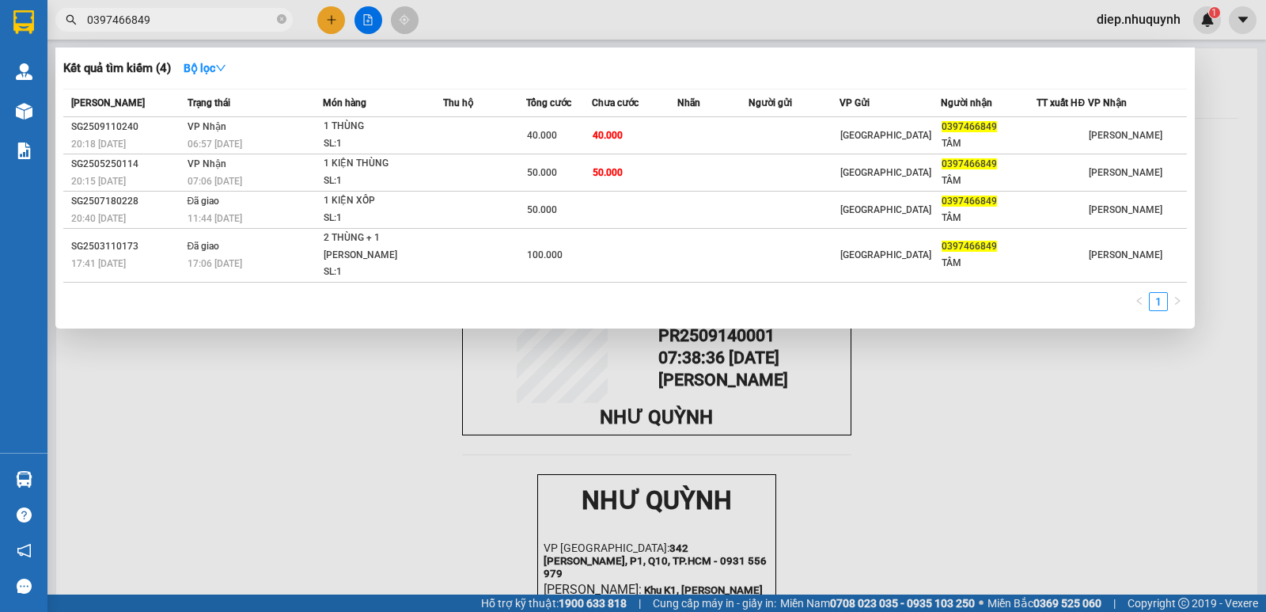
click at [206, 25] on input "0397466849" at bounding box center [180, 19] width 187 height 17
drag, startPoint x: 154, startPoint y: 22, endPoint x: 68, endPoint y: 6, distance: 87.1
click at [68, 6] on div "Kết quả [PERSON_NAME] ( 4 ) Bộ lọc Mã ĐH Trạng thái Món hàng Thu hộ Tổng [PERSO…" at bounding box center [154, 20] width 309 height 28
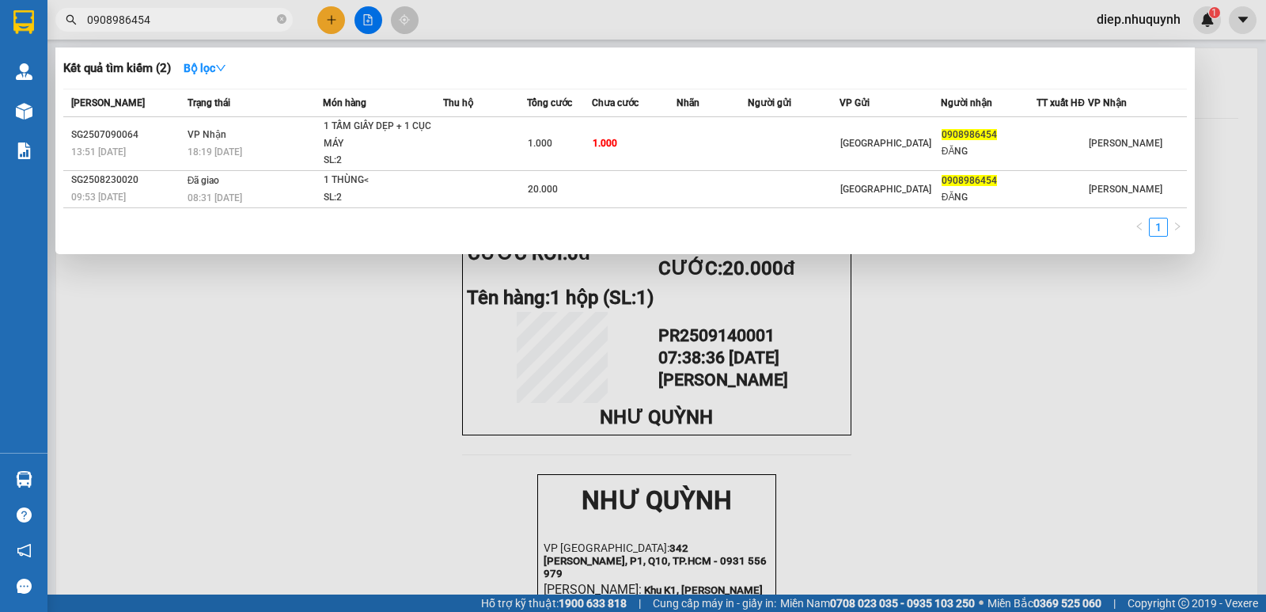
drag, startPoint x: 184, startPoint y: 12, endPoint x: 63, endPoint y: 9, distance: 120.3
click at [63, 9] on span "0908986454" at bounding box center [173, 20] width 237 height 24
drag, startPoint x: 80, startPoint y: 13, endPoint x: 61, endPoint y: 13, distance: 19.0
click at [61, 13] on span "0908986454" at bounding box center [173, 20] width 237 height 24
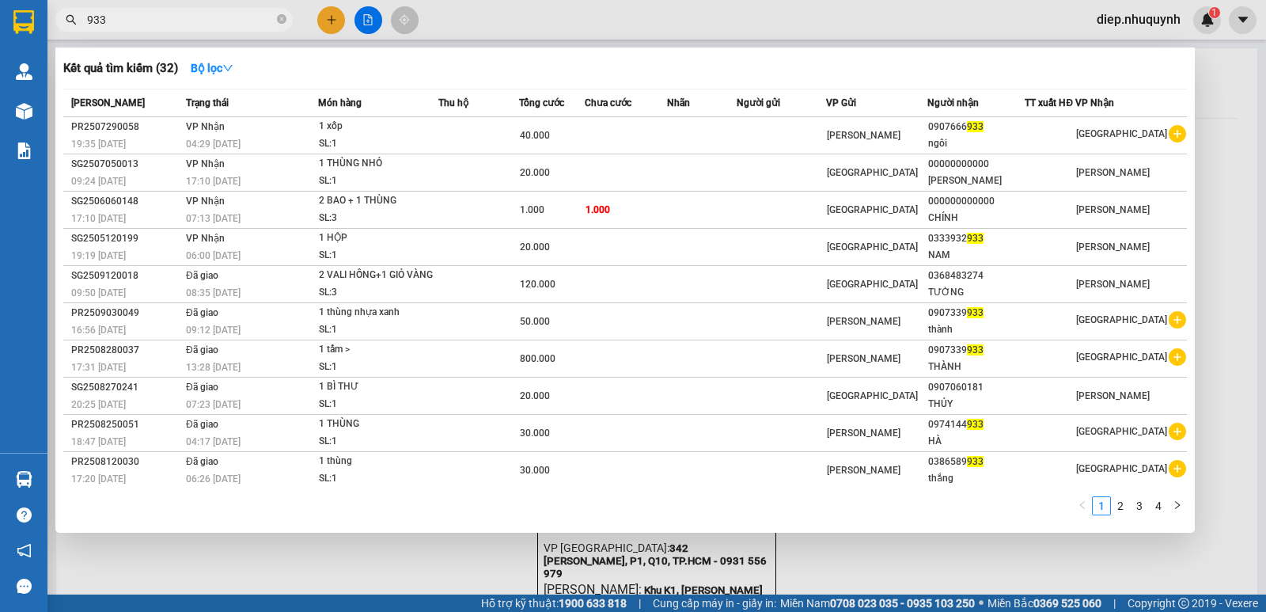
click at [85, 17] on span "933" at bounding box center [173, 20] width 237 height 24
click at [87, 19] on input "933" at bounding box center [180, 19] width 187 height 17
click at [91, 22] on input "933" at bounding box center [180, 19] width 187 height 17
click at [85, 21] on span "933" at bounding box center [173, 20] width 237 height 24
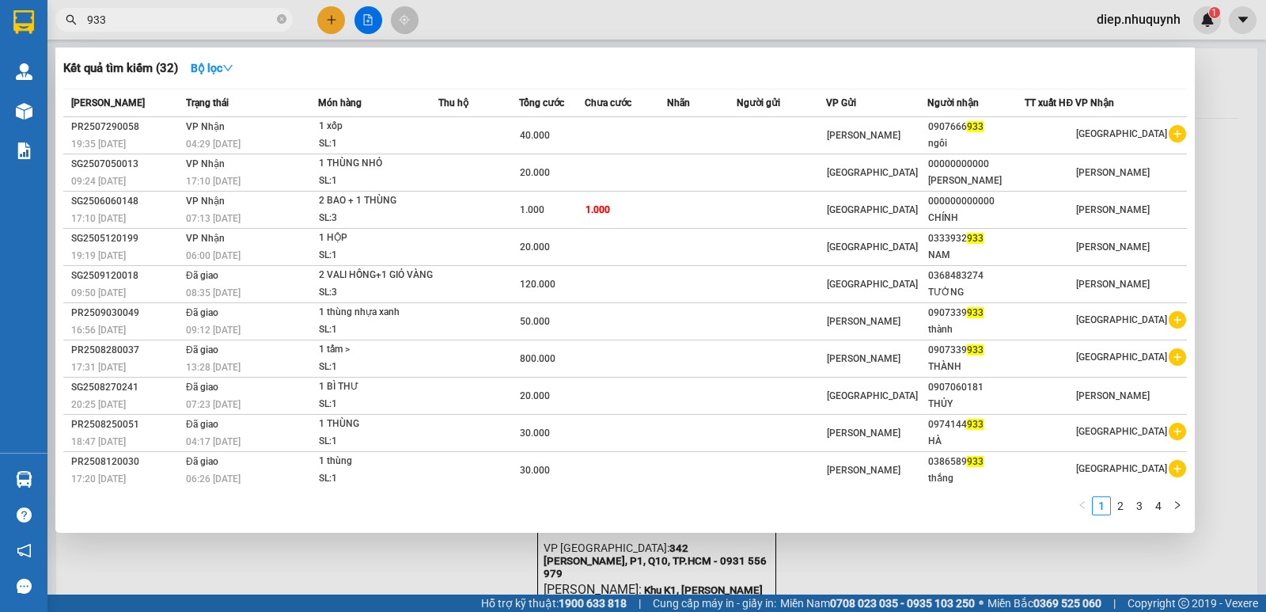
click at [88, 21] on input "933" at bounding box center [180, 19] width 187 height 17
click at [113, 23] on input "0933" at bounding box center [180, 19] width 187 height 17
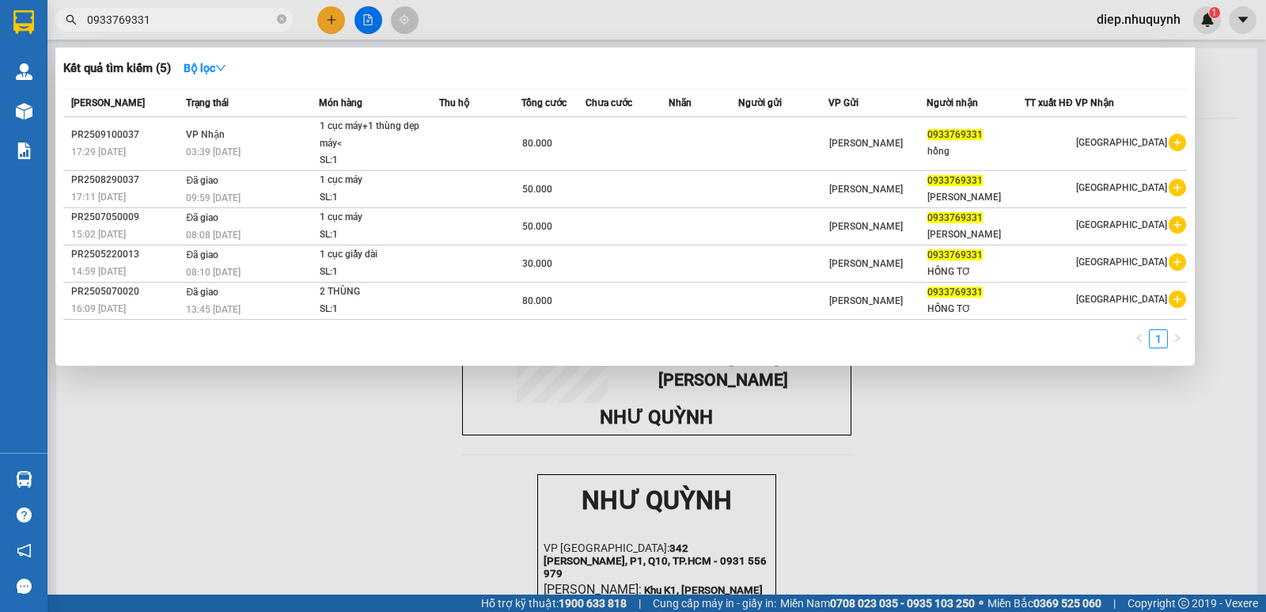
drag, startPoint x: 170, startPoint y: 17, endPoint x: 54, endPoint y: 5, distance: 117.0
click at [54, 6] on div "Kết quả [PERSON_NAME] ( 5 ) Bộ lọc Mã ĐH Trạng thái Món hàng Thu hộ Tổng [PERSO…" at bounding box center [154, 20] width 309 height 28
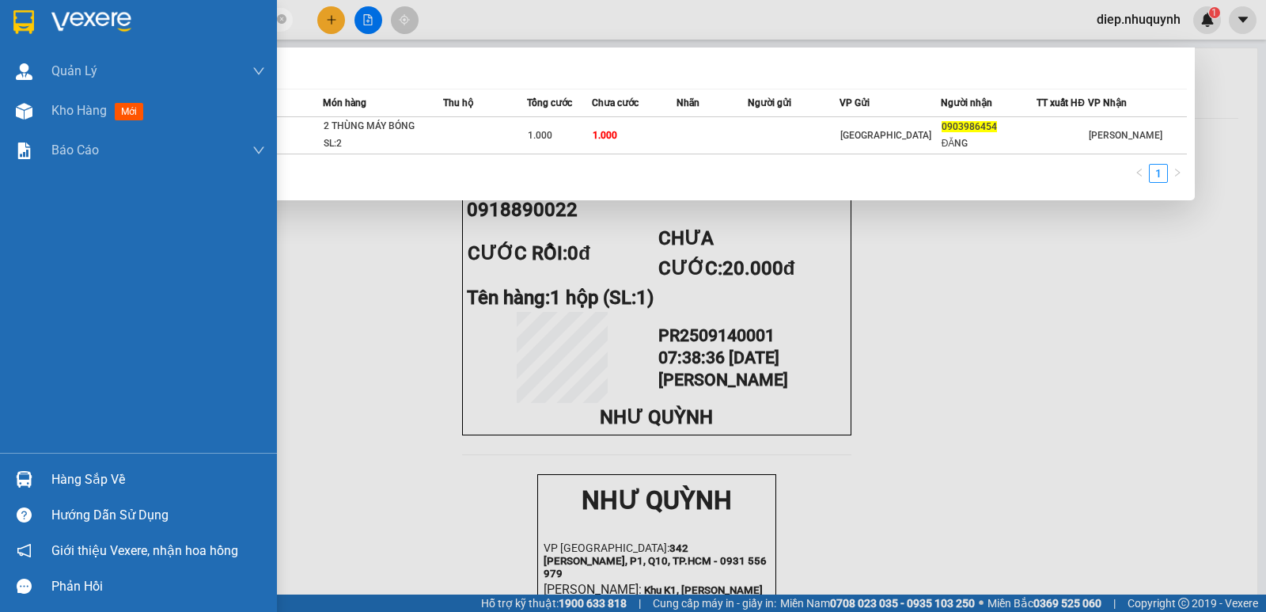
drag, startPoint x: 165, startPoint y: 17, endPoint x: 45, endPoint y: 24, distance: 119.7
click at [45, 24] on section "Kết quả [PERSON_NAME] ( 1 ) Bộ lọc Mã ĐH Trạng thái Món hàng Thu hộ Tổng [PERSO…" at bounding box center [633, 306] width 1266 height 612
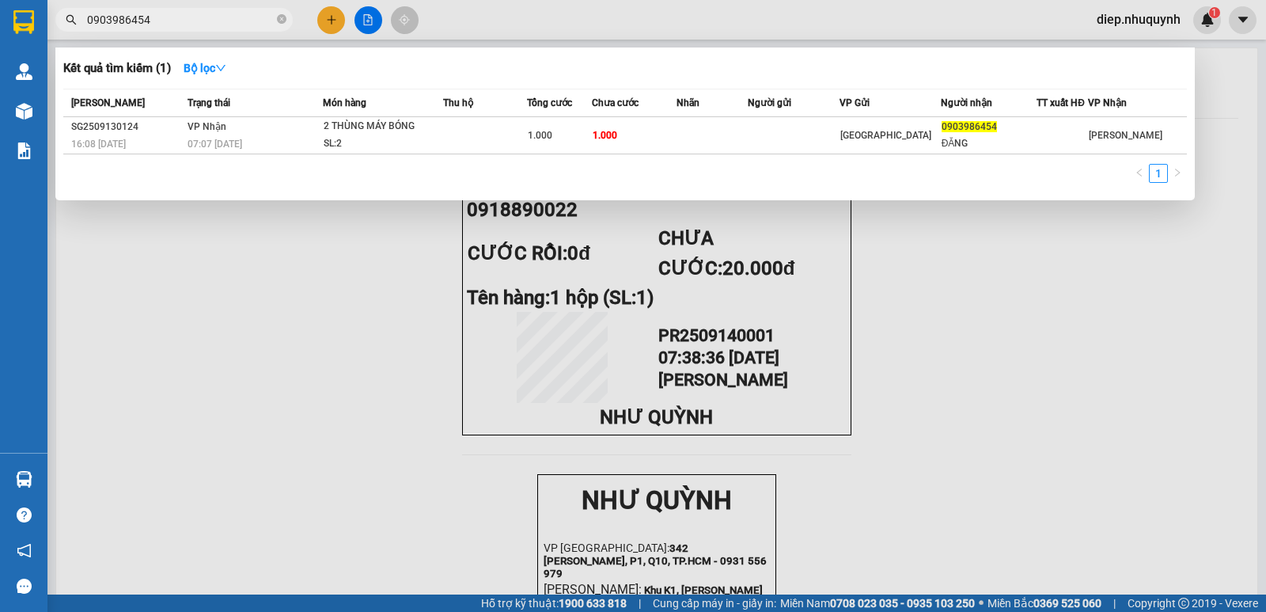
drag, startPoint x: 353, startPoint y: 266, endPoint x: 338, endPoint y: 267, distance: 15.1
click at [351, 267] on div at bounding box center [633, 306] width 1266 height 612
click at [157, 24] on input "0903986454" at bounding box center [180, 19] width 187 height 17
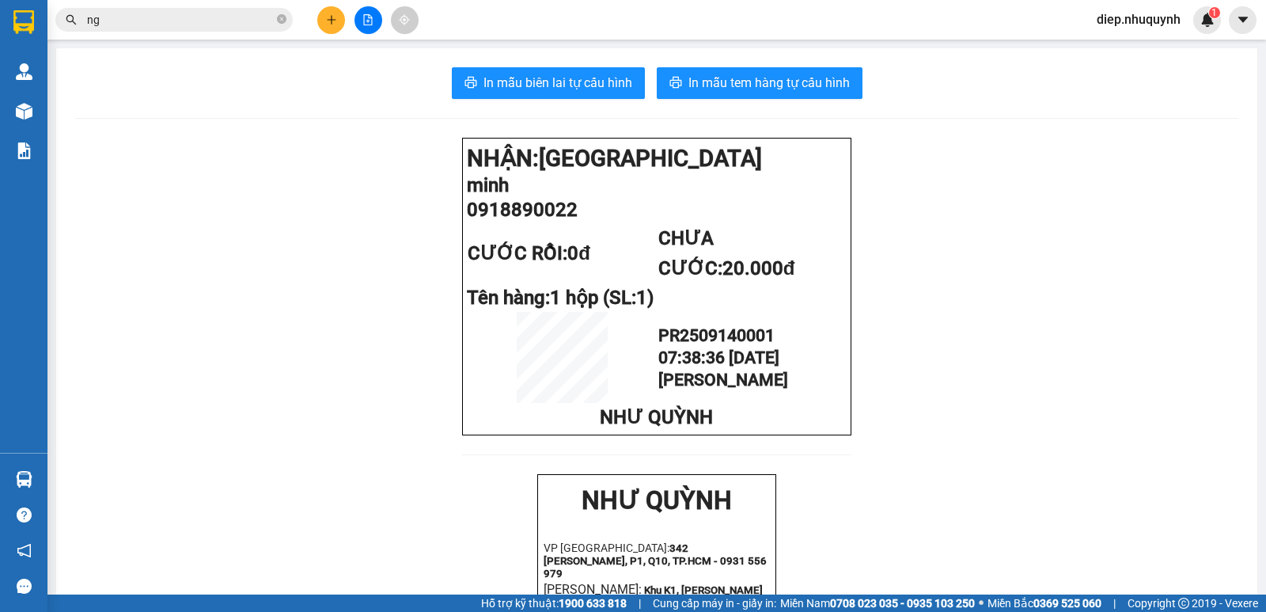
type input "n"
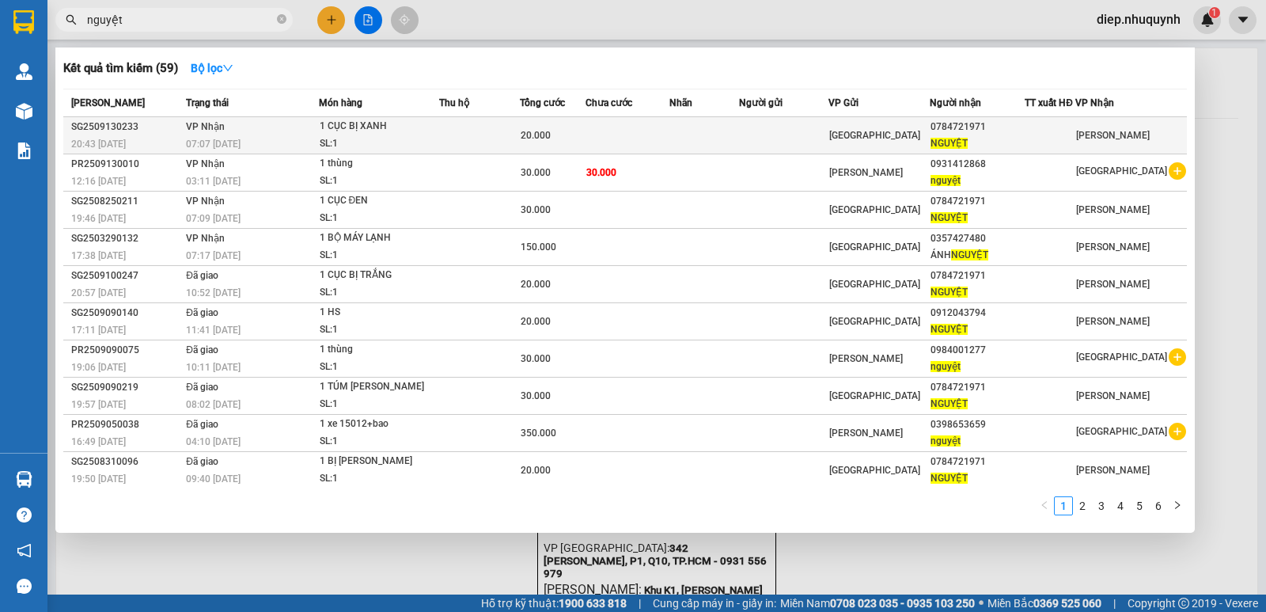
type input "nguyệt"
click at [300, 127] on td "[PERSON_NAME] 07:07 [DATE]" at bounding box center [250, 135] width 136 height 37
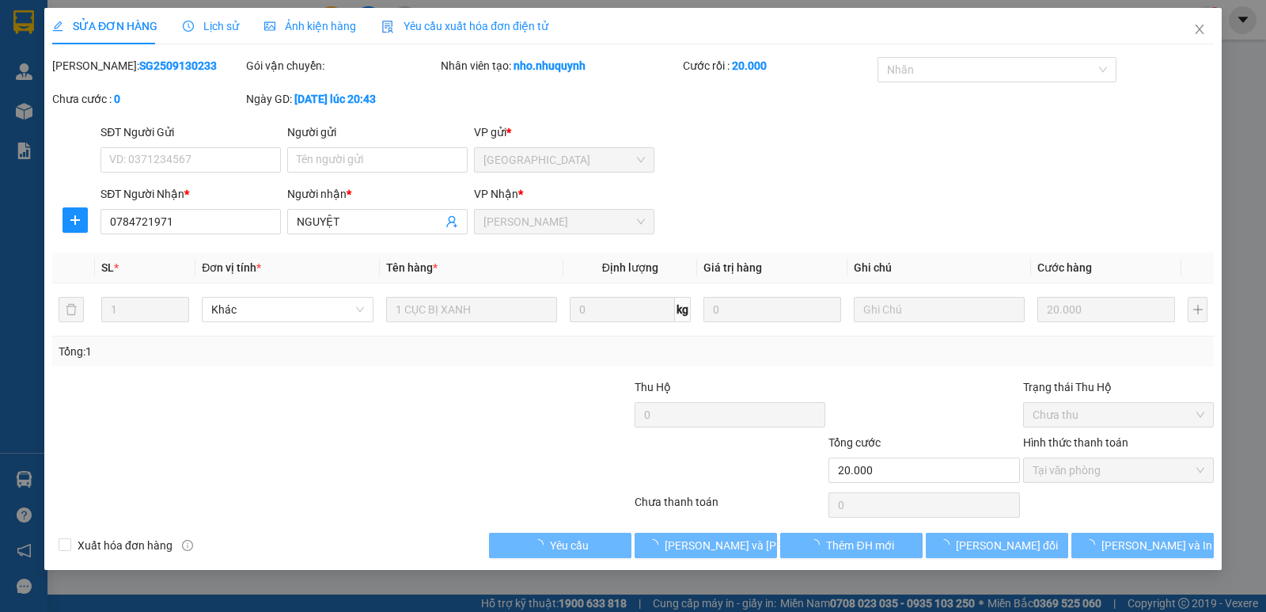
type input "0784721971"
type input "NGUYỆT"
type input "20.000"
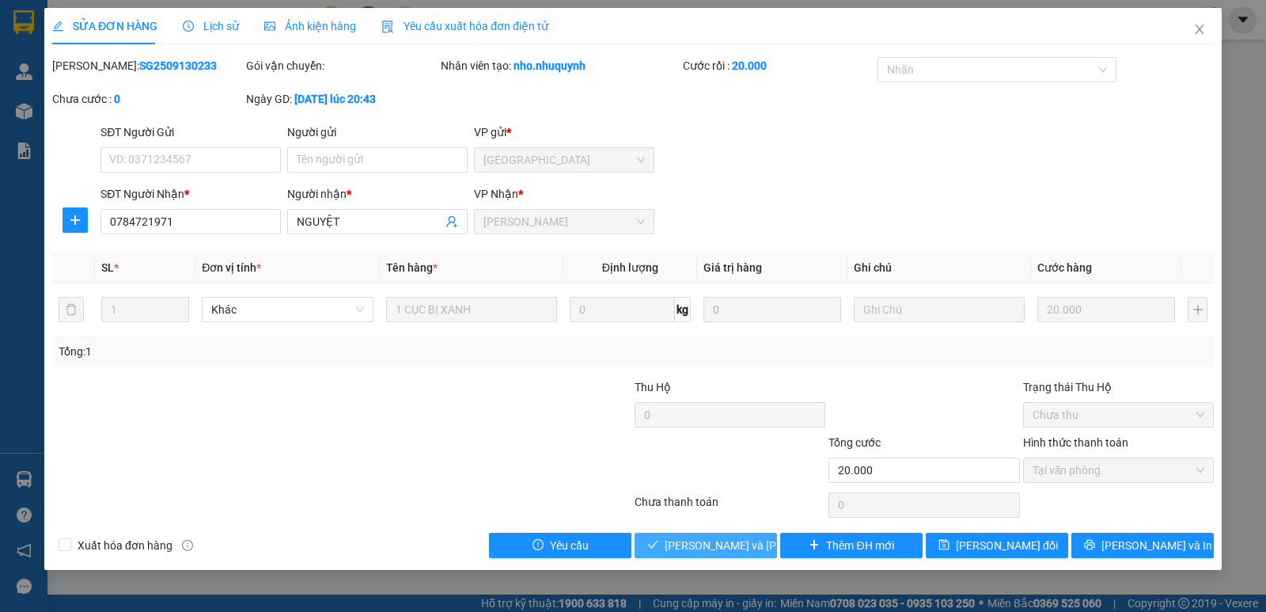
click at [719, 550] on span "[PERSON_NAME] và [PERSON_NAME] hàng" at bounding box center [772, 545] width 214 height 17
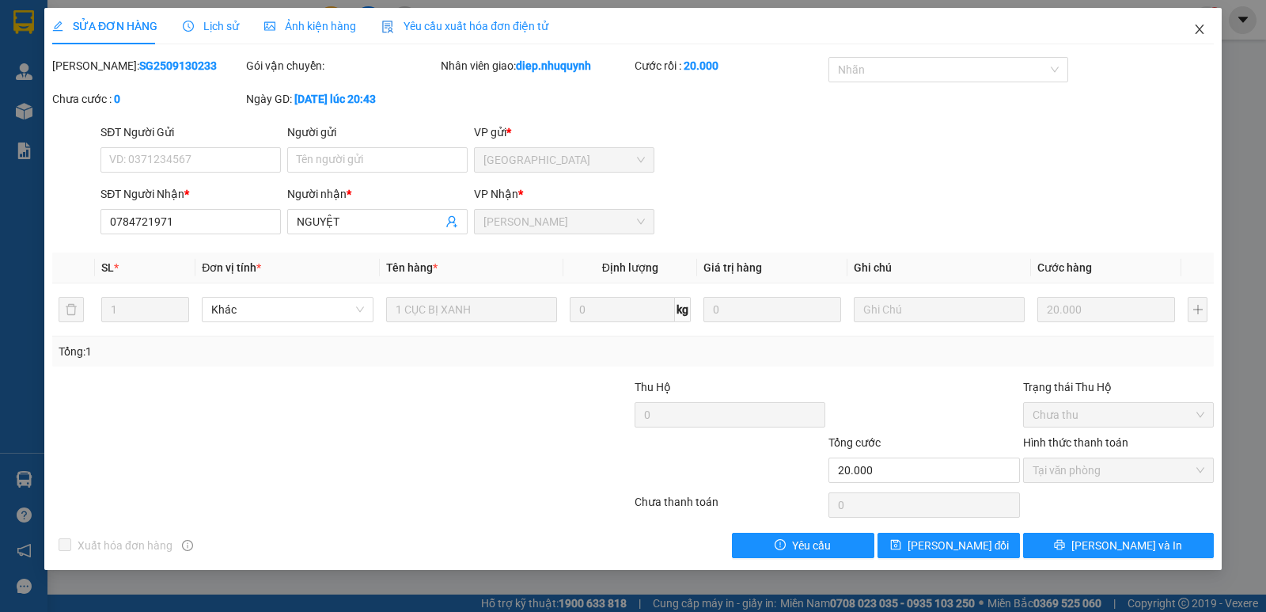
click at [1200, 36] on icon "close" at bounding box center [1199, 29] width 13 height 13
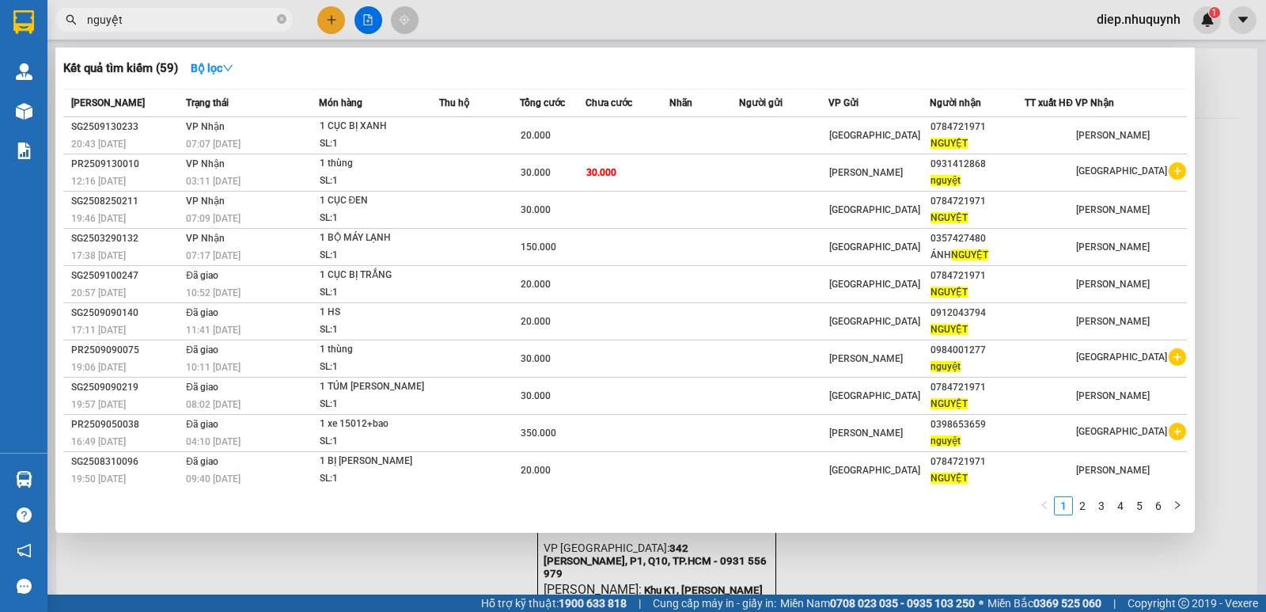
drag, startPoint x: 133, startPoint y: 27, endPoint x: 74, endPoint y: 17, distance: 59.3
click at [74, 17] on div "nguyệt" at bounding box center [154, 20] width 309 height 24
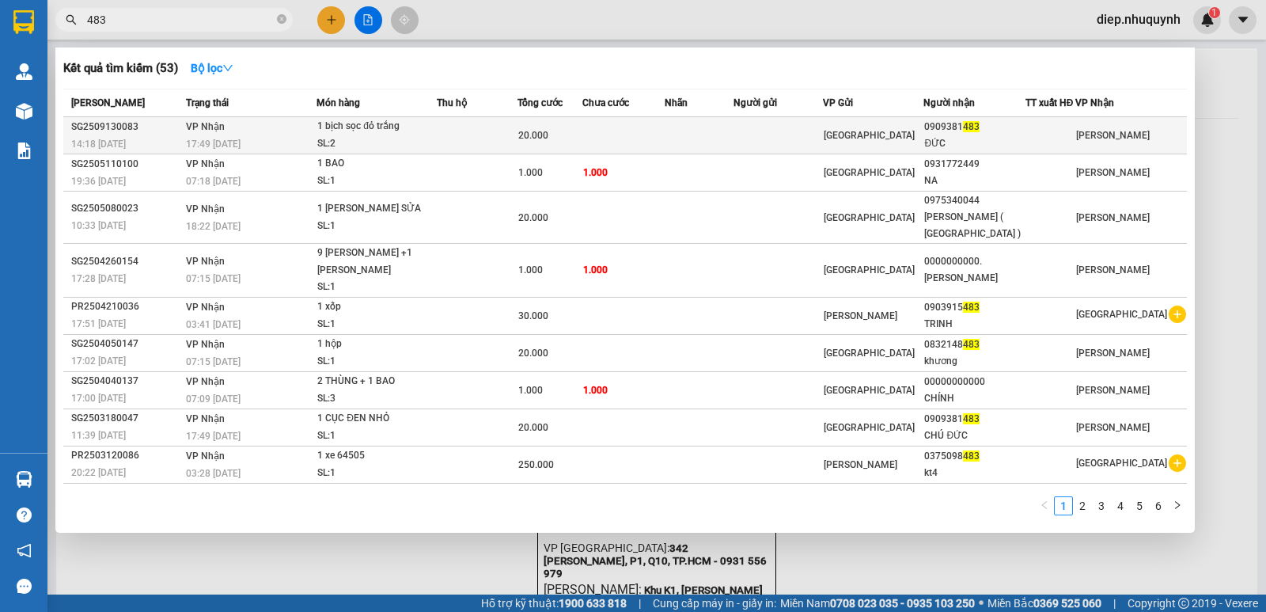
type input "483"
click at [450, 134] on td at bounding box center [477, 135] width 81 height 37
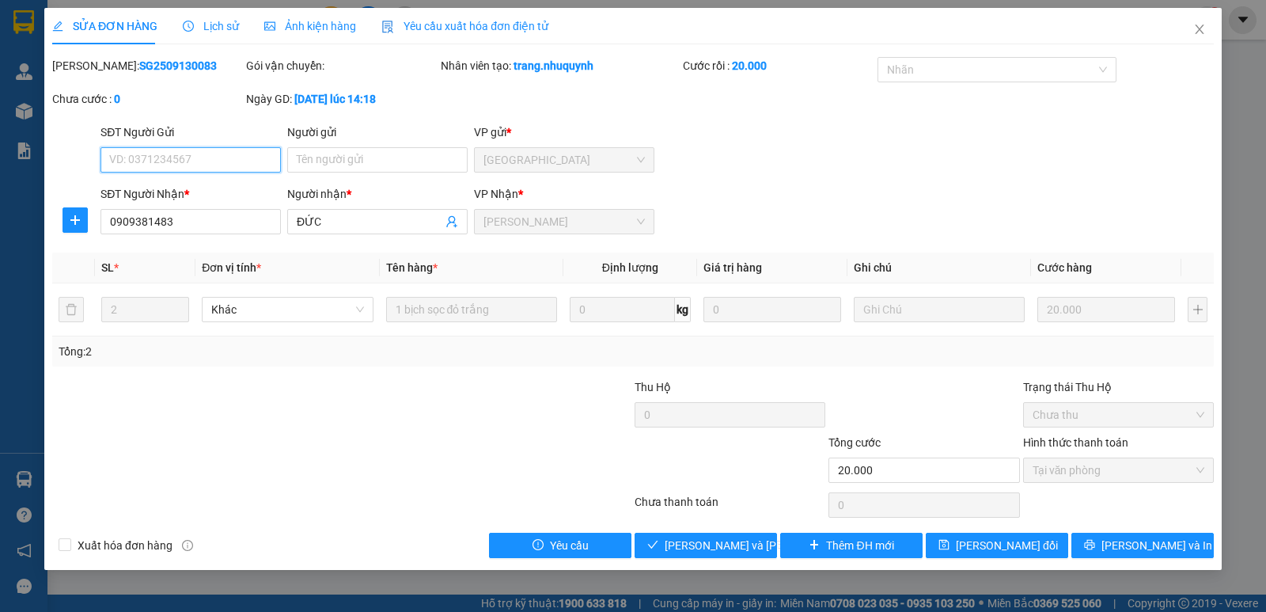
type input "0909381483"
type input "ĐỨC"
type input "20.000"
click at [713, 554] on button "[PERSON_NAME] và [PERSON_NAME] hàng" at bounding box center [706, 545] width 142 height 25
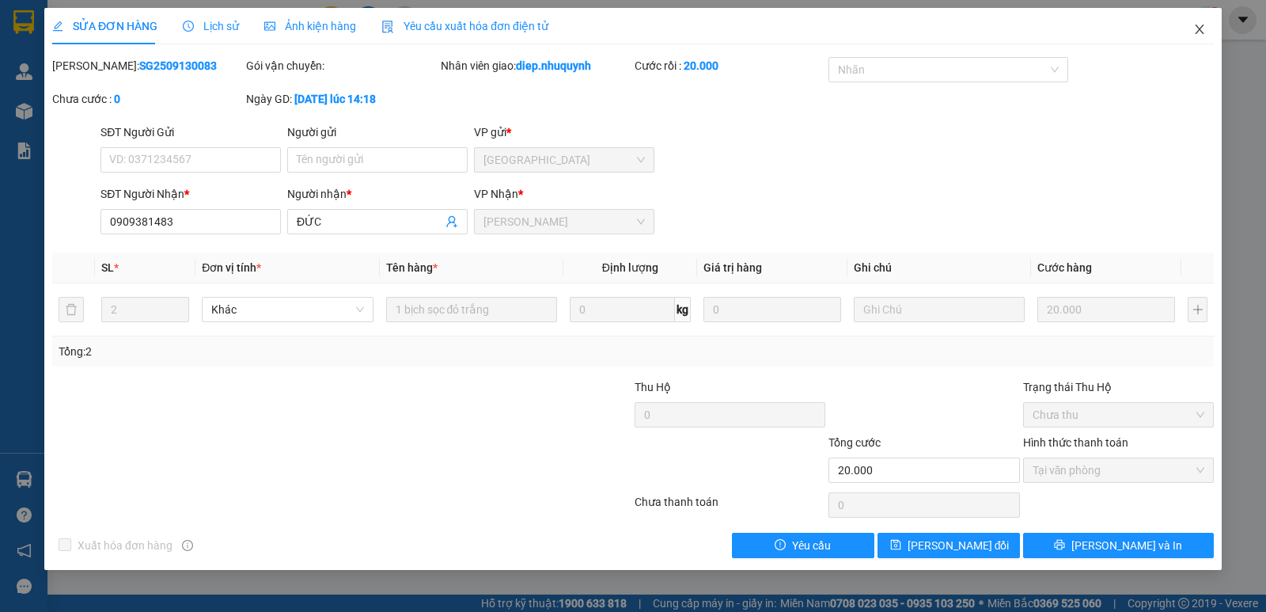
drag, startPoint x: 1196, startPoint y: 30, endPoint x: 1166, endPoint y: 46, distance: 34.0
click at [1193, 31] on span "Close" at bounding box center [1200, 30] width 44 height 44
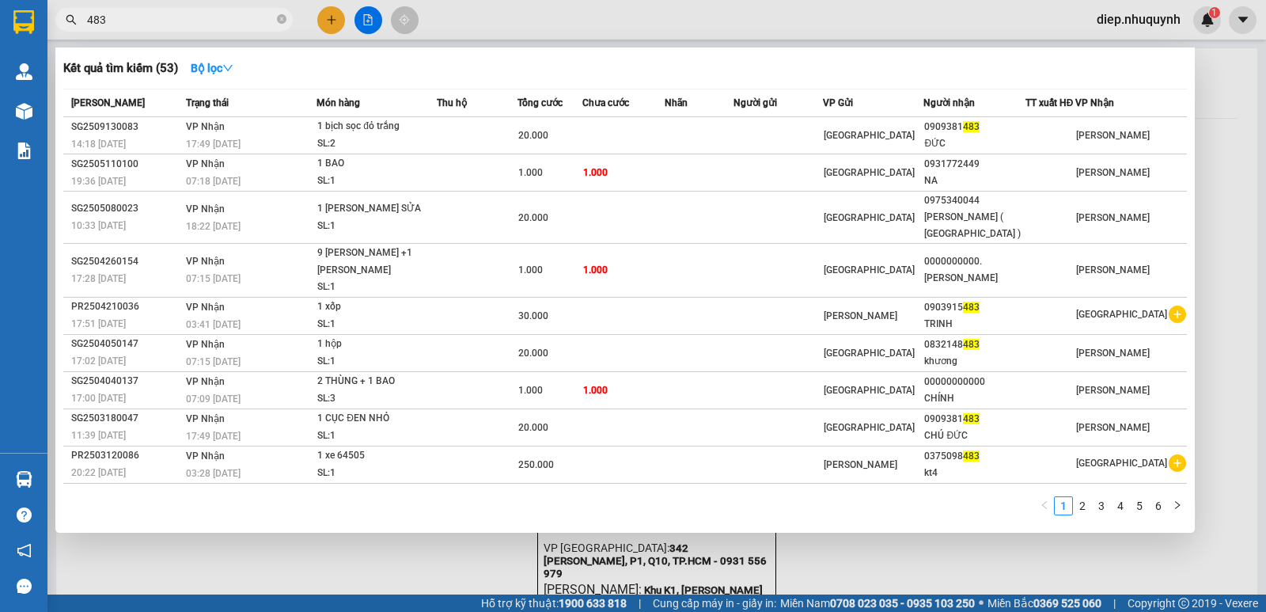
drag, startPoint x: 108, startPoint y: 23, endPoint x: 49, endPoint y: 21, distance: 59.4
click at [49, 21] on div "483" at bounding box center [154, 20] width 309 height 24
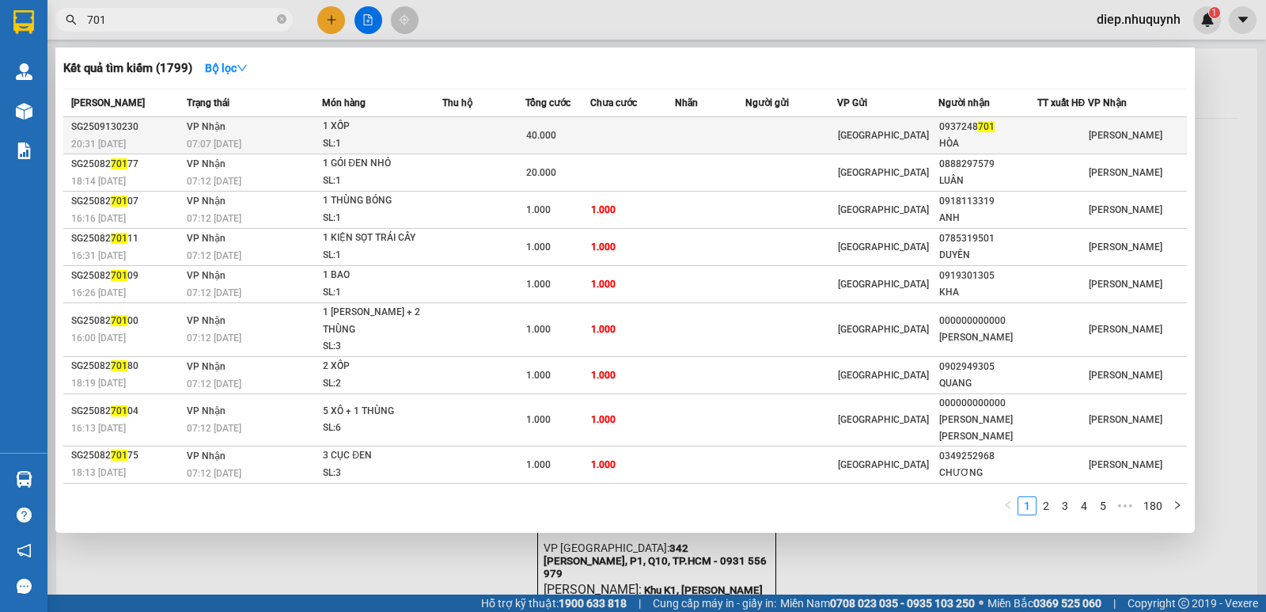
type input "701"
click at [333, 130] on div "1 XỐP" at bounding box center [382, 126] width 119 height 17
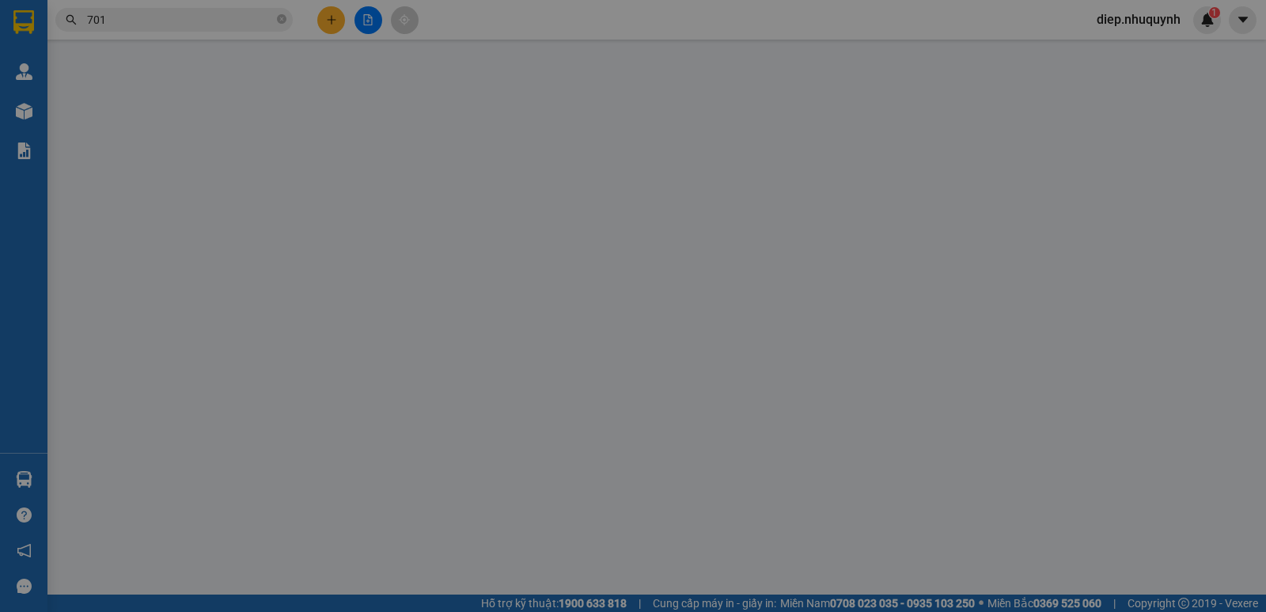
type input "0937248701"
type input "HÒA"
type input "40.000"
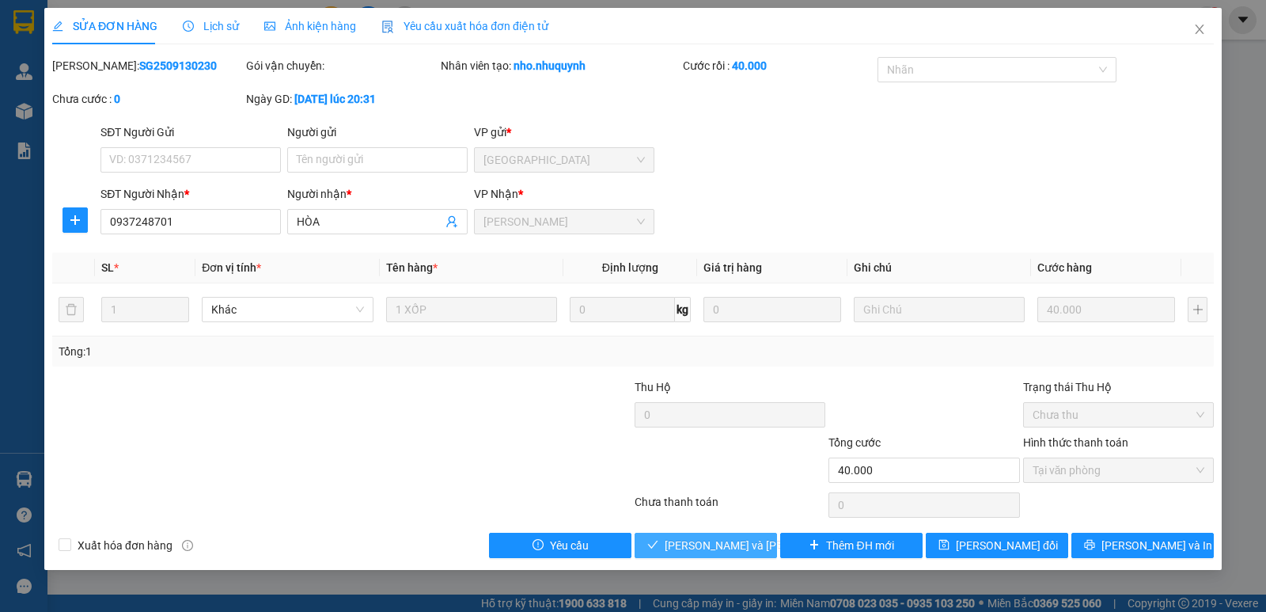
click at [749, 544] on span "[PERSON_NAME] và [PERSON_NAME] hàng" at bounding box center [772, 545] width 214 height 17
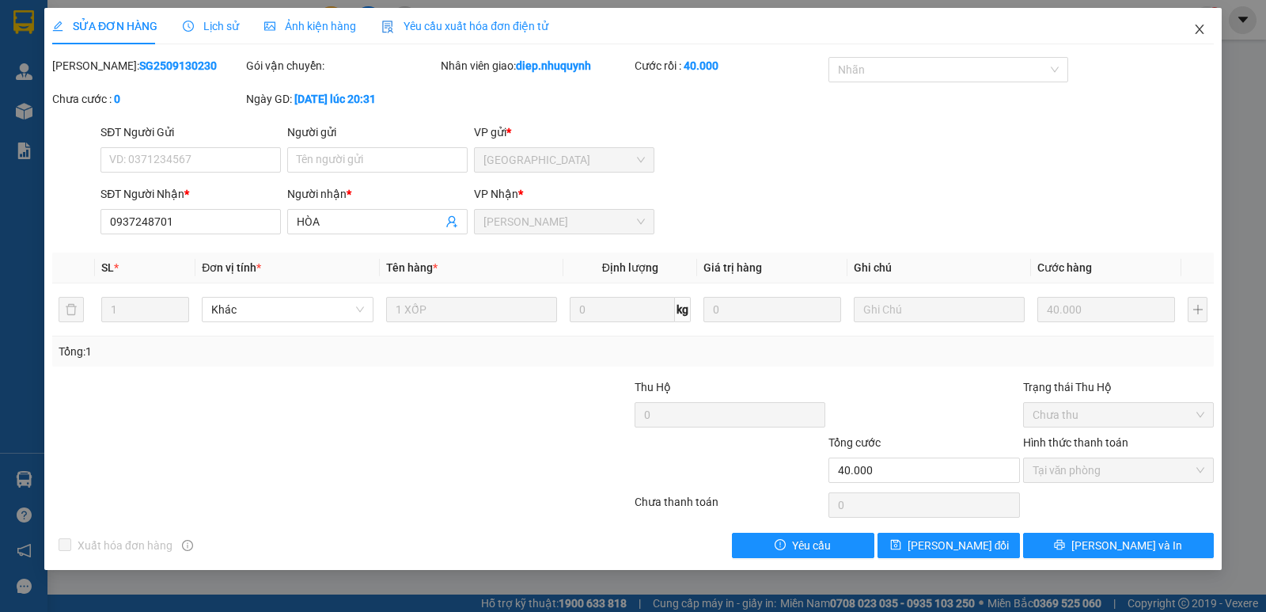
click at [1201, 29] on icon "close" at bounding box center [1199, 29] width 13 height 13
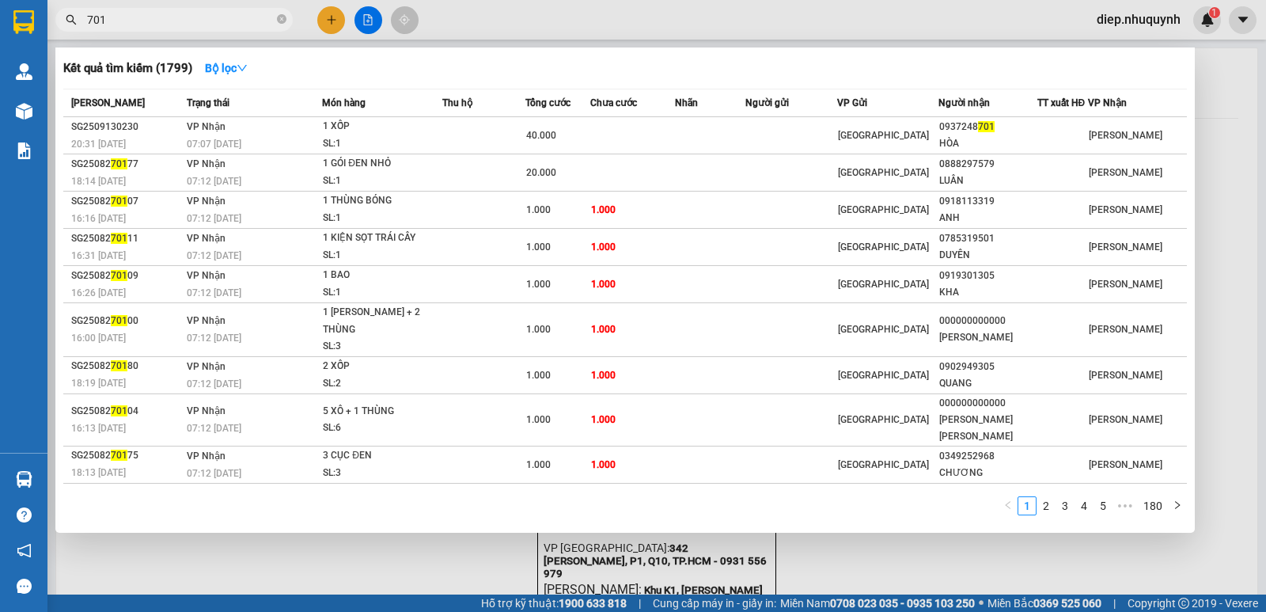
drag, startPoint x: 85, startPoint y: 23, endPoint x: 39, endPoint y: 17, distance: 46.3
click at [39, 17] on section "Kết quả [PERSON_NAME] ( 1799 ) Bộ lọc Mã ĐH Trạng thái Món hàng Thu hộ Tổng [PE…" at bounding box center [633, 306] width 1266 height 612
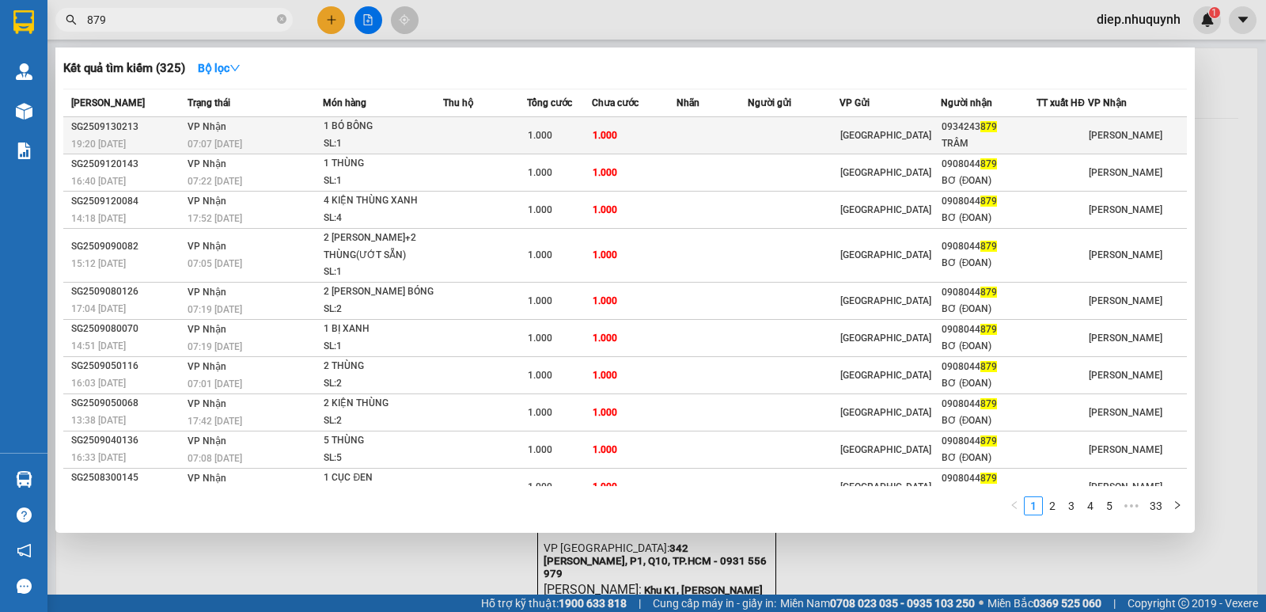
type input "879"
click at [428, 136] on span "1 BÓ BÔNG SL: 1" at bounding box center [383, 135] width 119 height 34
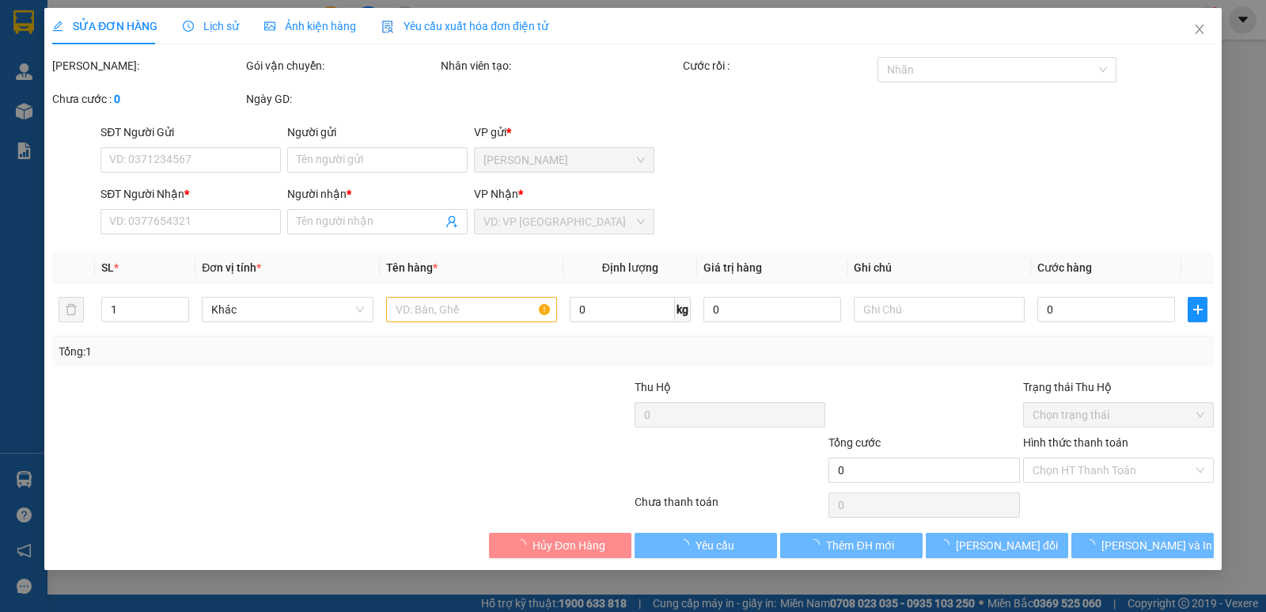
type input "0934243879"
type input "TRÂM"
type input "1.000"
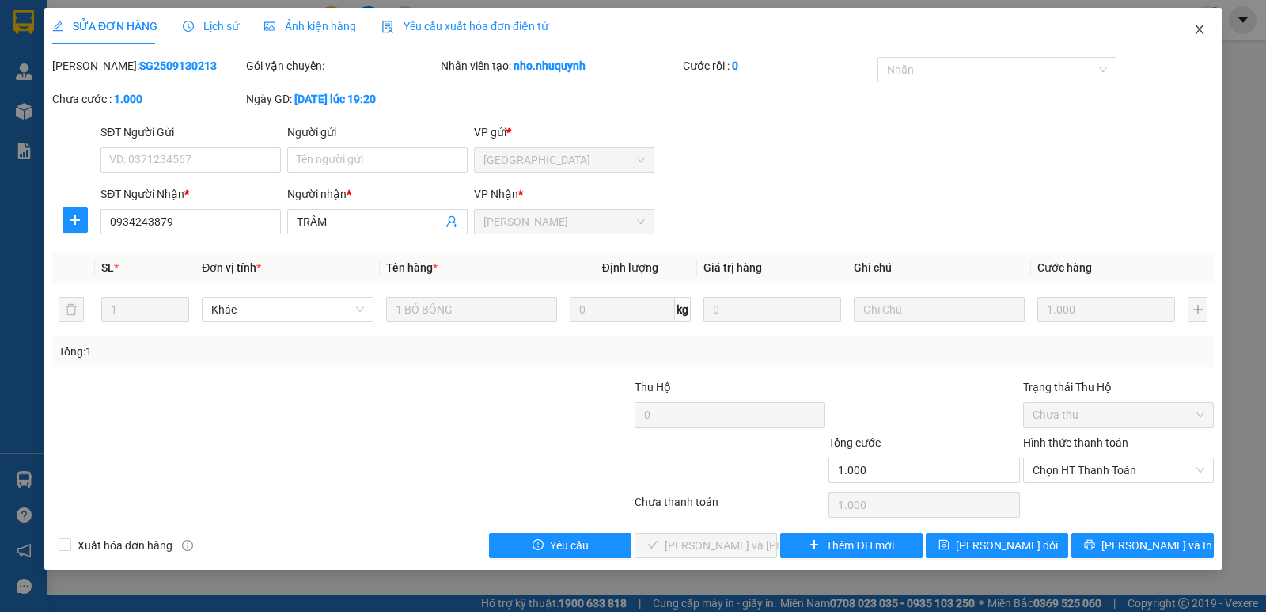
drag, startPoint x: 1196, startPoint y: 29, endPoint x: 1182, endPoint y: 30, distance: 14.3
click at [1195, 29] on icon "close" at bounding box center [1199, 29] width 13 height 13
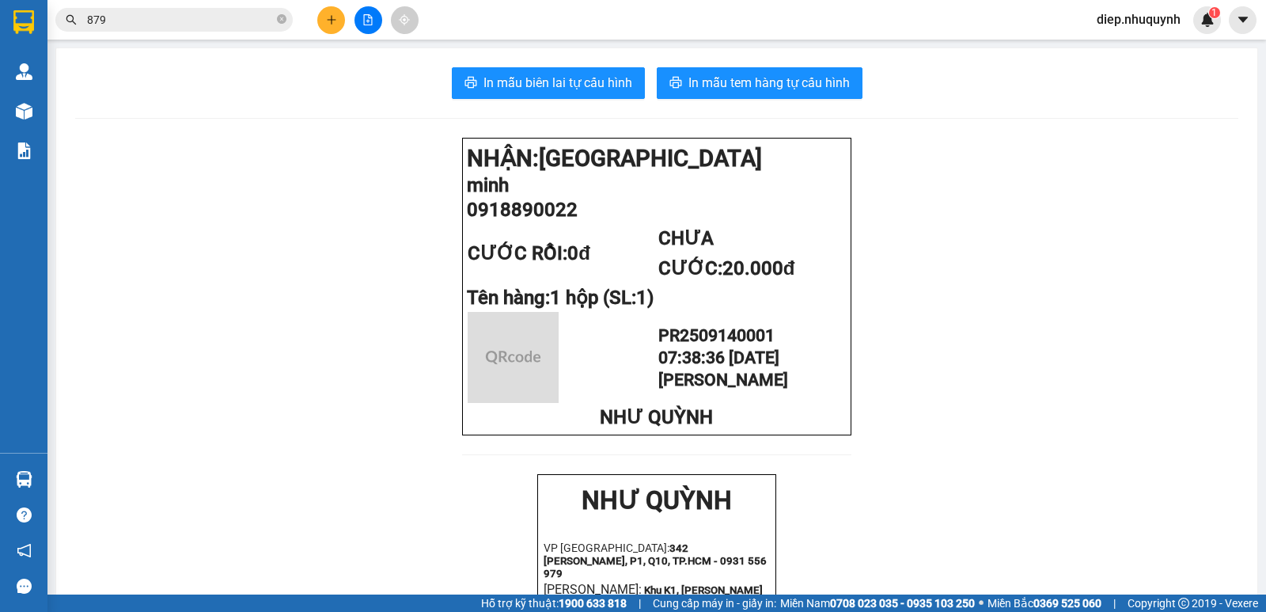
drag, startPoint x: 147, startPoint y: 20, endPoint x: 61, endPoint y: 19, distance: 86.3
click at [62, 20] on span "879" at bounding box center [173, 20] width 237 height 24
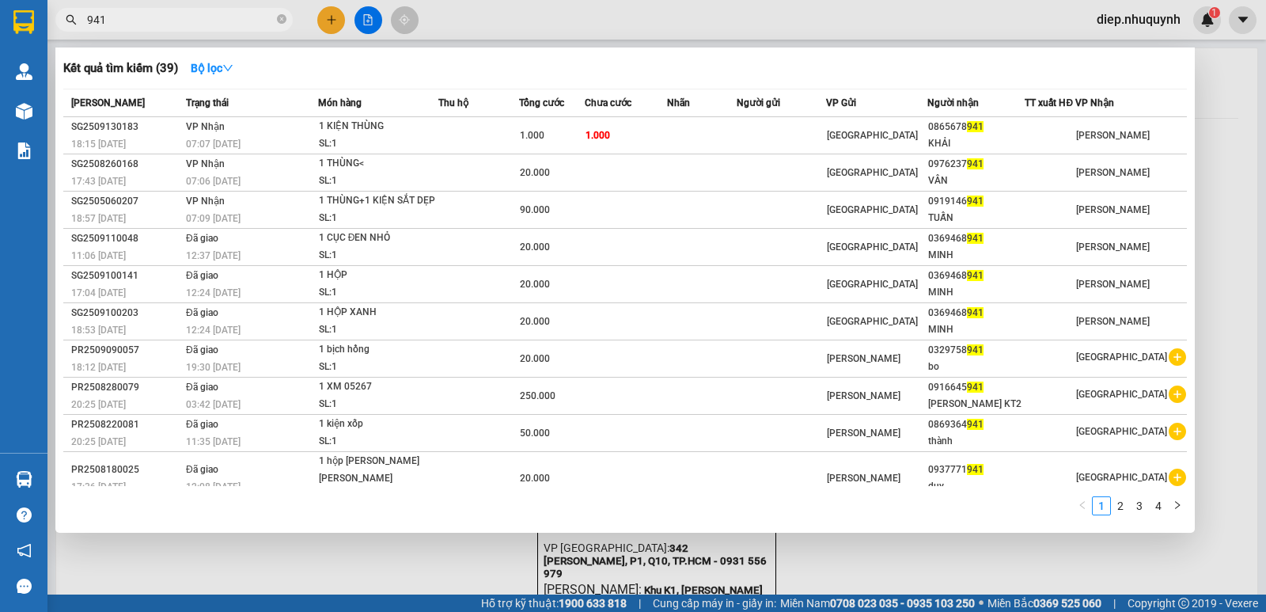
drag, startPoint x: 131, startPoint y: 17, endPoint x: 49, endPoint y: 12, distance: 81.7
click at [49, 12] on div "941" at bounding box center [154, 20] width 309 height 24
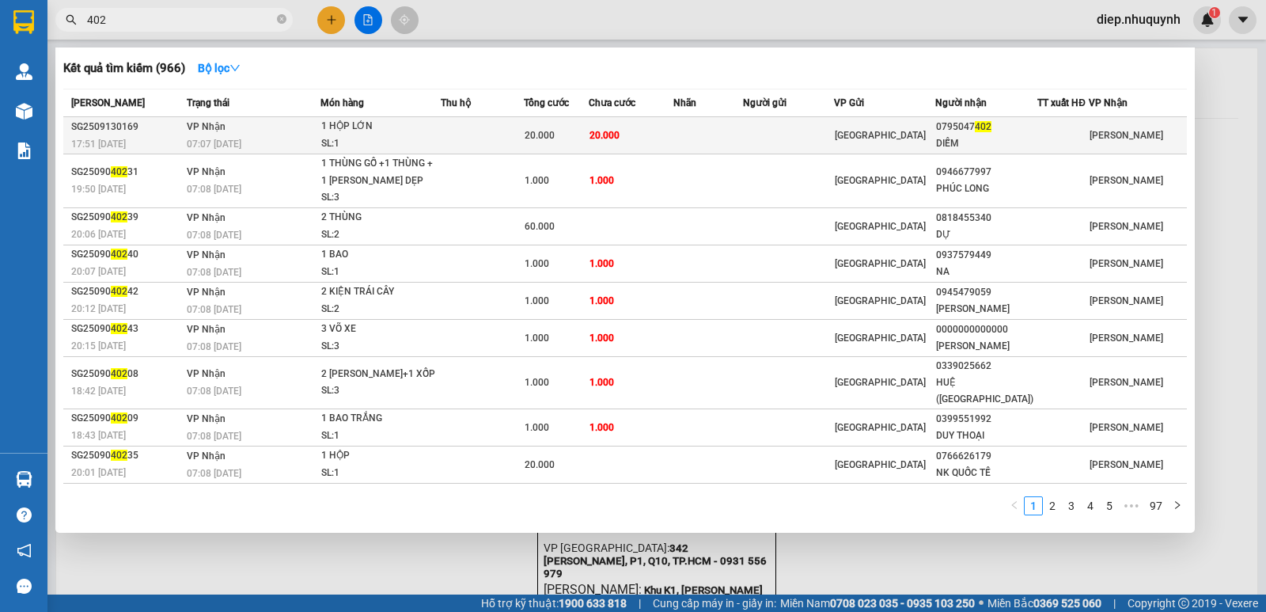
type input "402"
click at [615, 146] on td "20.000" at bounding box center [631, 135] width 85 height 37
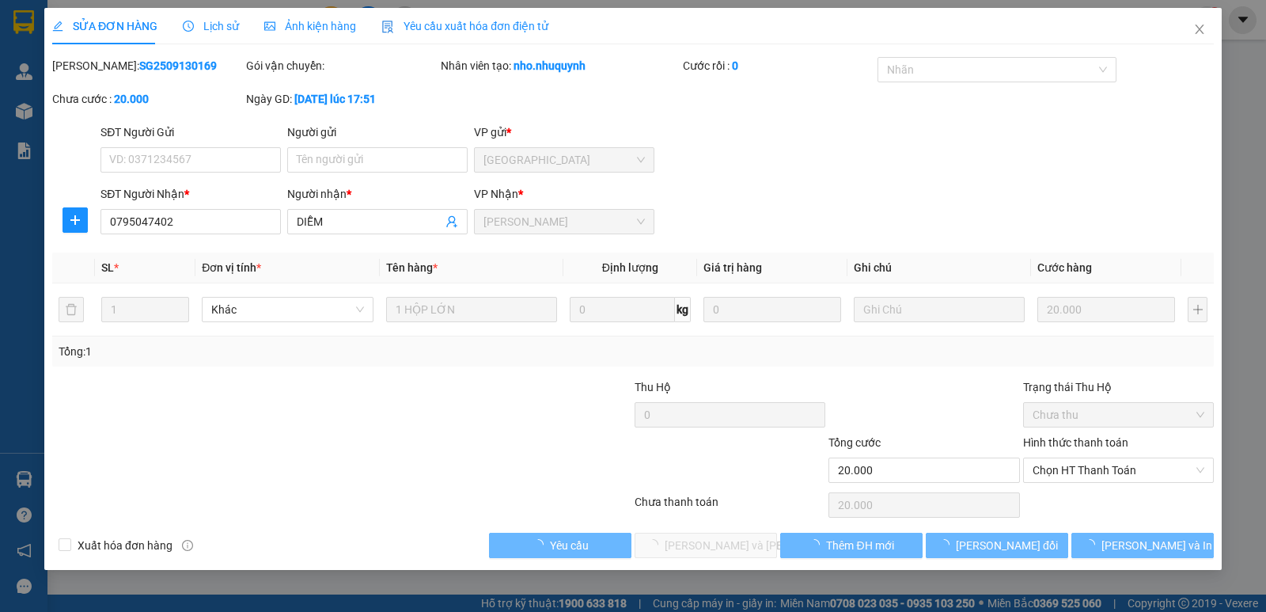
type input "0795047402"
type input "DIỄM"
type input "20.000"
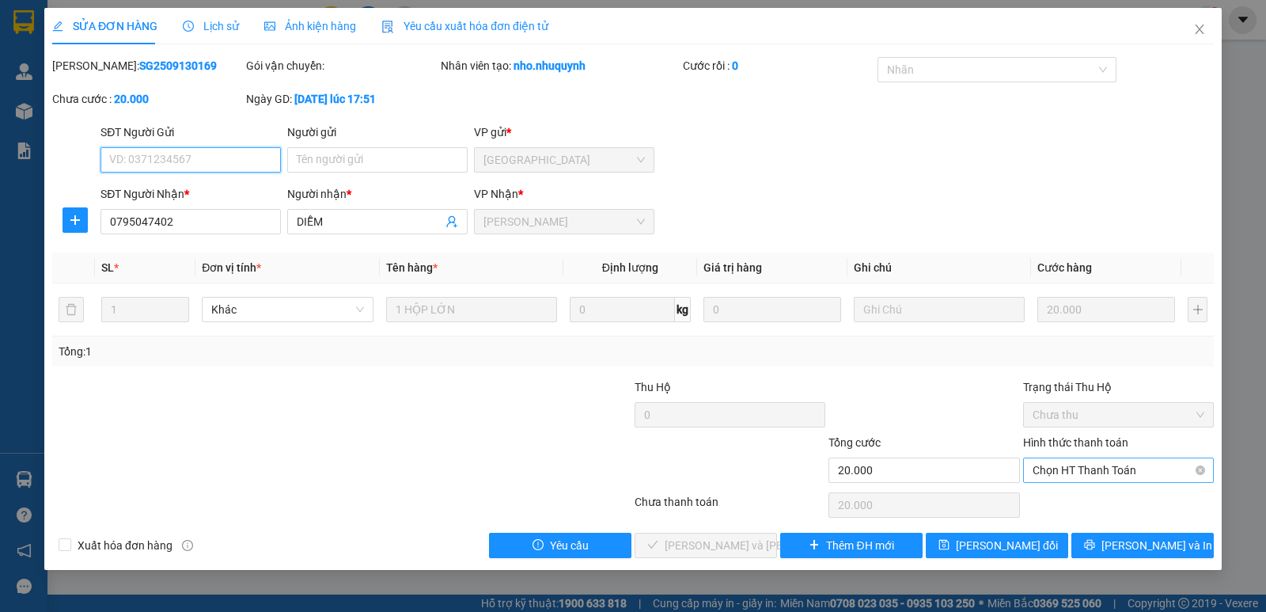
click at [1072, 462] on span "Chọn HT Thanh Toán" at bounding box center [1119, 470] width 172 height 24
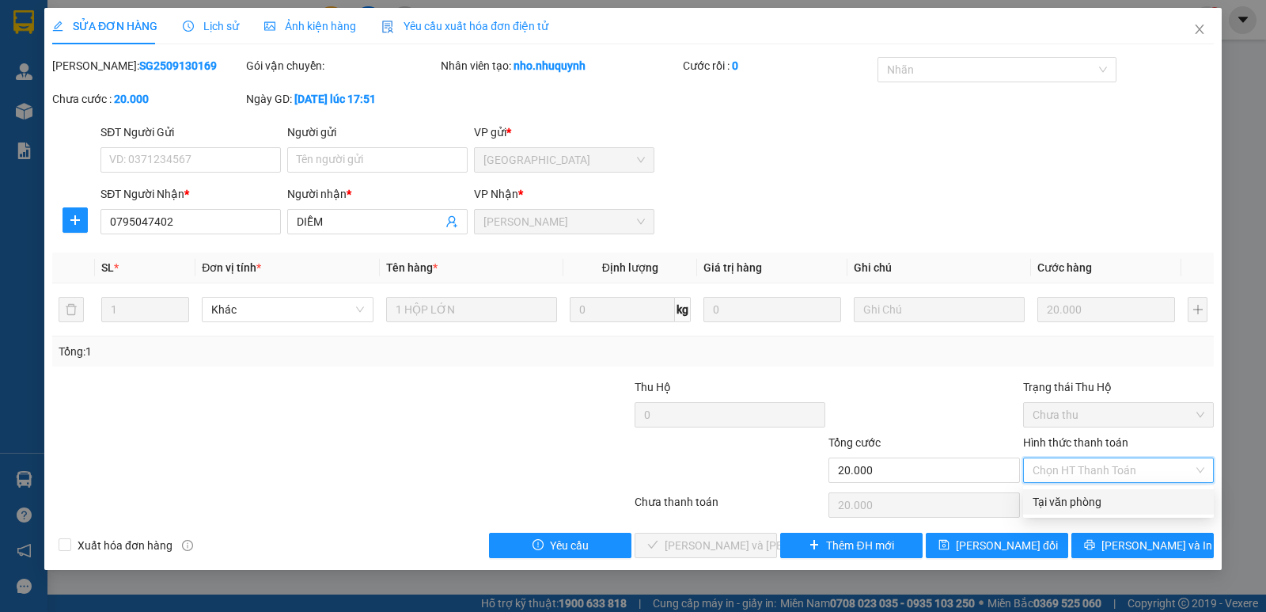
drag, startPoint x: 1084, startPoint y: 495, endPoint x: 1064, endPoint y: 486, distance: 21.6
click at [1084, 495] on div "Tại văn phòng" at bounding box center [1119, 501] width 172 height 17
type input "0"
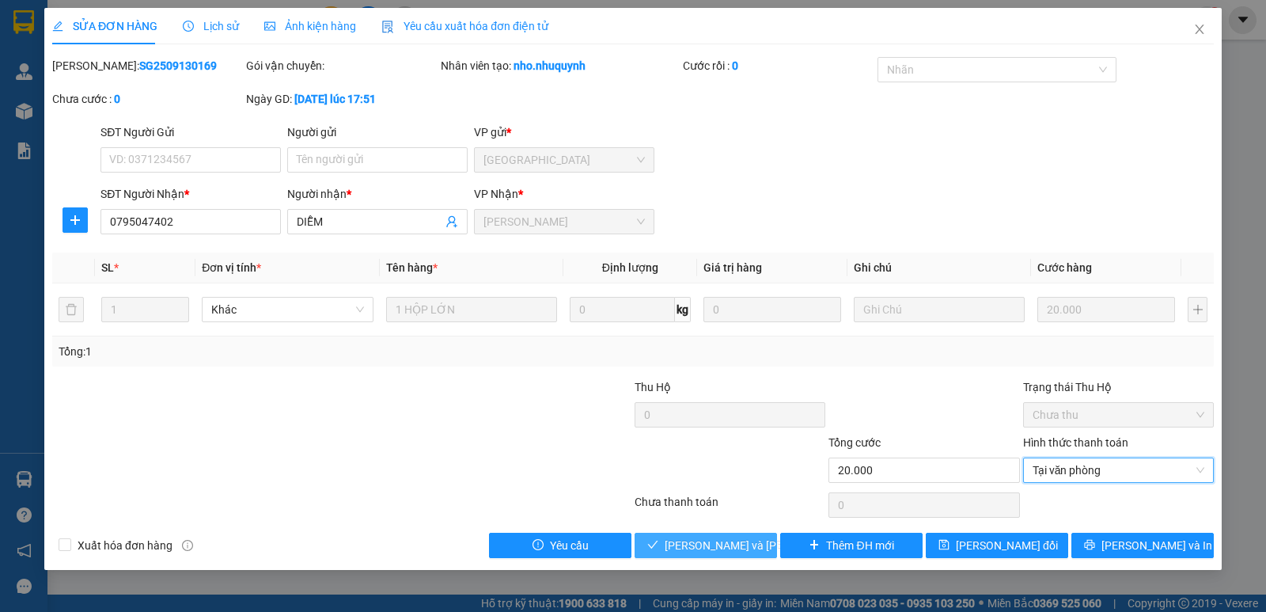
click at [700, 548] on span "[PERSON_NAME] và [PERSON_NAME] hàng" at bounding box center [772, 545] width 214 height 17
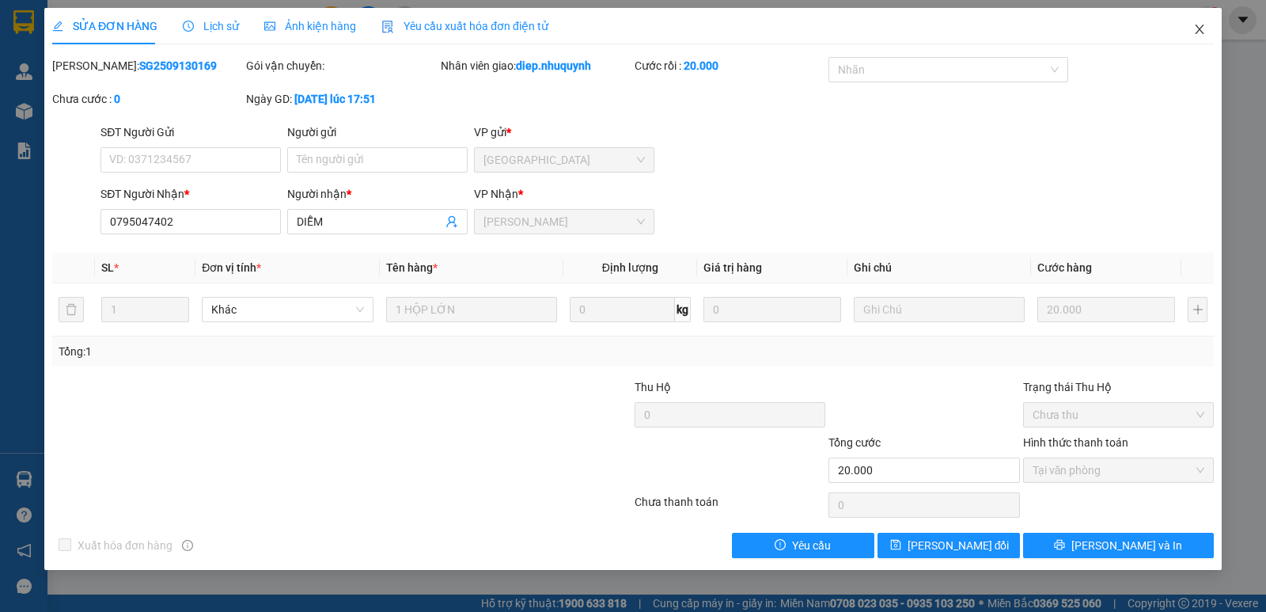
click at [1201, 36] on icon "close" at bounding box center [1199, 29] width 13 height 13
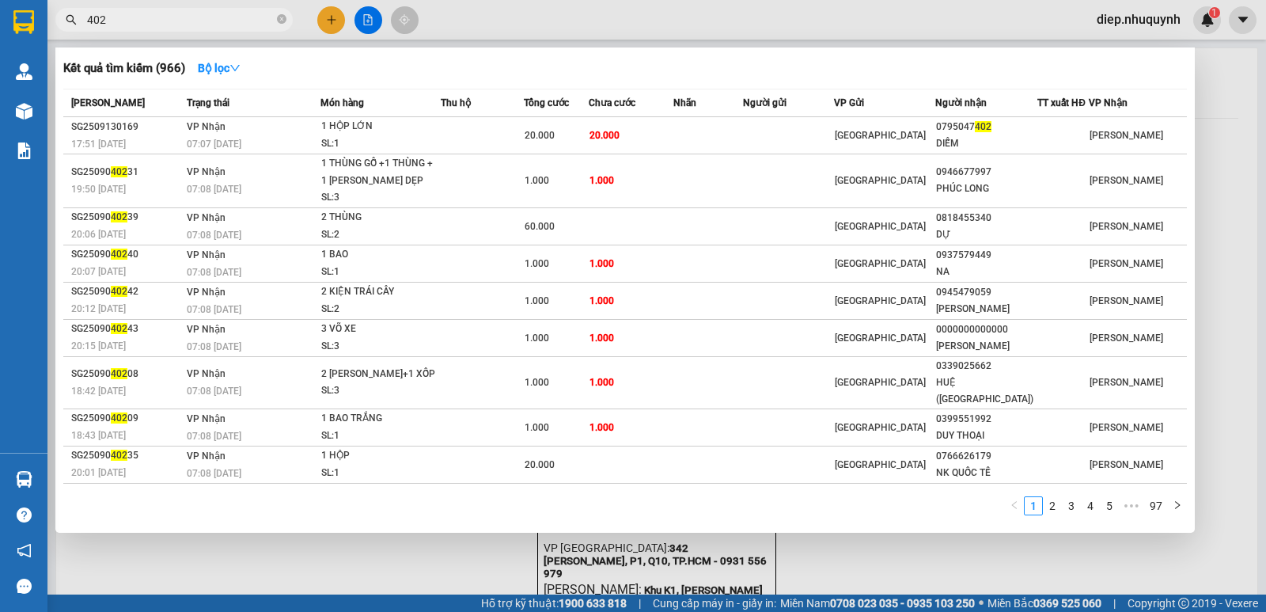
drag, startPoint x: 135, startPoint y: 15, endPoint x: 83, endPoint y: 7, distance: 52.0
click at [83, 7] on div "Kết quả [PERSON_NAME] ( 966 ) Bộ lọc Mã ĐH Trạng thái Món hàng Thu hộ Tổng [PER…" at bounding box center [154, 20] width 309 height 28
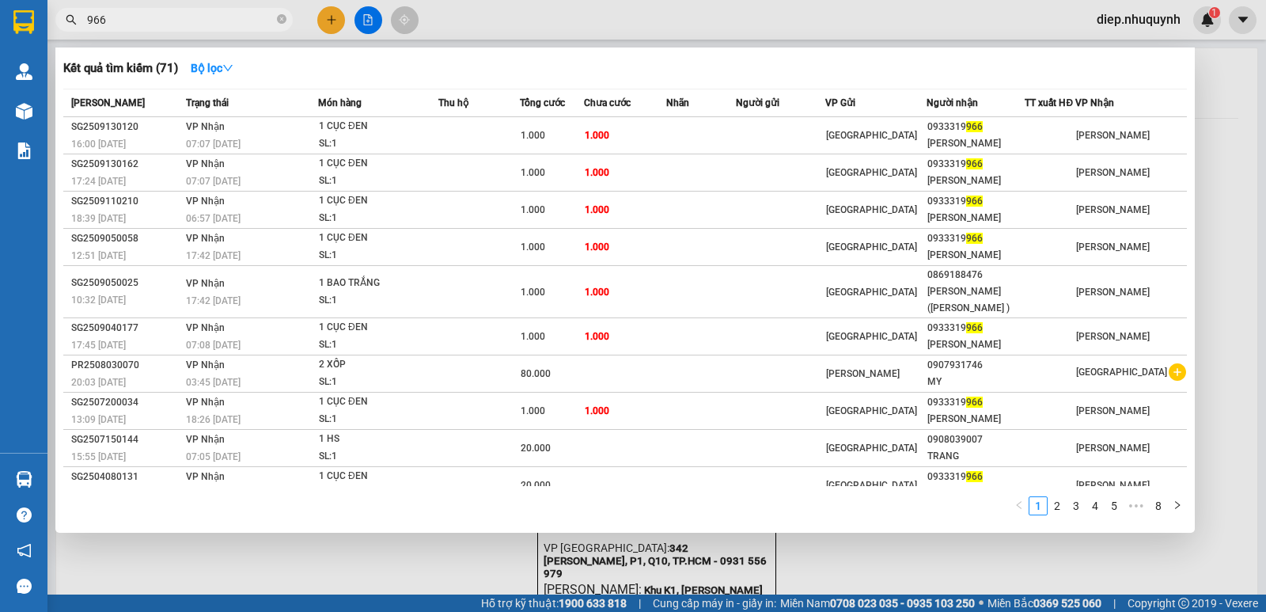
drag, startPoint x: 127, startPoint y: 25, endPoint x: 74, endPoint y: 16, distance: 53.0
click at [74, 16] on div "966" at bounding box center [154, 20] width 309 height 24
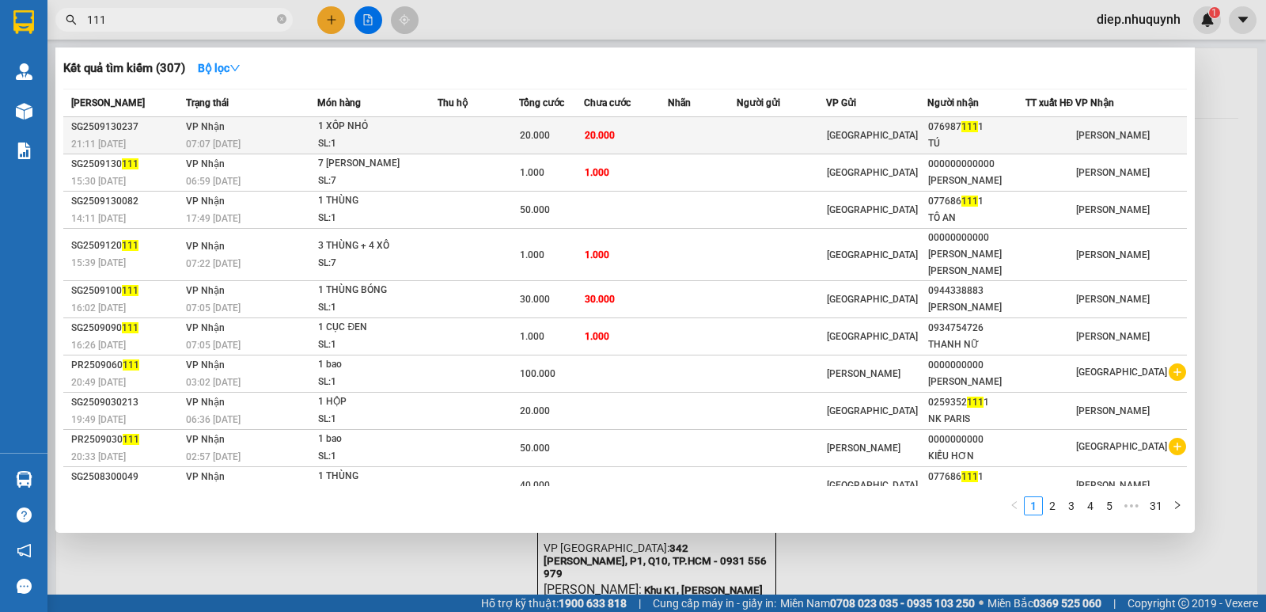
type input "111"
click at [635, 138] on td "20.000" at bounding box center [626, 135] width 84 height 37
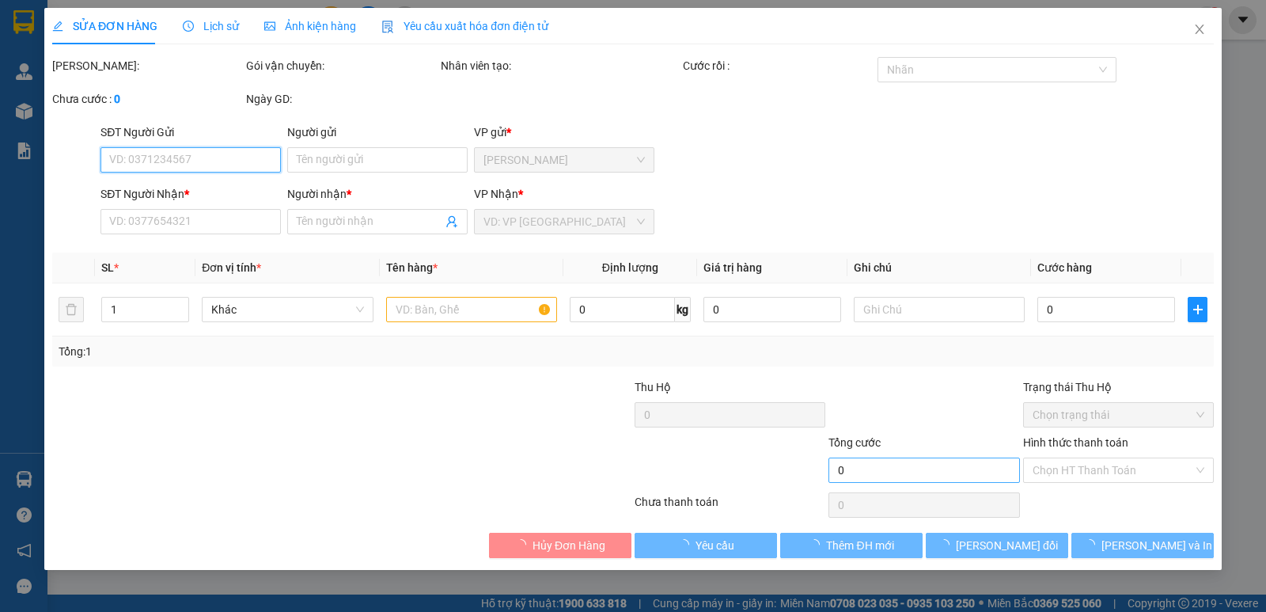
type input "0769871111"
type input "TÚ"
type input "20.000"
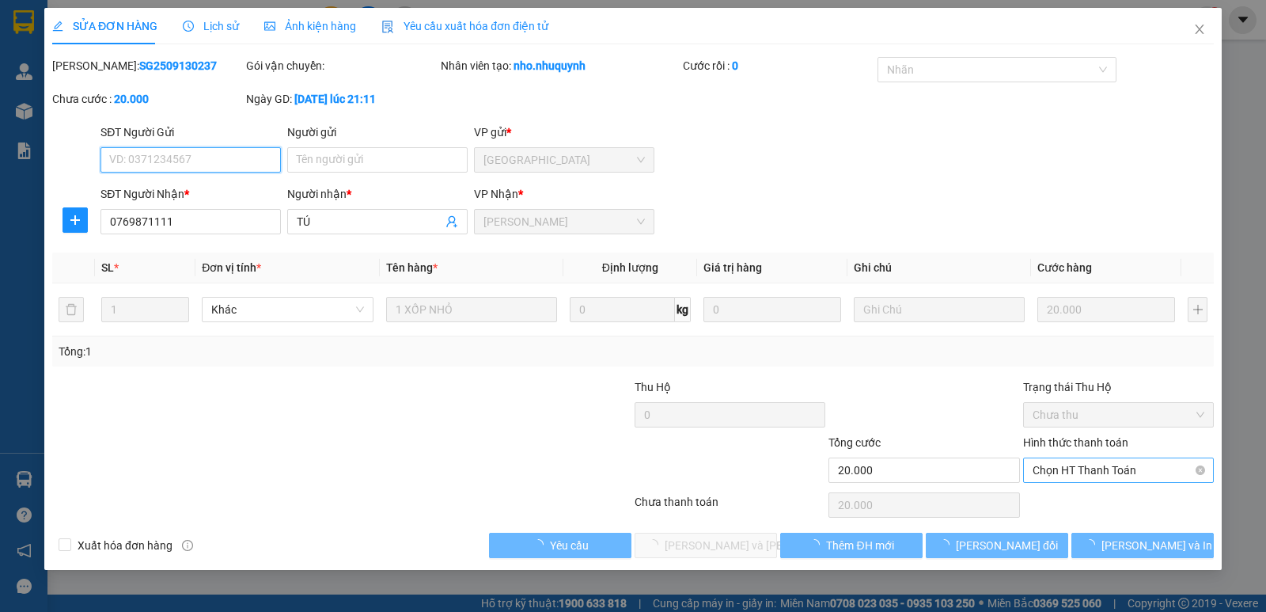
drag, startPoint x: 1097, startPoint y: 472, endPoint x: 1093, endPoint y: 495, distance: 23.3
click at [1096, 472] on span "Chọn HT Thanh Toán" at bounding box center [1119, 470] width 172 height 24
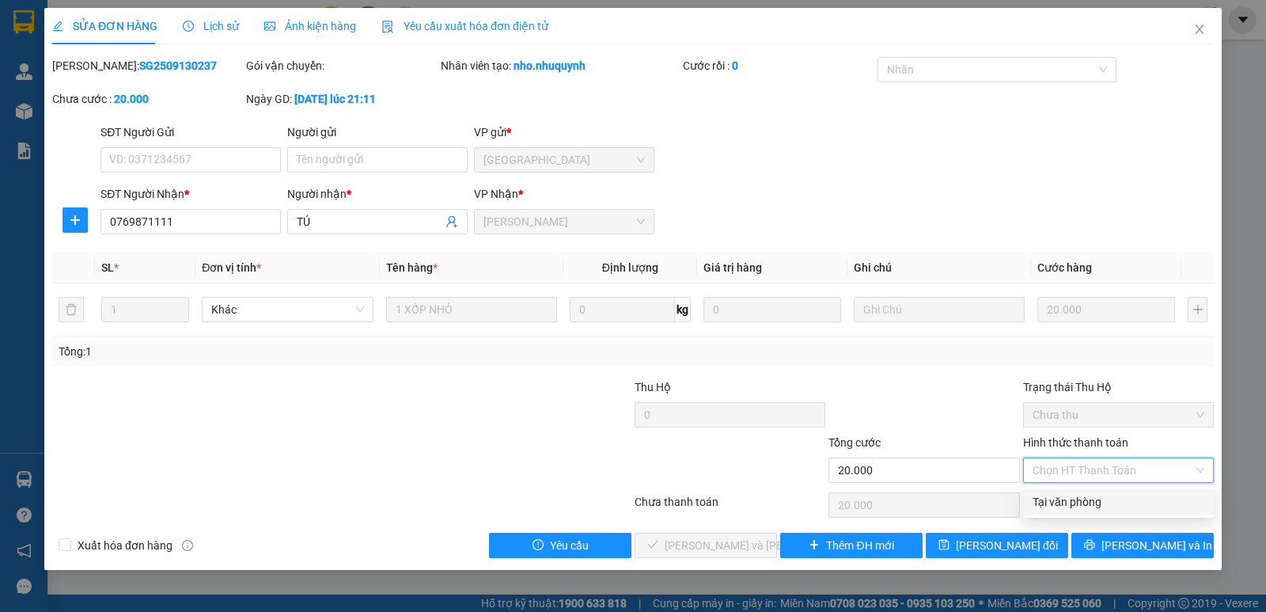
drag, startPoint x: 1095, startPoint y: 503, endPoint x: 1034, endPoint y: 501, distance: 61.0
click at [1094, 503] on div "Tại văn phòng" at bounding box center [1119, 501] width 172 height 17
type input "0"
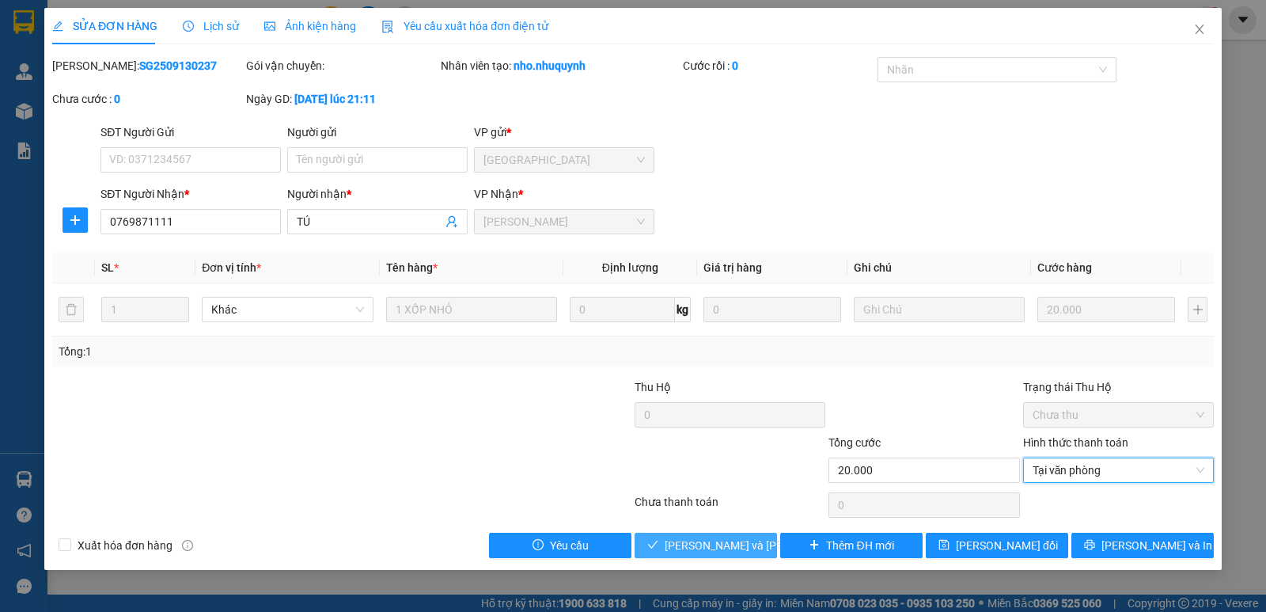
drag, startPoint x: 749, startPoint y: 541, endPoint x: 717, endPoint y: 542, distance: 32.5
click at [749, 541] on span "[PERSON_NAME] và [PERSON_NAME] hàng" at bounding box center [772, 545] width 214 height 17
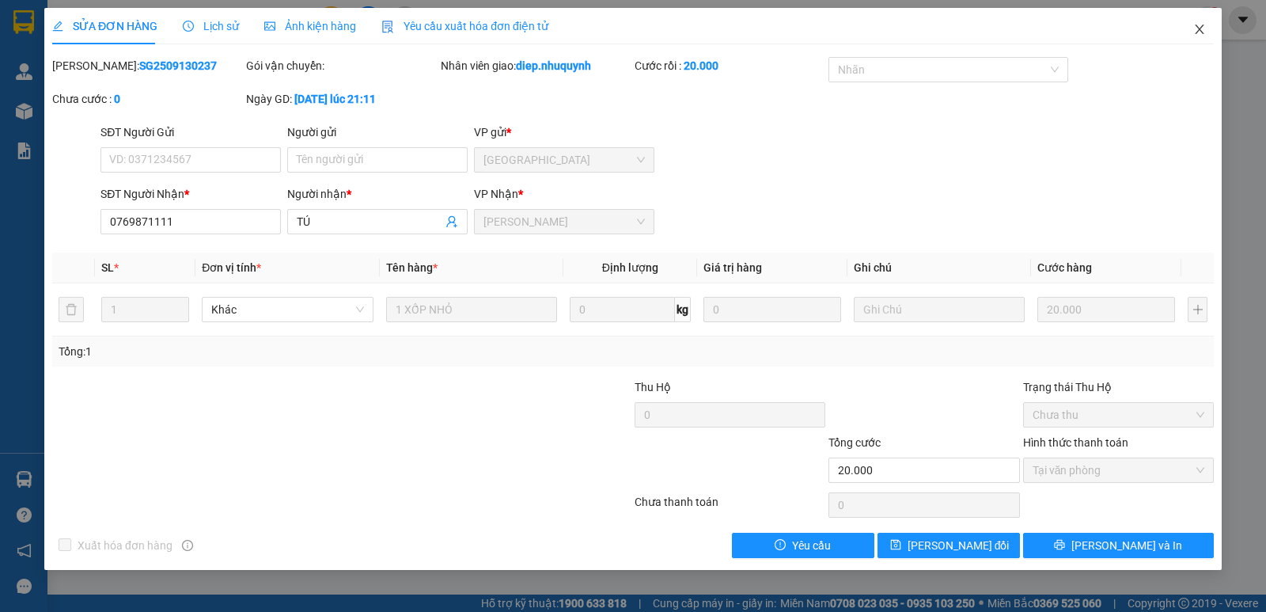
click at [1193, 28] on span "Close" at bounding box center [1200, 30] width 44 height 44
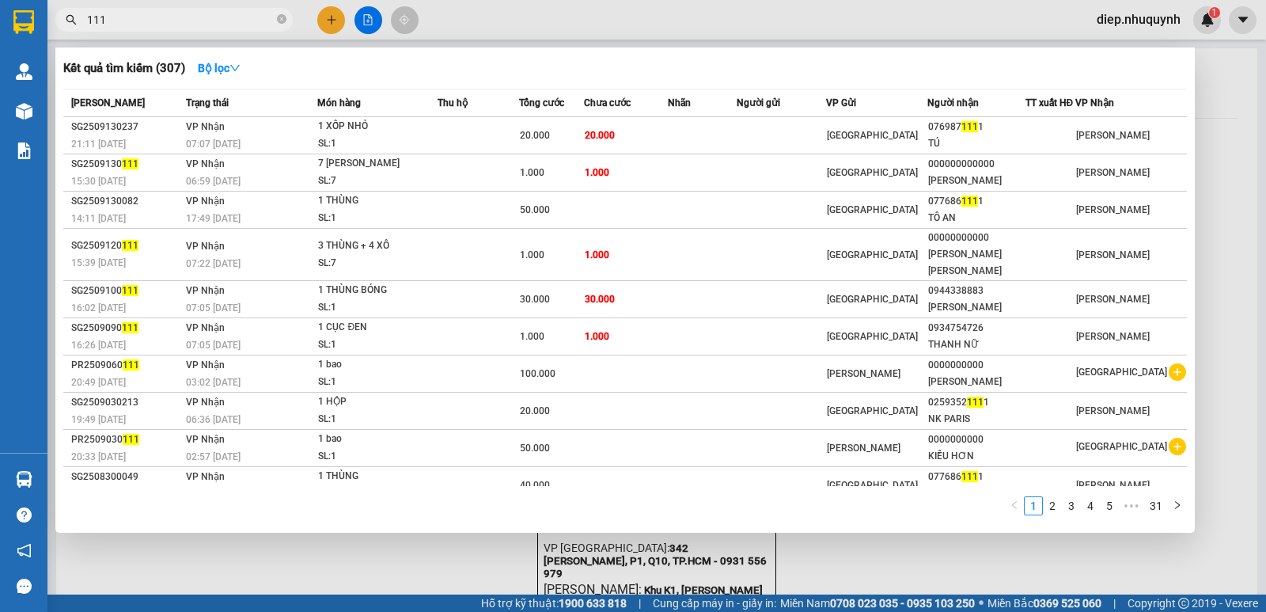
drag, startPoint x: 118, startPoint y: 14, endPoint x: 60, endPoint y: 13, distance: 57.8
click at [60, 13] on span "111" at bounding box center [173, 20] width 237 height 24
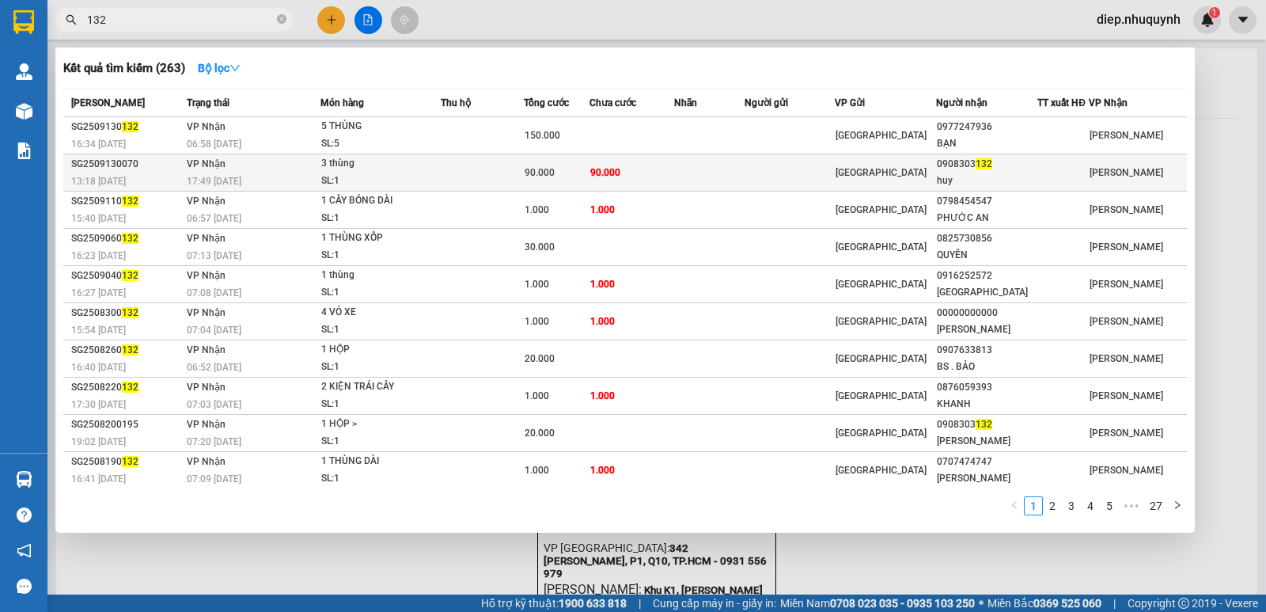
type input "132"
click at [401, 157] on div "3 thùng" at bounding box center [380, 163] width 119 height 17
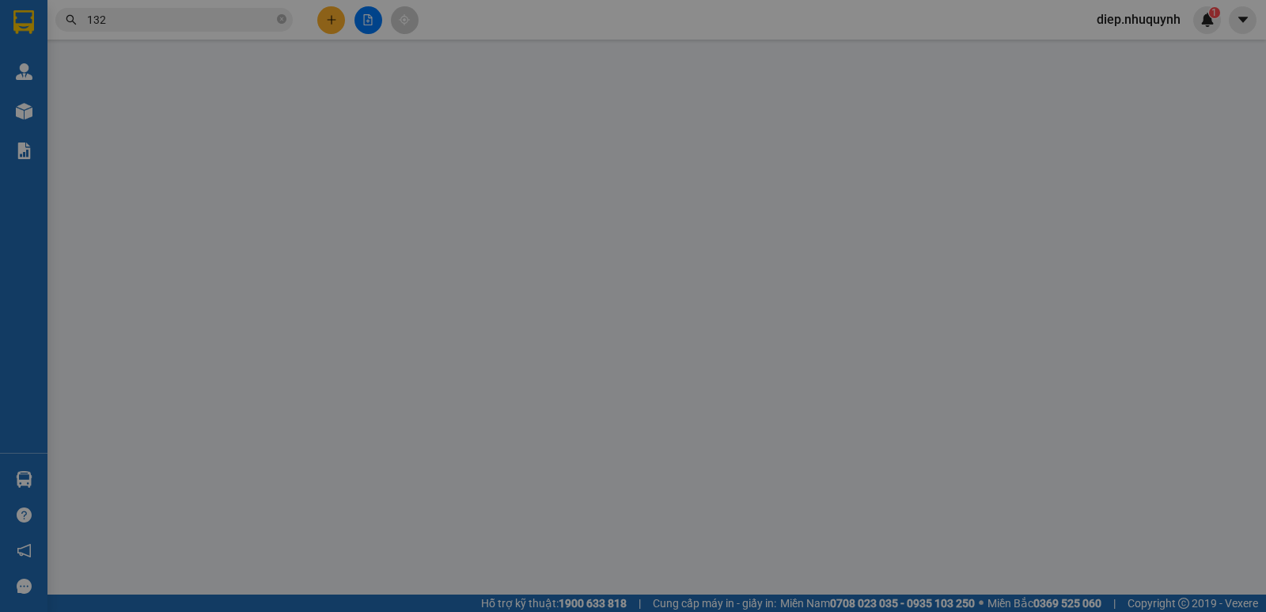
type input "0908303132"
type input "huy"
type input "90.000"
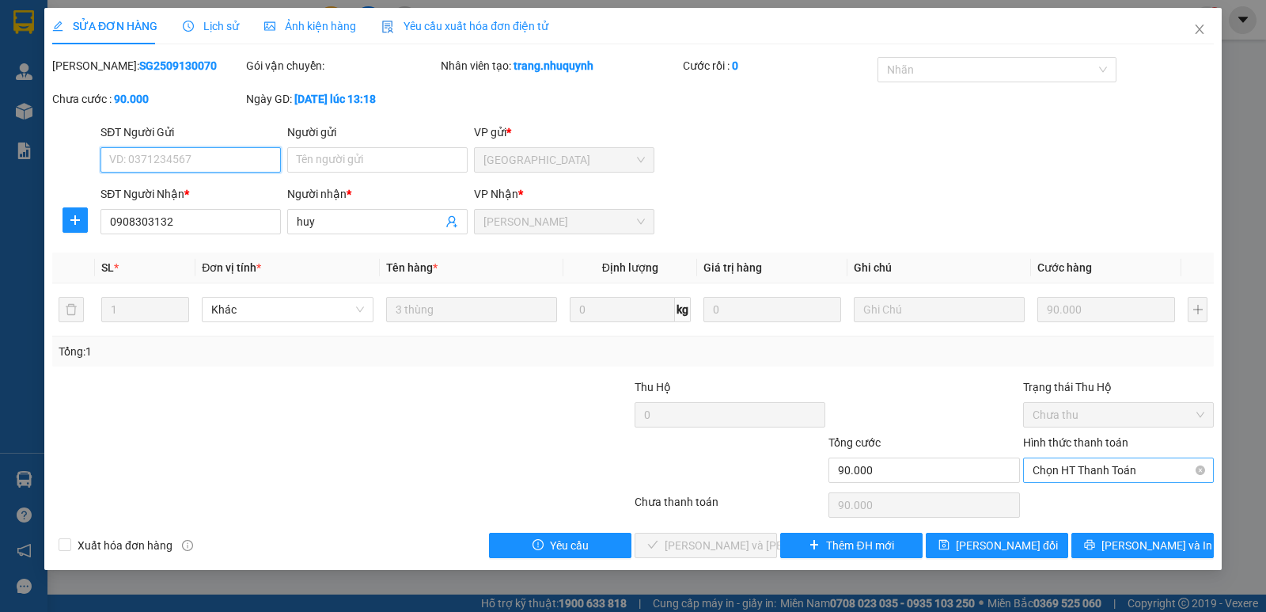
click at [1075, 469] on span "Chọn HT Thanh Toán" at bounding box center [1119, 470] width 172 height 24
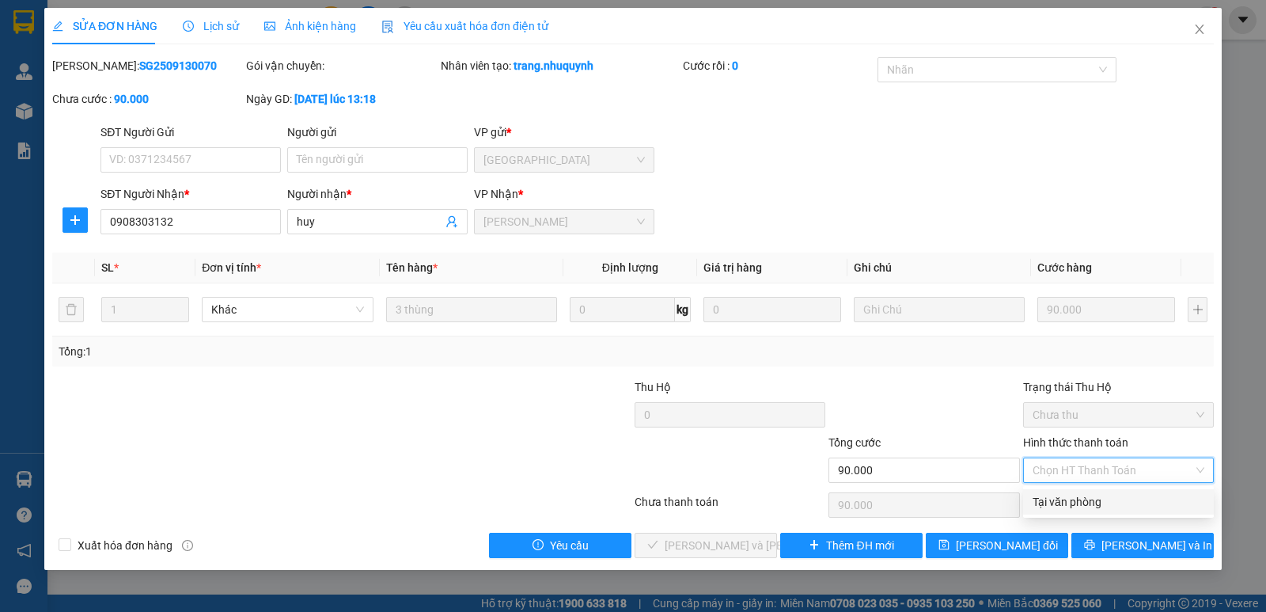
click at [1068, 499] on div "Tại văn phòng" at bounding box center [1119, 501] width 172 height 17
type input "0"
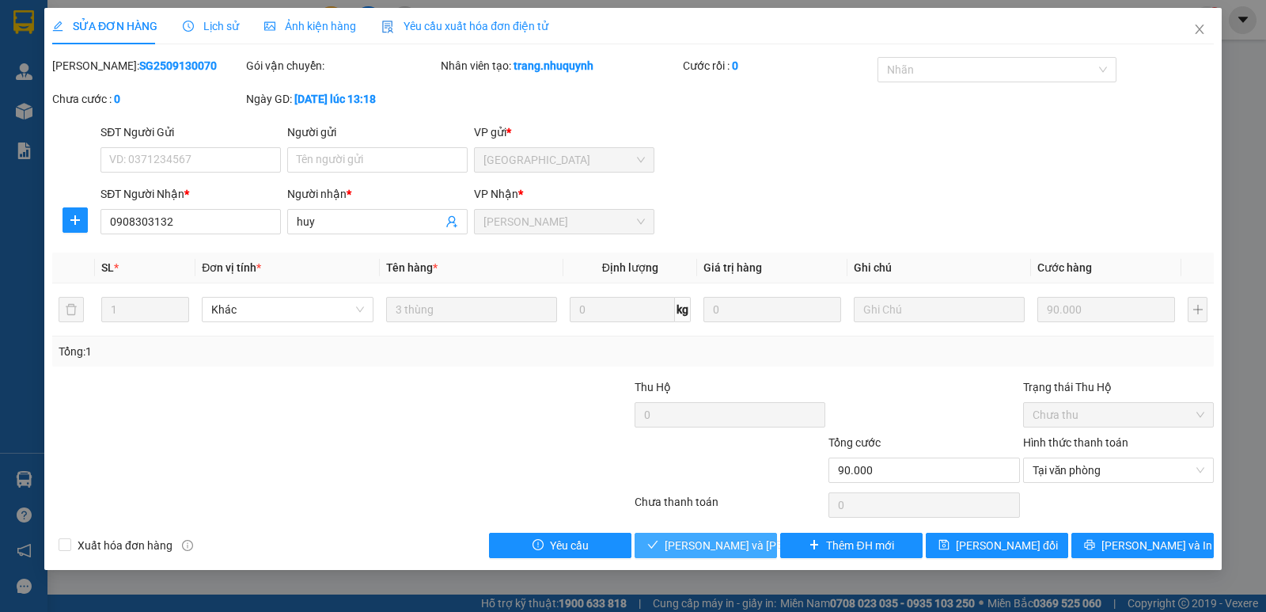
click at [730, 544] on span "[PERSON_NAME] và [PERSON_NAME] hàng" at bounding box center [772, 545] width 214 height 17
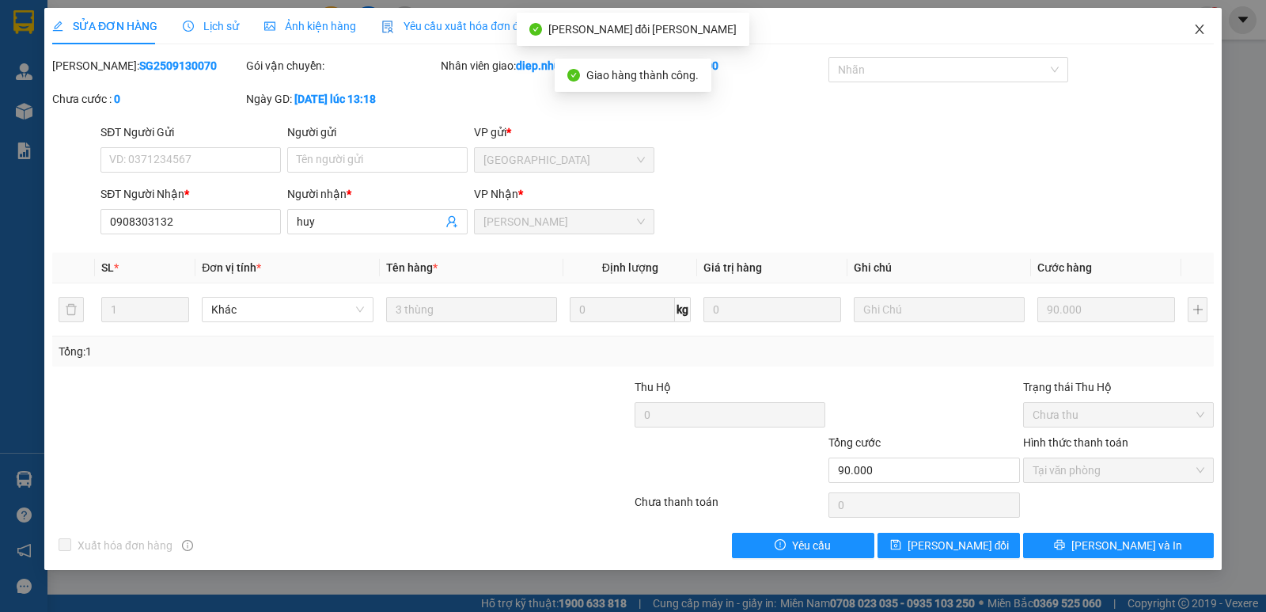
click at [1205, 28] on icon "close" at bounding box center [1199, 29] width 13 height 13
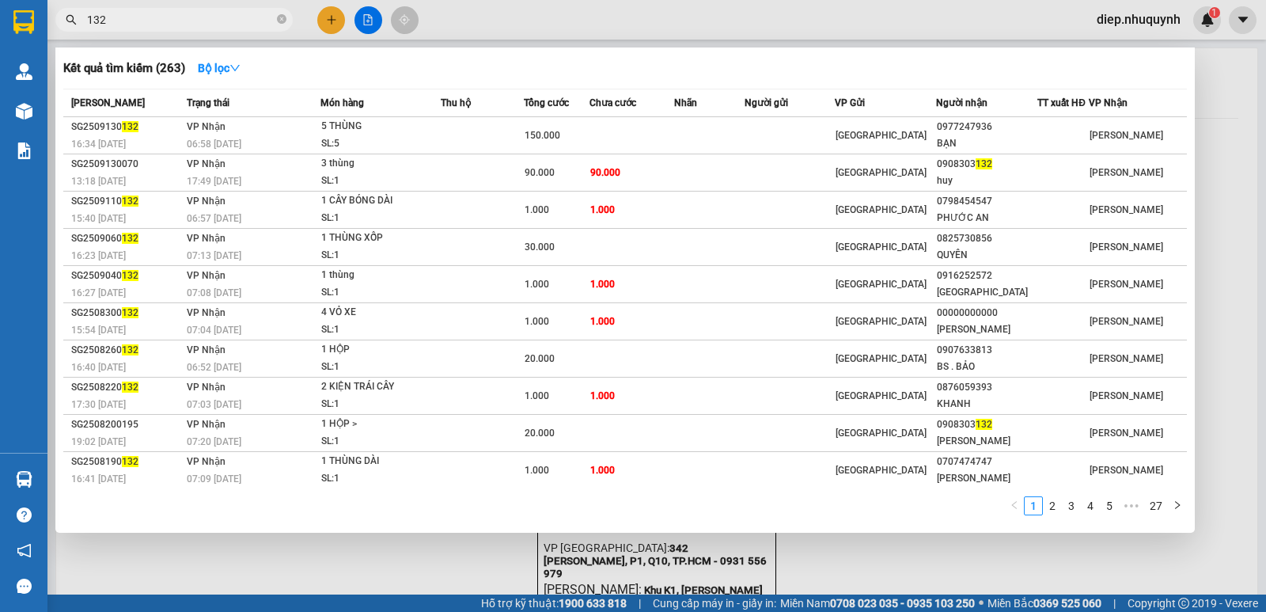
drag, startPoint x: 141, startPoint y: 16, endPoint x: 77, endPoint y: 8, distance: 64.6
click at [77, 8] on span "132" at bounding box center [173, 20] width 237 height 24
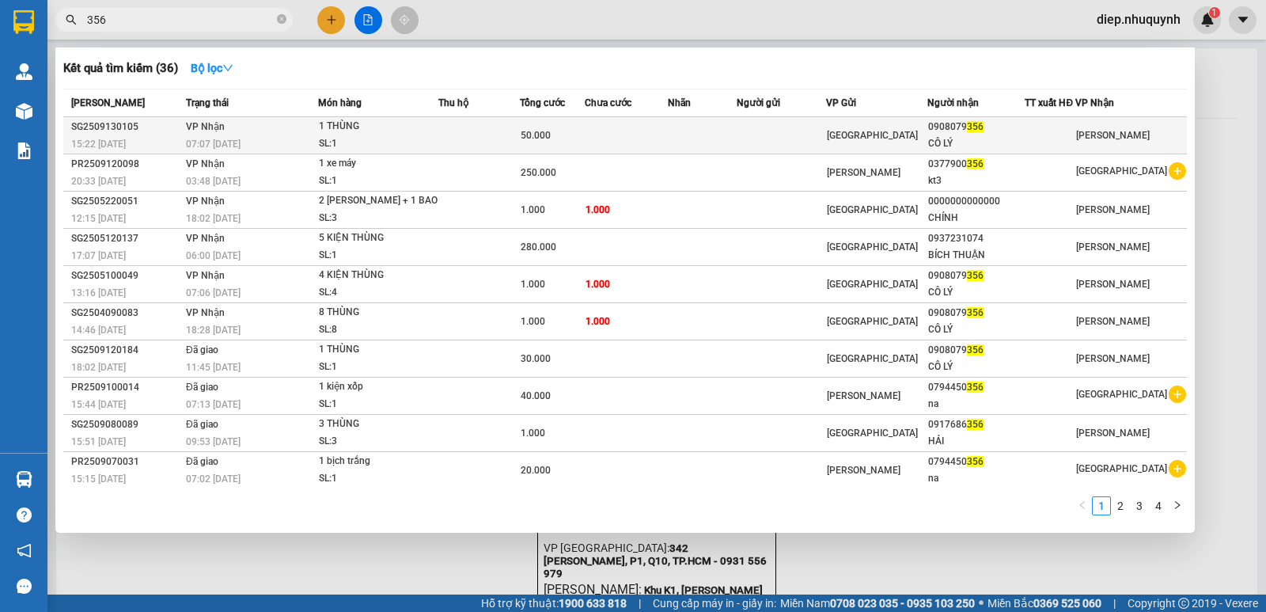
type input "356"
click at [852, 144] on td "[GEOGRAPHIC_DATA]" at bounding box center [876, 135] width 101 height 37
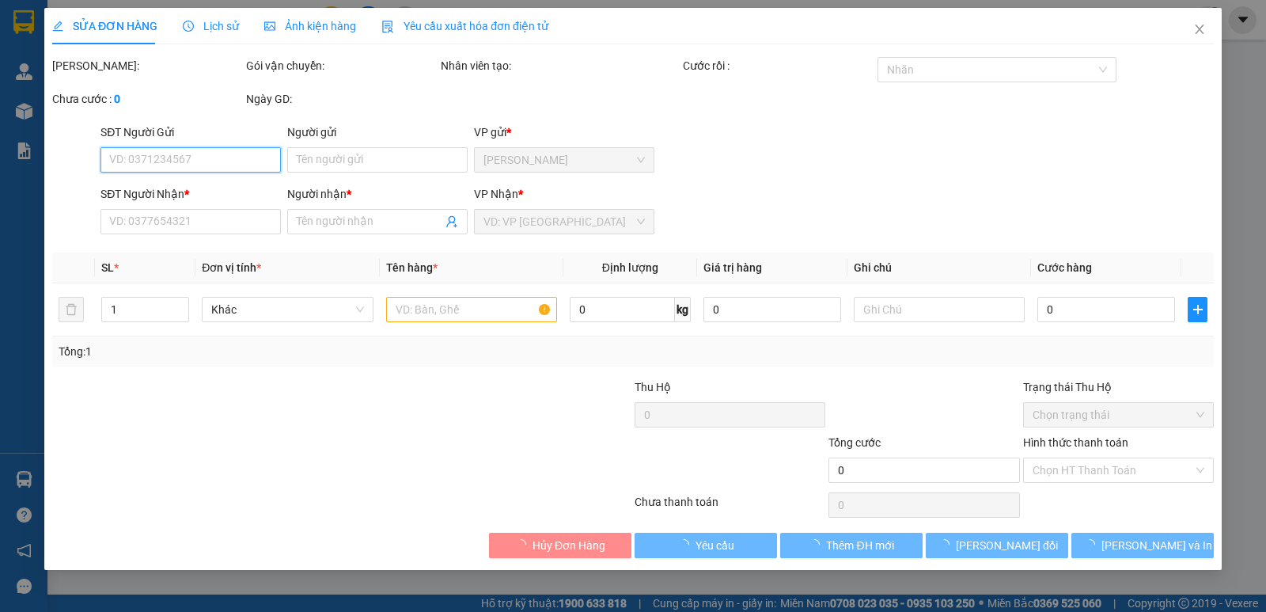
type input "0908079356"
type input "CÔ LÝ"
type input "50.000"
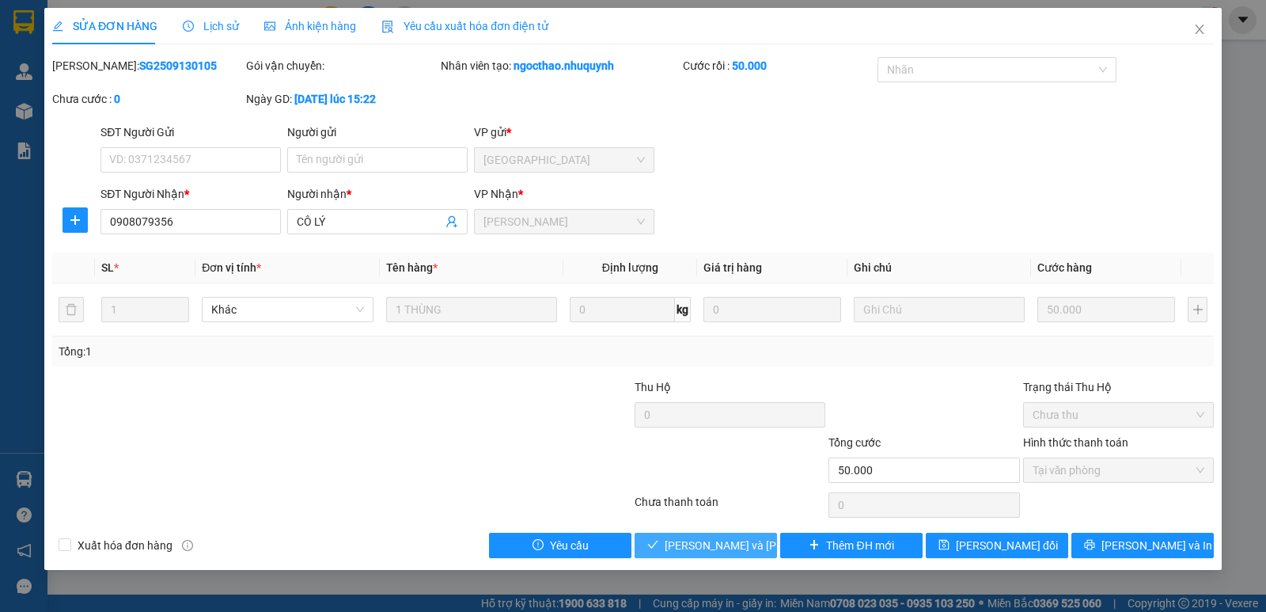
click at [737, 545] on span "[PERSON_NAME] và [PERSON_NAME] hàng" at bounding box center [772, 545] width 214 height 17
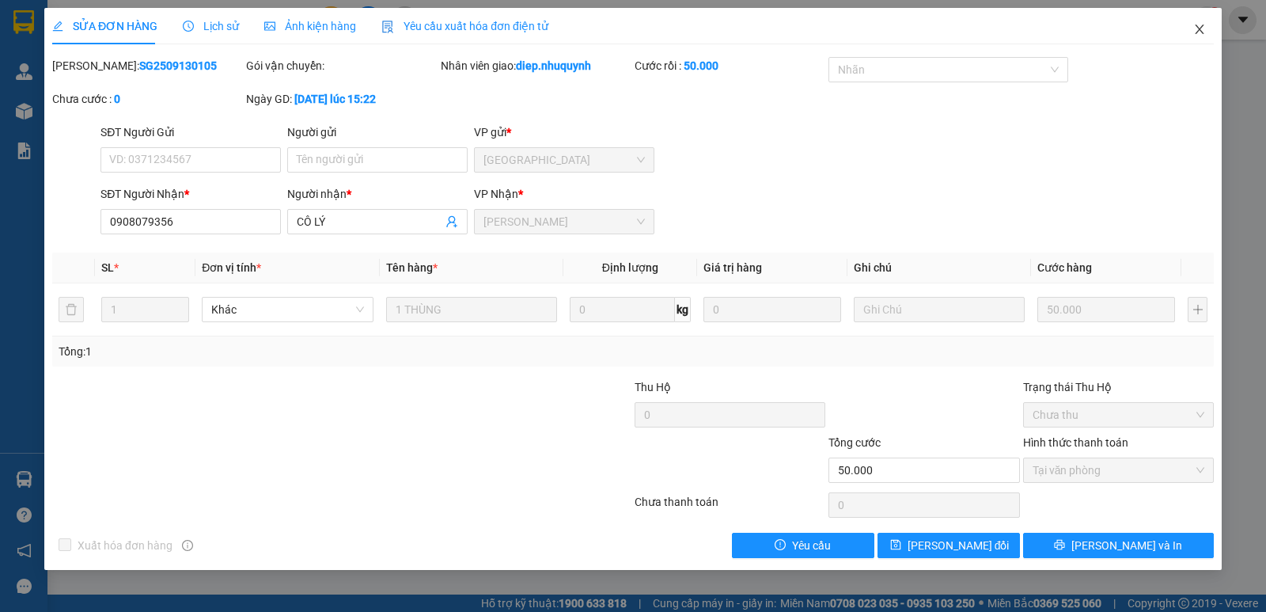
click at [1199, 21] on span "Close" at bounding box center [1200, 30] width 44 height 44
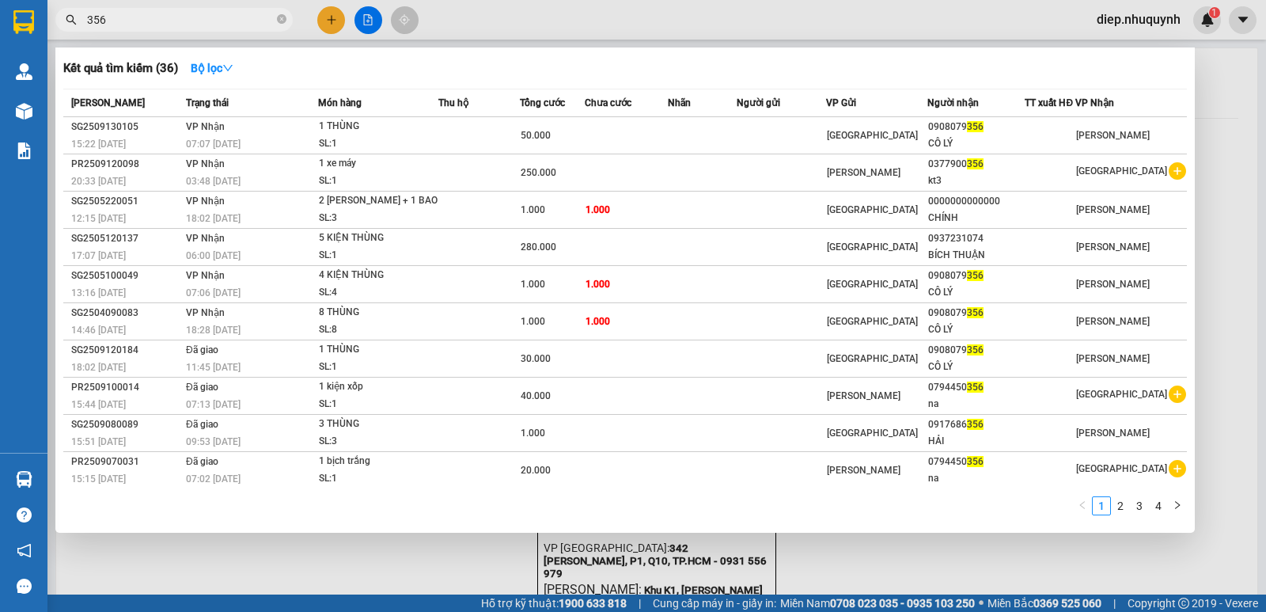
drag, startPoint x: 156, startPoint y: 19, endPoint x: 64, endPoint y: 8, distance: 92.5
click at [63, 8] on span "356" at bounding box center [173, 20] width 237 height 24
type input "v"
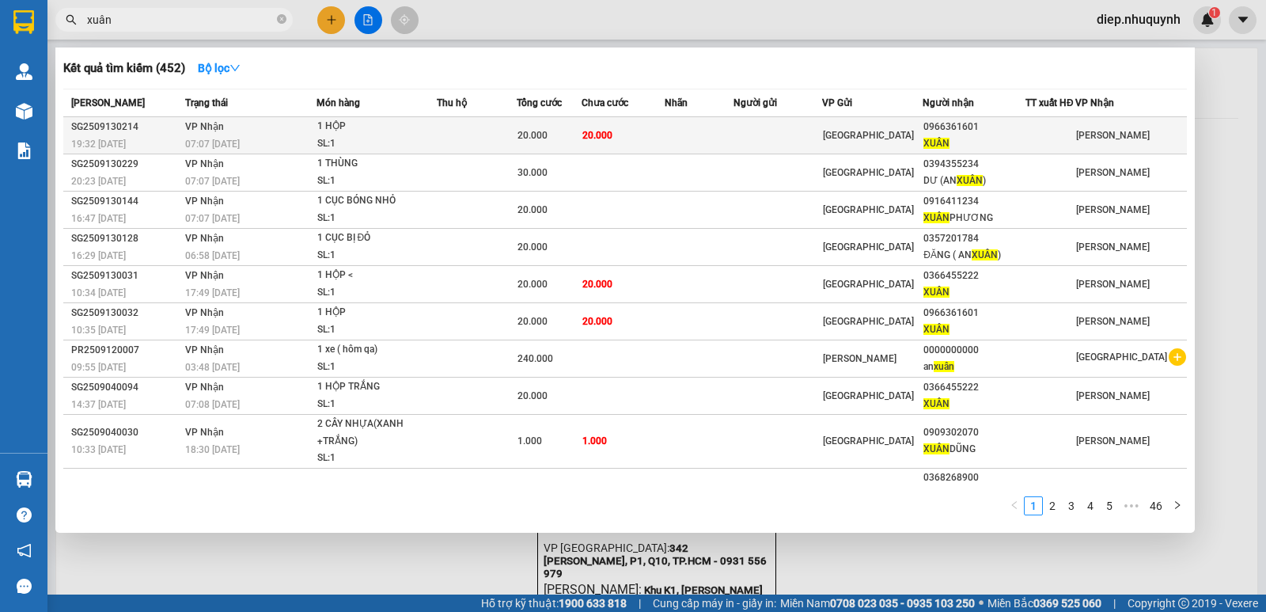
type input "xuân"
click at [508, 145] on td at bounding box center [477, 135] width 81 height 37
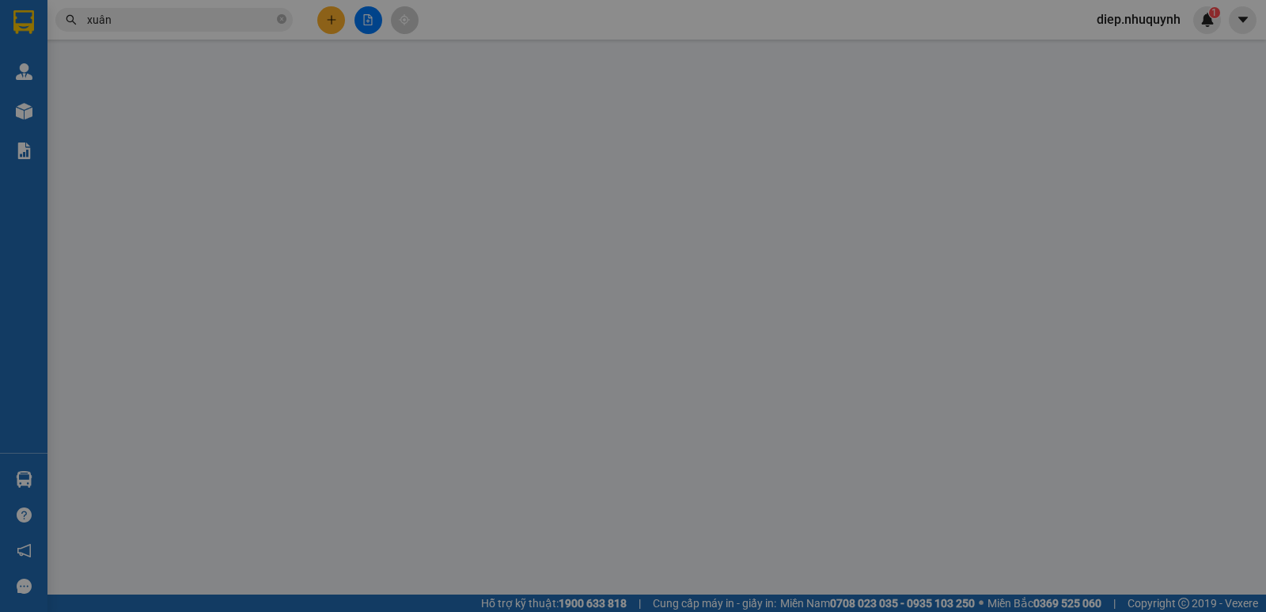
type input "0966361601"
type input "XUÂN"
type input "20.000"
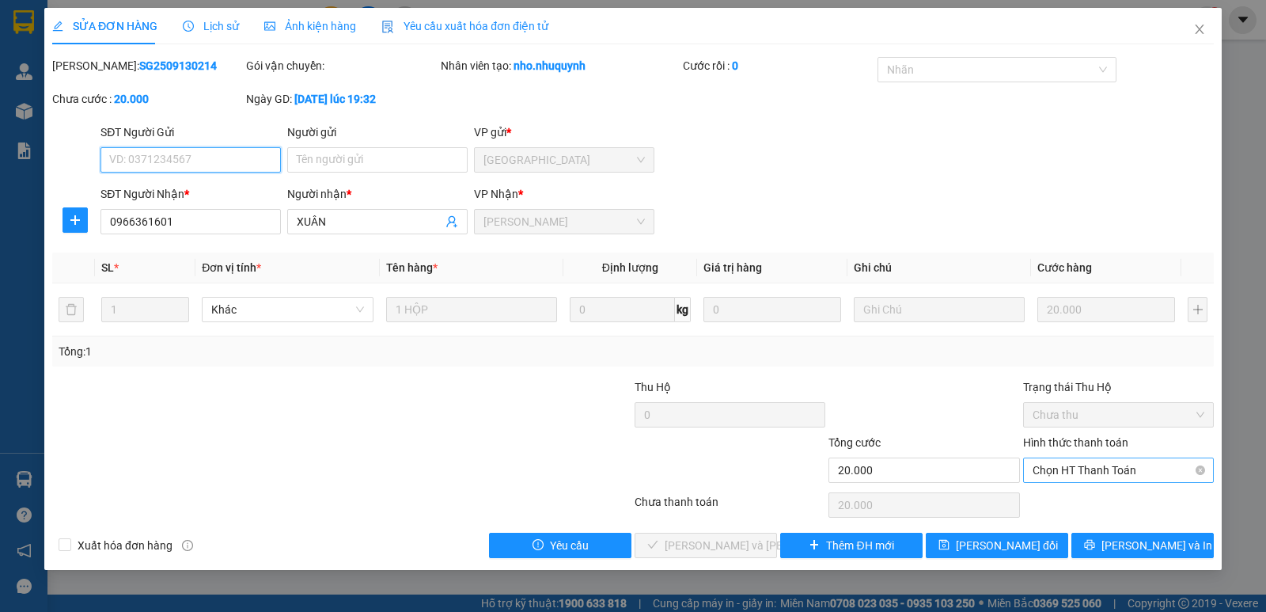
click at [1064, 469] on span "Chọn HT Thanh Toán" at bounding box center [1119, 470] width 172 height 24
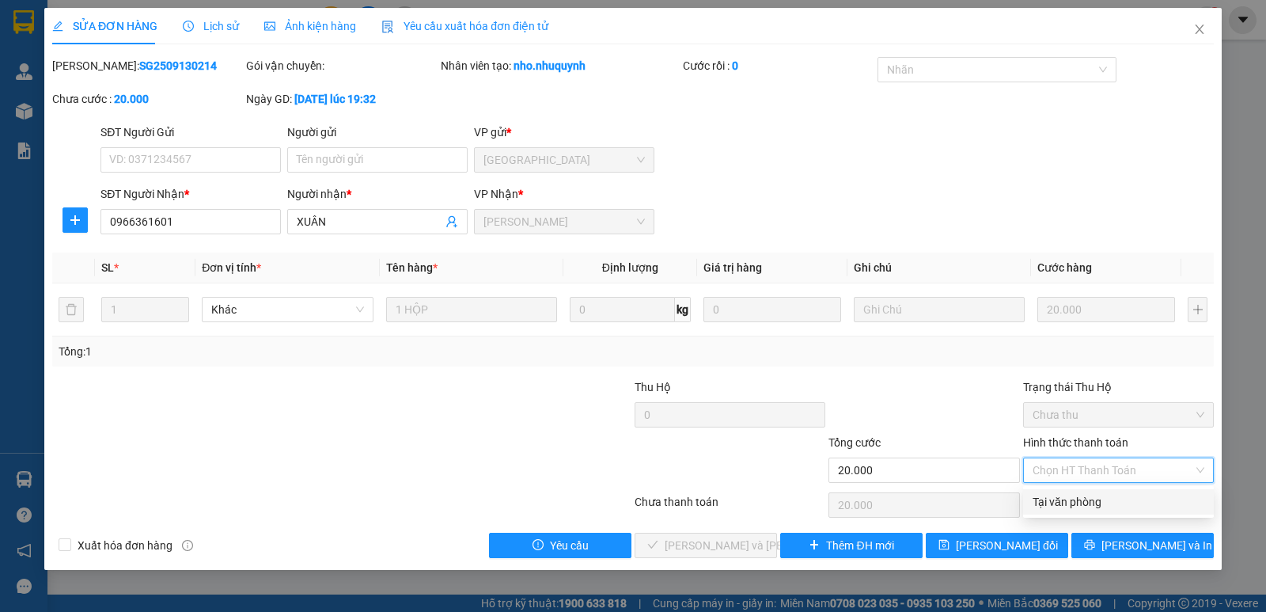
drag, startPoint x: 1073, startPoint y: 502, endPoint x: 829, endPoint y: 531, distance: 246.3
click at [1060, 504] on div "Tại văn phòng" at bounding box center [1119, 501] width 172 height 17
type input "0"
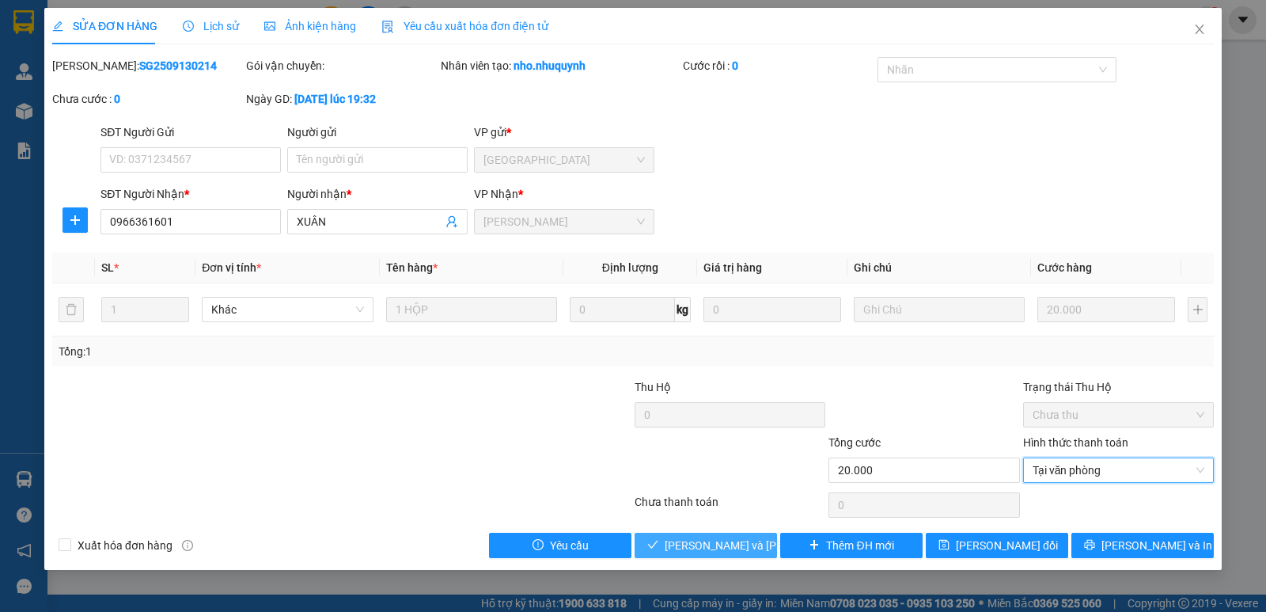
click at [740, 543] on span "[PERSON_NAME] và [PERSON_NAME] hàng" at bounding box center [772, 545] width 214 height 17
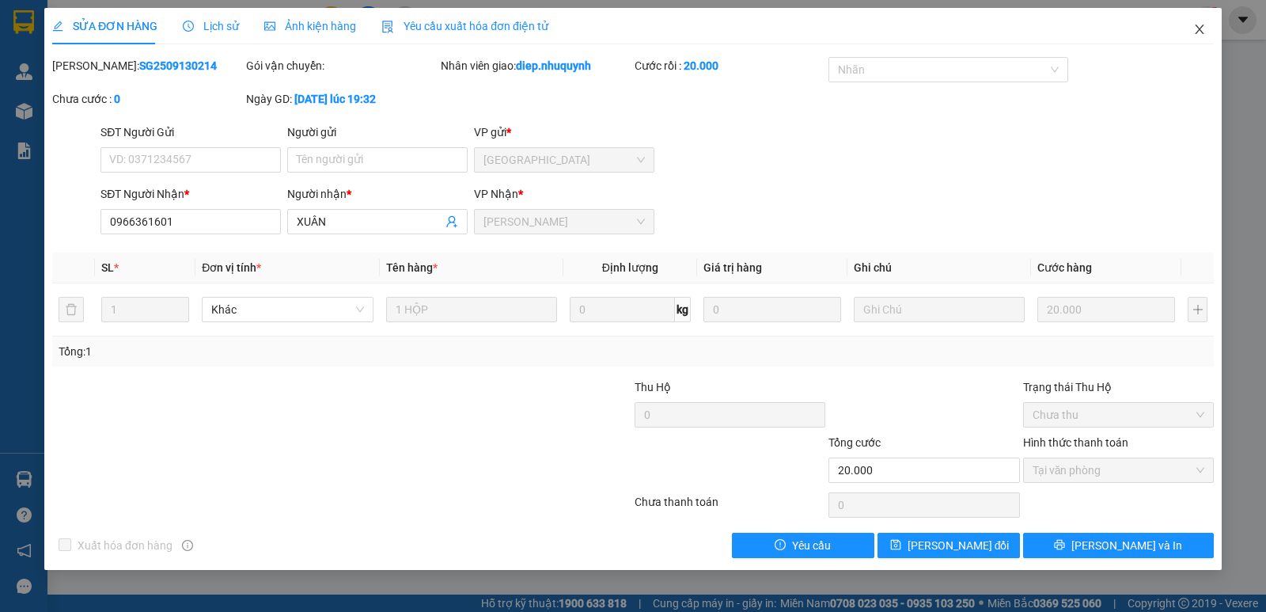
click at [1196, 31] on icon "close" at bounding box center [1199, 29] width 13 height 13
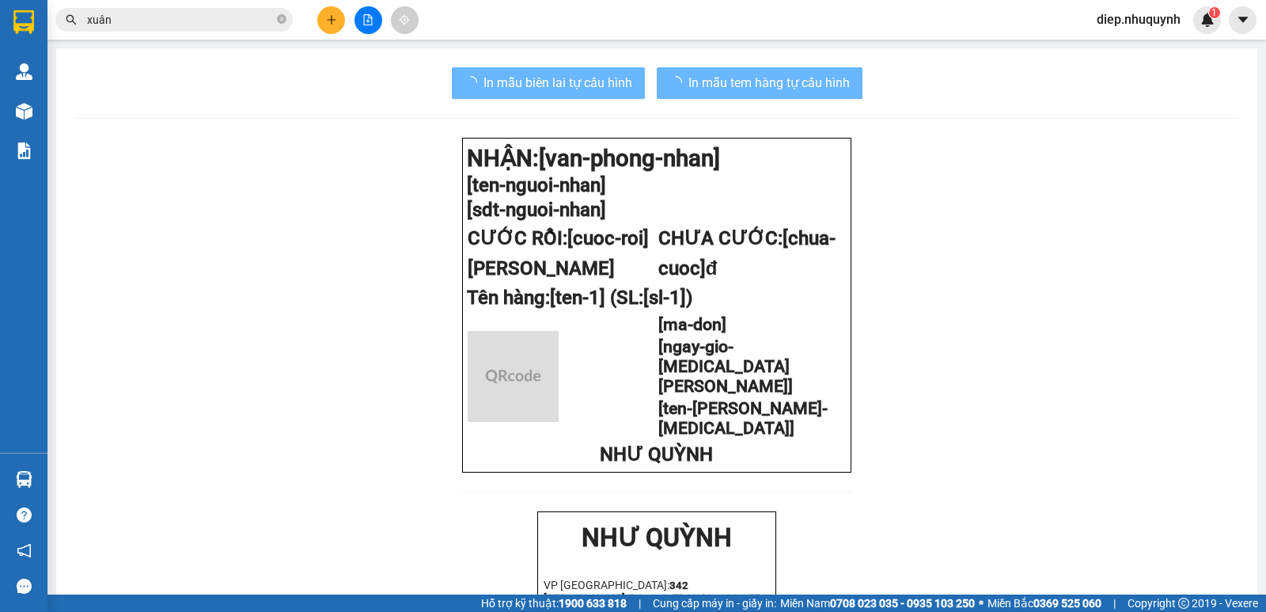
click at [136, 32] on div "Kết quả [PERSON_NAME] ( 452 ) Bộ lọc Mã ĐH Trạng thái Món hàng Thu hộ Tổng [PER…" at bounding box center [154, 20] width 309 height 28
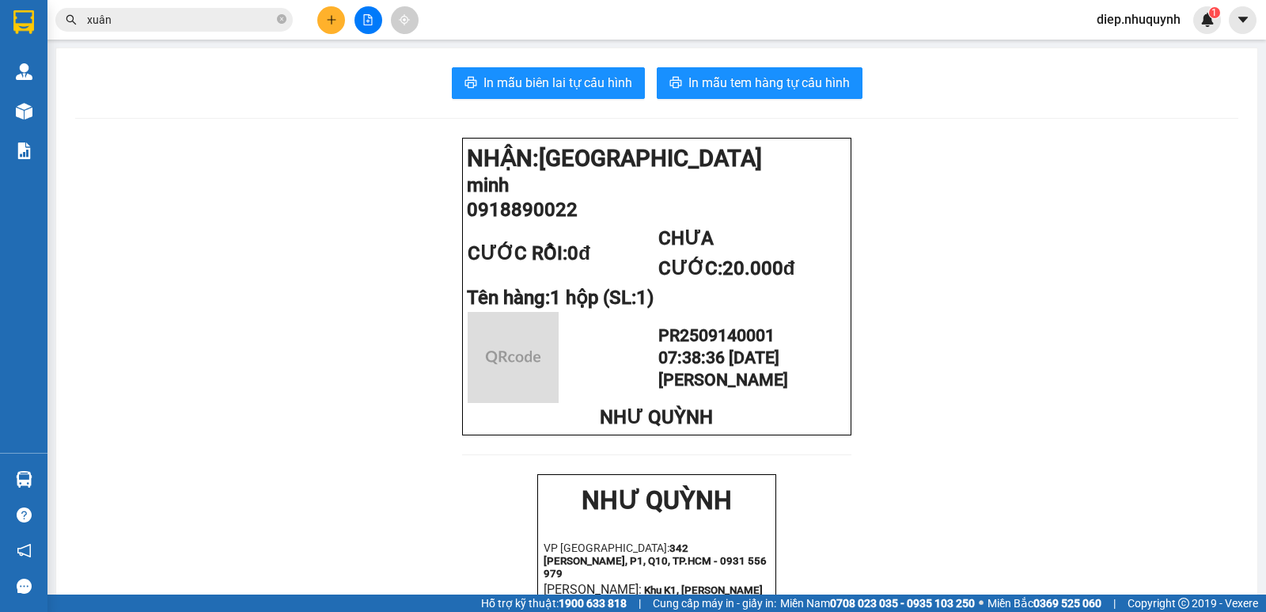
click at [134, 24] on input "xuân" at bounding box center [180, 19] width 187 height 17
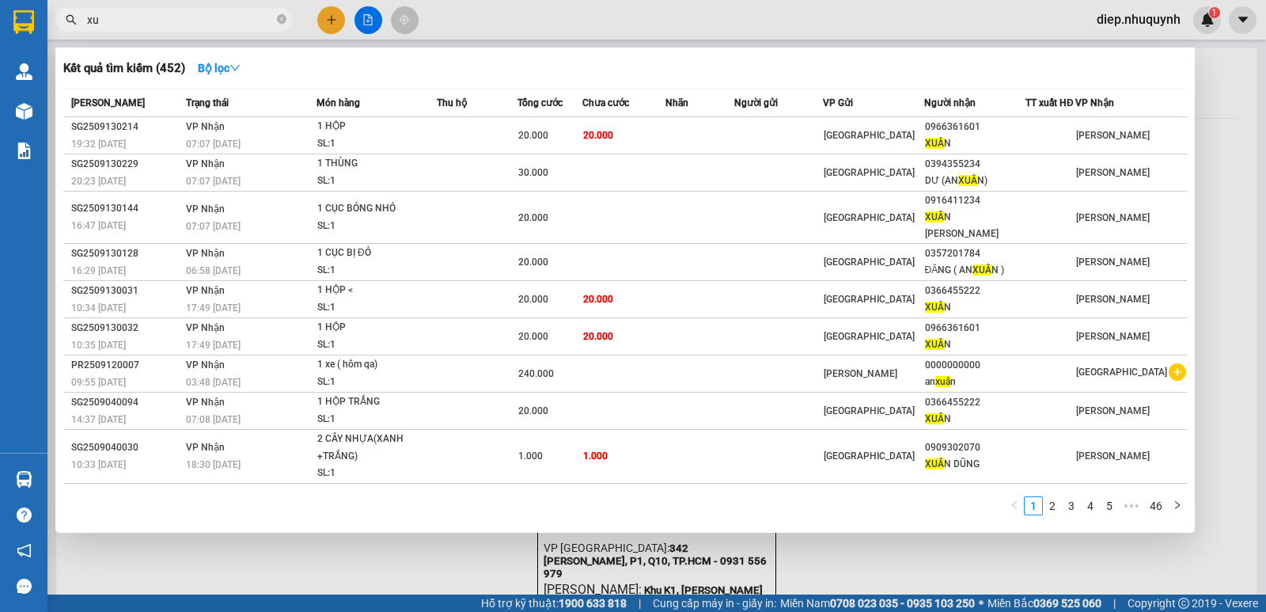
type input "x"
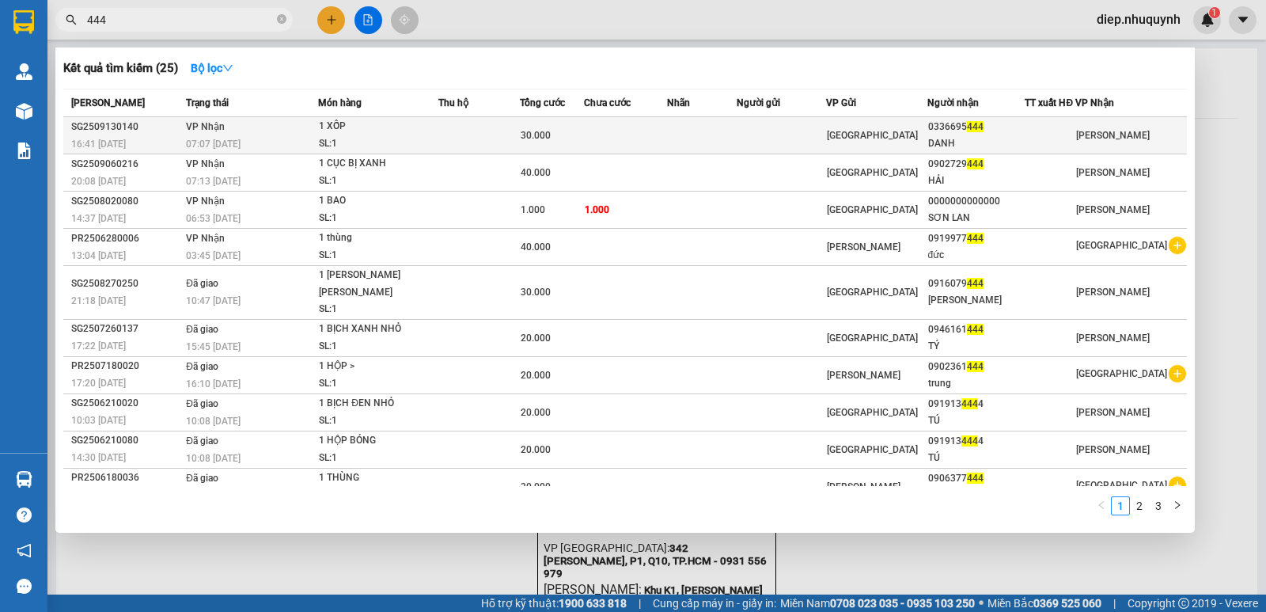
type input "444"
click at [635, 145] on td at bounding box center [625, 135] width 83 height 37
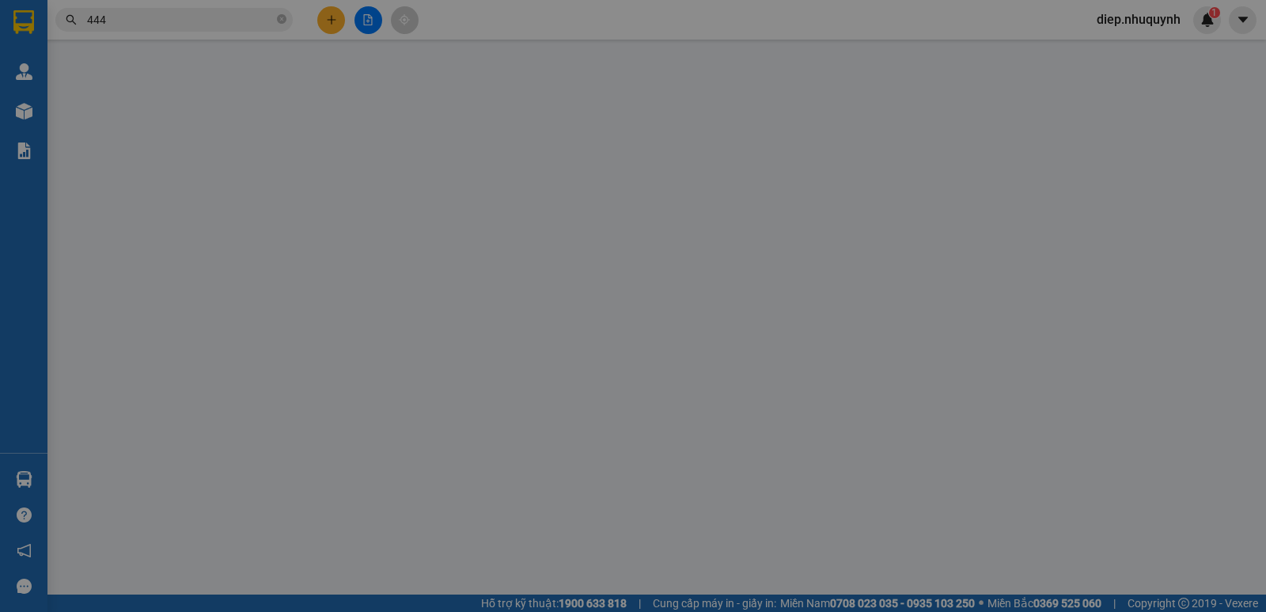
type input "0336695444"
type input "DANH"
type input "30.000"
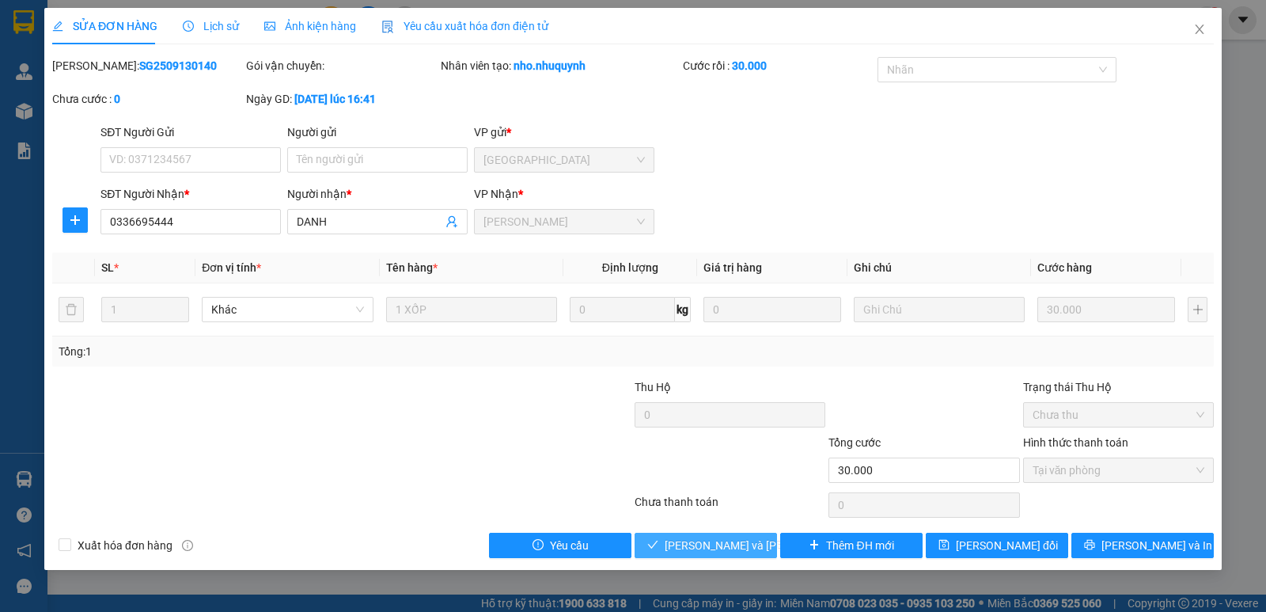
drag, startPoint x: 745, startPoint y: 547, endPoint x: 759, endPoint y: 549, distance: 14.4
click at [744, 547] on span "[PERSON_NAME] và [PERSON_NAME] hàng" at bounding box center [772, 545] width 214 height 17
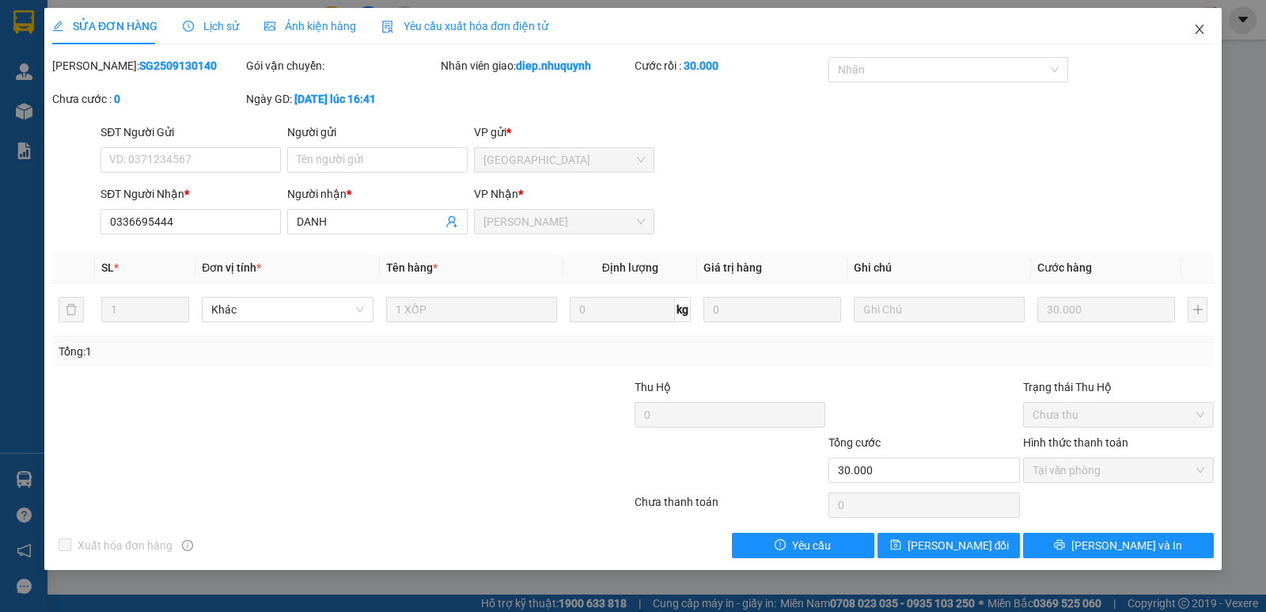
click at [1201, 27] on icon "close" at bounding box center [1199, 29] width 13 height 13
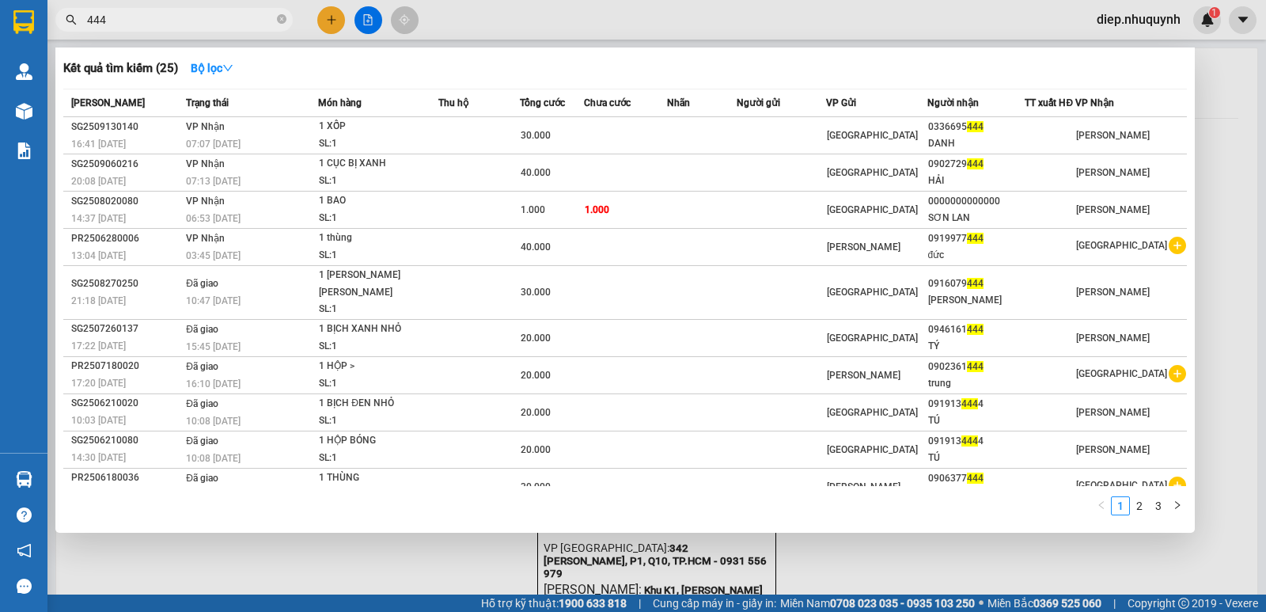
drag, startPoint x: 145, startPoint y: 14, endPoint x: 64, endPoint y: 17, distance: 80.8
click at [64, 17] on span "444" at bounding box center [173, 20] width 237 height 24
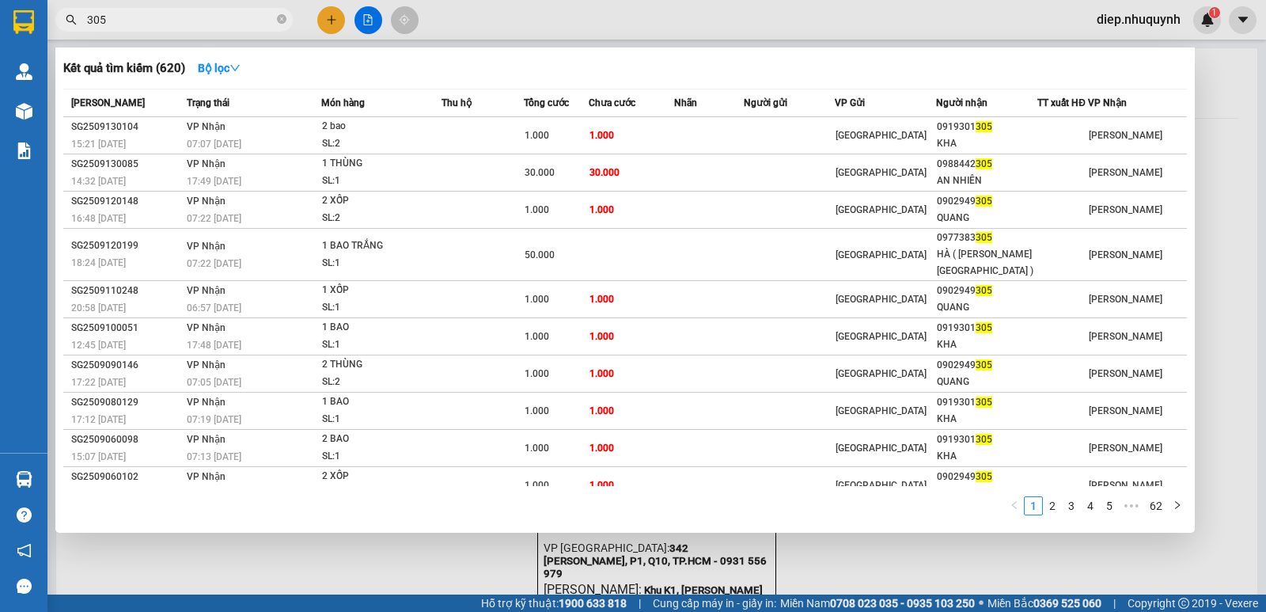
drag, startPoint x: 135, startPoint y: 21, endPoint x: 65, endPoint y: 22, distance: 69.6
click at [65, 22] on span "305" at bounding box center [173, 20] width 237 height 24
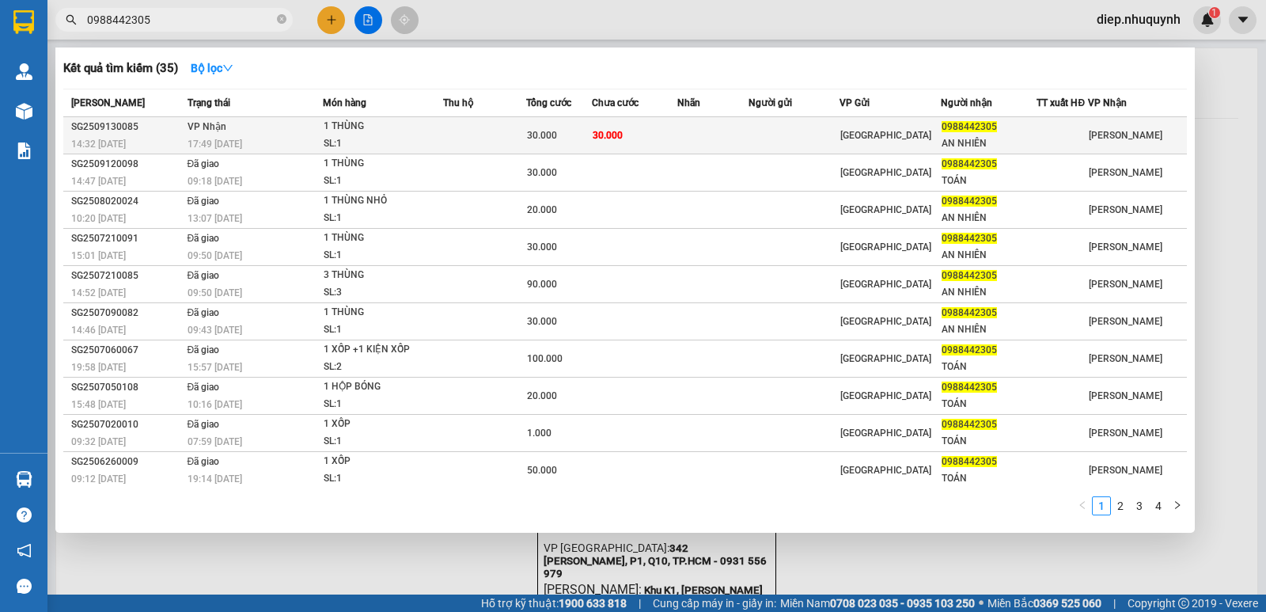
type input "0988442305"
click at [318, 132] on td "[PERSON_NAME] 17:49 [DATE]" at bounding box center [253, 135] width 139 height 37
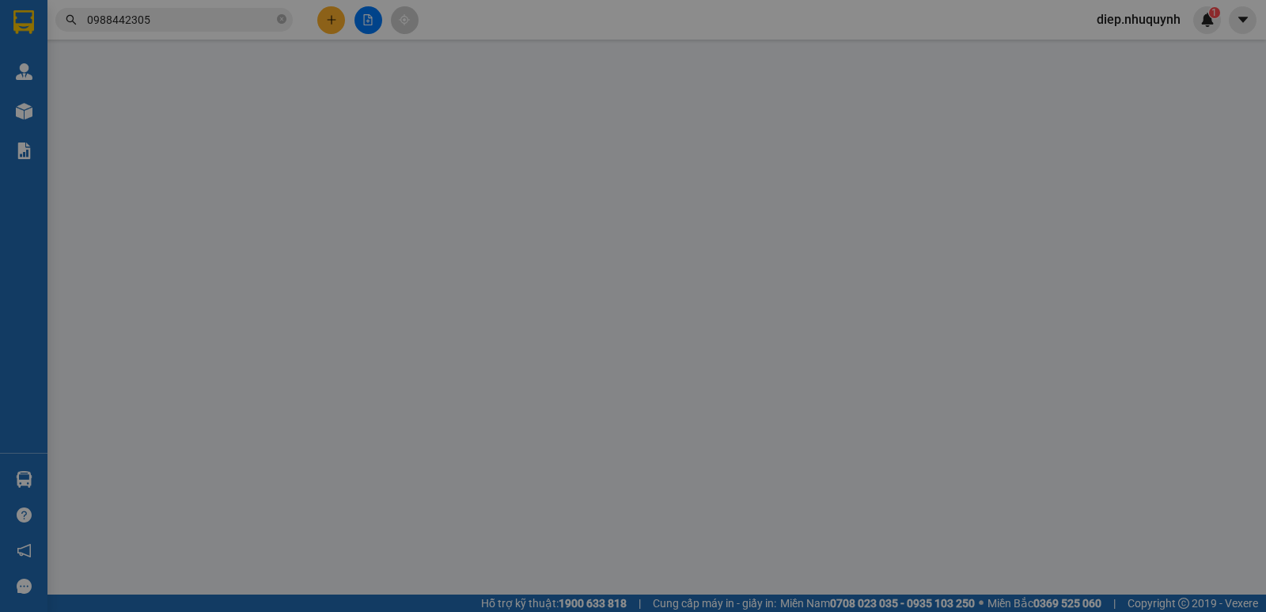
type input "0988442305"
type input "AN NHIÊN"
type input "30.000"
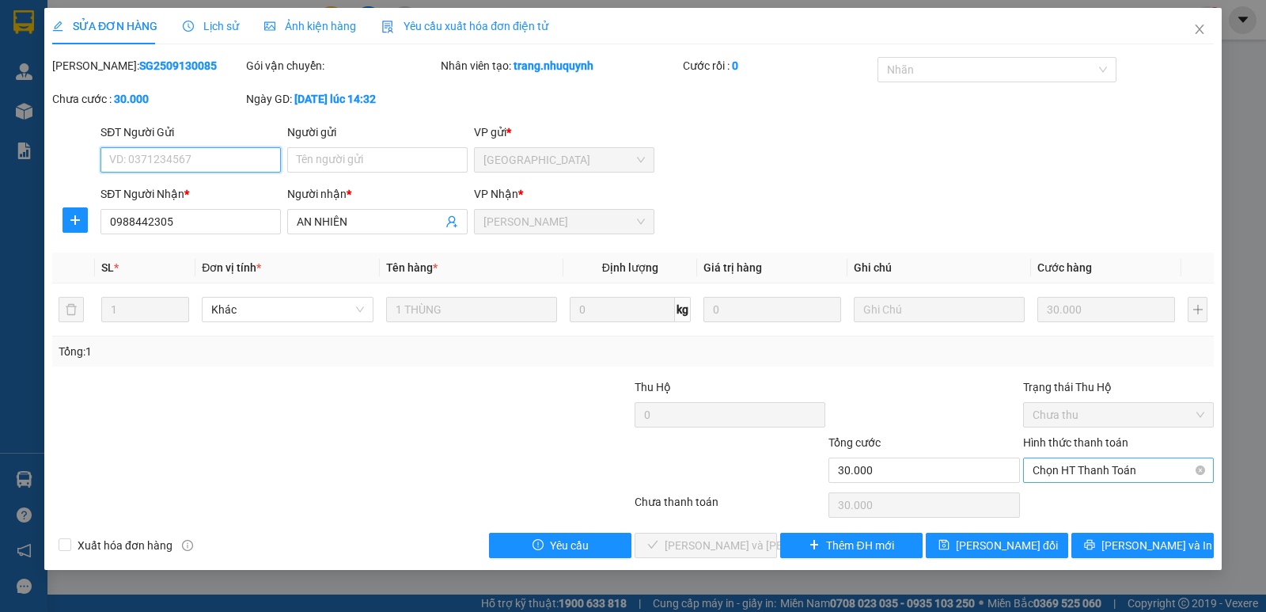
click at [1093, 480] on span "Chọn HT Thanh Toán" at bounding box center [1119, 470] width 172 height 24
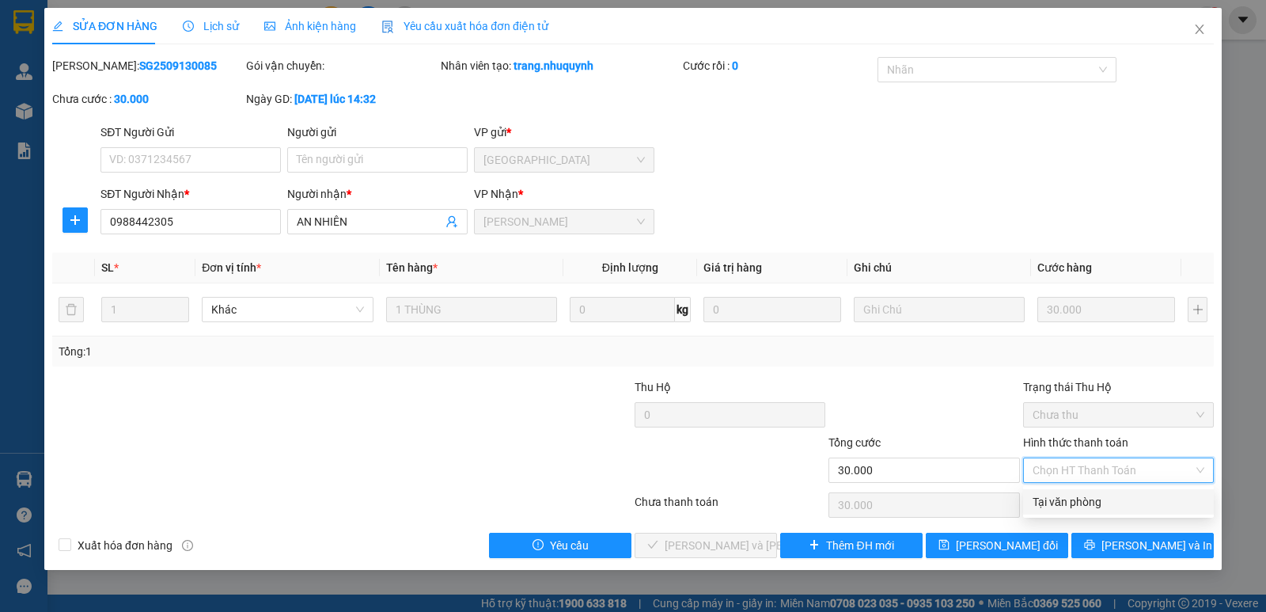
drag, startPoint x: 1115, startPoint y: 504, endPoint x: 1018, endPoint y: 506, distance: 97.4
click at [1110, 504] on div "Tại văn phòng" at bounding box center [1119, 501] width 172 height 17
type input "0"
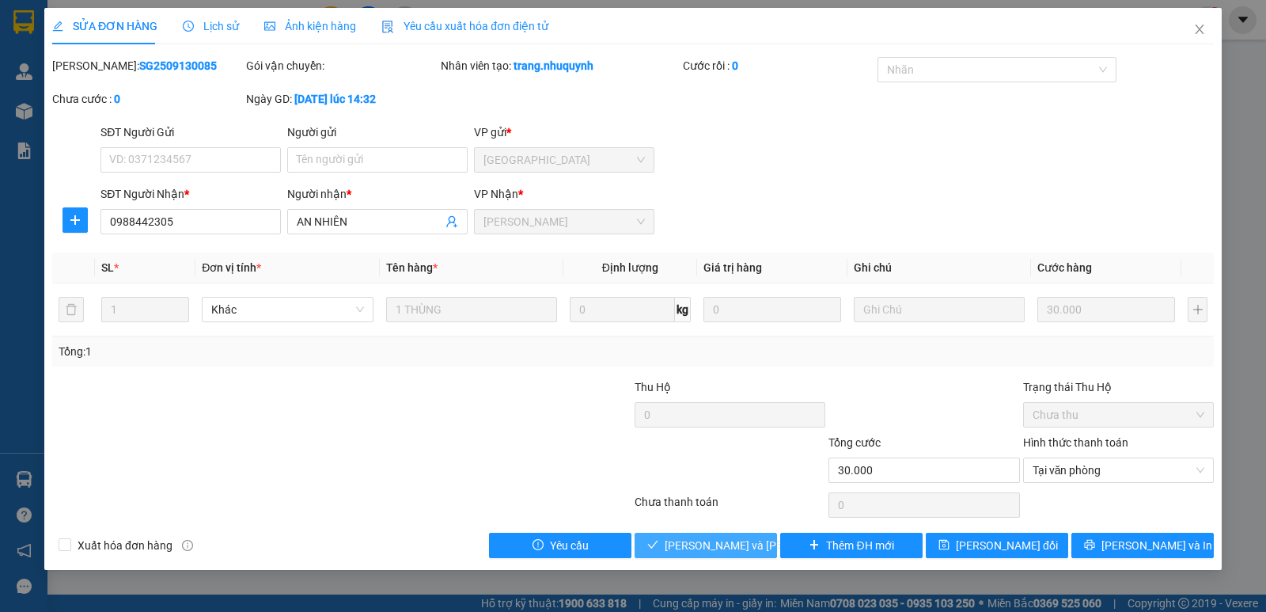
click at [739, 544] on span "[PERSON_NAME] và [PERSON_NAME] hàng" at bounding box center [772, 545] width 214 height 17
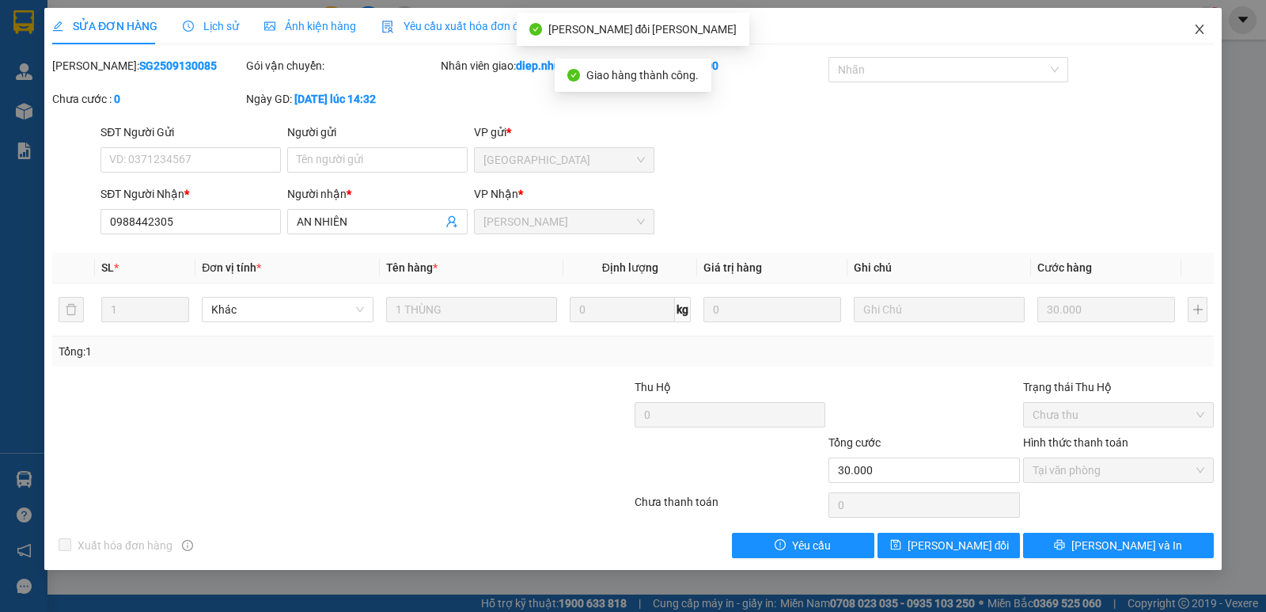
click at [1193, 31] on icon "close" at bounding box center [1199, 29] width 13 height 13
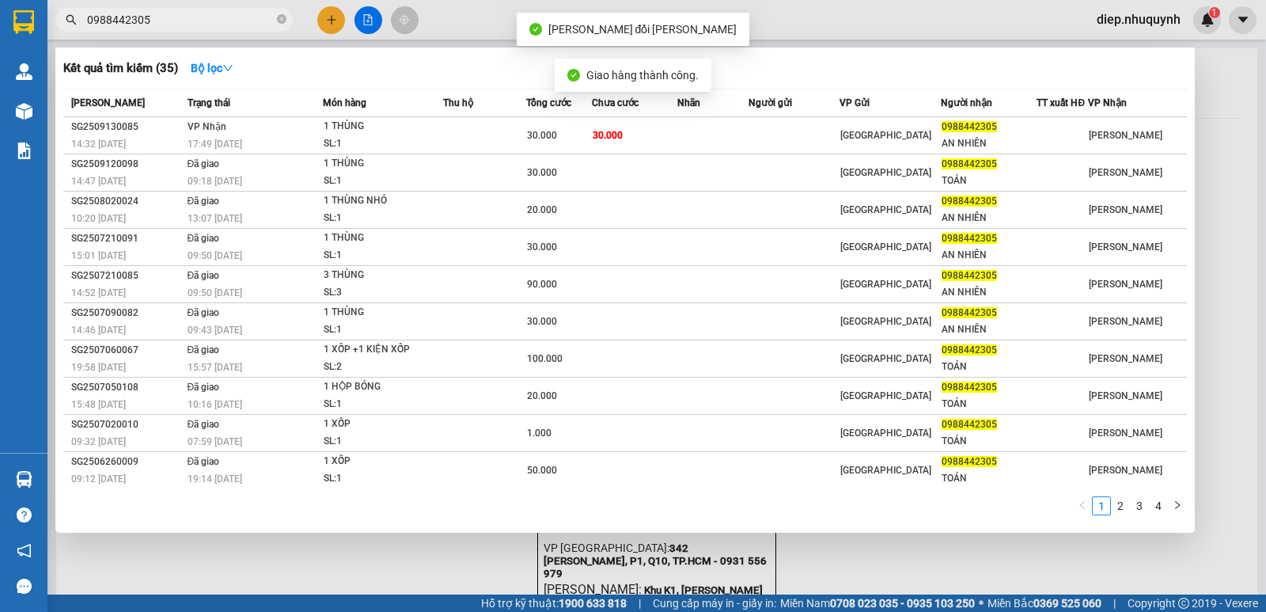
drag, startPoint x: 176, startPoint y: 21, endPoint x: 46, endPoint y: 21, distance: 130.6
click at [46, 21] on section "Kết quả [PERSON_NAME] ( 35 ) Bộ lọc Mã ĐH Trạng thái Món hàng Thu hộ Tổng [PERS…" at bounding box center [633, 306] width 1266 height 612
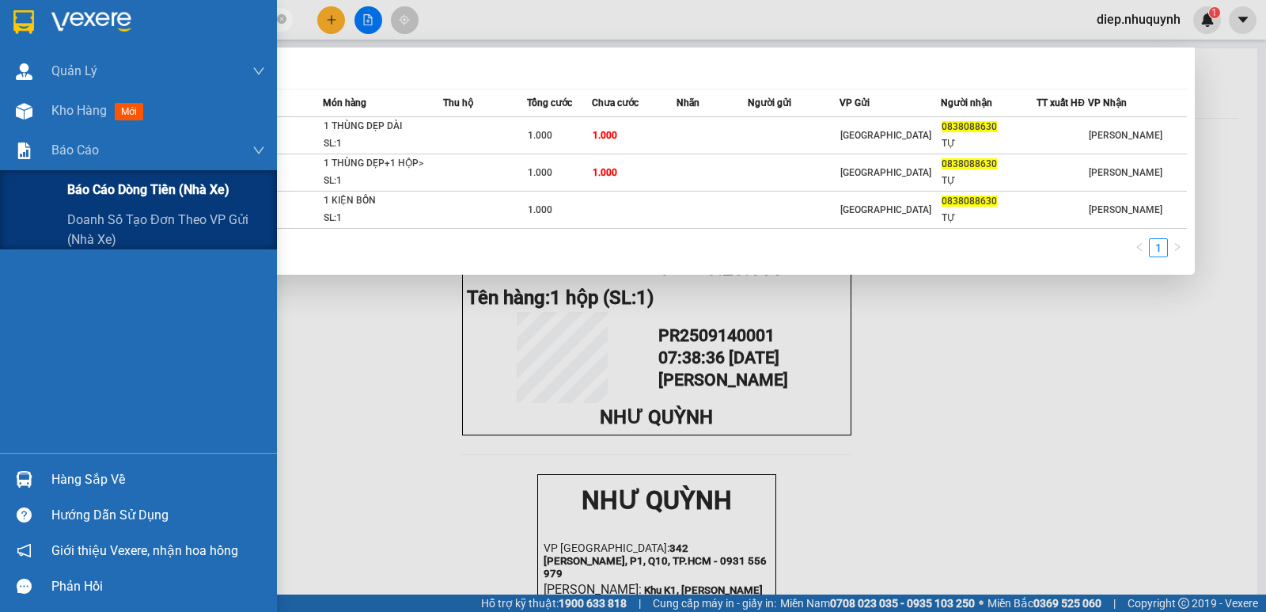
click at [152, 194] on span "Báo cáo dòng tiền (nhà xe)" at bounding box center [148, 190] width 162 height 20
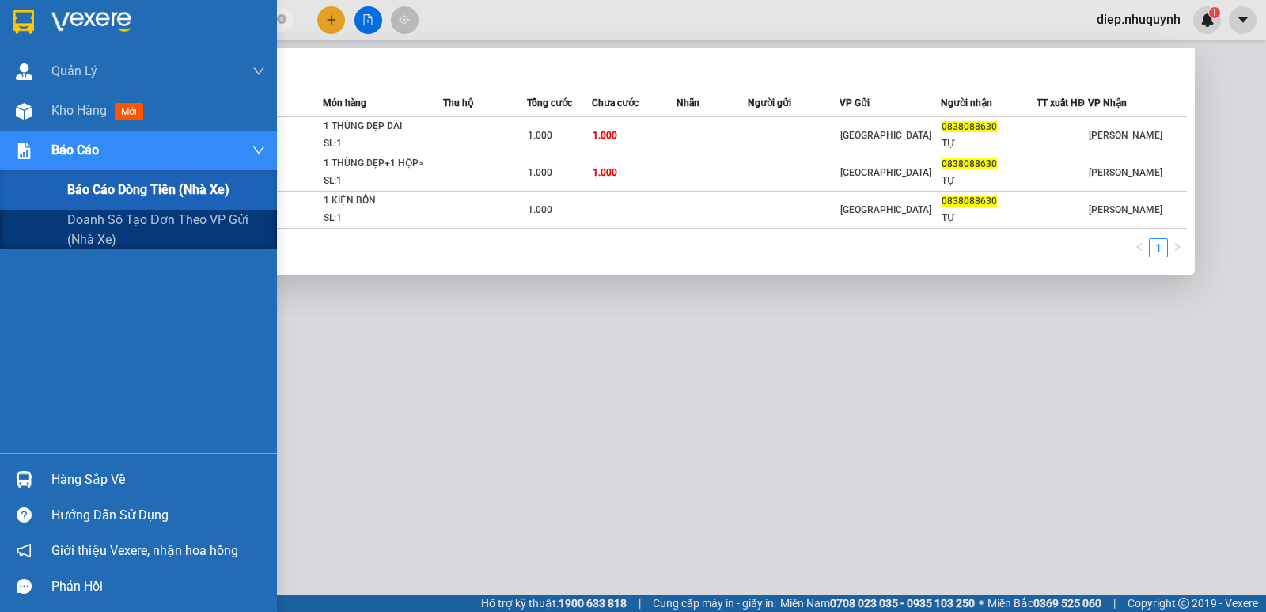
click at [108, 195] on span "Báo cáo dòng tiền (nhà xe)" at bounding box center [148, 190] width 162 height 20
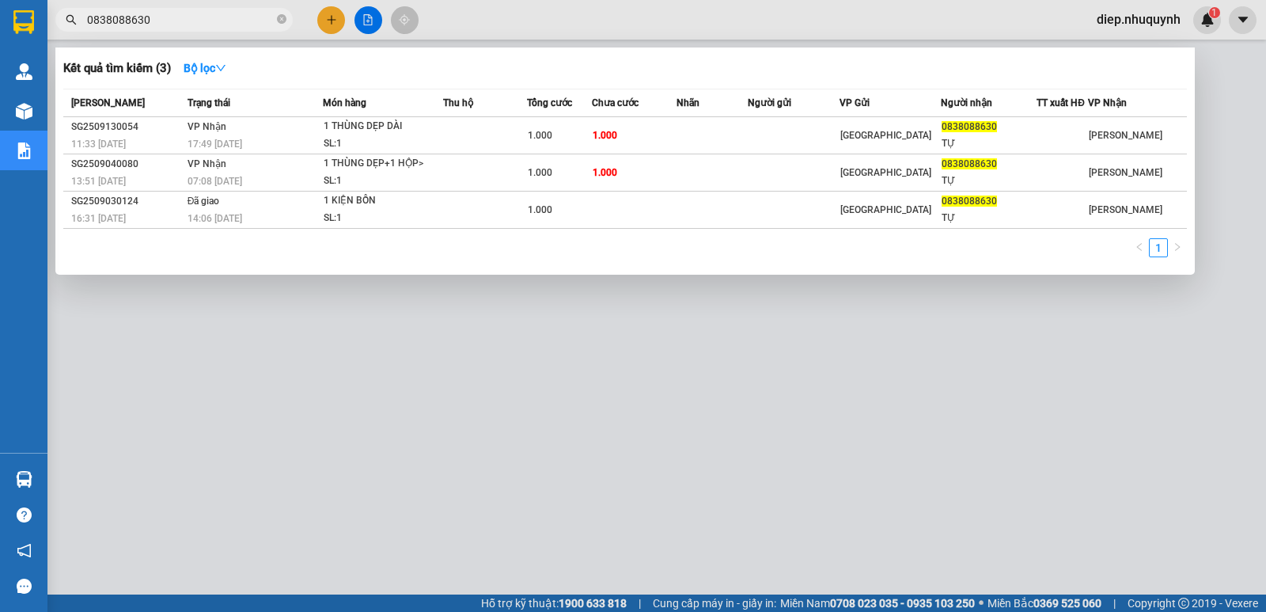
click at [482, 383] on div at bounding box center [633, 306] width 1266 height 612
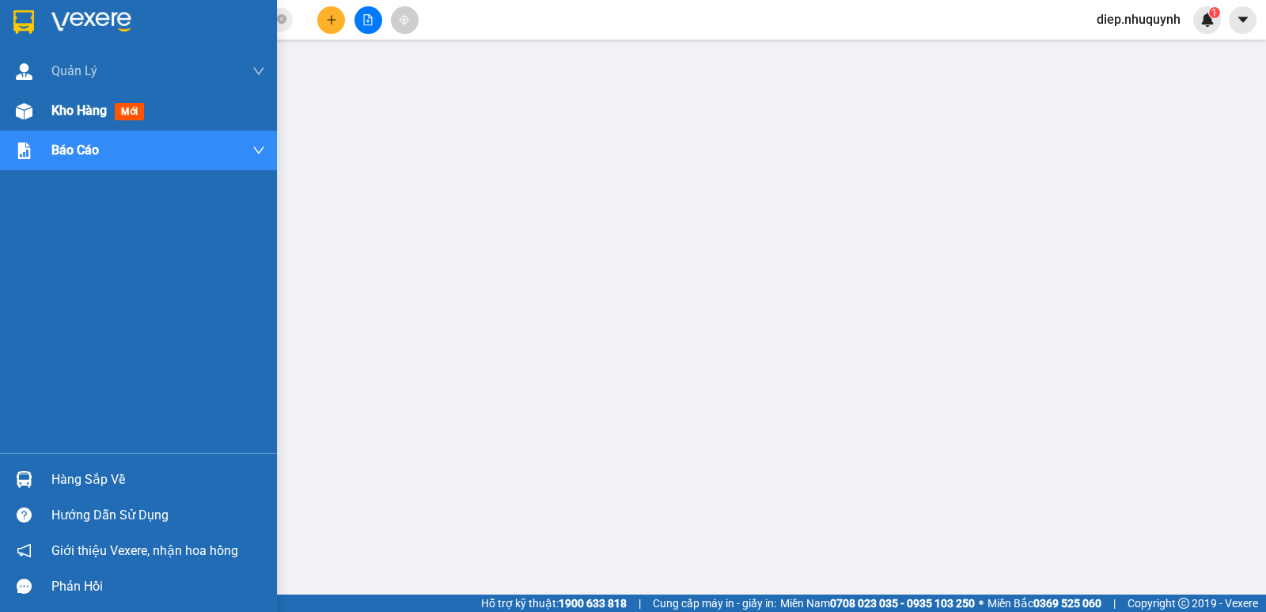
click at [87, 113] on span "Kho hàng" at bounding box center [78, 110] width 55 height 15
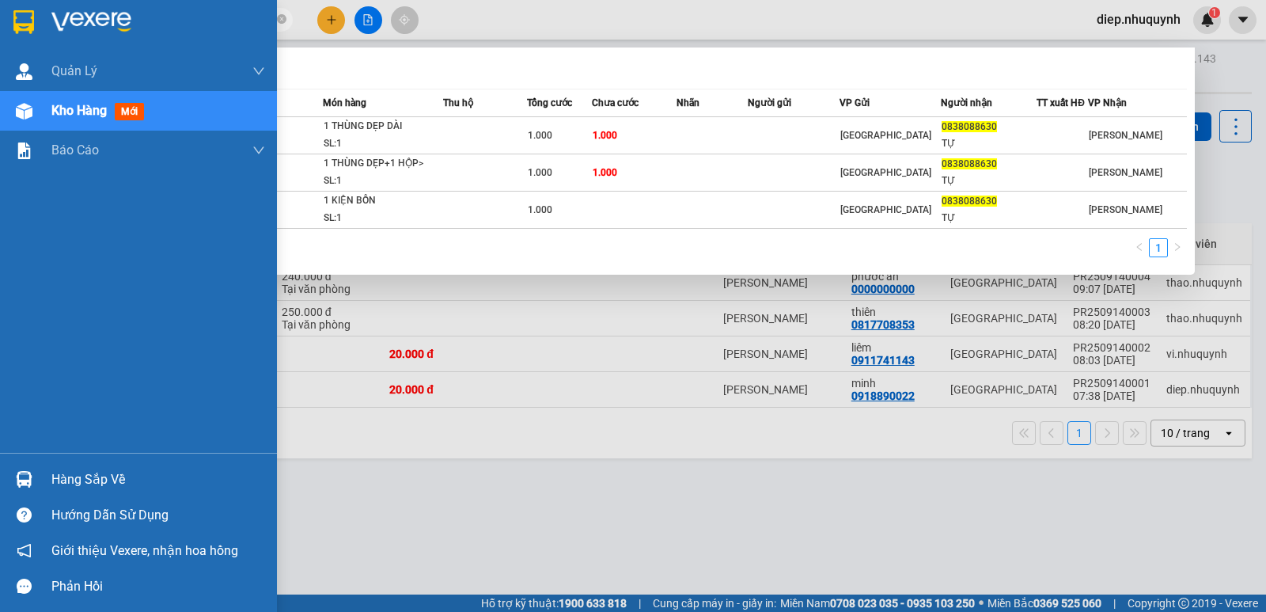
drag, startPoint x: 183, startPoint y: 25, endPoint x: 16, endPoint y: 26, distance: 167.0
click at [16, 26] on section "Kết quả [PERSON_NAME] ( 3 ) Bộ lọc Mã ĐH Trạng thái Món hàng Thu hộ Tổng [PERSO…" at bounding box center [633, 306] width 1266 height 612
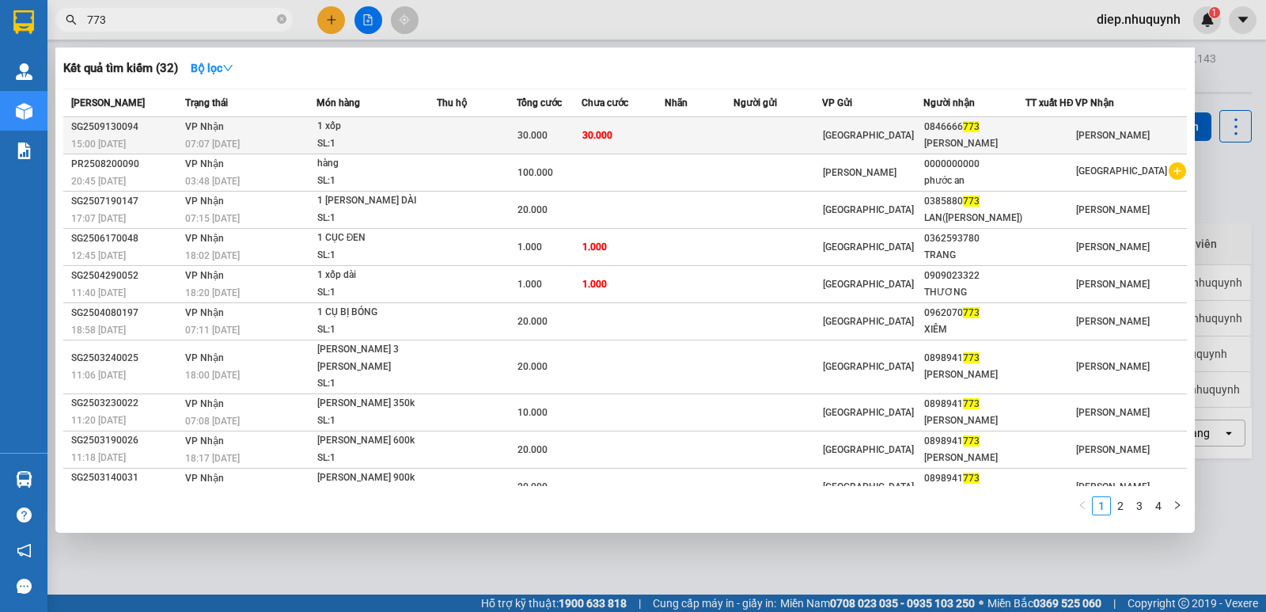
type input "773"
click at [630, 145] on td "30.000" at bounding box center [623, 135] width 83 height 37
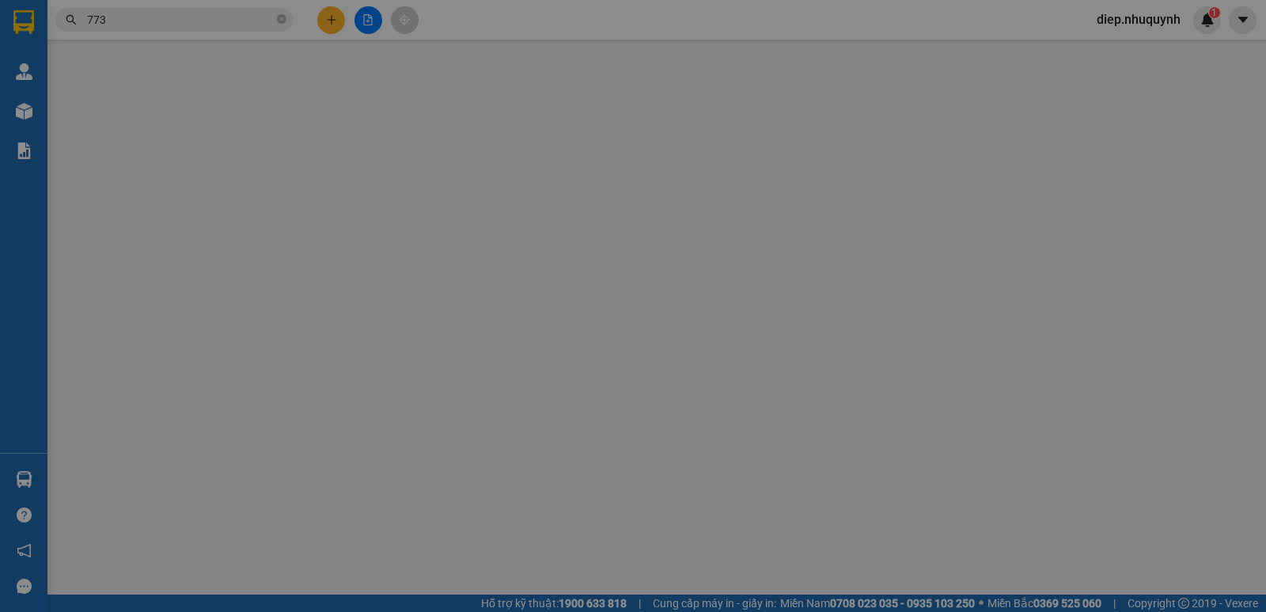
type input "0846666773"
type input "[PERSON_NAME]"
type input "30.000"
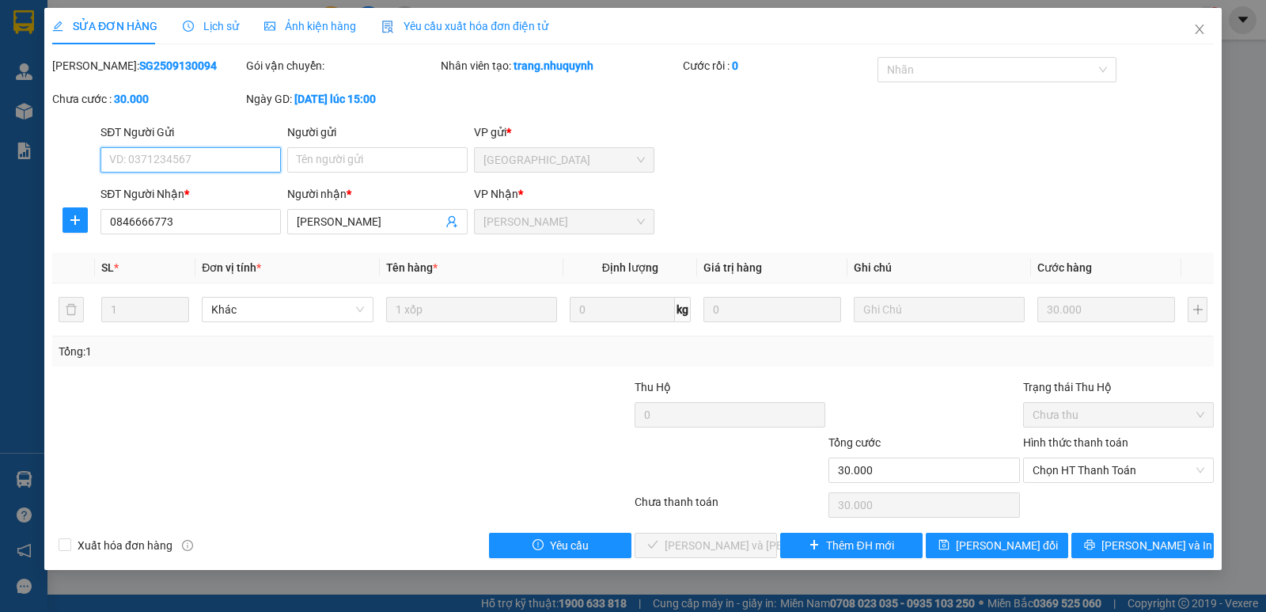
drag, startPoint x: 1111, startPoint y: 469, endPoint x: 1119, endPoint y: 484, distance: 17.0
click at [1110, 468] on span "Chọn HT Thanh Toán" at bounding box center [1119, 470] width 172 height 24
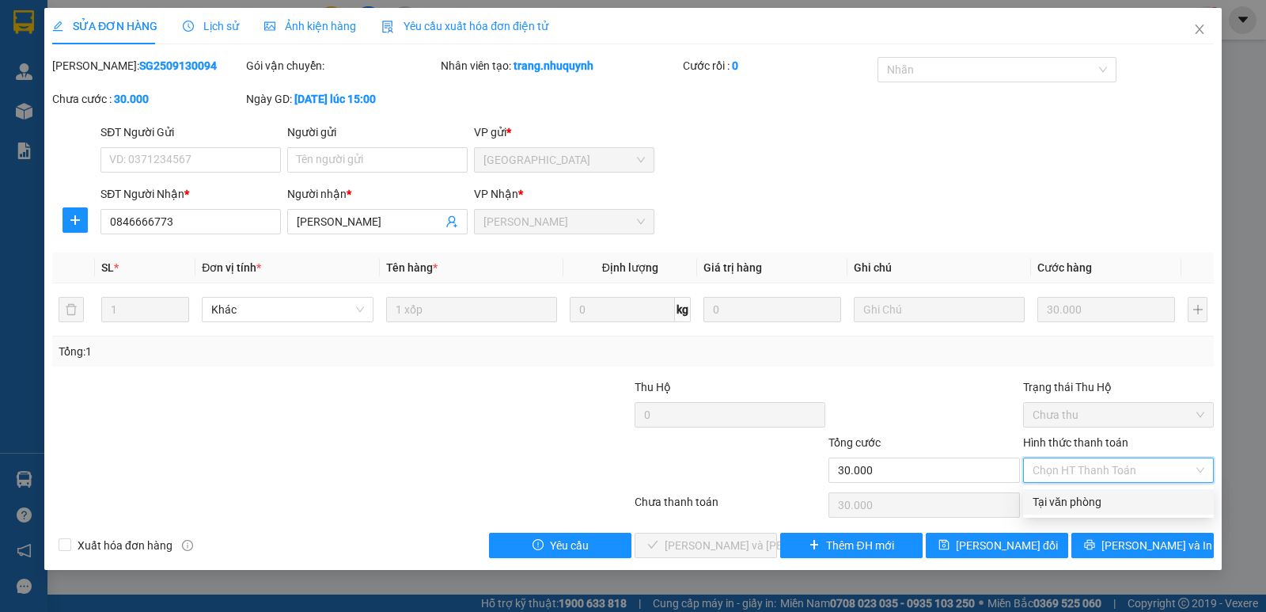
drag, startPoint x: 1104, startPoint y: 504, endPoint x: 1084, endPoint y: 510, distance: 20.8
click at [1102, 504] on div "Tại văn phòng" at bounding box center [1119, 501] width 172 height 17
type input "0"
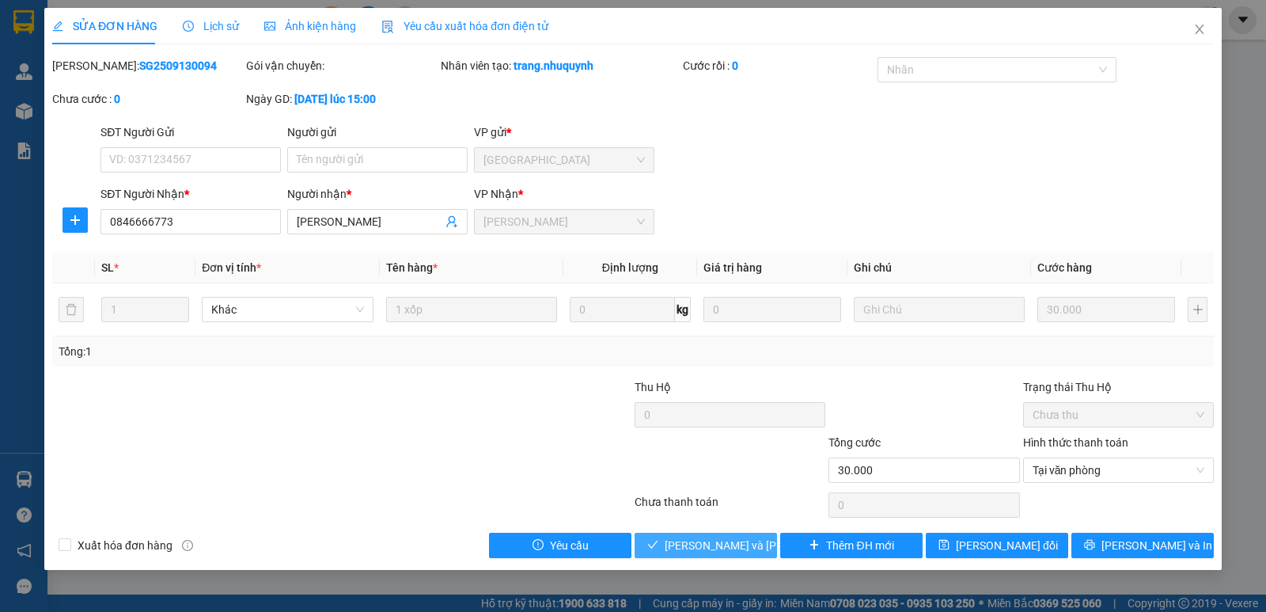
click at [711, 537] on span "[PERSON_NAME] và [PERSON_NAME] hàng" at bounding box center [772, 545] width 214 height 17
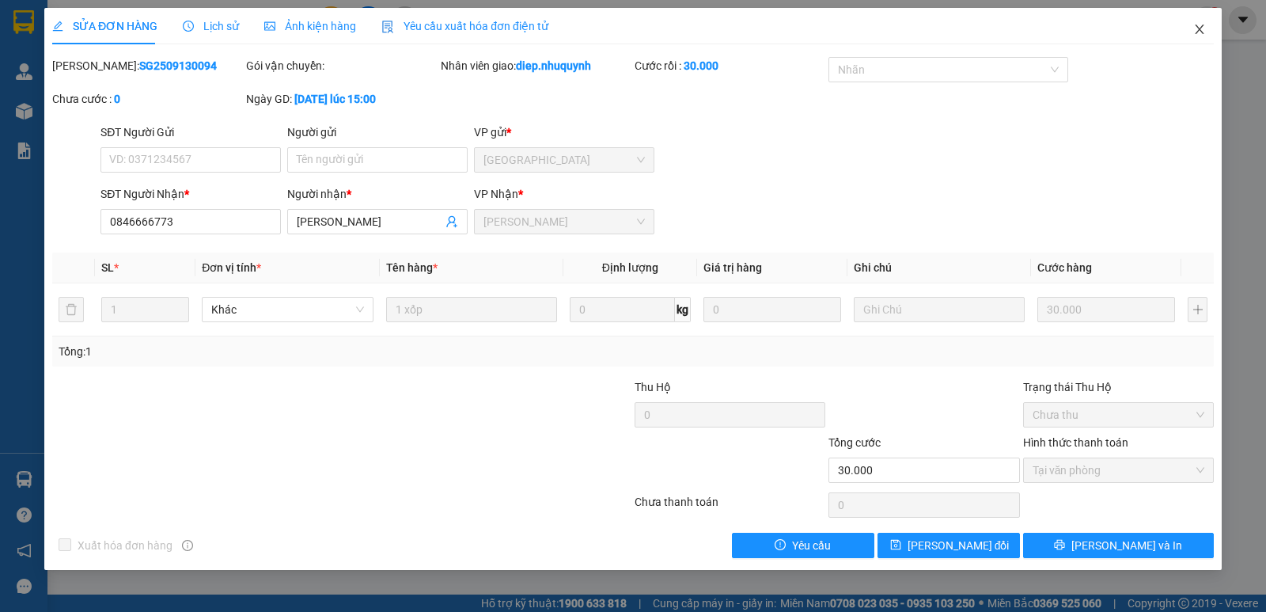
click at [1193, 31] on span "Close" at bounding box center [1200, 30] width 44 height 44
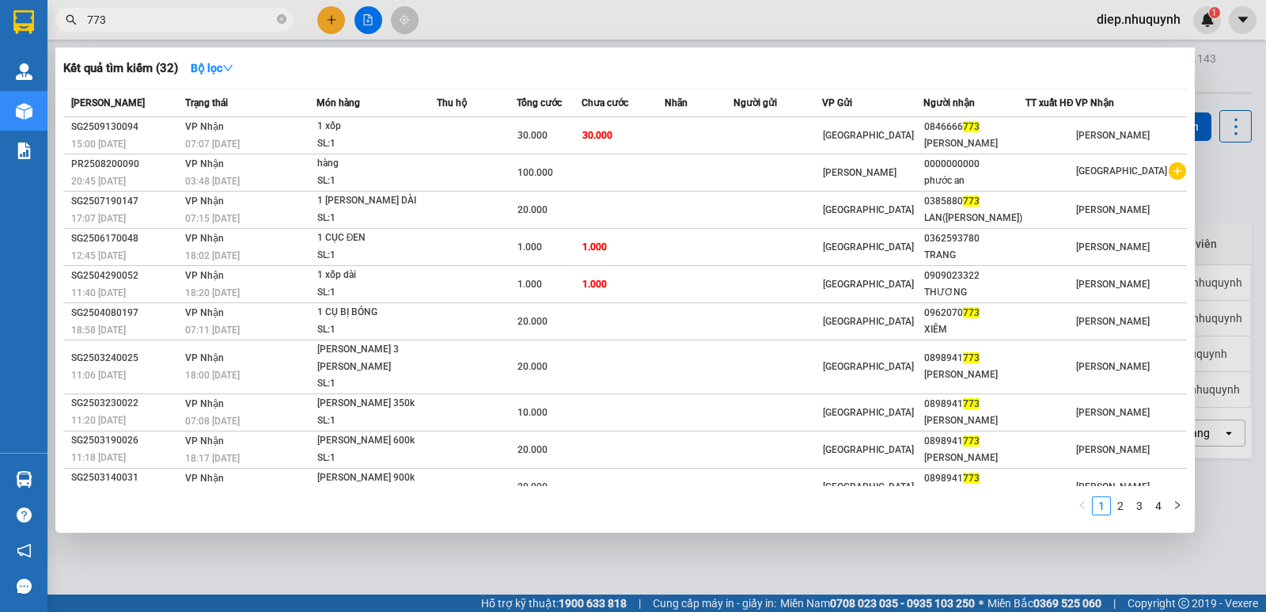
drag, startPoint x: 118, startPoint y: 14, endPoint x: 62, endPoint y: 14, distance: 56.2
click at [62, 14] on span "773" at bounding box center [173, 20] width 237 height 24
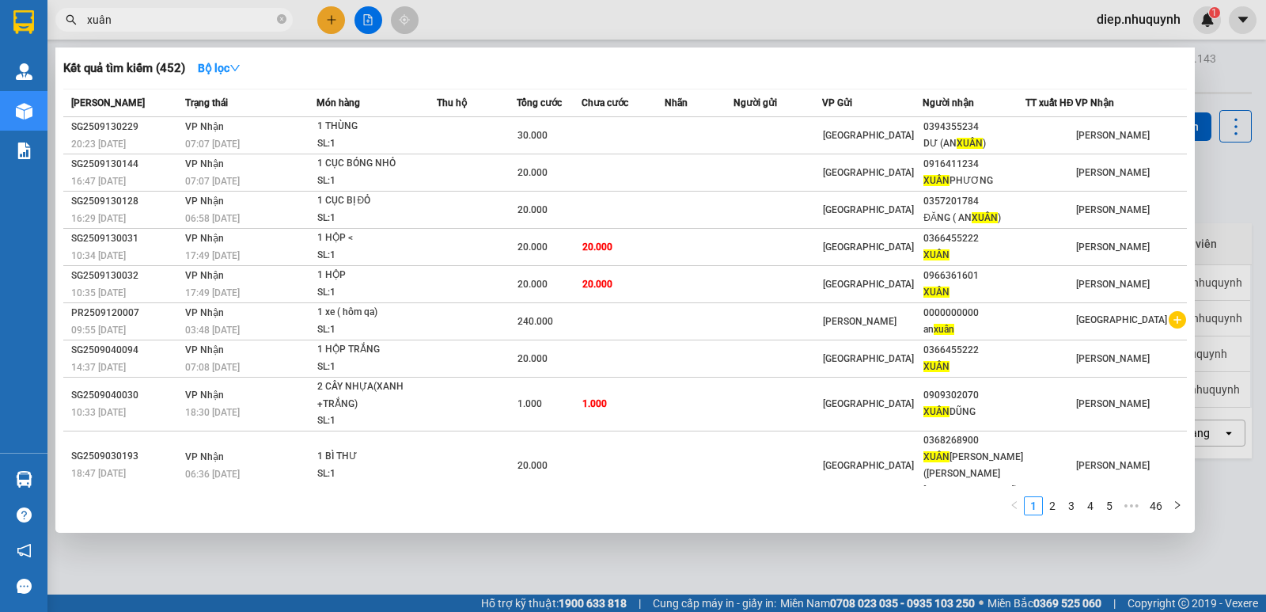
type input "xuân"
click at [1227, 204] on div at bounding box center [633, 306] width 1266 height 612
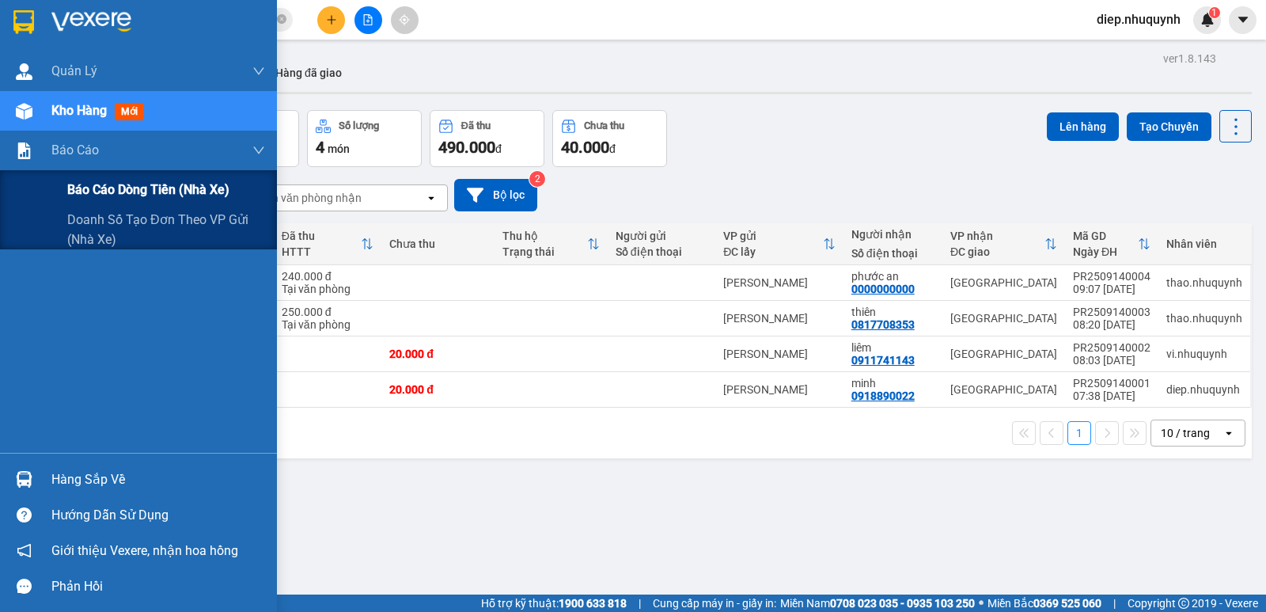
click at [93, 188] on span "Báo cáo dòng tiền (nhà xe)" at bounding box center [148, 190] width 162 height 20
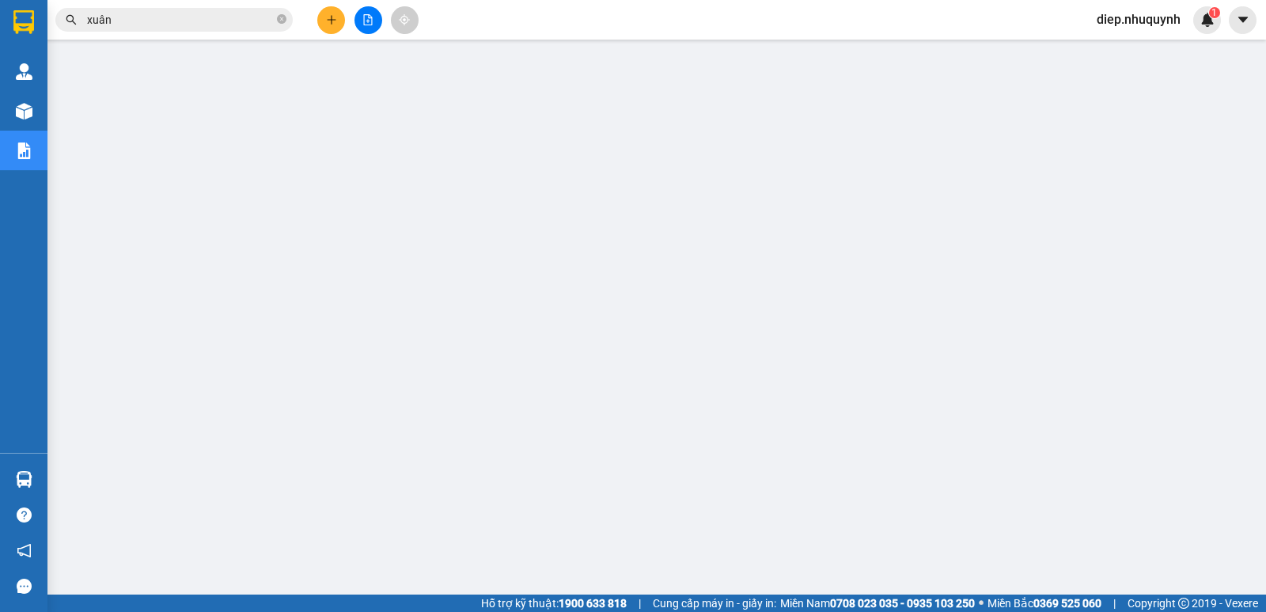
click at [1157, 20] on span "diep.nhuquynh" at bounding box center [1138, 19] width 109 height 20
click at [1129, 53] on span "Đăng xuất" at bounding box center [1145, 48] width 78 height 17
